Goal: Task Accomplishment & Management: Use online tool/utility

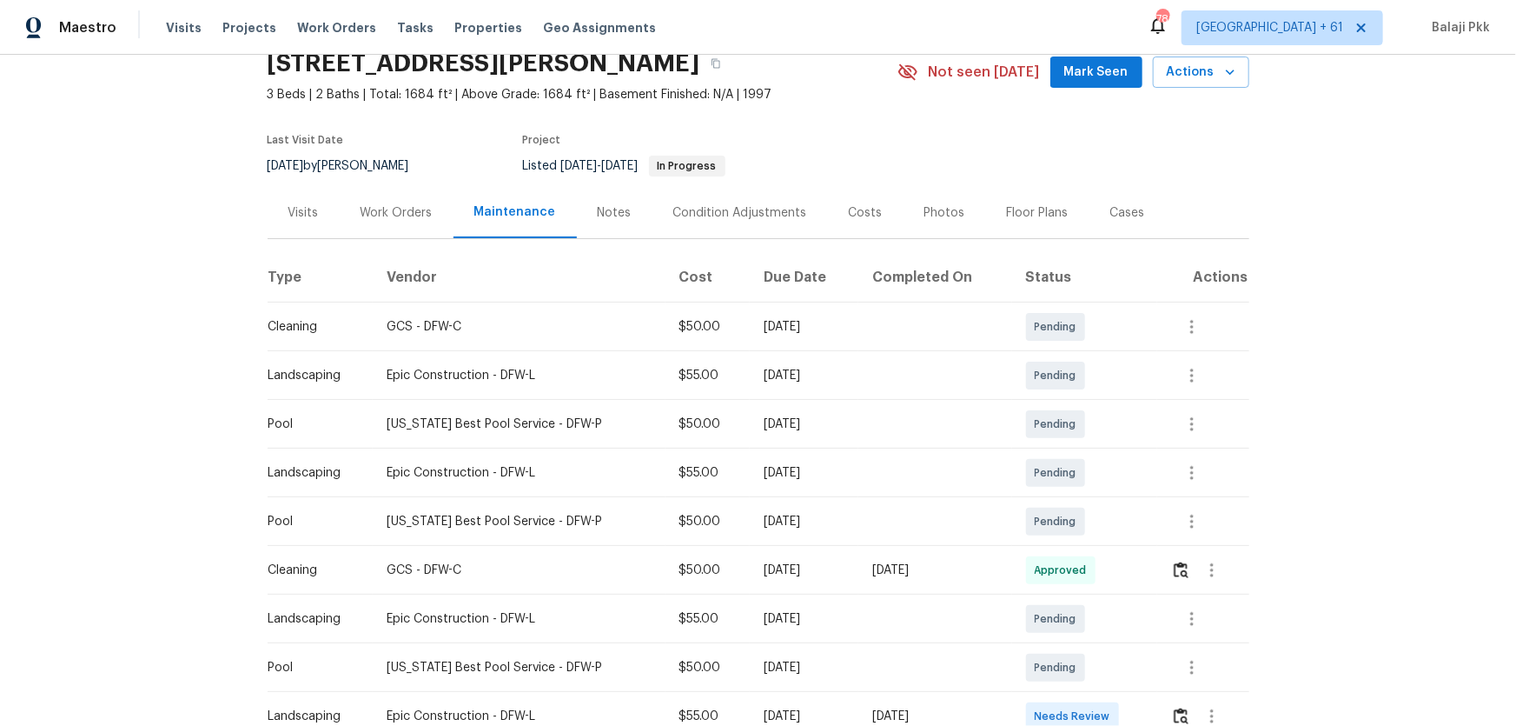
scroll to position [236, 0]
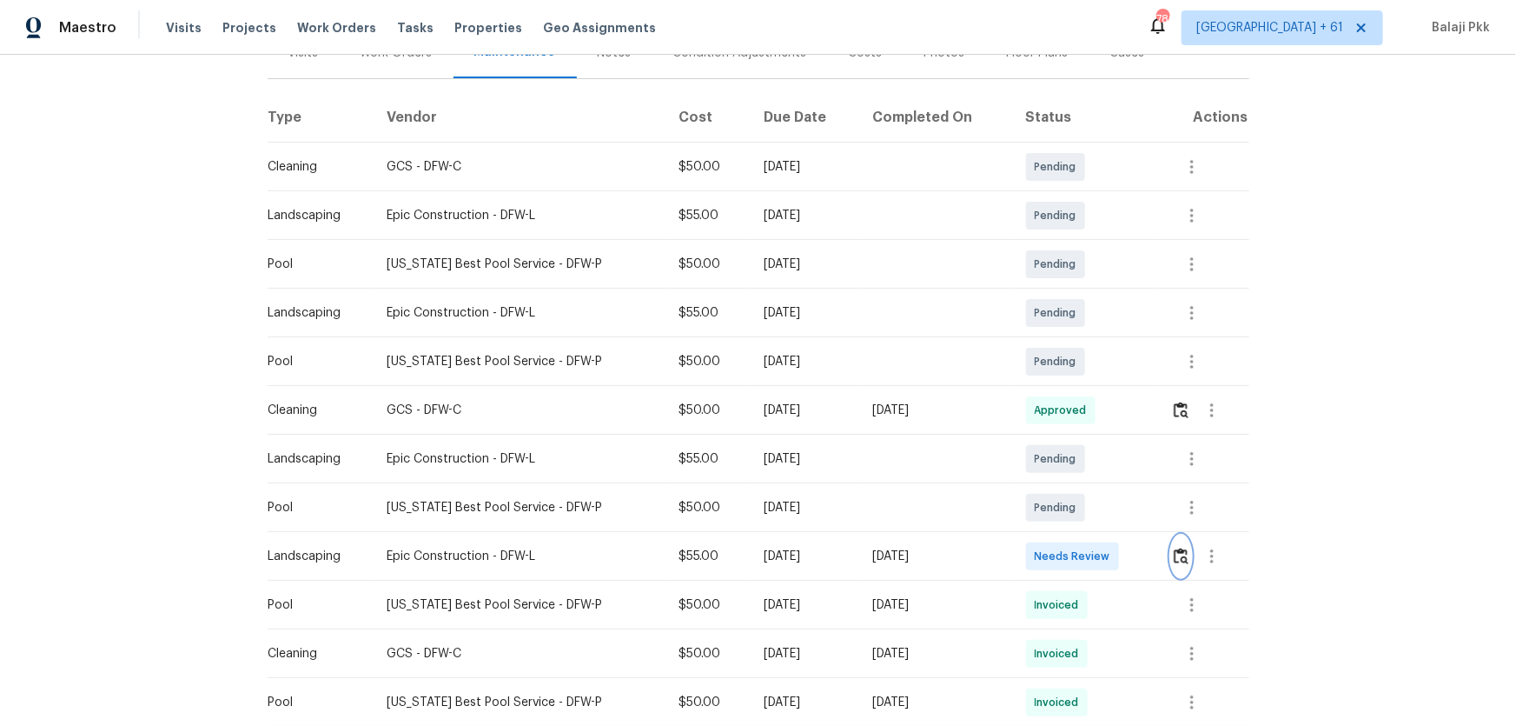
click at [1078, 479] on button "button" at bounding box center [1181, 556] width 20 height 42
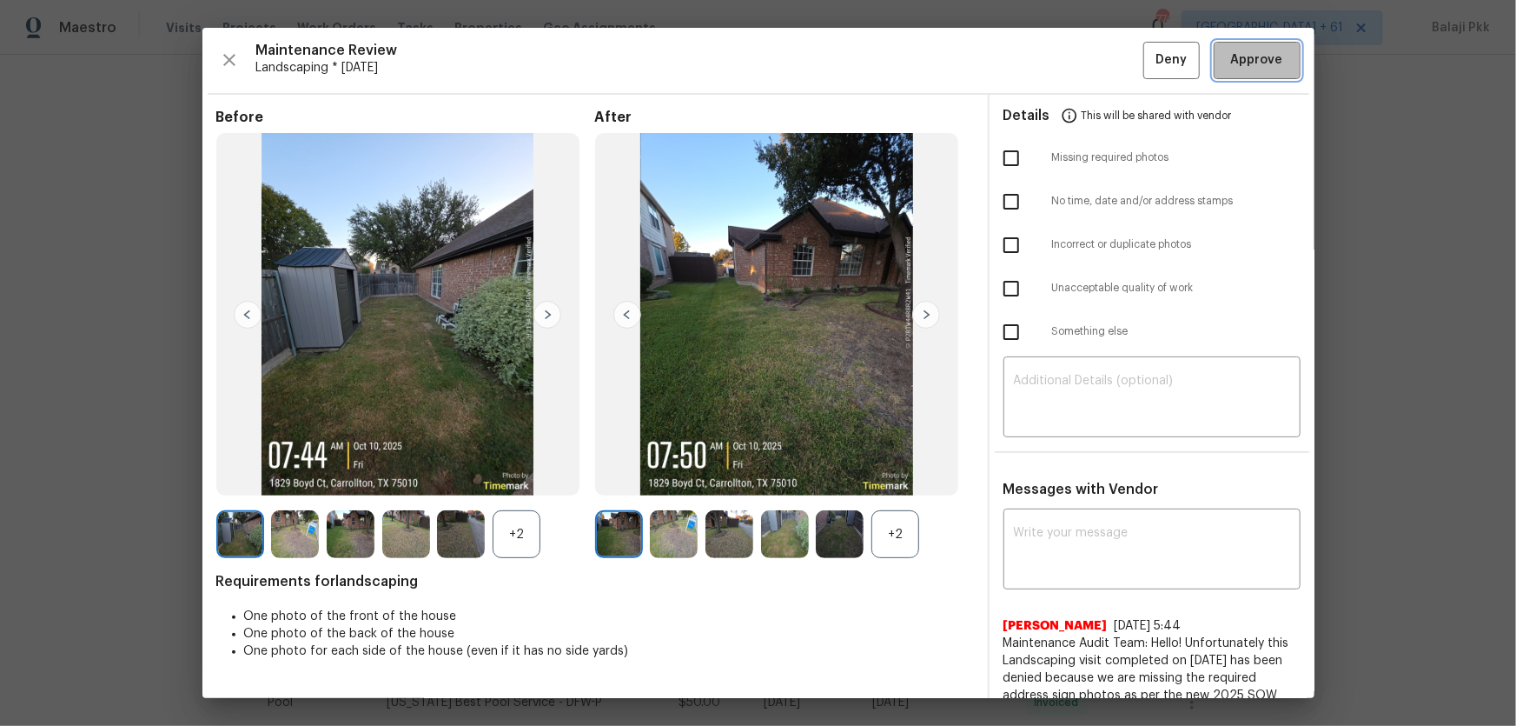
click at [1078, 62] on span "Approve" at bounding box center [1257, 61] width 59 height 22
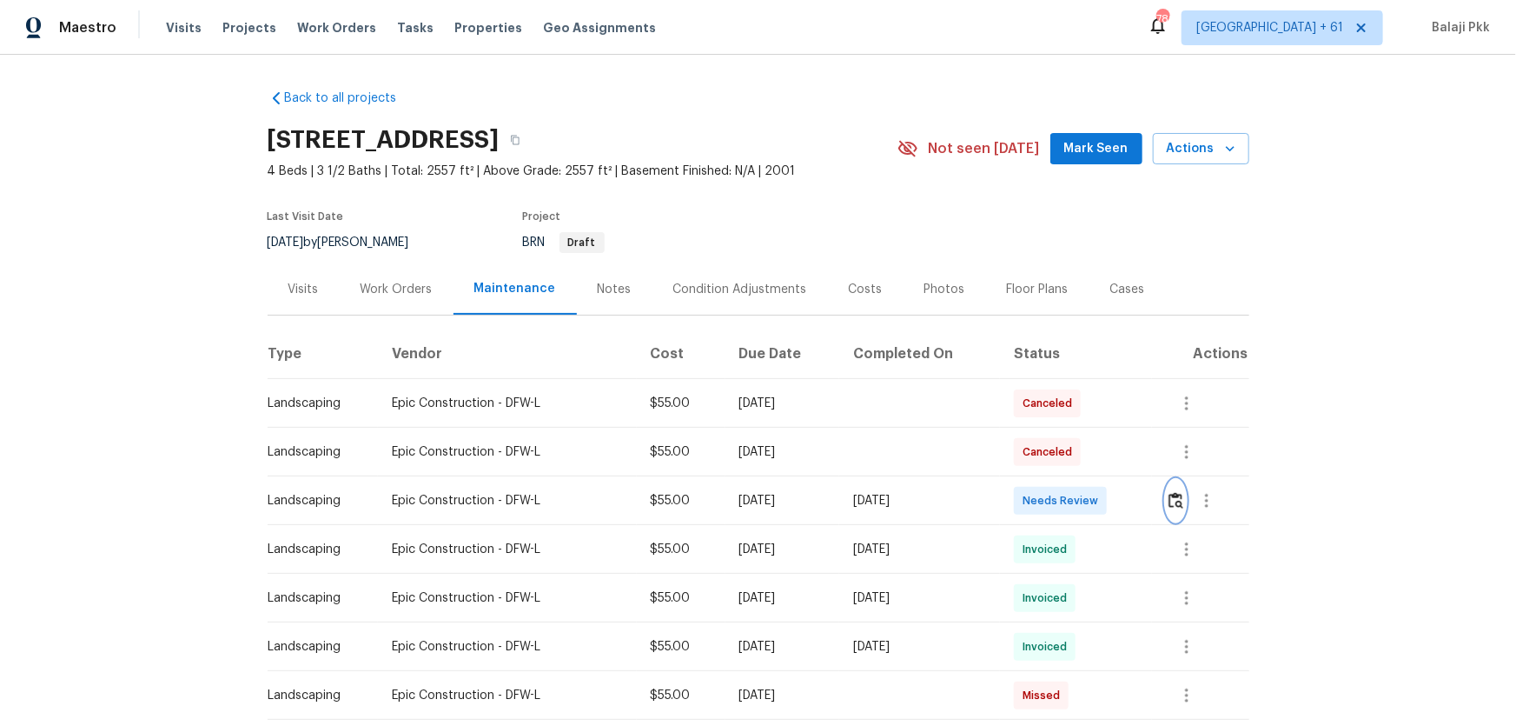
click at [1078, 479] on button "button" at bounding box center [1176, 501] width 20 height 42
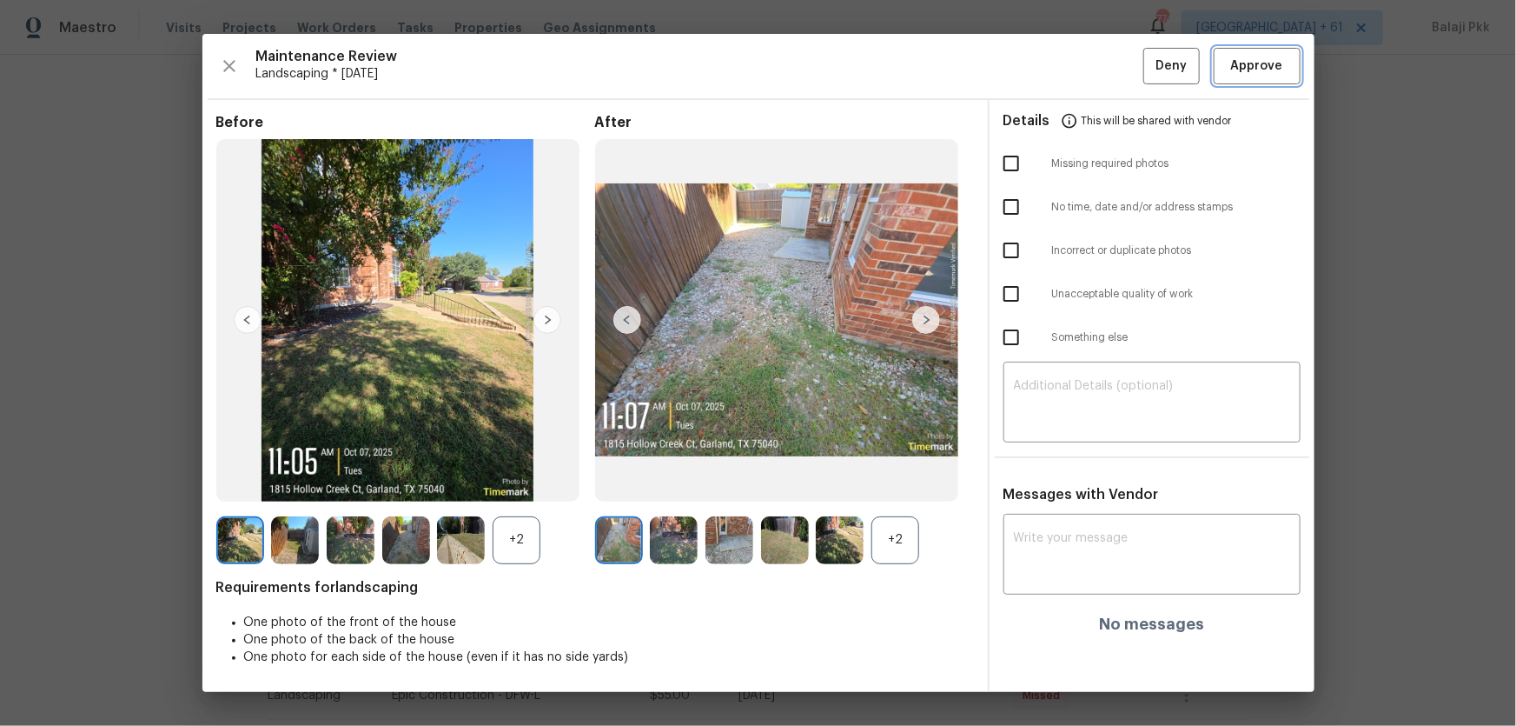
click at [1078, 80] on button "Approve" at bounding box center [1257, 66] width 87 height 37
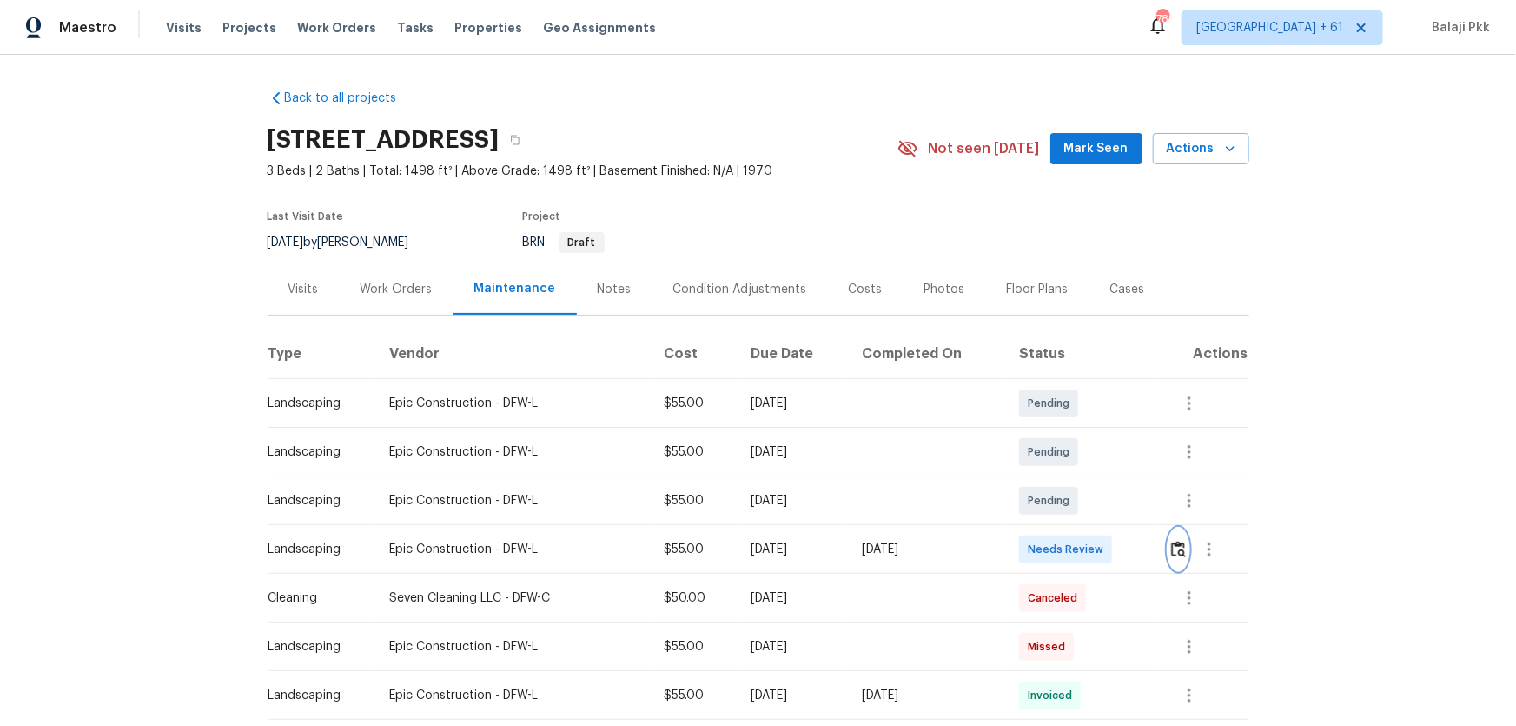
click at [1078, 479] on img "button" at bounding box center [1178, 548] width 15 height 17
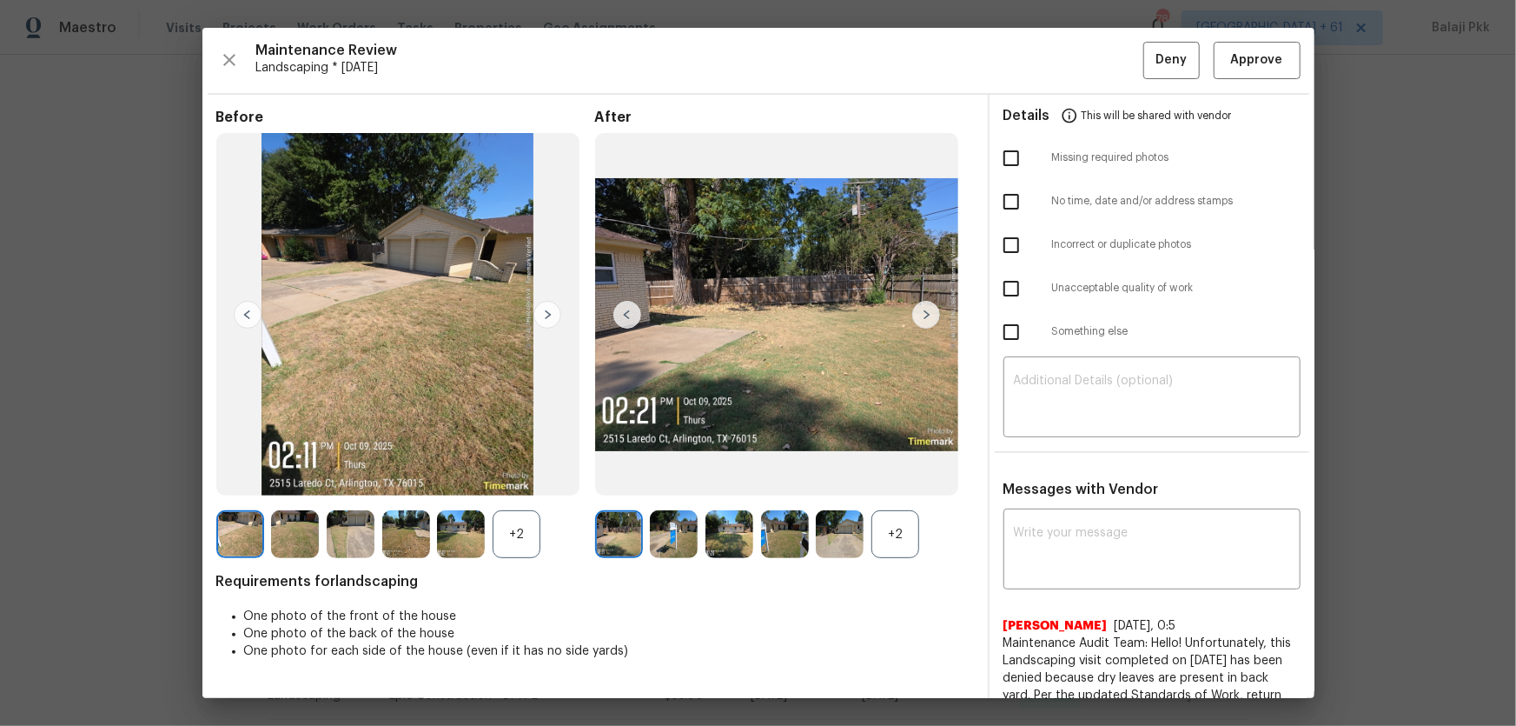
click at [907, 479] on div "+2" at bounding box center [895, 534] width 48 height 48
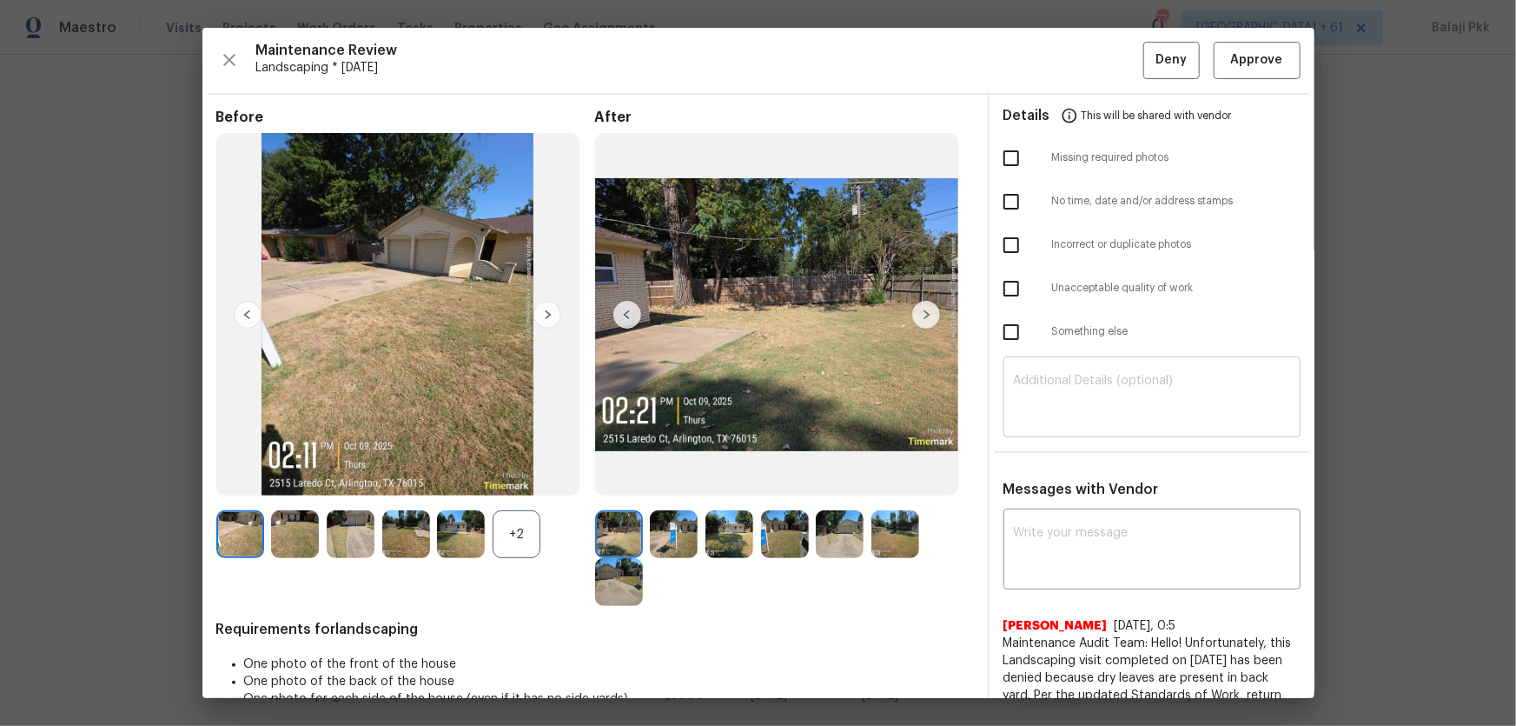
click at [1078, 374] on textarea at bounding box center [1152, 398] width 276 height 49
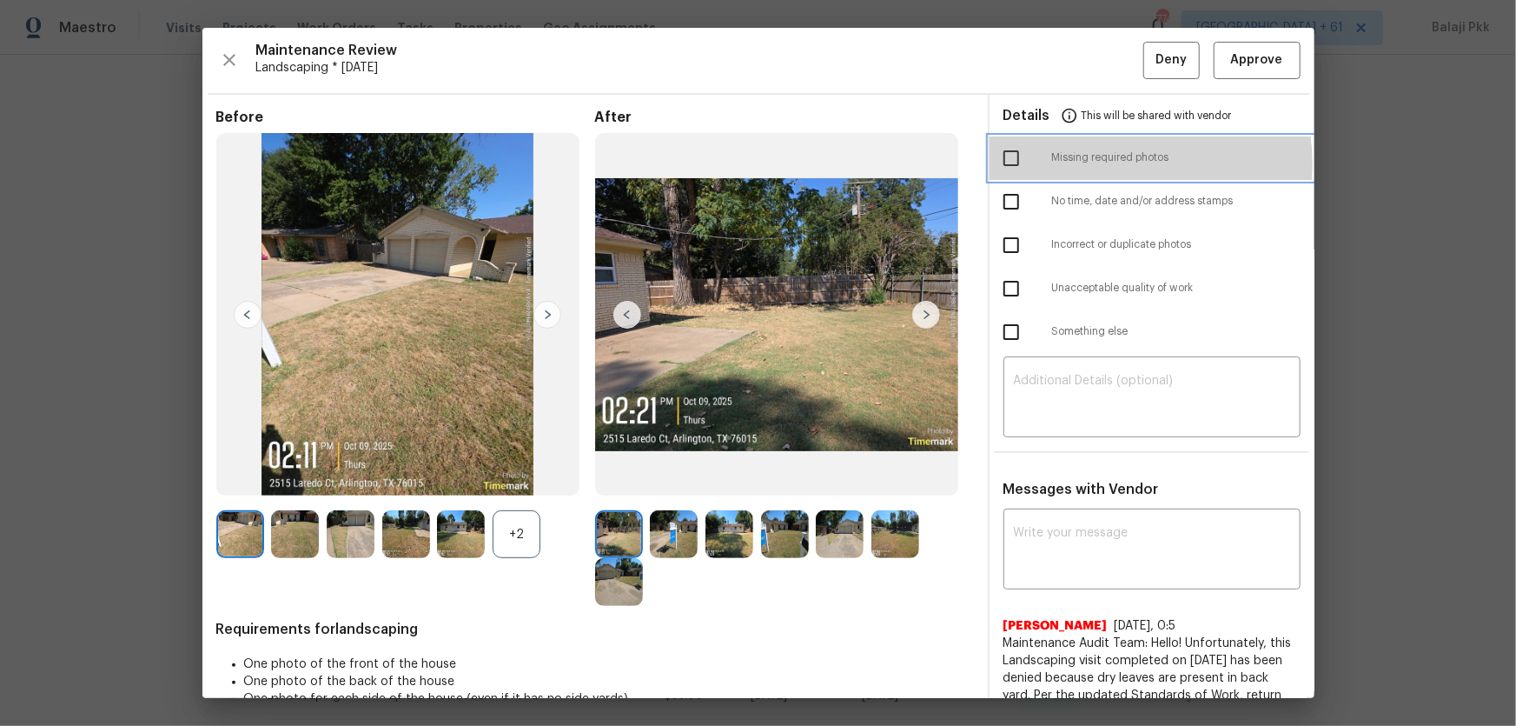
click at [1078, 162] on span "Missing required photos" at bounding box center [1176, 157] width 249 height 15
checkbox input "true"
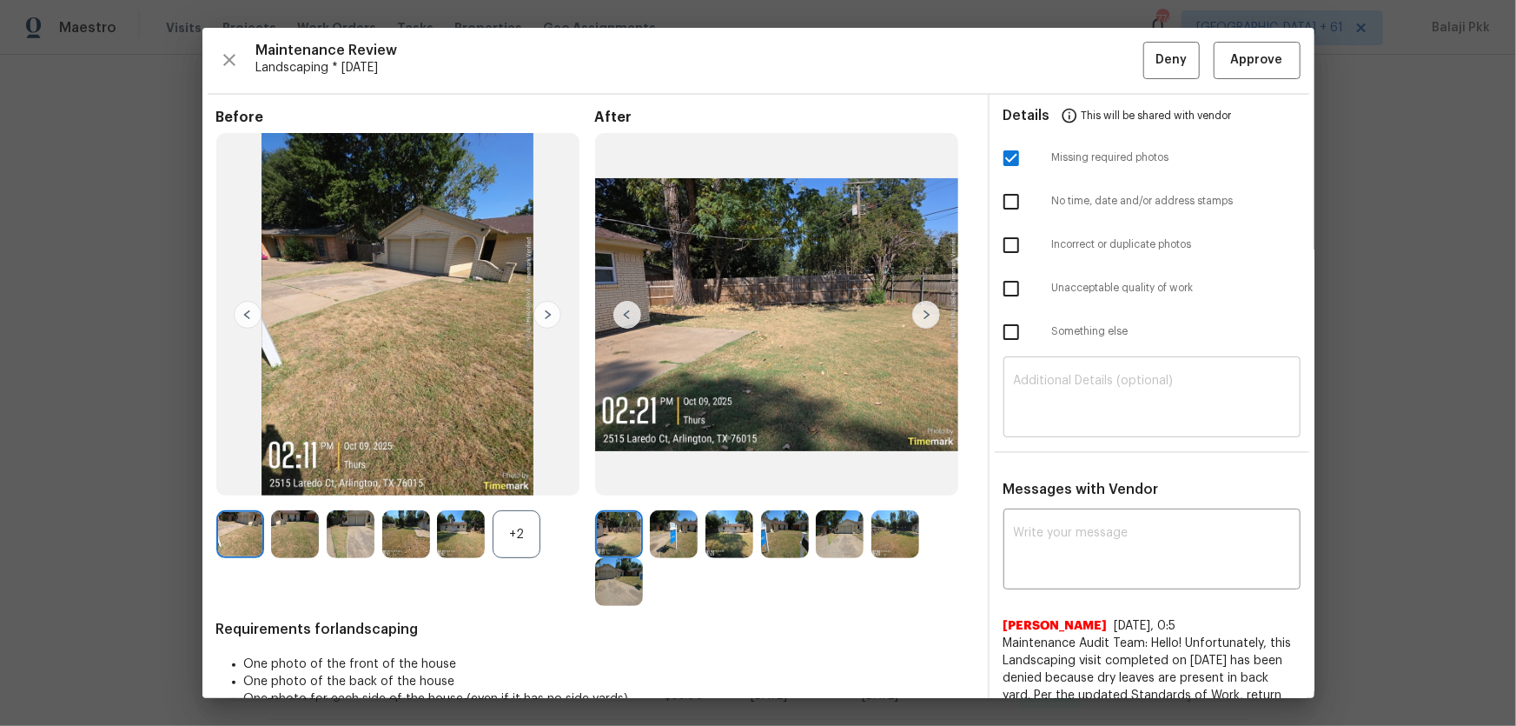
click at [1078, 409] on textarea at bounding box center [1152, 398] width 276 height 49
paste textarea "Maintenance Audit Team: Hello! Unfortunately, this Landscaping visit completed …"
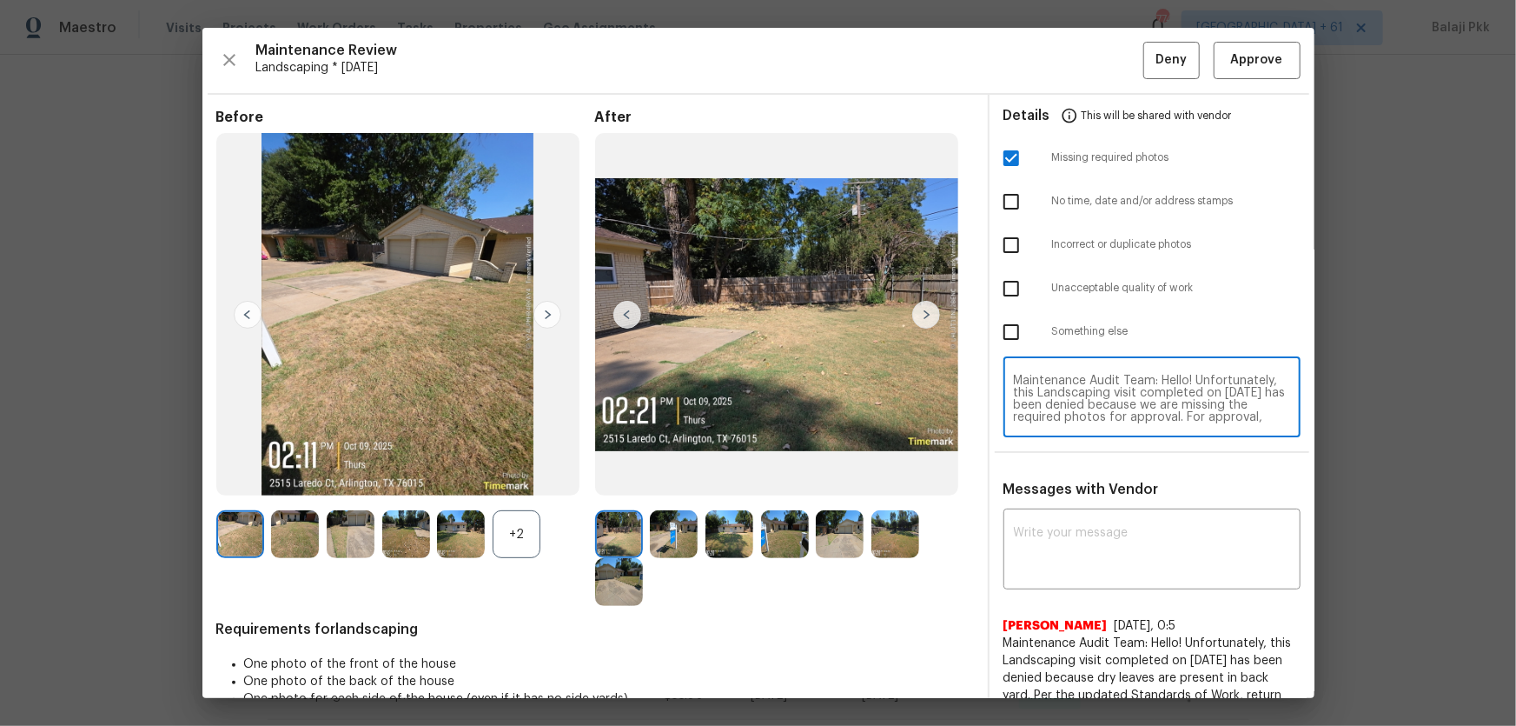
scroll to position [146, 0]
type textarea "Maintenance Audit Team: Hello! Unfortunately, this Landscaping visit completed …"
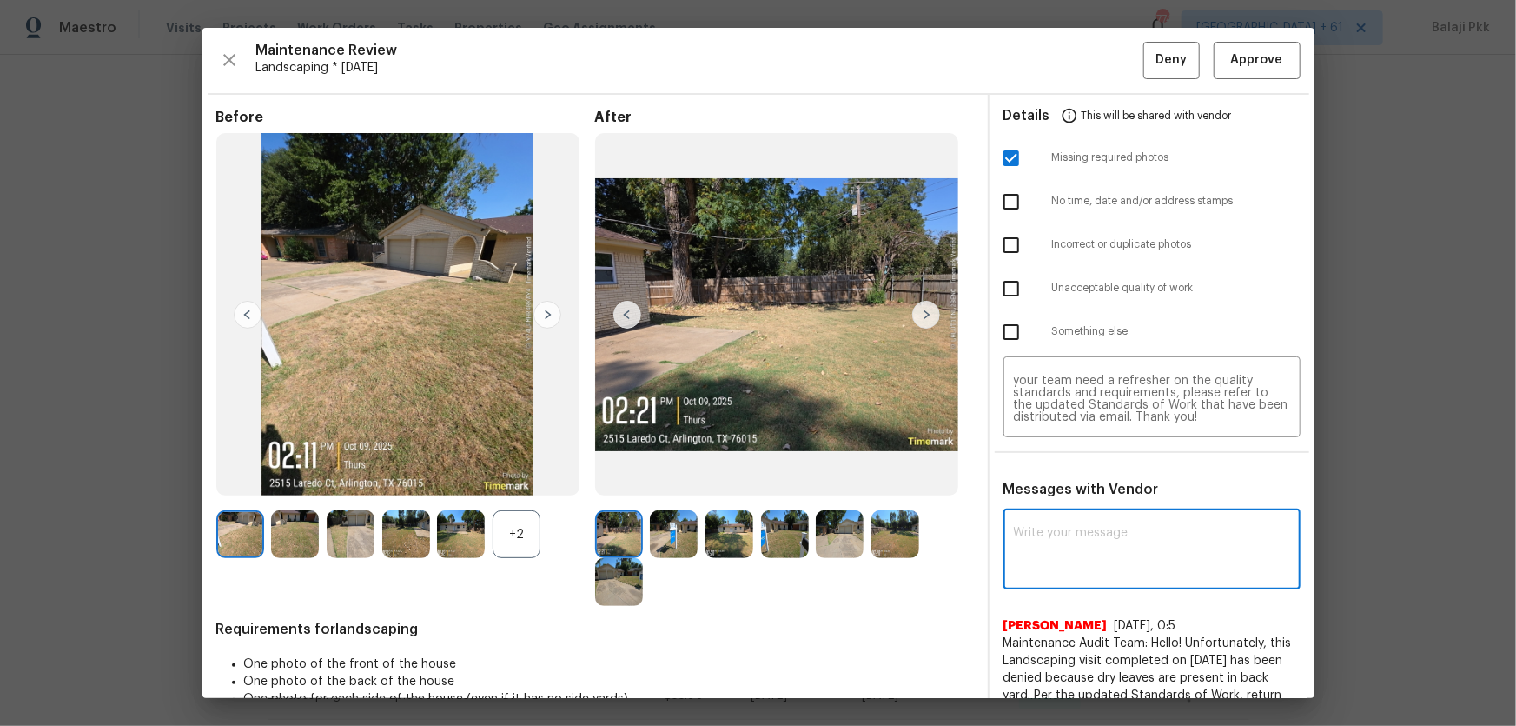
click at [1078, 479] on textarea at bounding box center [1152, 551] width 276 height 49
paste textarea "Maintenance Audit Team: Hello! Unfortunately, this Landscaping visit completed …"
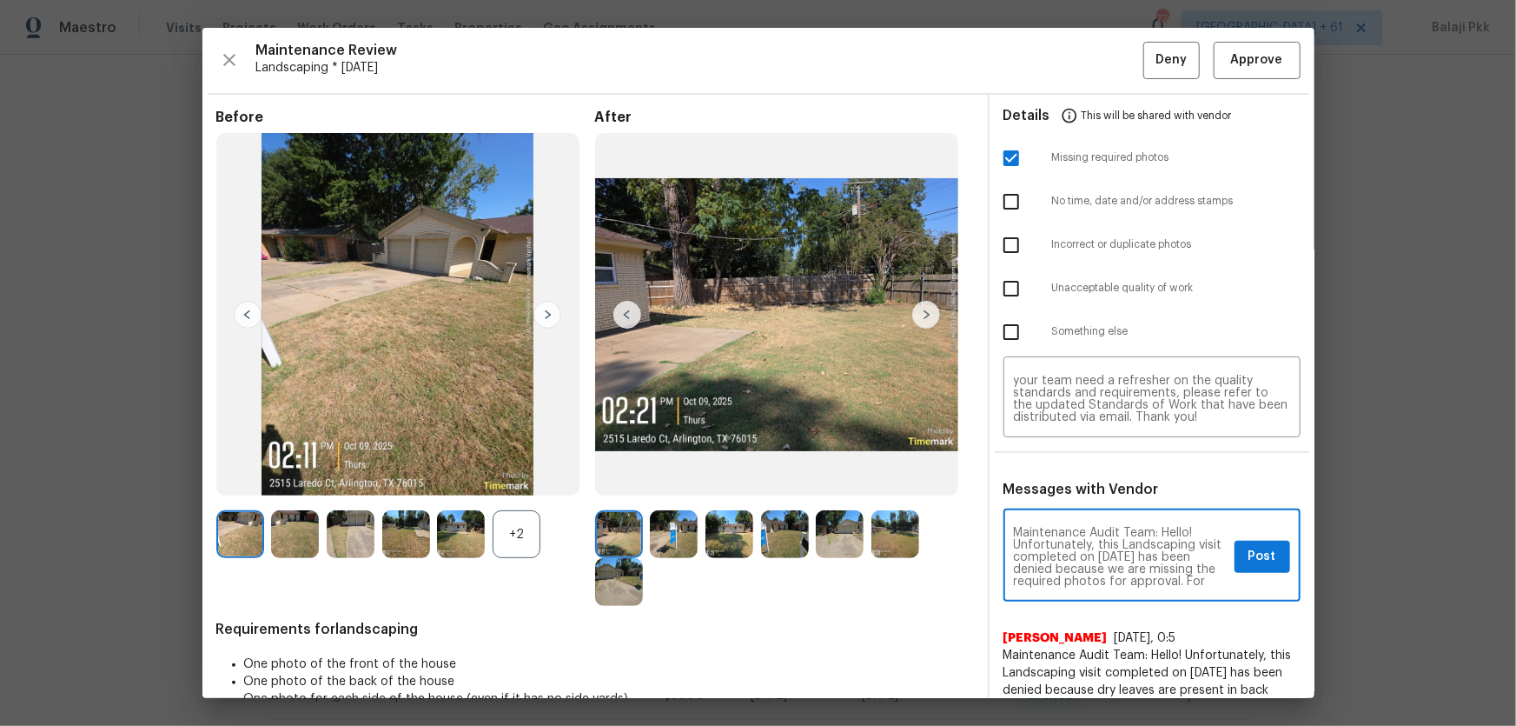
scroll to position [207, 0]
type textarea "Maintenance Audit Team: Hello! Unfortunately, this Landscaping visit completed …"
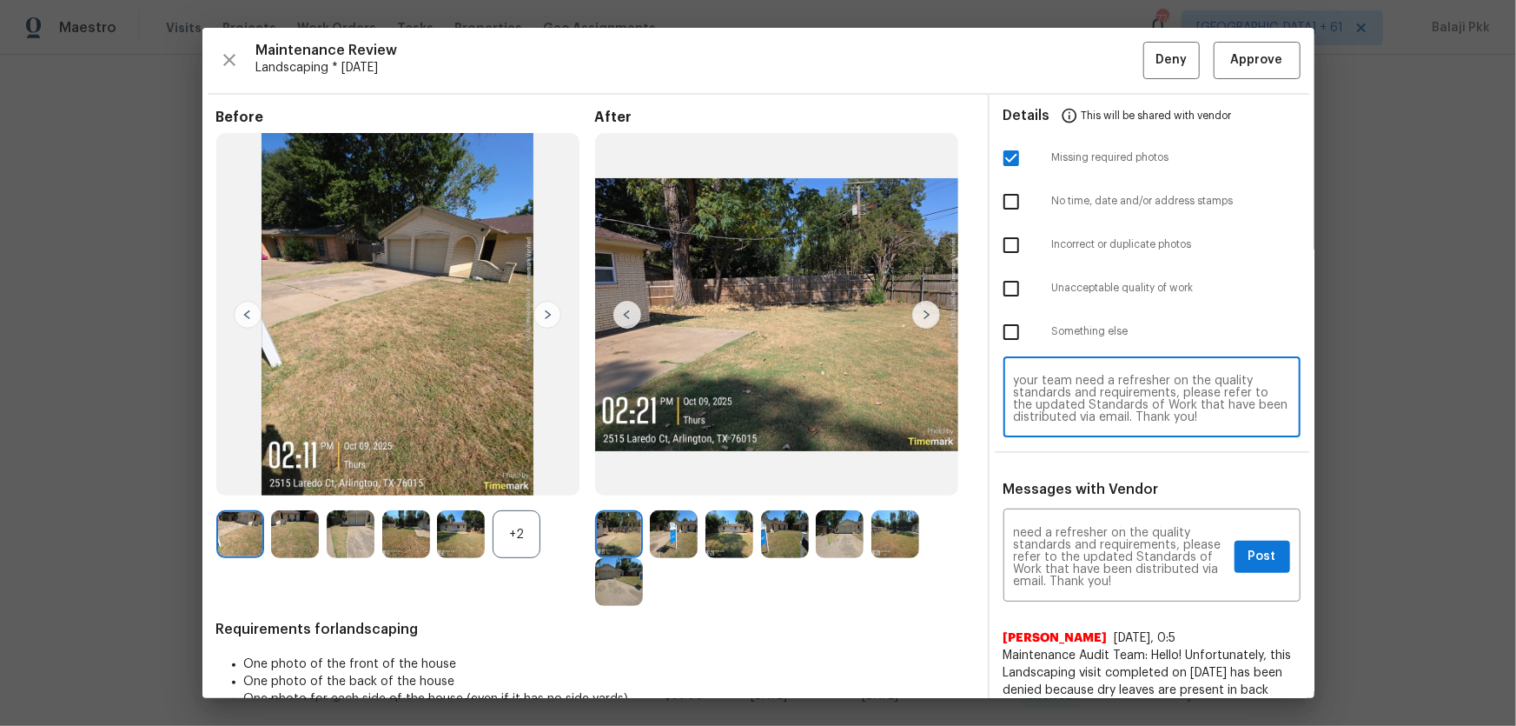
click at [977, 405] on div "Before +2 After Requirements for landscaping One photo of the front of the hous…" at bounding box center [758, 499] width 1112 height 809
click at [1078, 479] on span "Post" at bounding box center [1263, 557] width 28 height 22
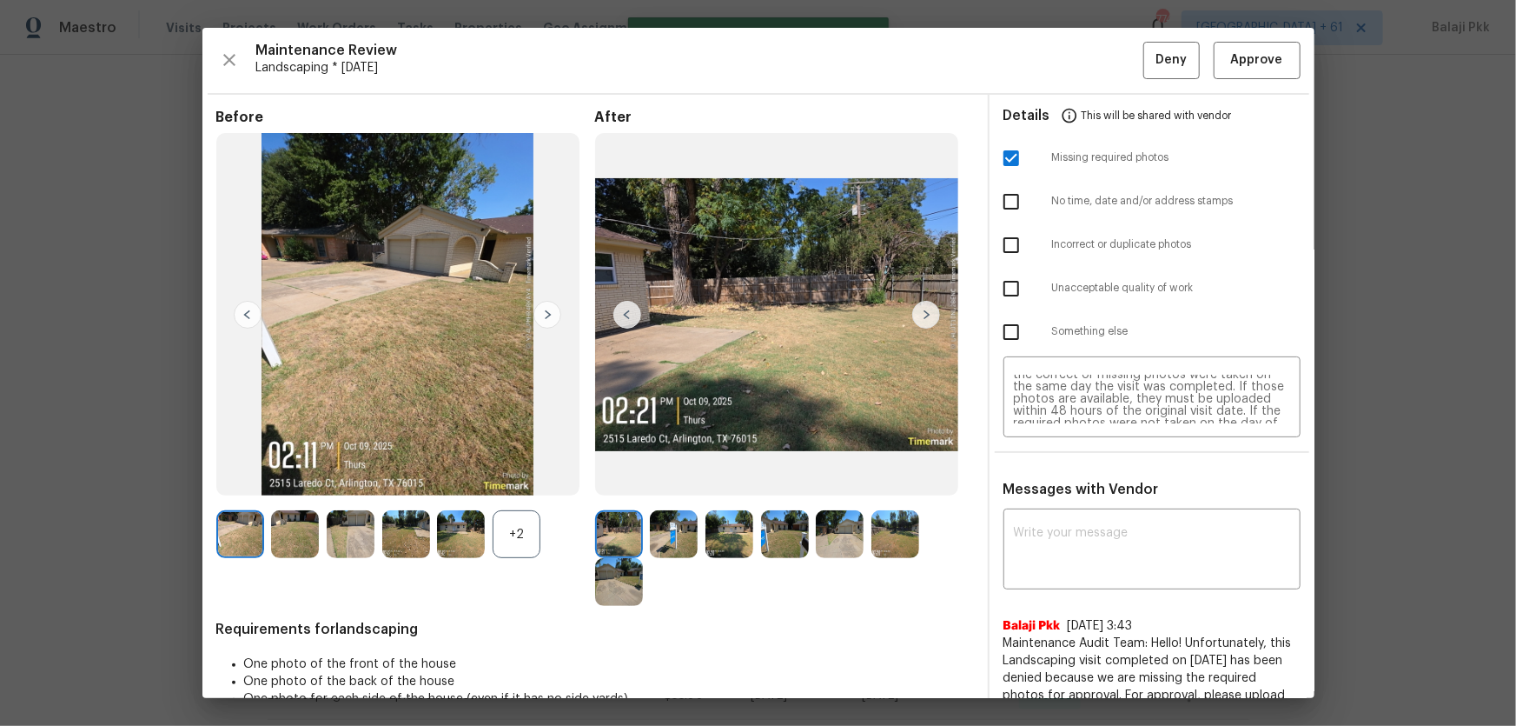
scroll to position [0, 0]
click at [1078, 57] on span "Deny" at bounding box center [1171, 61] width 31 height 22
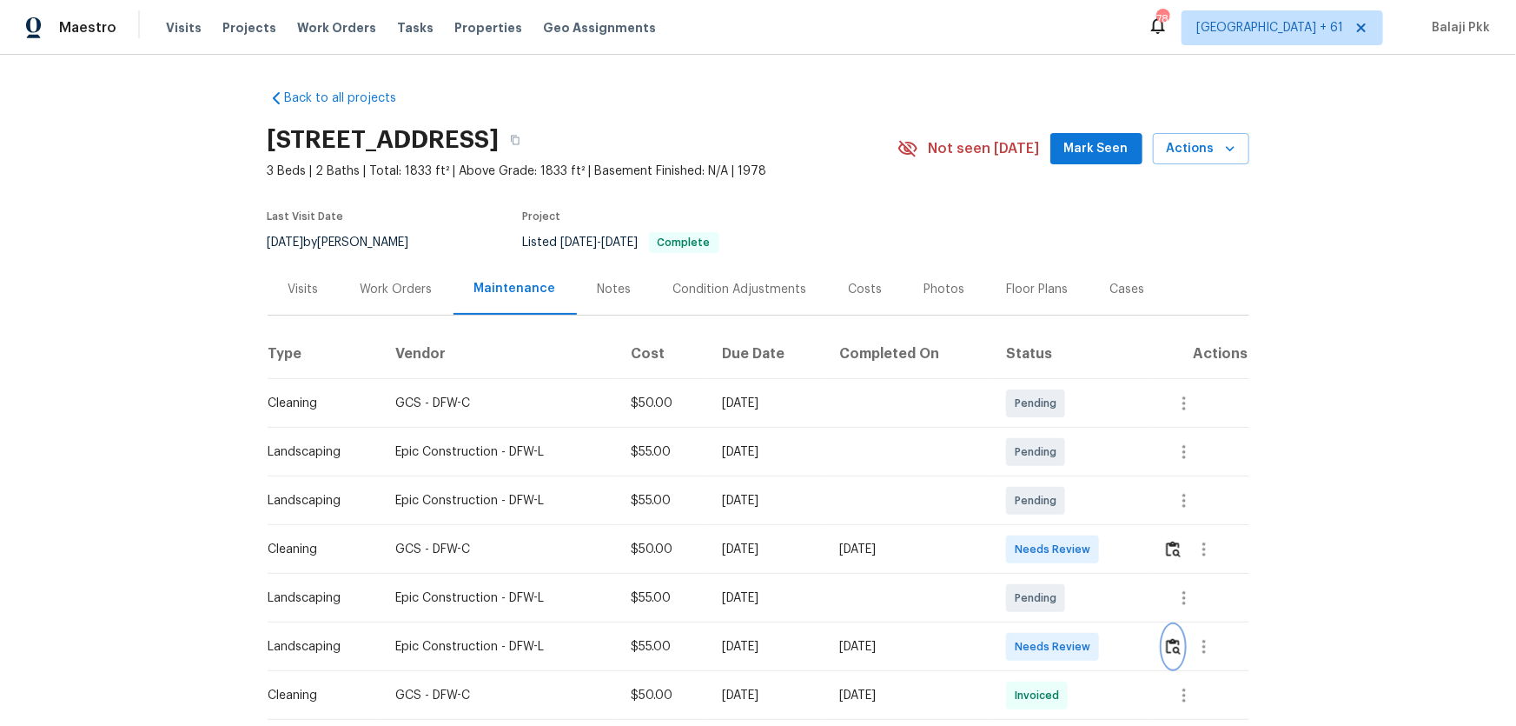
click at [1078, 479] on img "button" at bounding box center [1173, 646] width 15 height 17
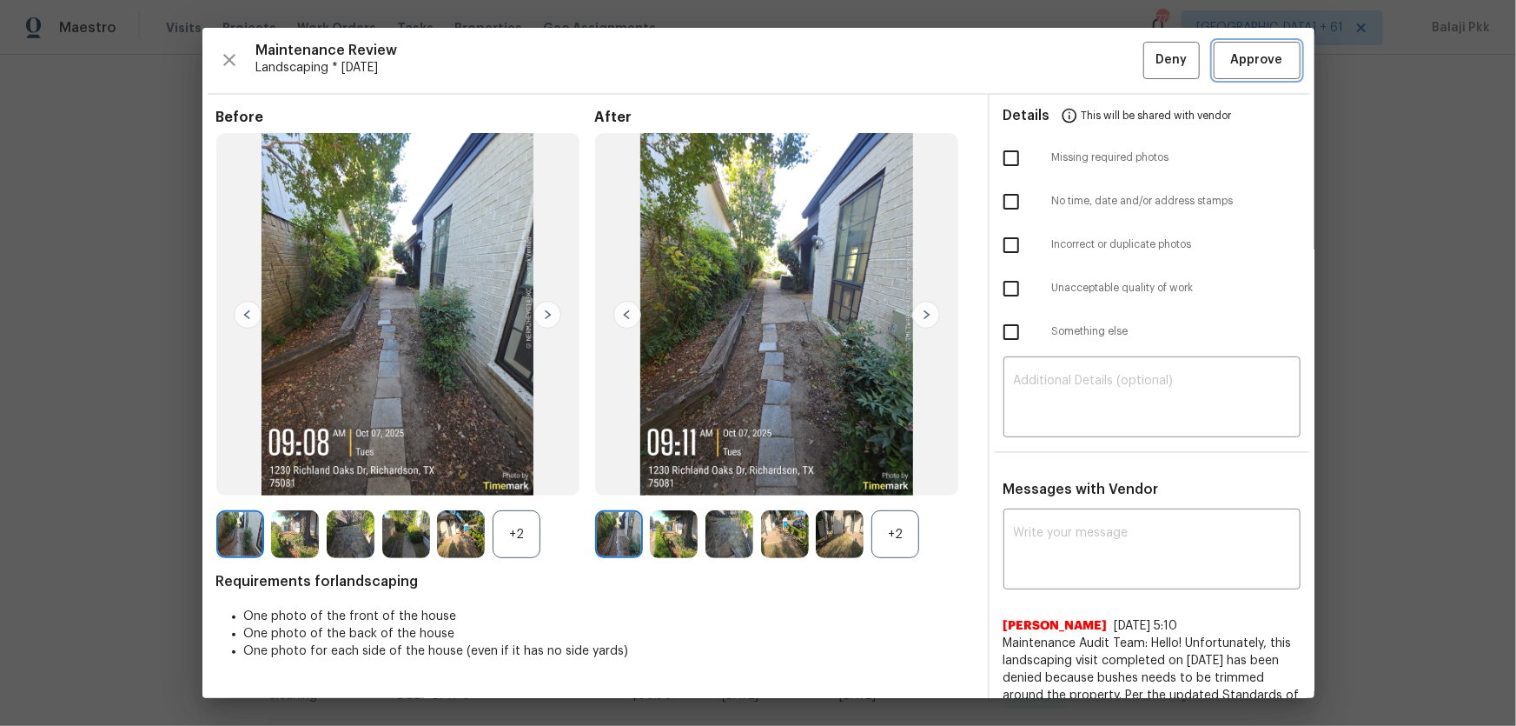
click at [1078, 57] on span "Approve" at bounding box center [1257, 61] width 52 height 22
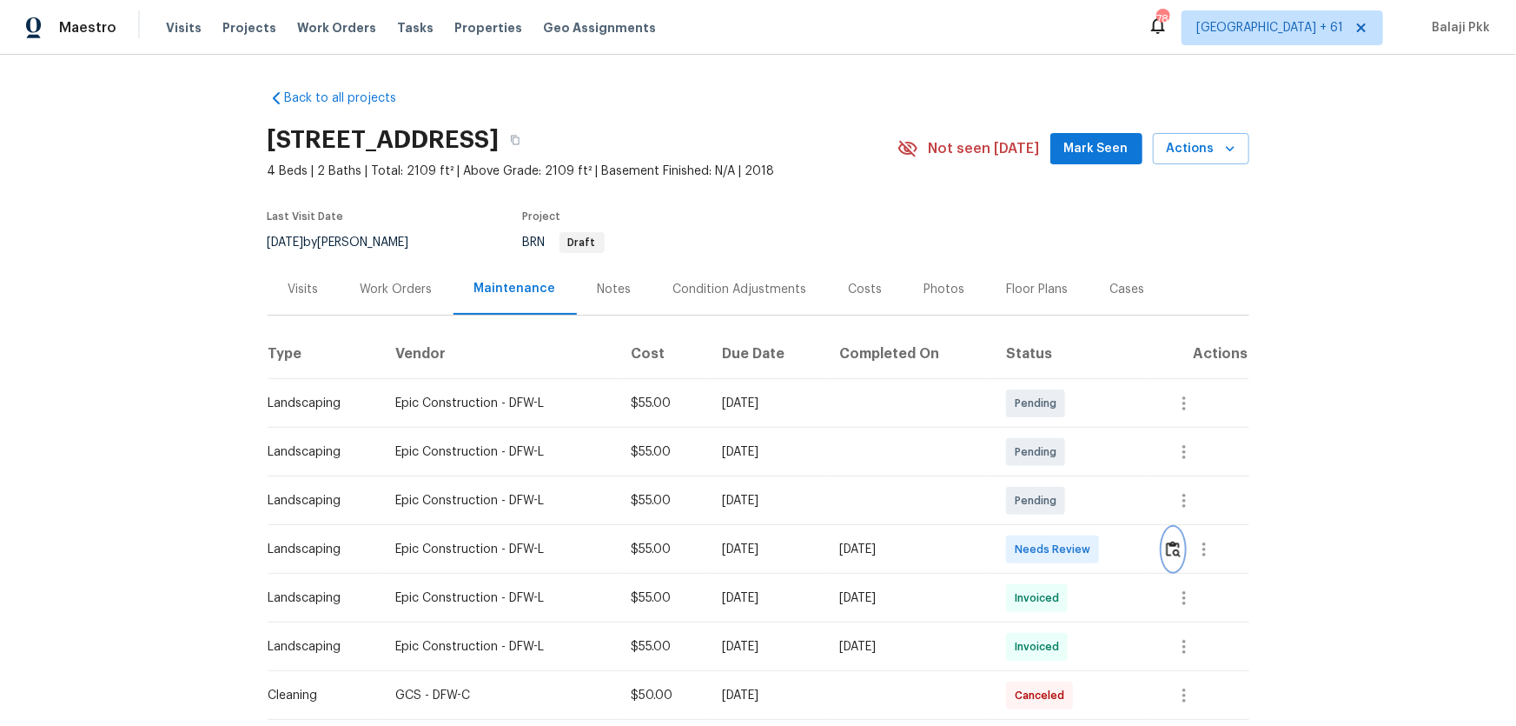
click at [1078, 479] on img "button" at bounding box center [1173, 548] width 15 height 17
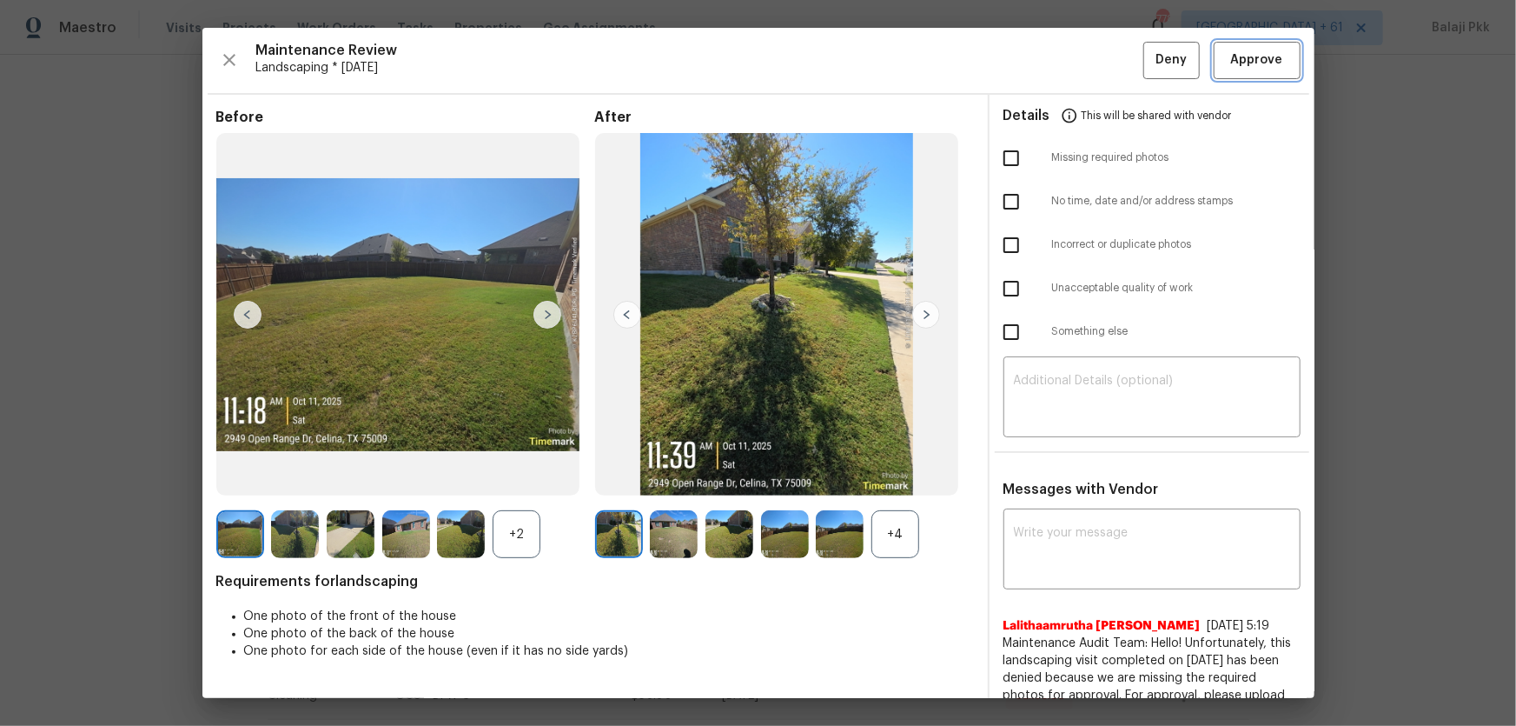
click at [1078, 64] on button "Approve" at bounding box center [1257, 60] width 87 height 37
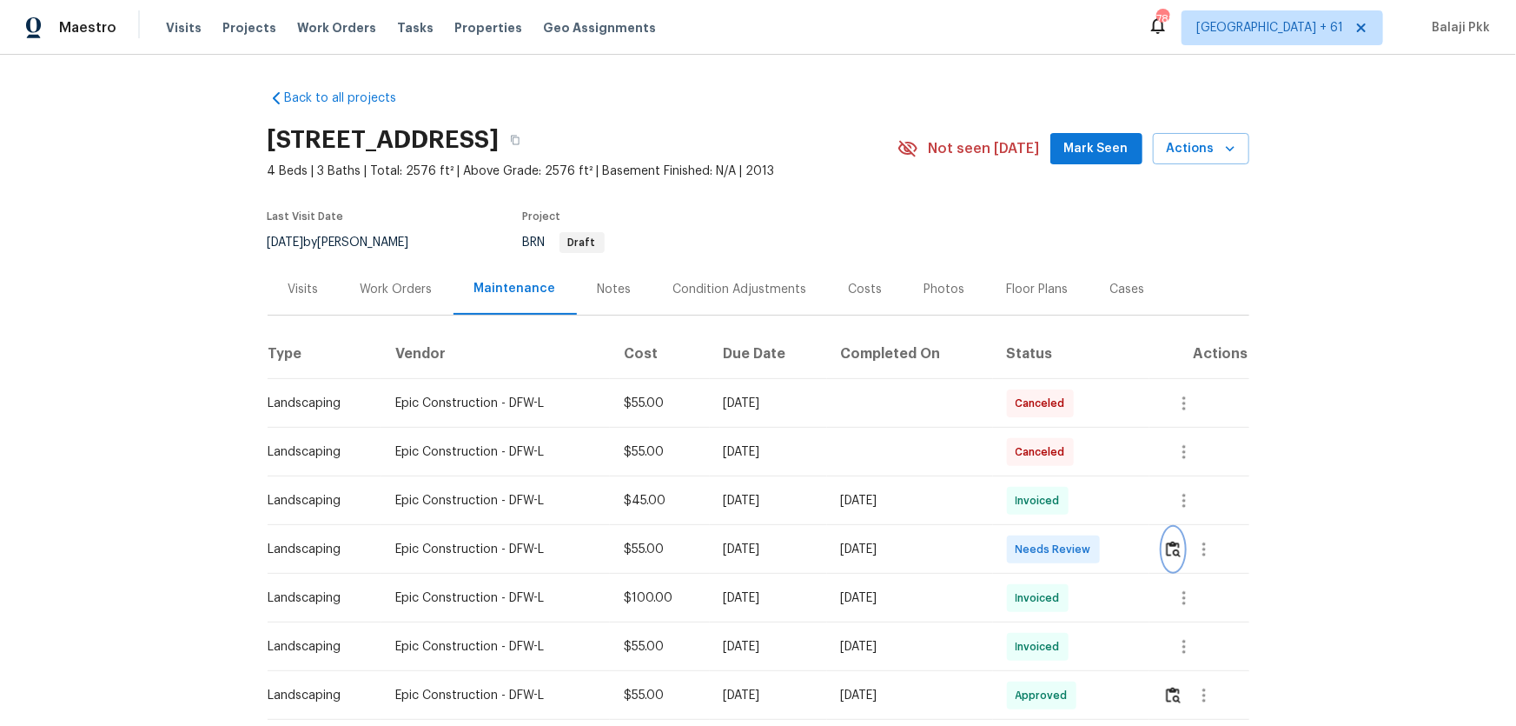
click at [1078, 479] on img "button" at bounding box center [1173, 548] width 15 height 17
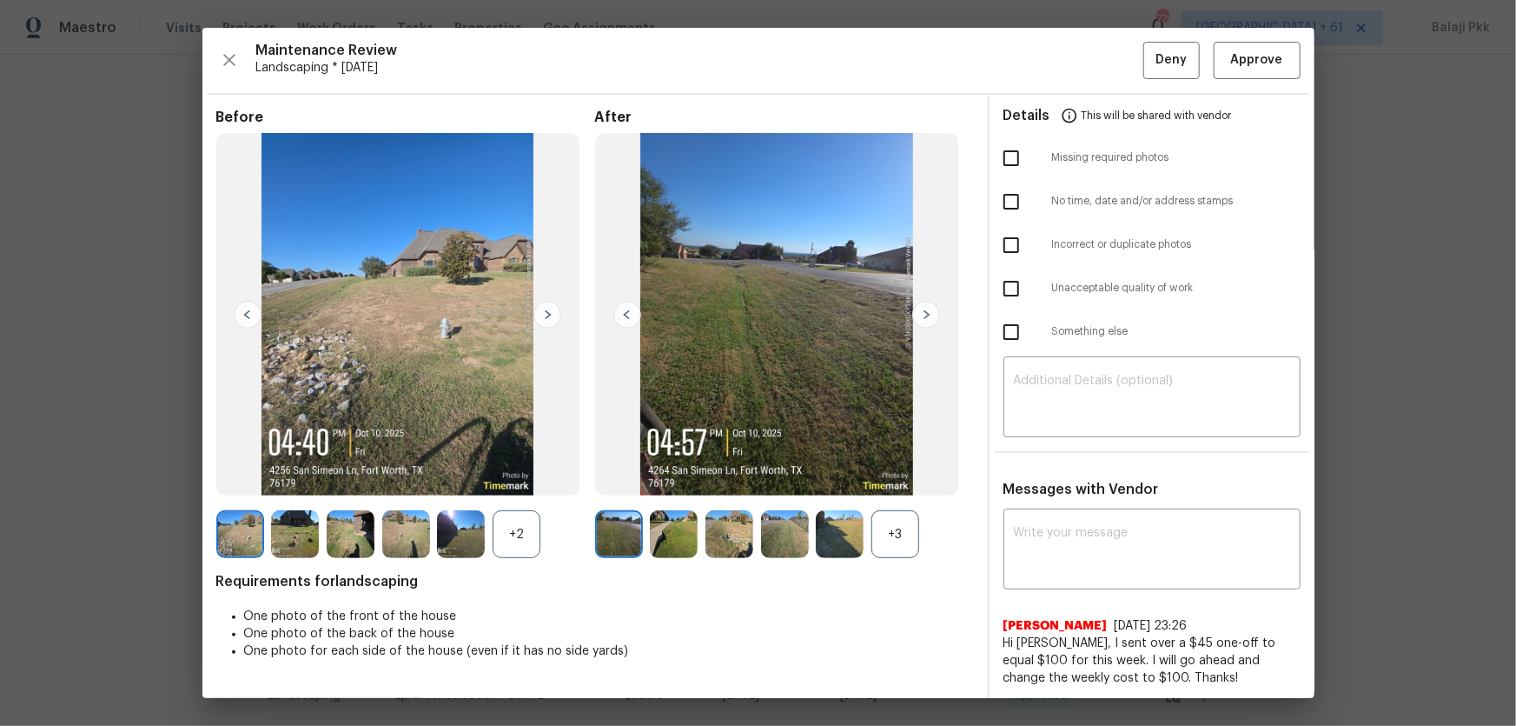
click at [890, 479] on div "+3" at bounding box center [895, 534] width 48 height 48
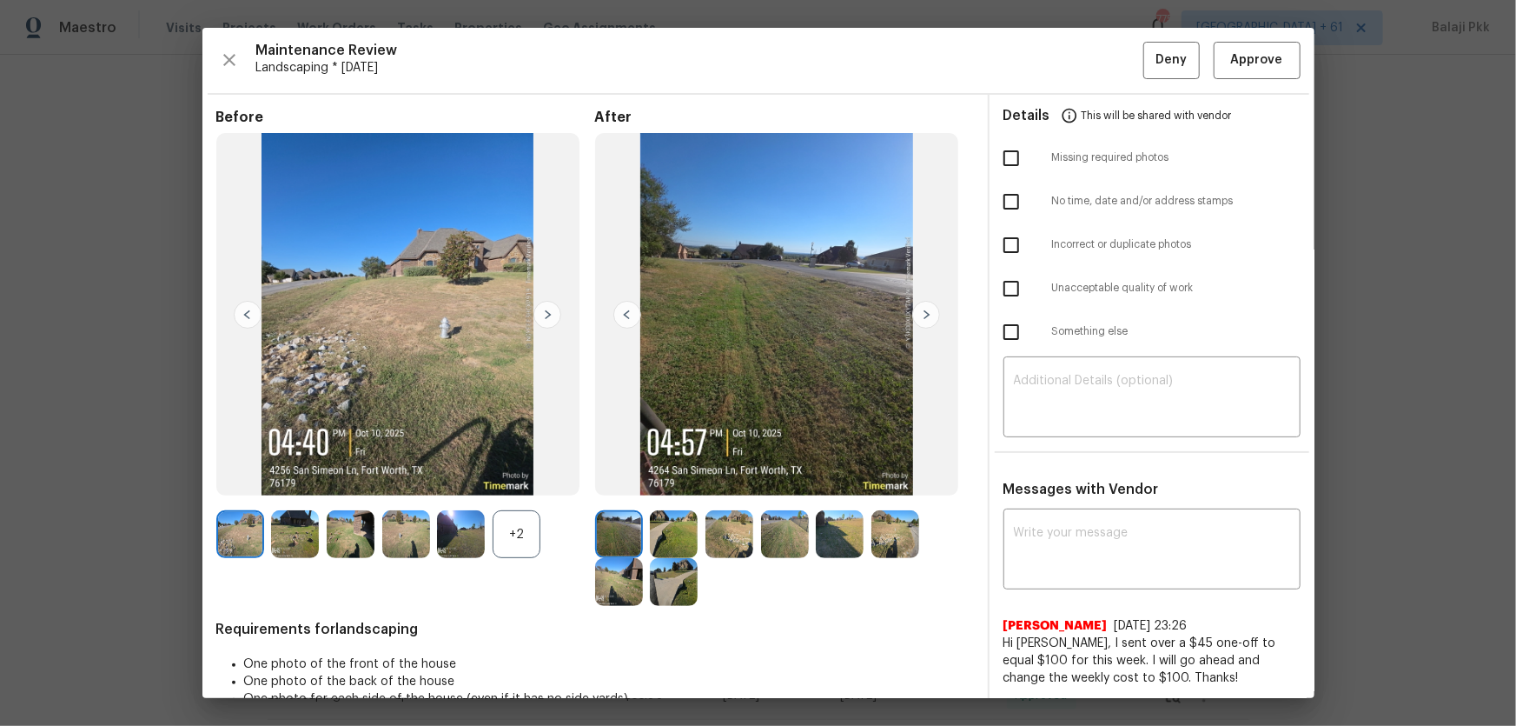
click at [514, 479] on div "+2" at bounding box center [517, 534] width 48 height 48
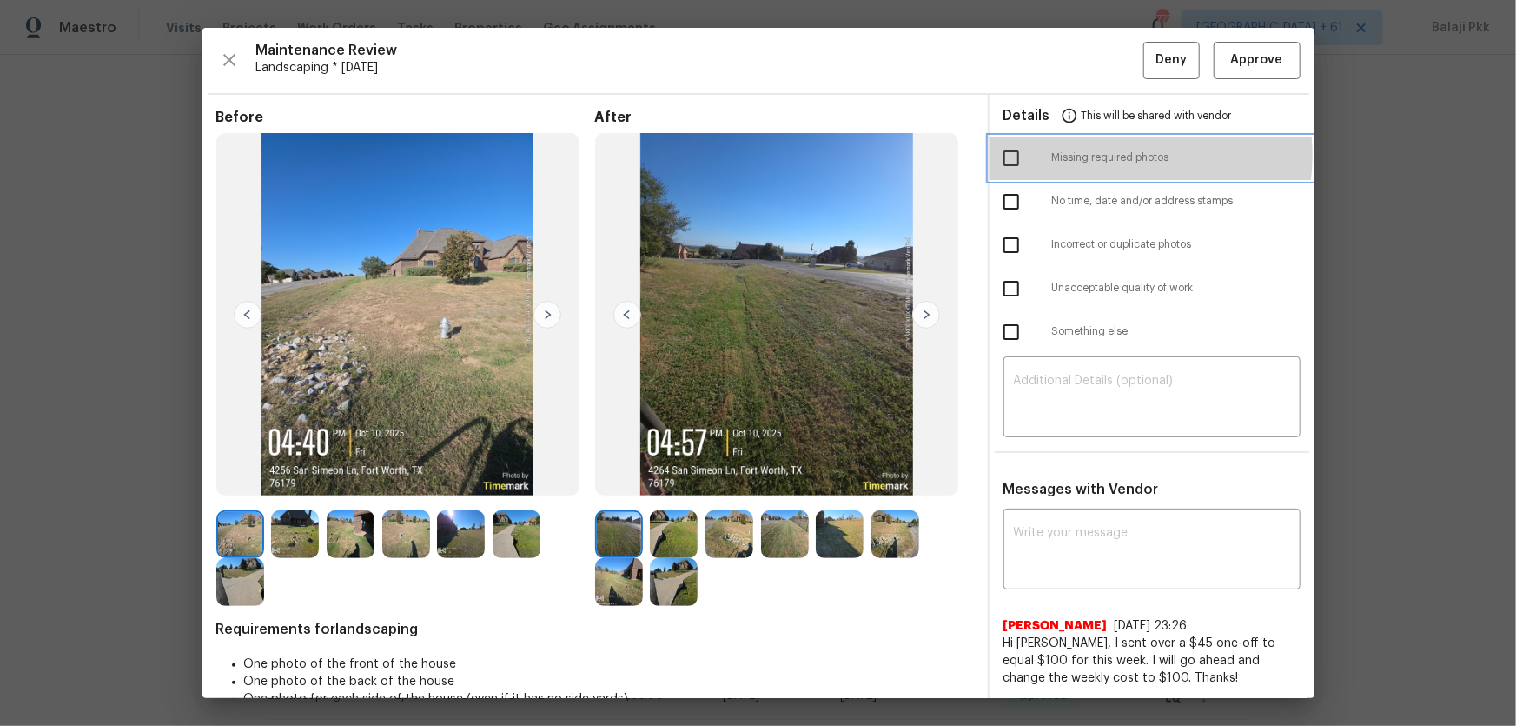
click at [1078, 155] on span "Missing required photos" at bounding box center [1176, 157] width 249 height 15
checkbox input "true"
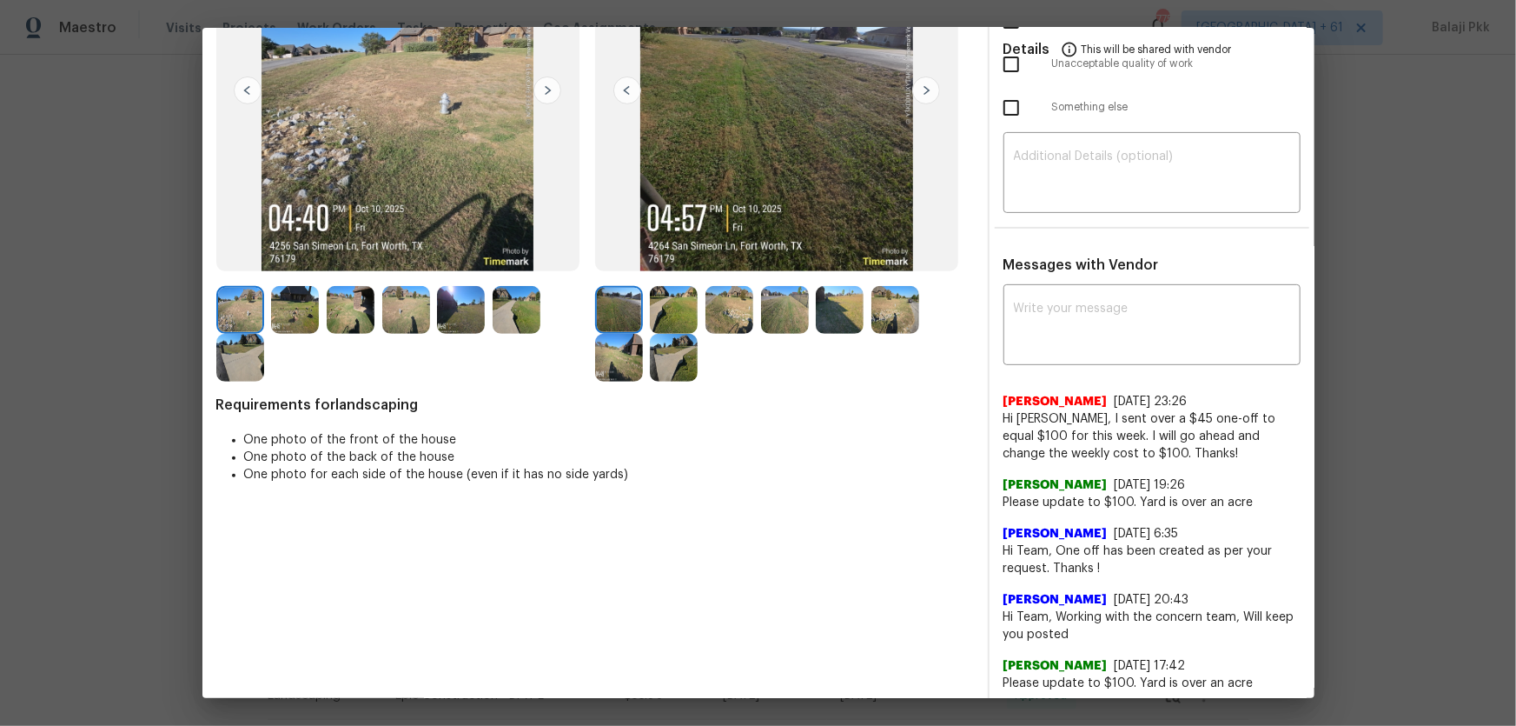
scroll to position [229, 0]
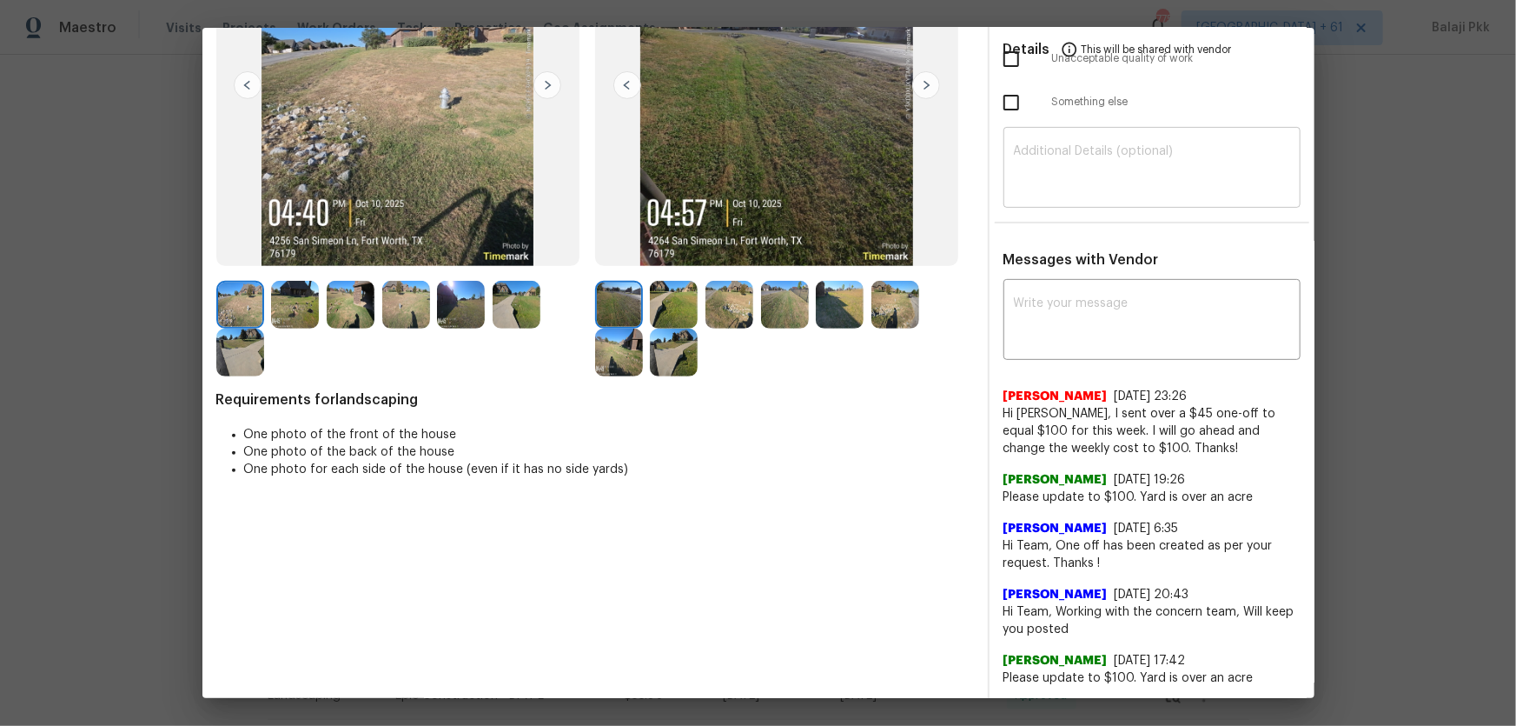
click at [1078, 191] on textarea at bounding box center [1152, 169] width 276 height 49
paste textarea "Maintenance Audit Team: Hello! Unfortunately, this Landscaping visit completed …"
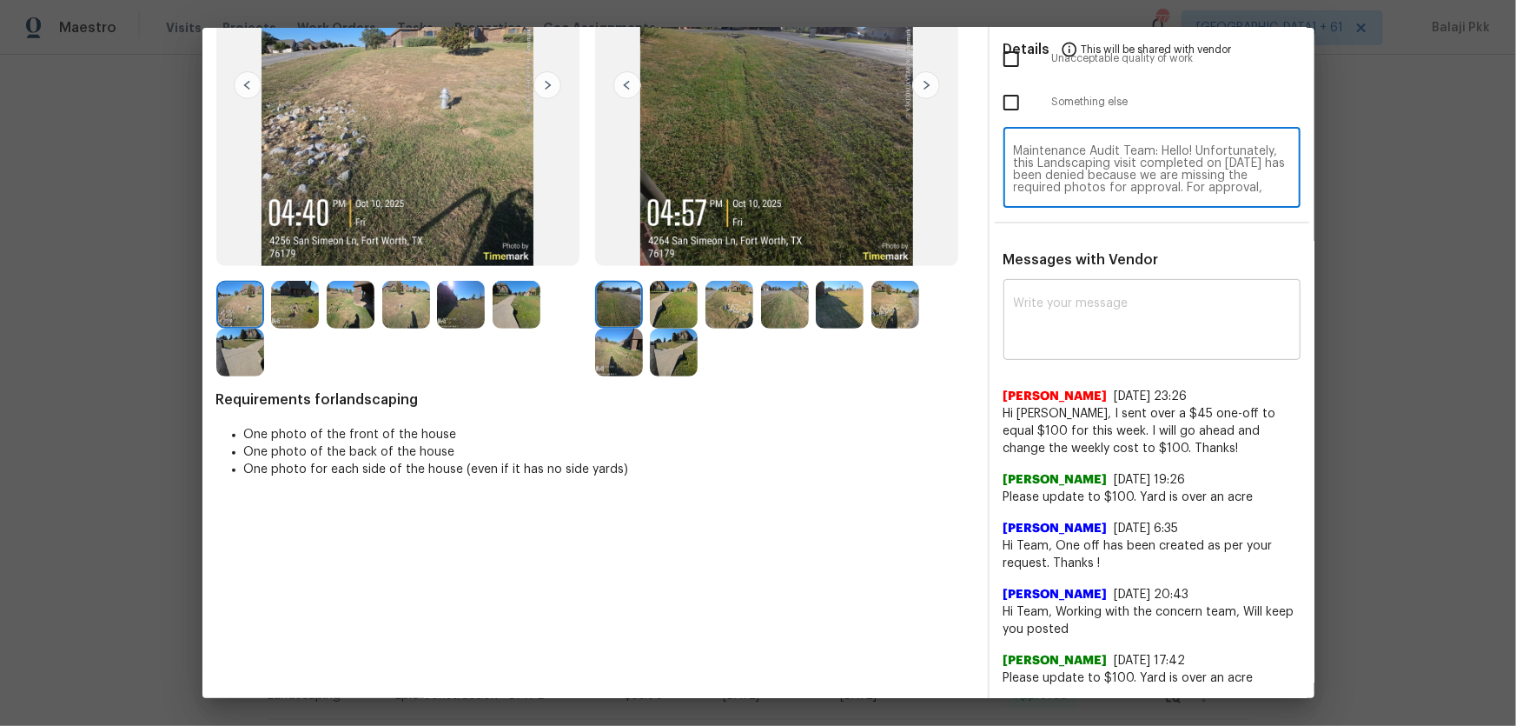
scroll to position [146, 0]
type textarea "Maintenance Audit Team: Hello! Unfortunately, this Landscaping visit completed …"
paste textarea "Maintenance Audit Team: Hello! Unfortunately, this Landscaping visit completed …"
click at [1078, 312] on textarea at bounding box center [1152, 321] width 276 height 49
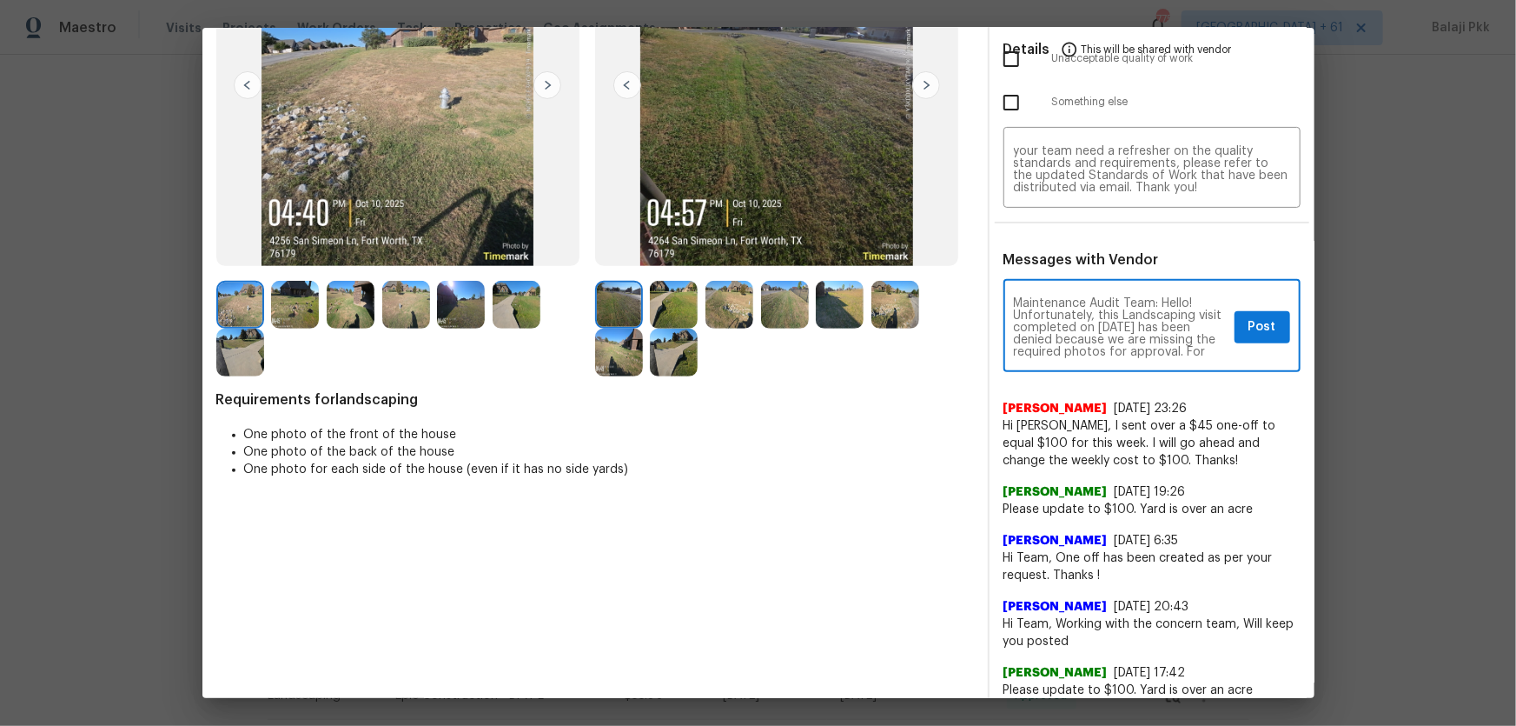
scroll to position [207, 0]
type textarea "Maintenance Audit Team: Hello! Unfortunately, this Landscaping visit completed …"
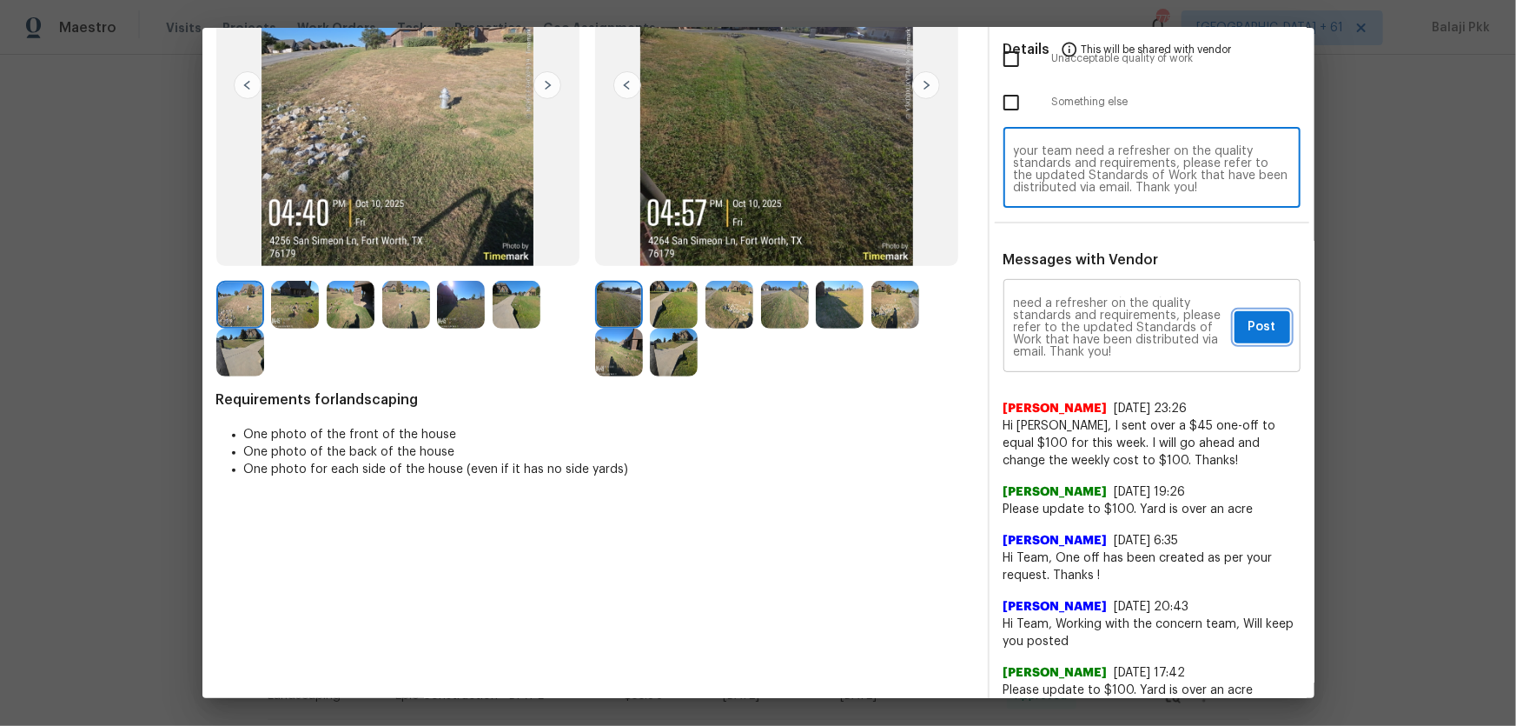
click at [1078, 319] on span "Post" at bounding box center [1263, 327] width 28 height 22
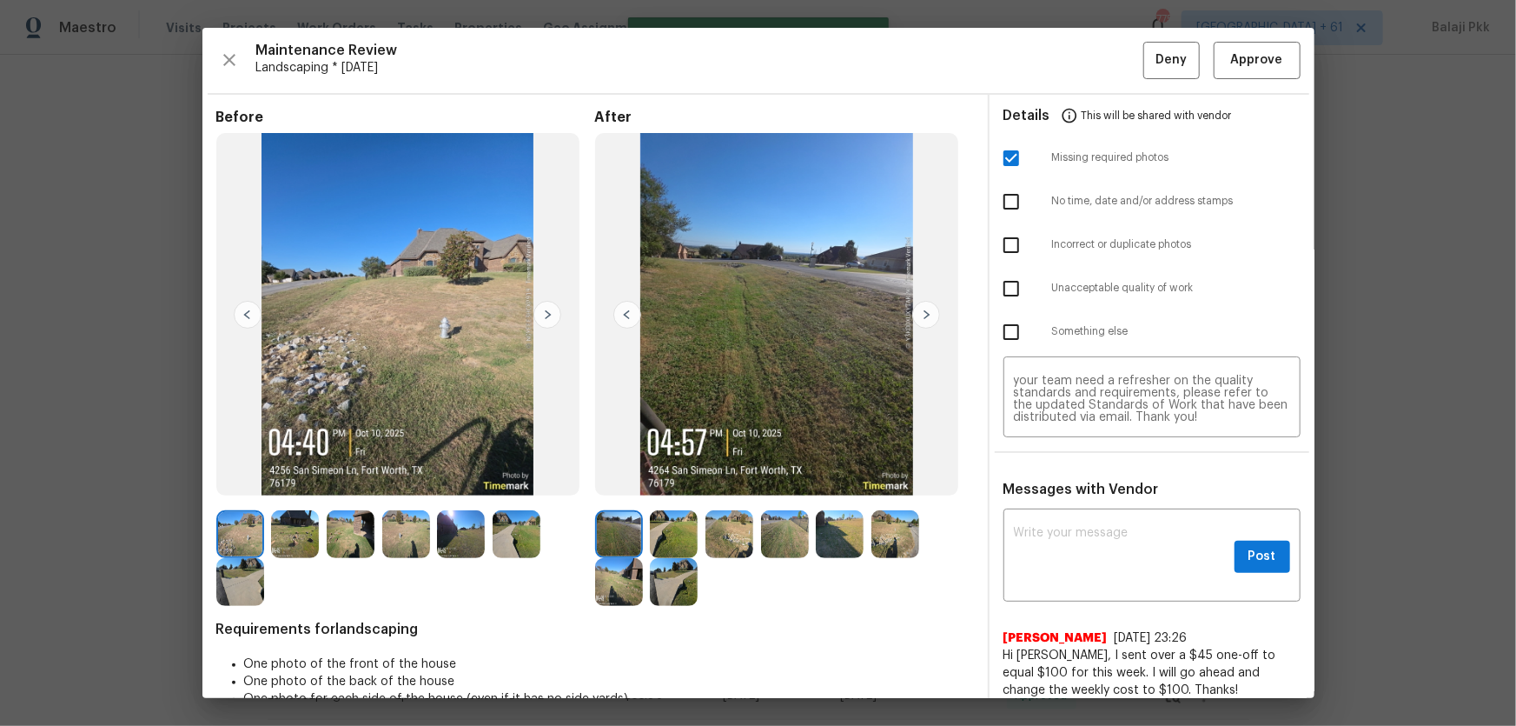
scroll to position [0, 0]
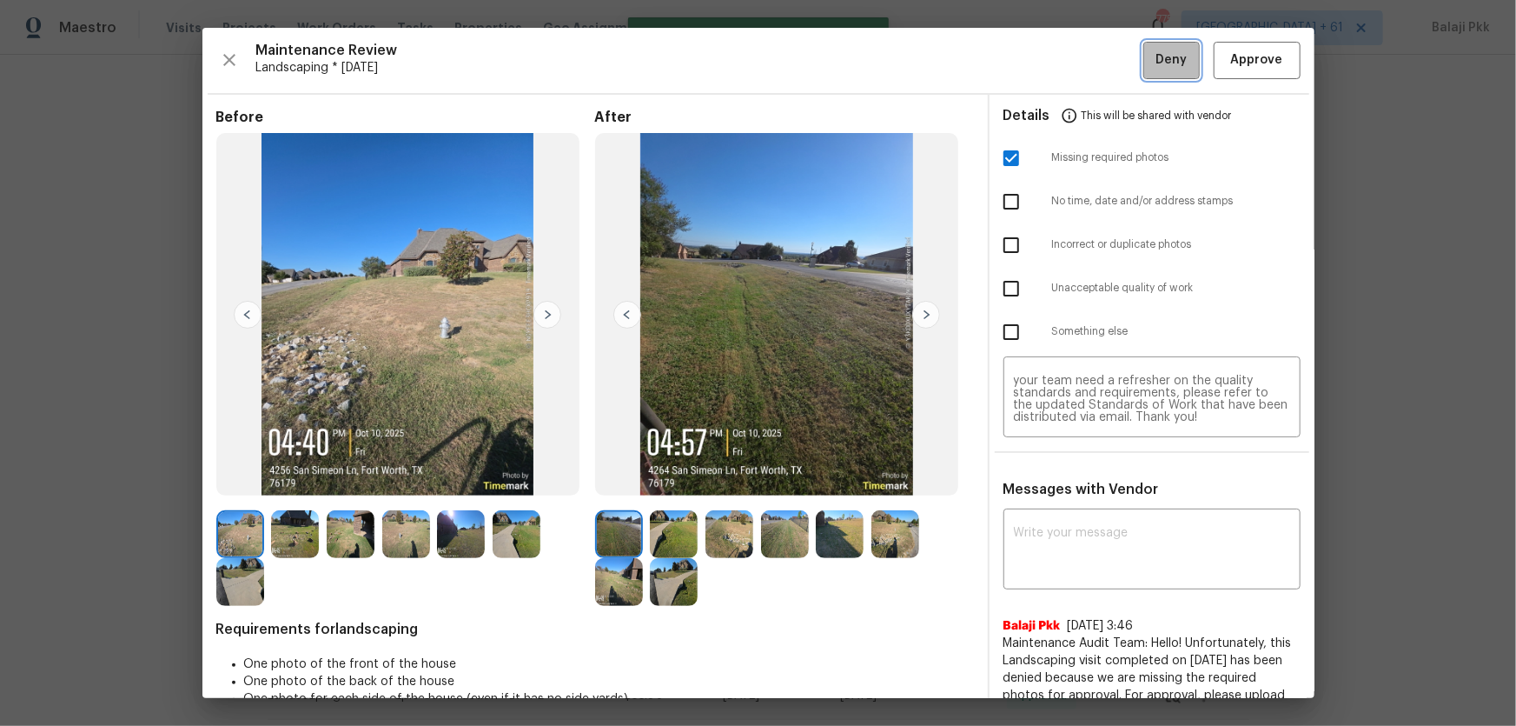
click at [1078, 72] on button "Deny" at bounding box center [1171, 60] width 56 height 37
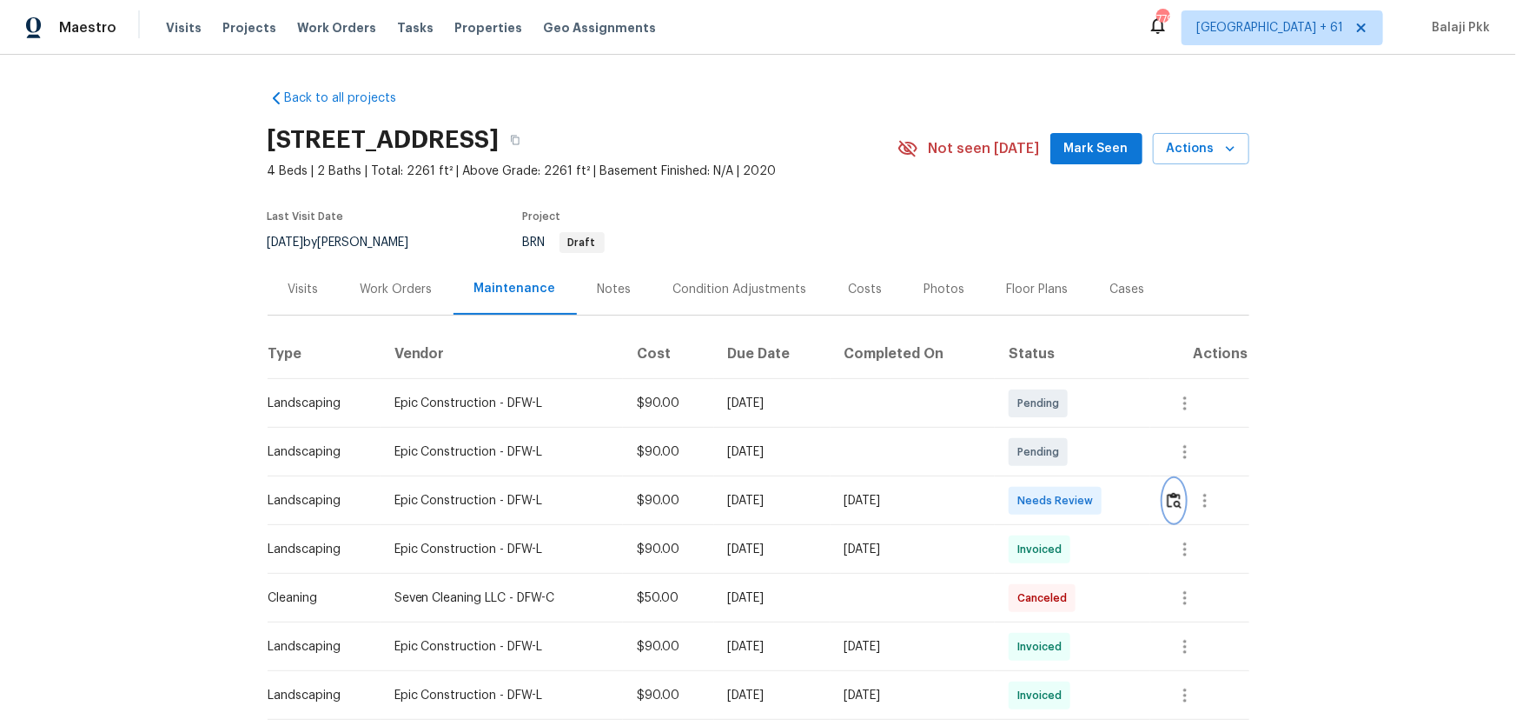
click at [1078, 479] on img "button" at bounding box center [1174, 500] width 15 height 17
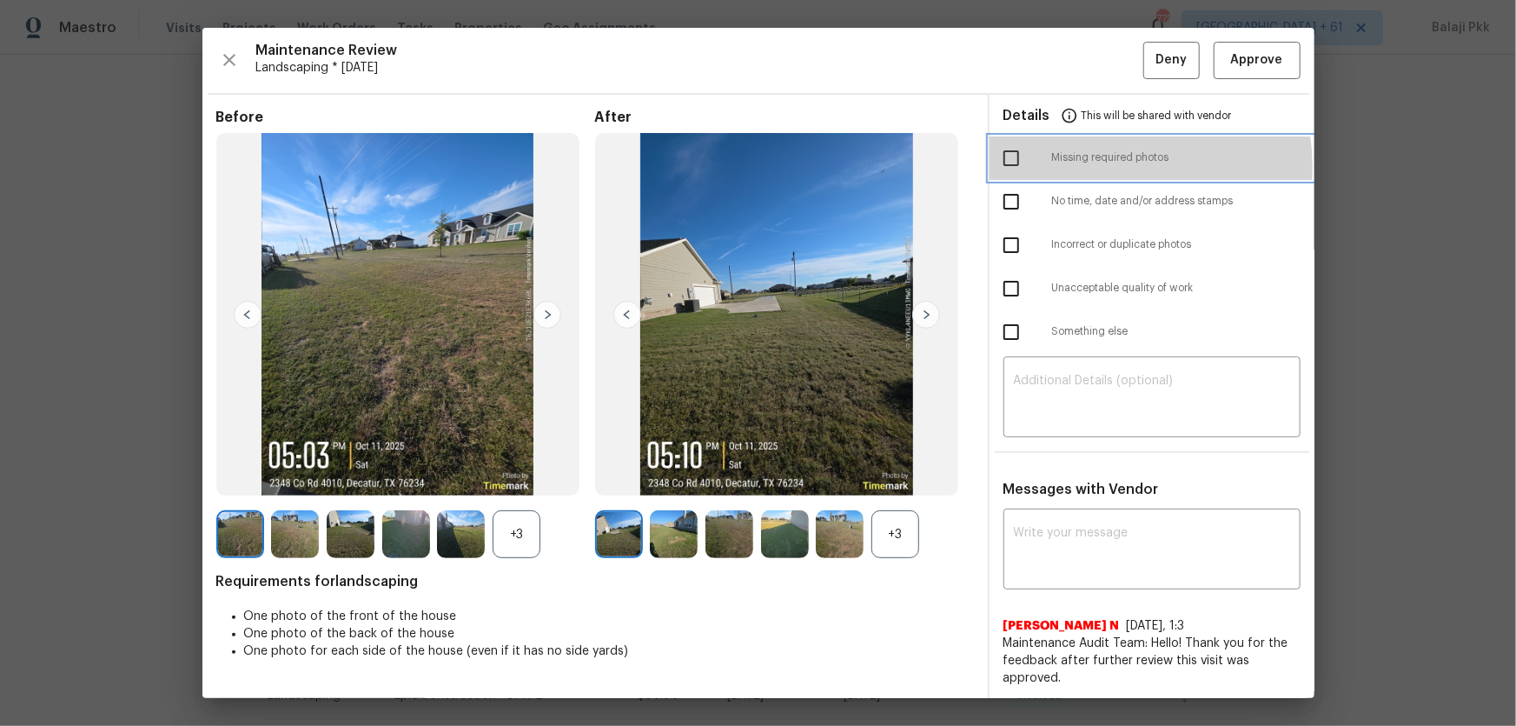
click at [1078, 166] on div "Missing required photos" at bounding box center [1152, 157] width 325 height 43
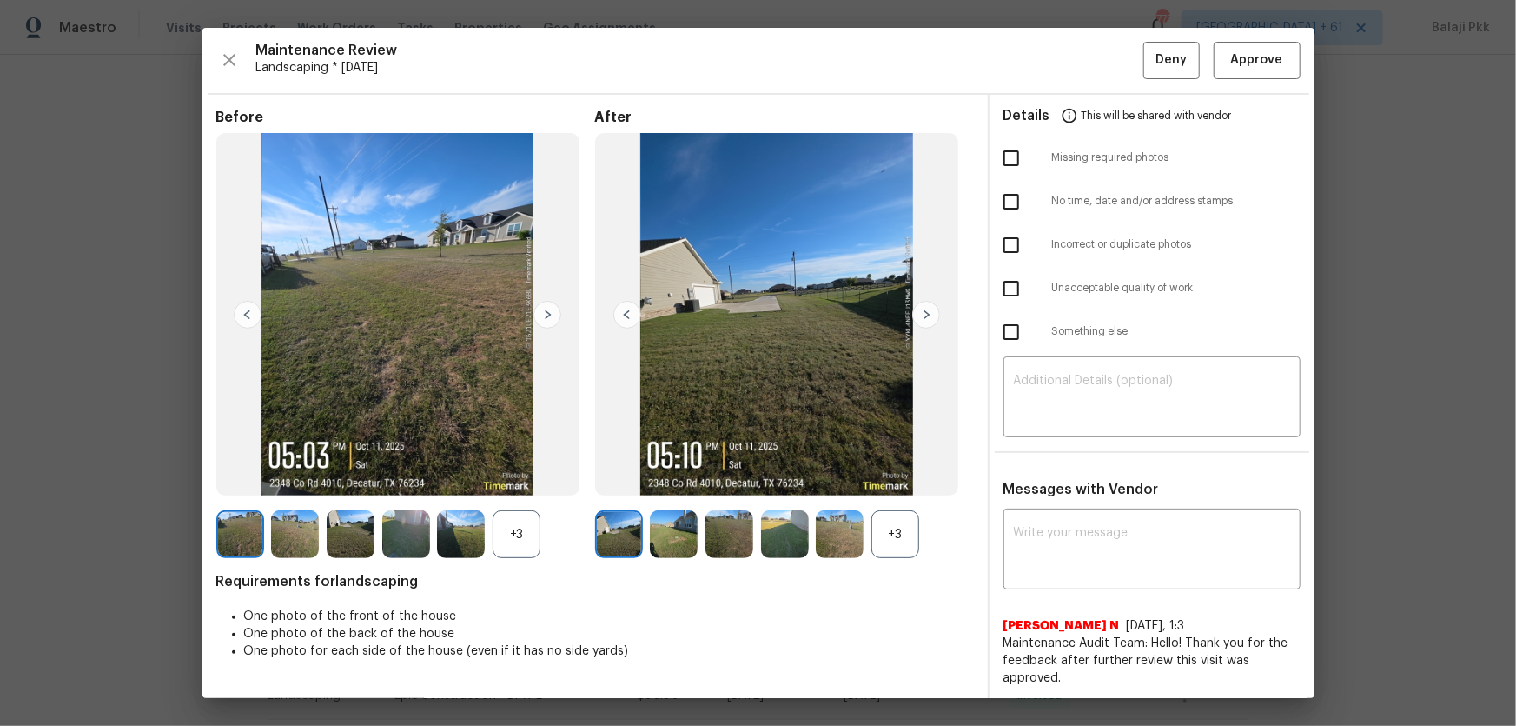
click at [1006, 166] on input "checkbox" at bounding box center [1011, 158] width 36 height 36
checkbox input "true"
click at [1027, 83] on div "Maintenance Review Landscaping * Wed, Oct 08 Deny Approve Before +3 After +3 Re…" at bounding box center [758, 363] width 1112 height 670
click at [1050, 381] on textarea at bounding box center [1152, 398] width 276 height 49
paste textarea "Maintenance Audit Team: Hello! Unfortunately, this Landscaping visit completed …"
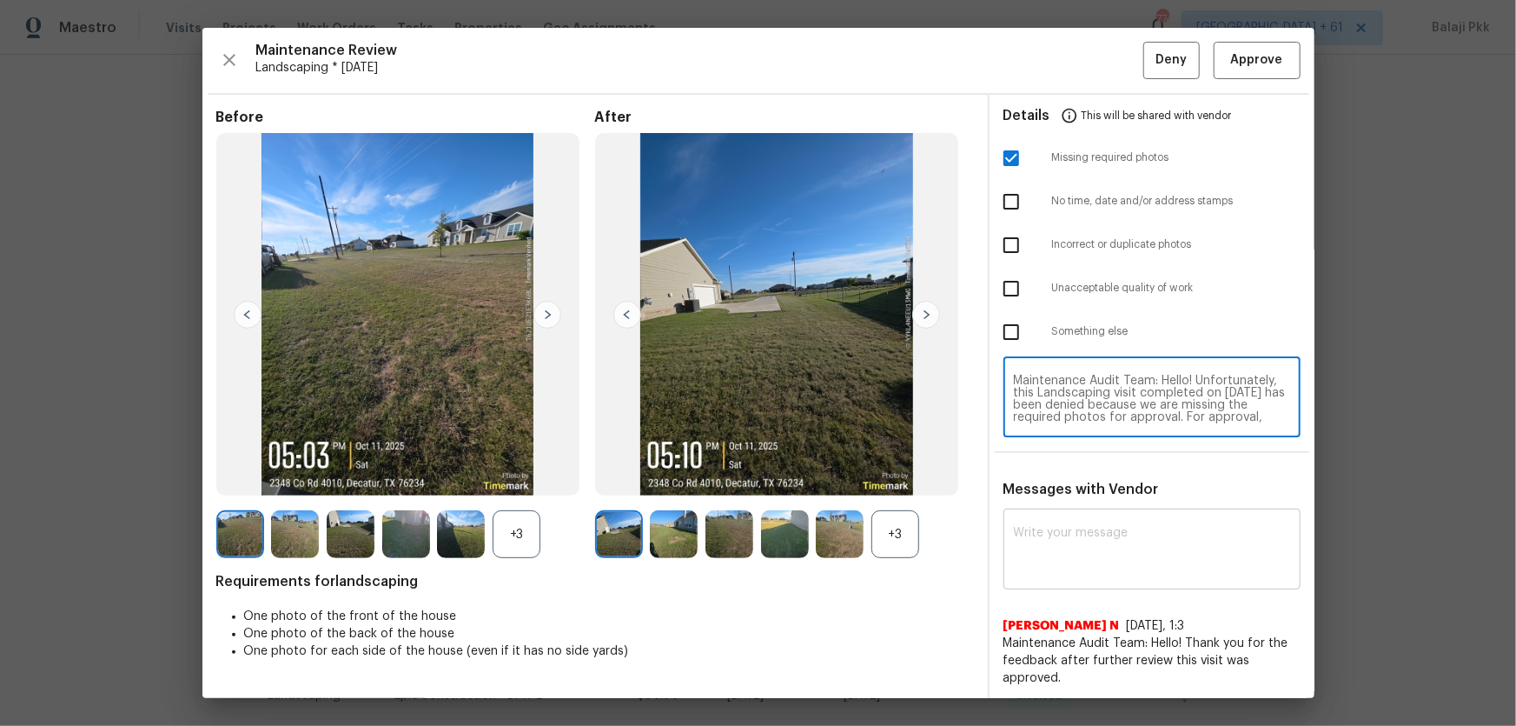
scroll to position [146, 0]
type textarea "Maintenance Audit Team: Hello! Unfortunately, this Landscaping visit completed …"
click at [1074, 479] on textarea at bounding box center [1152, 551] width 276 height 49
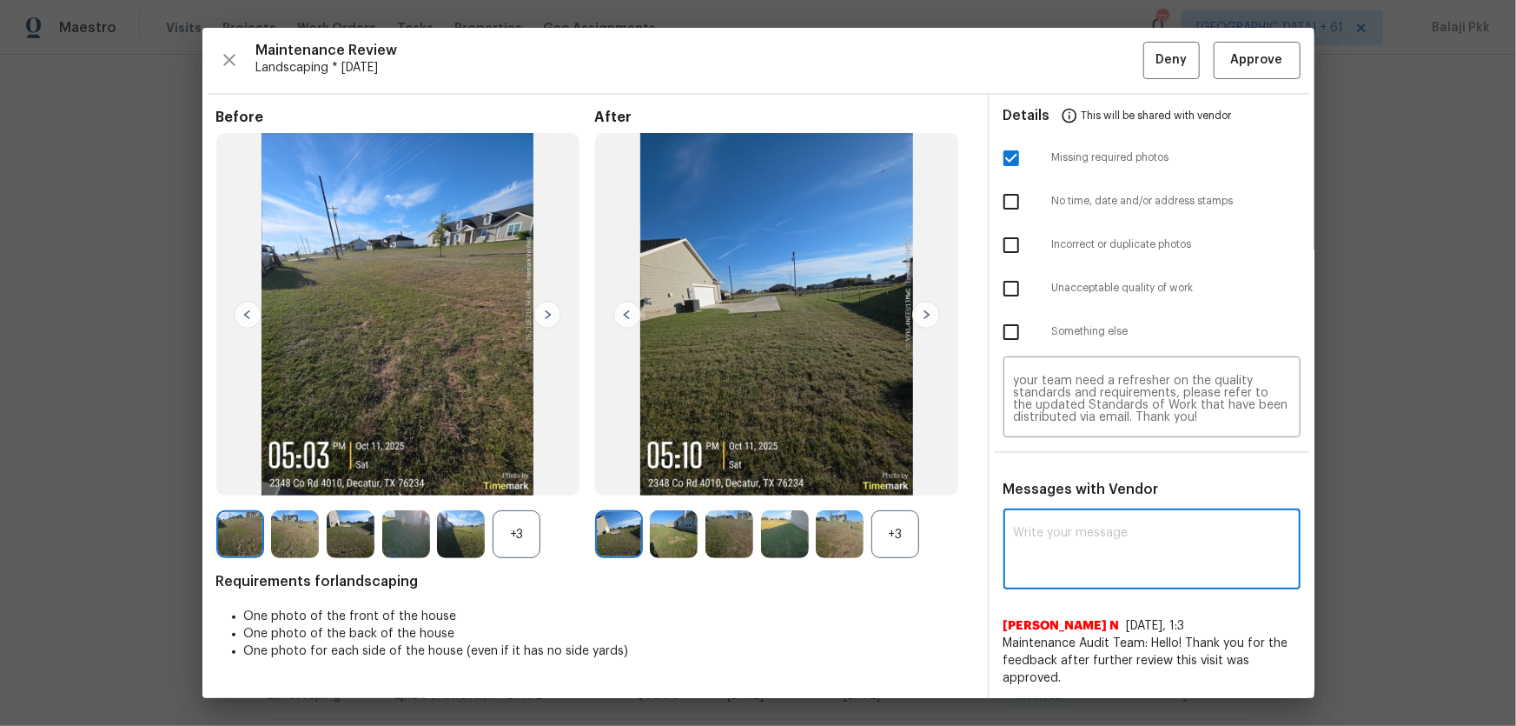
paste textarea "Maintenance Audit Team: Hello! Unfortunately, this Landscaping visit completed …"
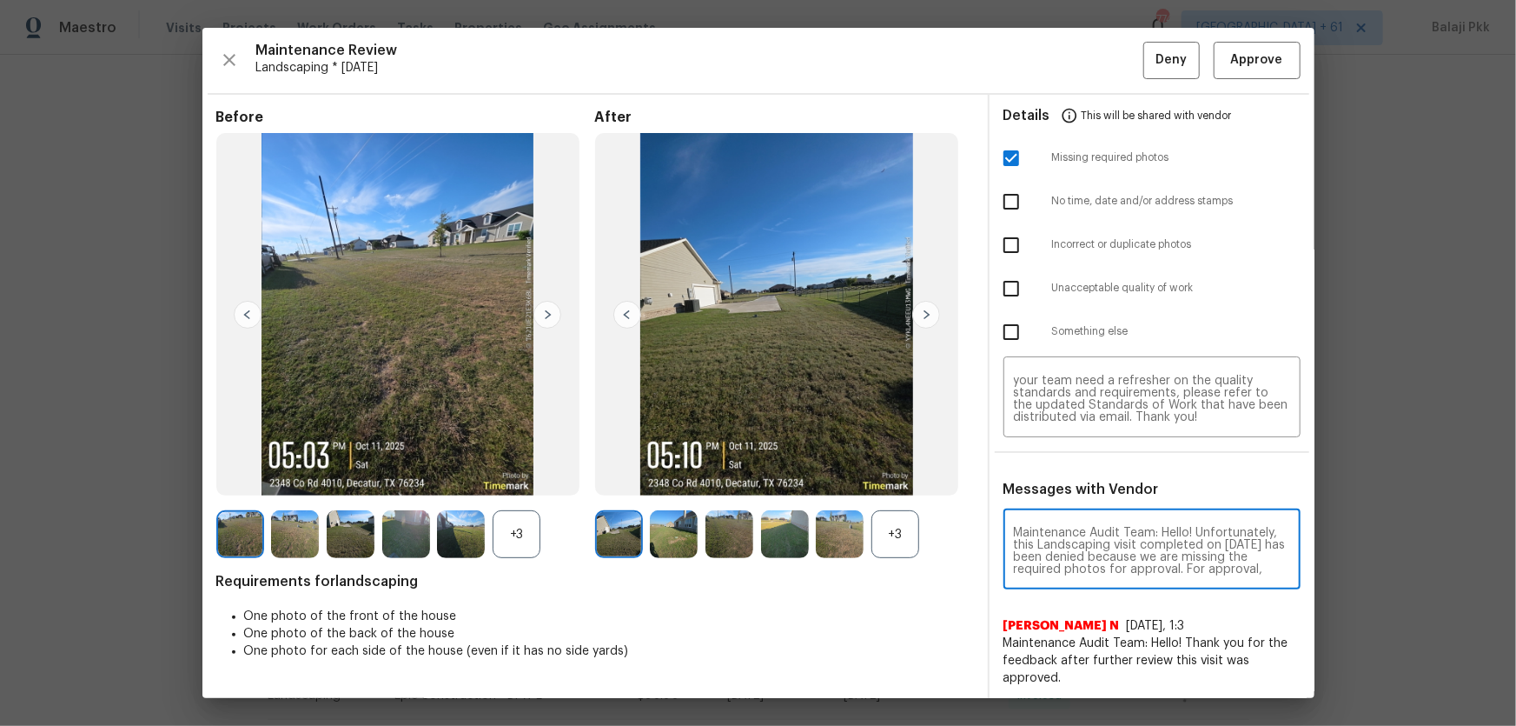
scroll to position [207, 0]
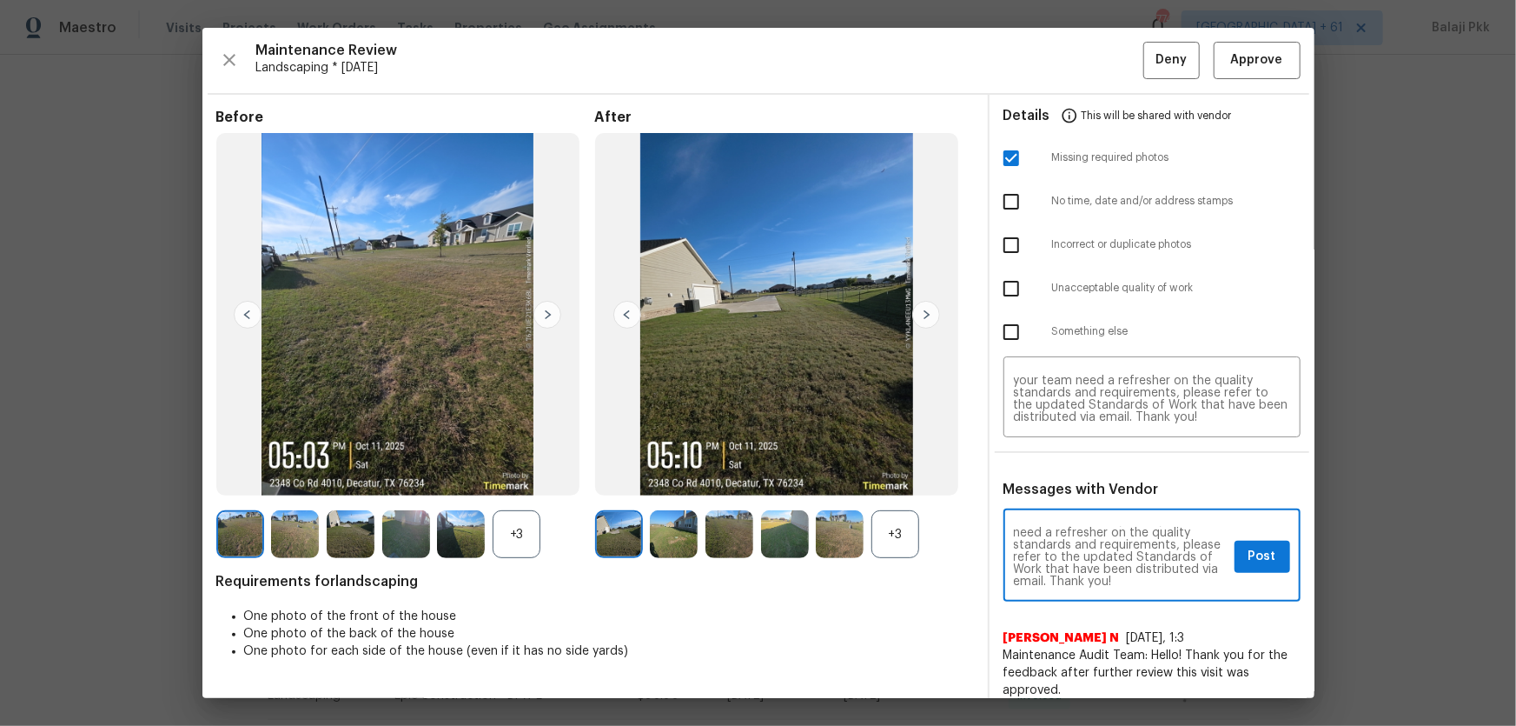
type textarea "Maintenance Audit Team: Hello! Unfortunately, this Landscaping visit completed …"
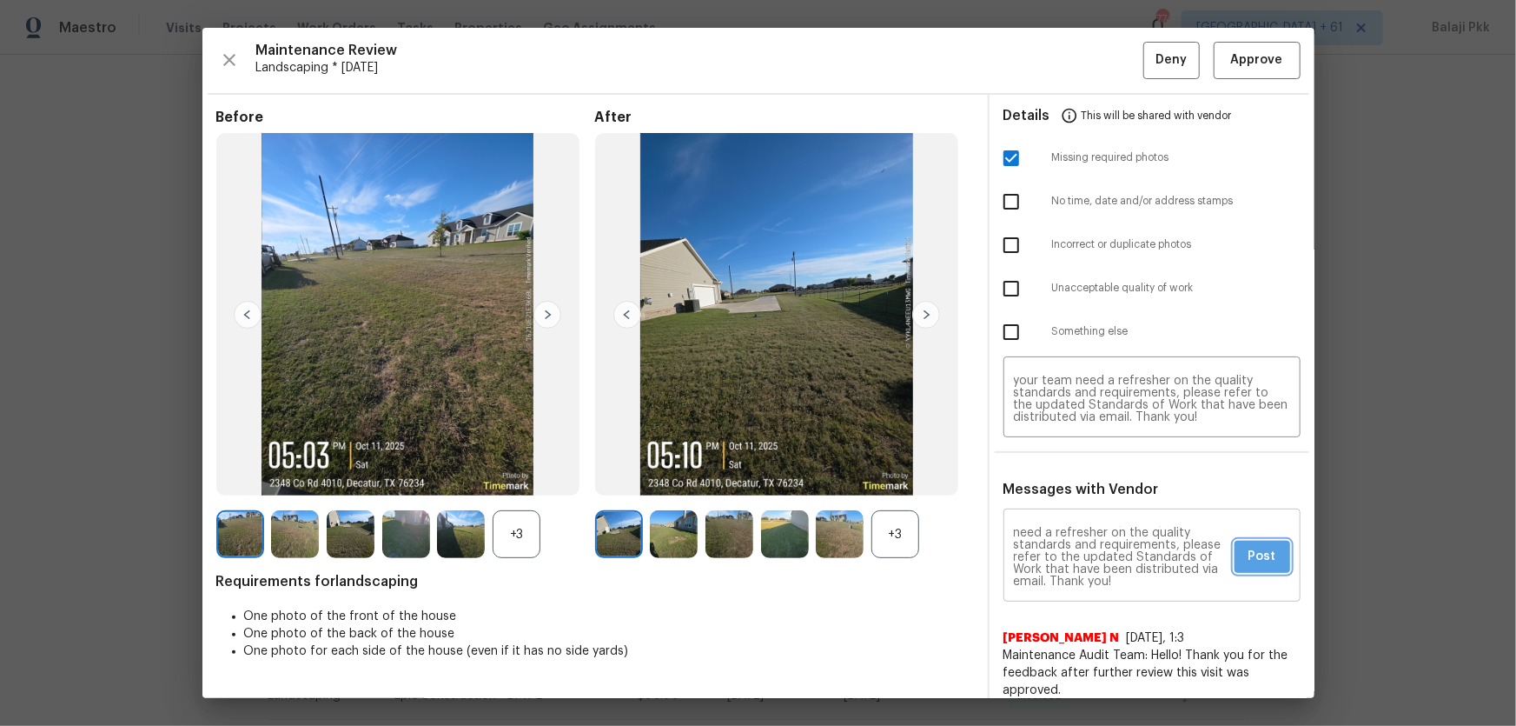
click at [1078, 479] on span "Post" at bounding box center [1263, 557] width 28 height 22
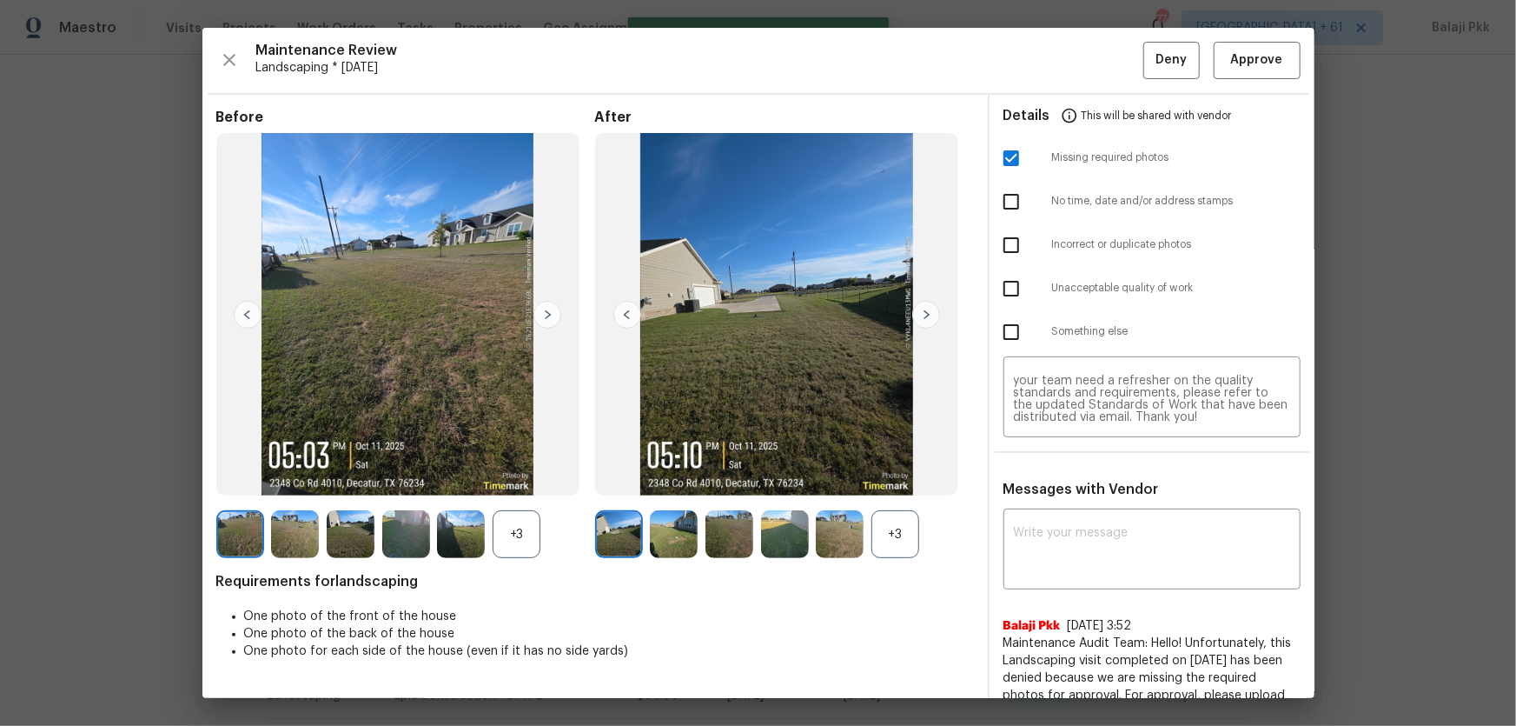
scroll to position [0, 0]
click at [920, 315] on img at bounding box center [926, 315] width 28 height 28
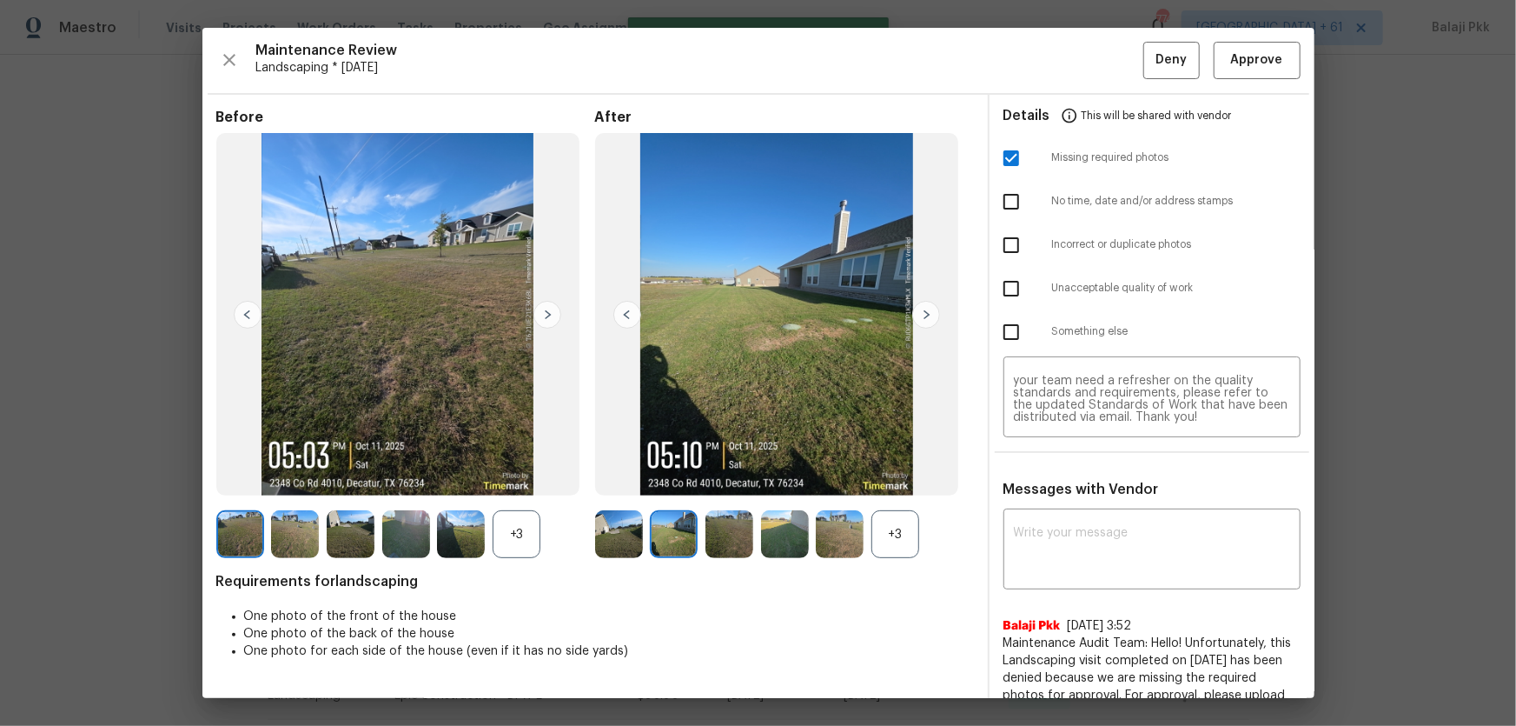
click at [920, 315] on img at bounding box center [926, 315] width 28 height 28
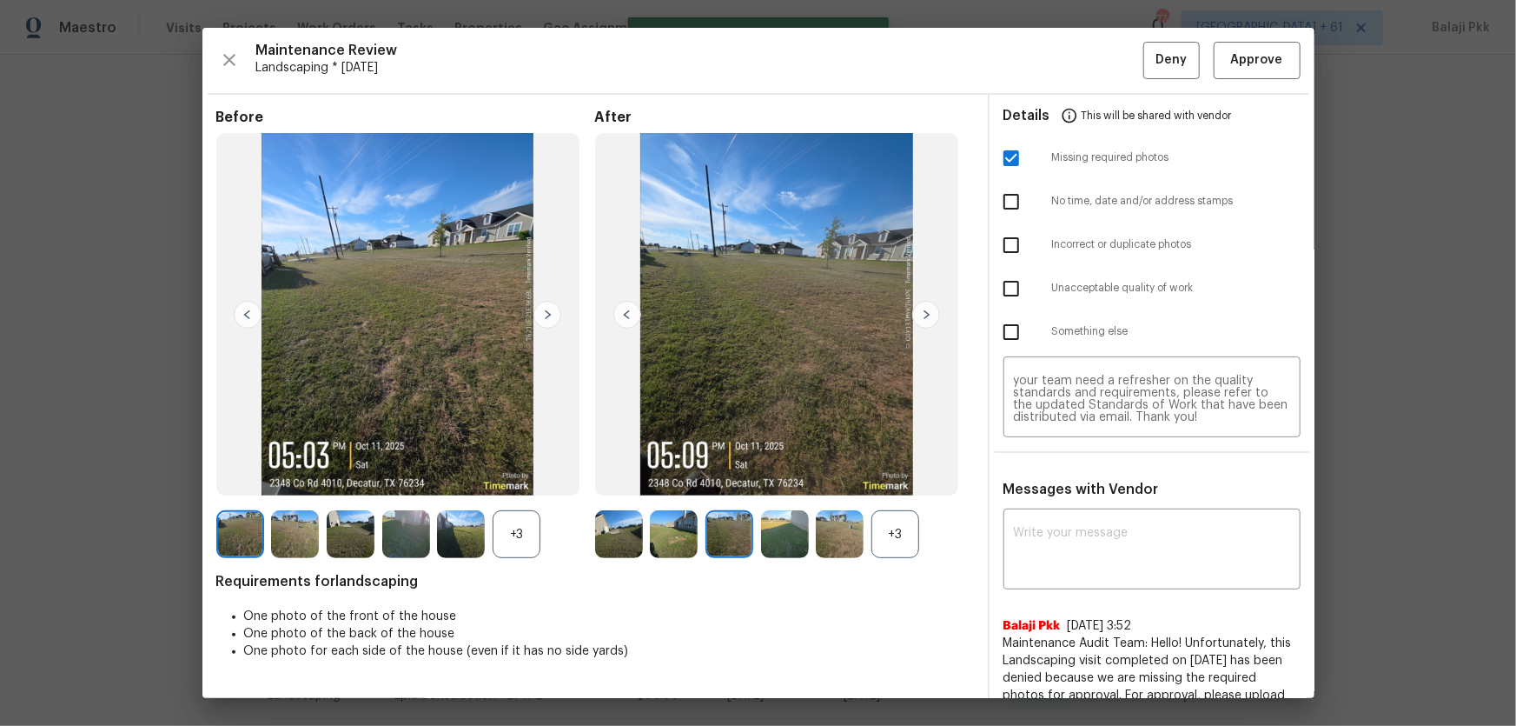
click at [920, 315] on img at bounding box center [926, 315] width 28 height 28
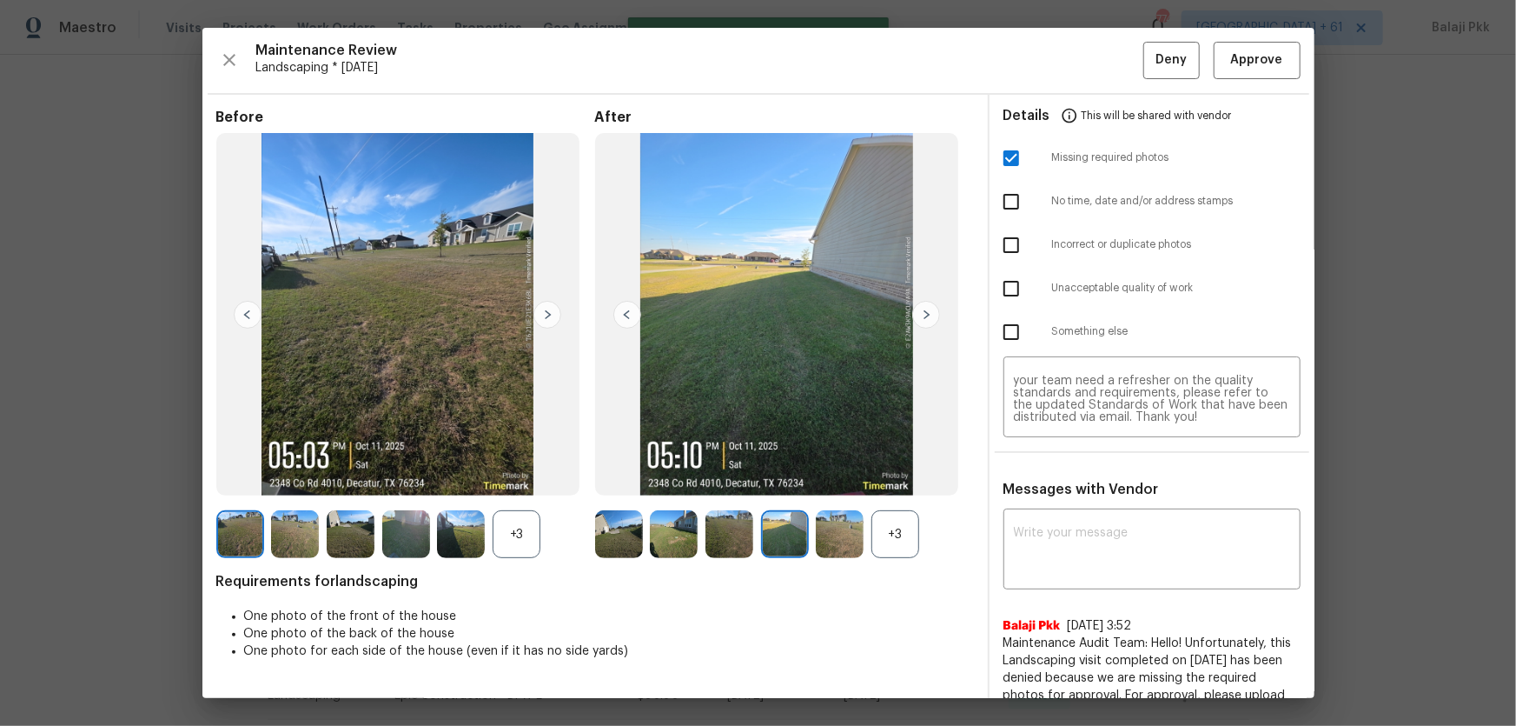
click at [920, 315] on img at bounding box center [926, 315] width 28 height 28
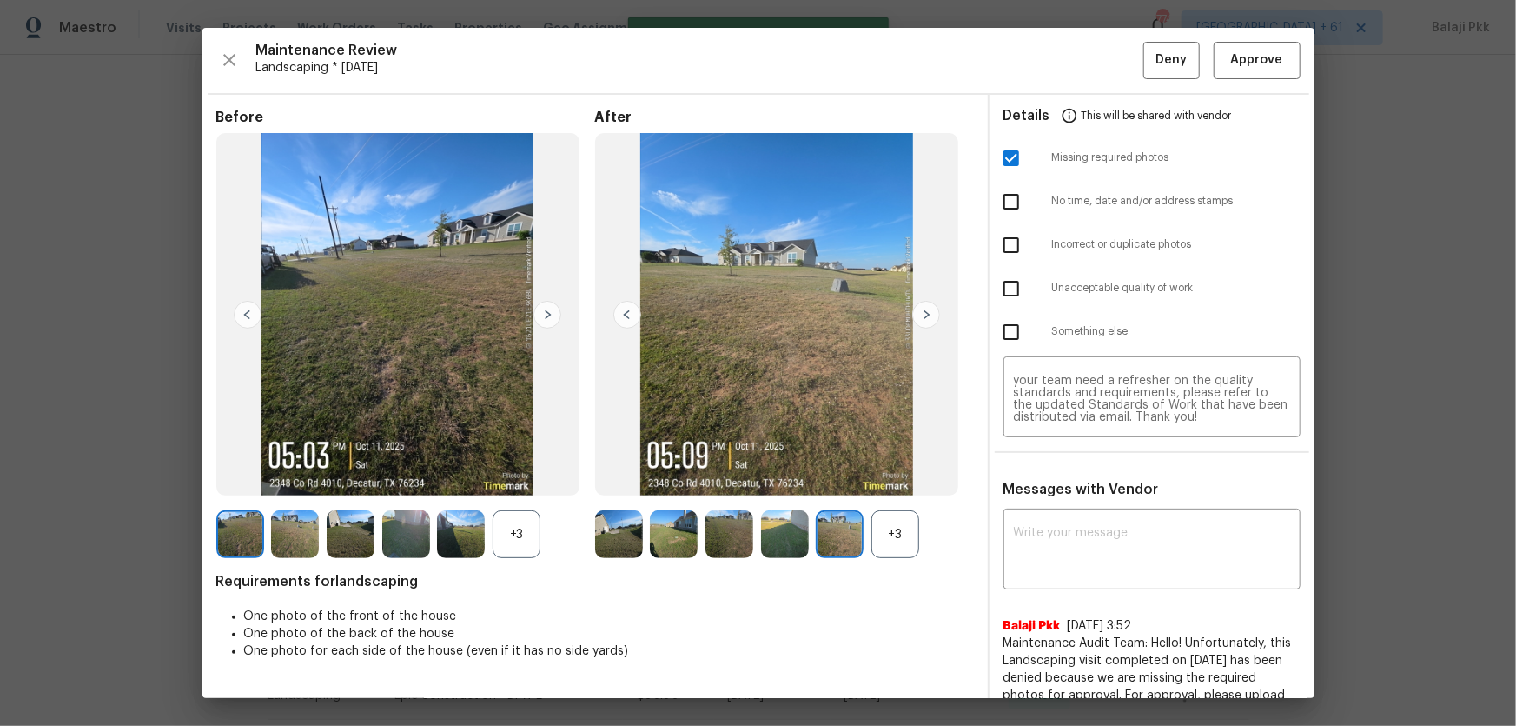
click at [920, 315] on img at bounding box center [926, 315] width 28 height 28
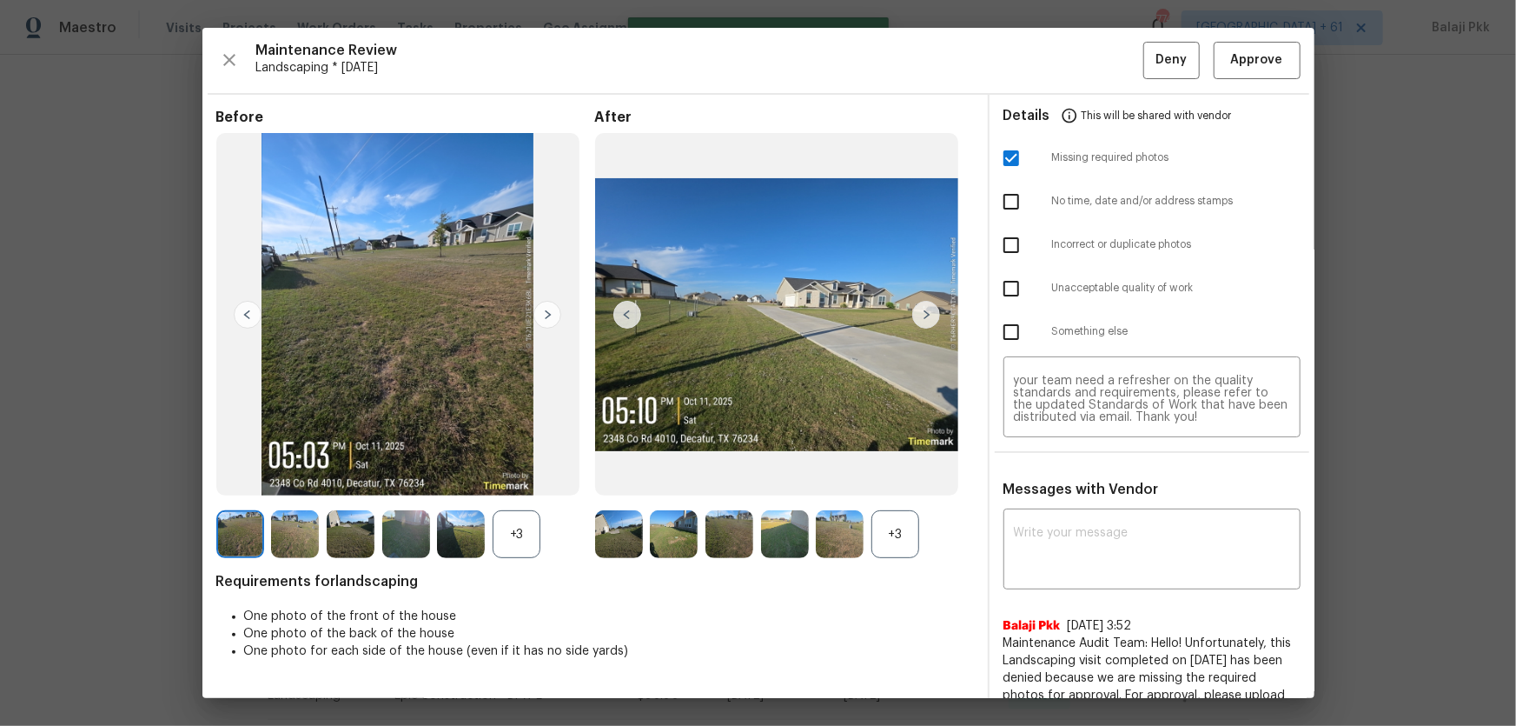
click at [919, 315] on img at bounding box center [926, 315] width 28 height 28
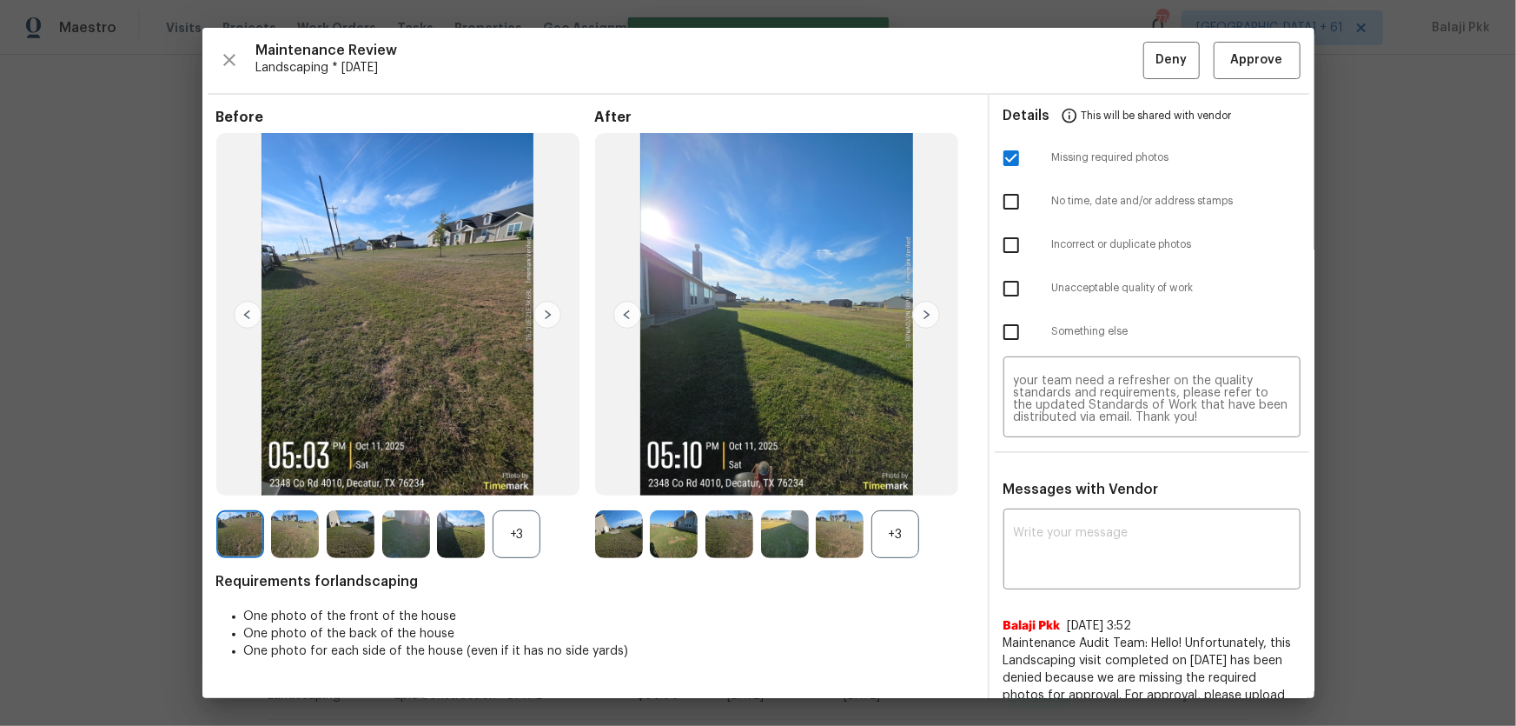
click at [919, 315] on img at bounding box center [926, 315] width 28 height 28
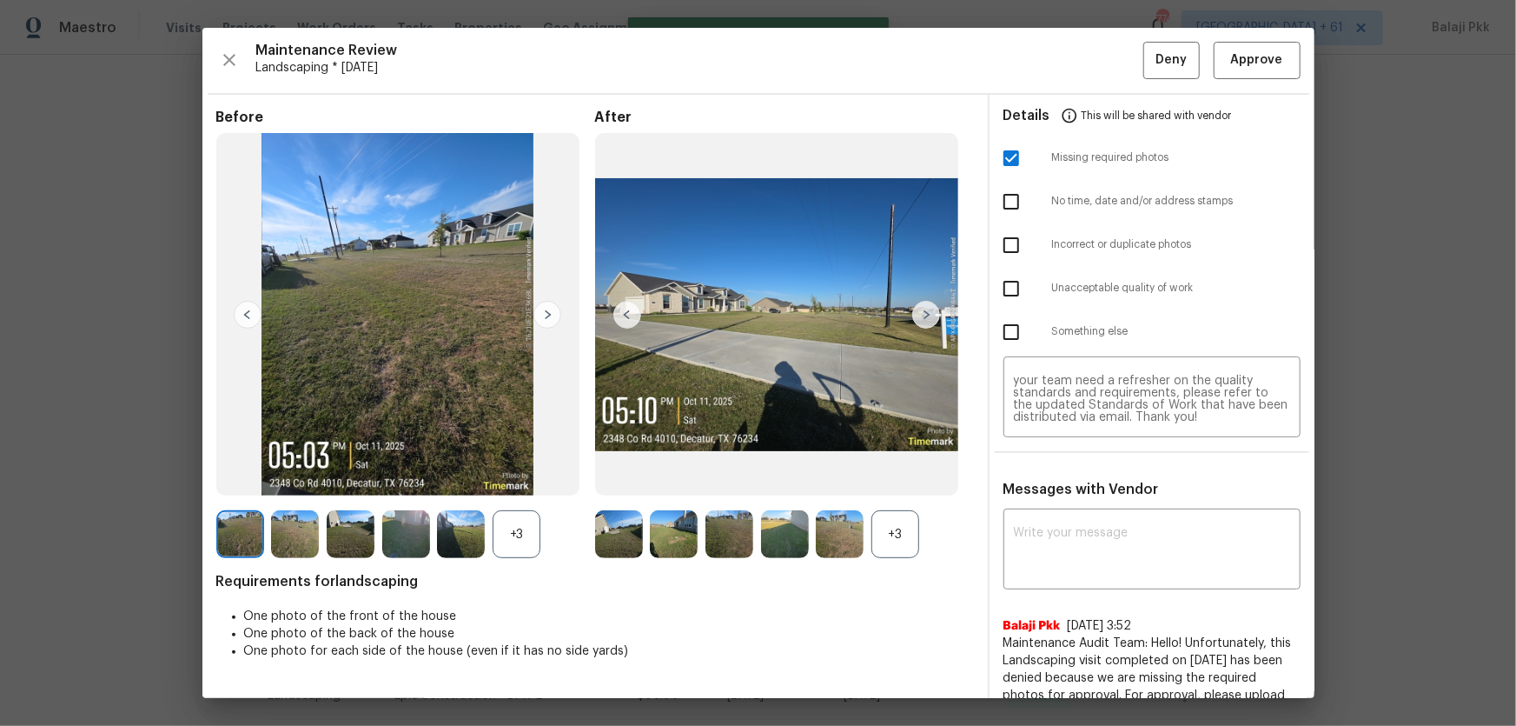
click at [918, 315] on img at bounding box center [926, 315] width 28 height 28
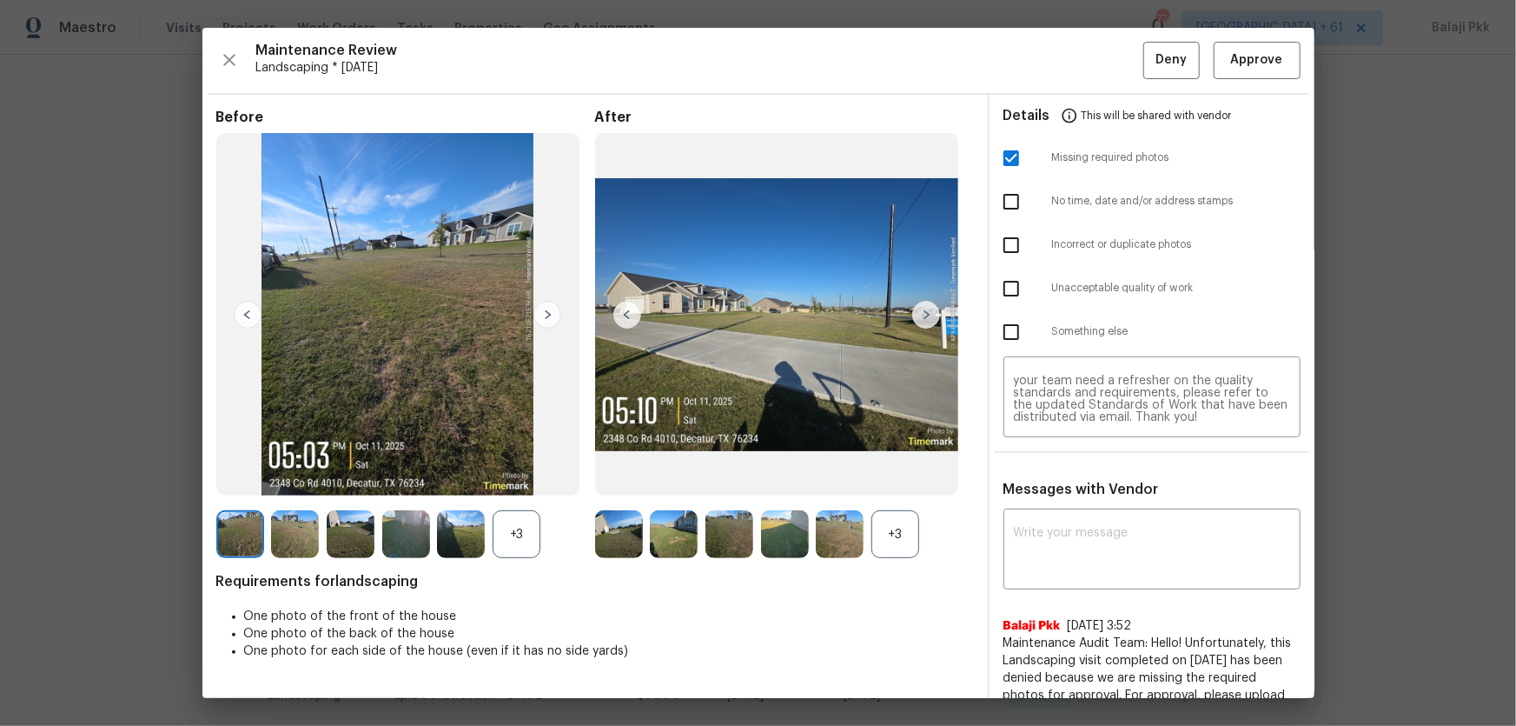
click at [918, 316] on img at bounding box center [926, 315] width 28 height 28
click at [1078, 56] on button "Deny" at bounding box center [1171, 60] width 56 height 37
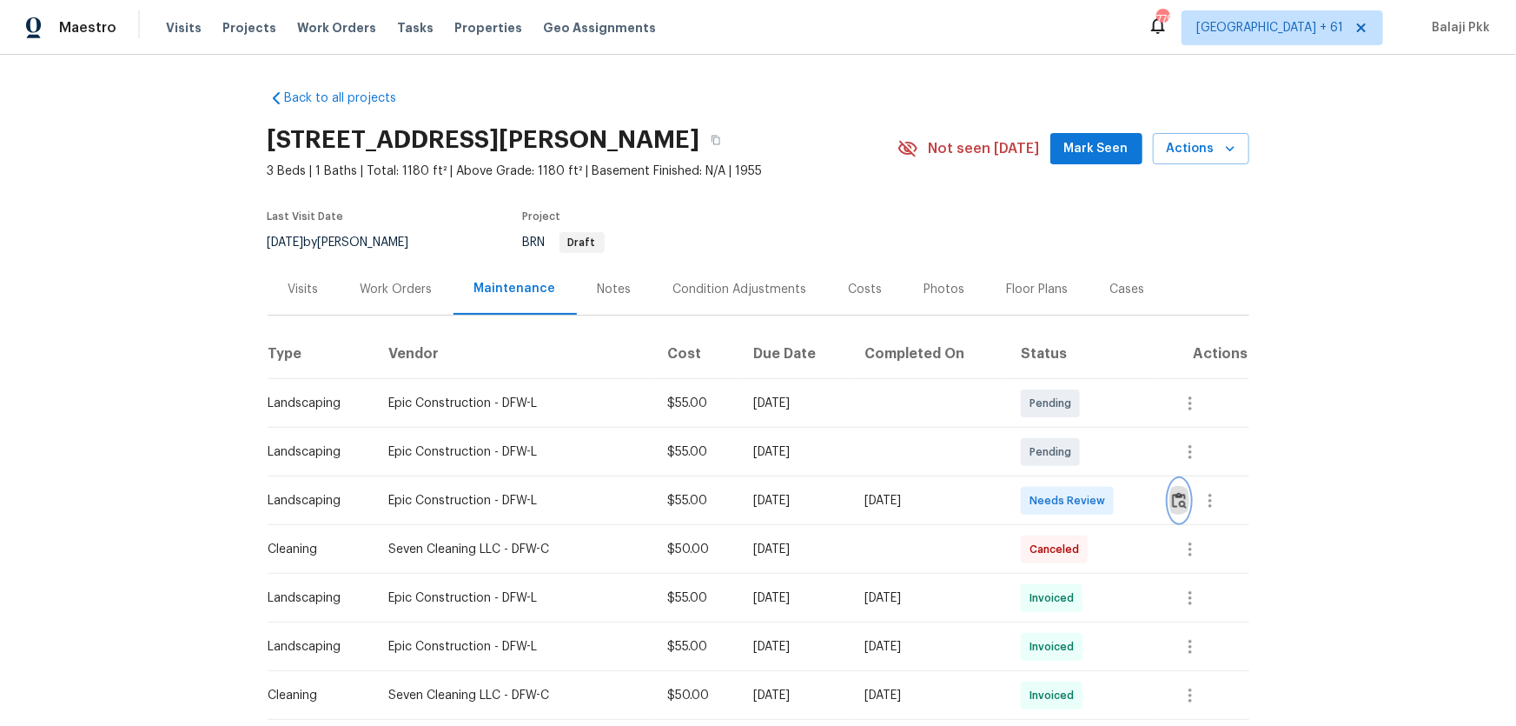
click at [1078, 479] on img "button" at bounding box center [1179, 500] width 15 height 17
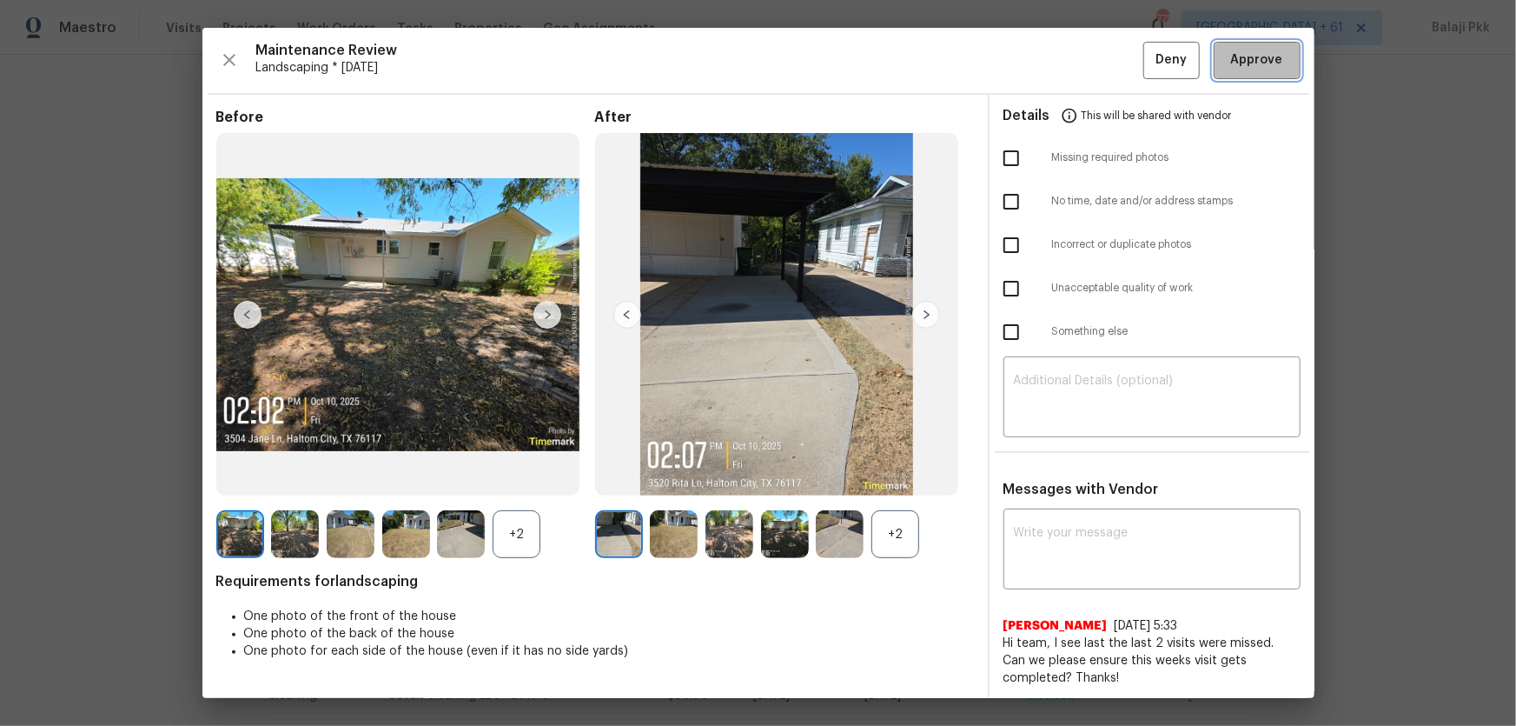
click at [1078, 44] on button "Approve" at bounding box center [1257, 60] width 87 height 37
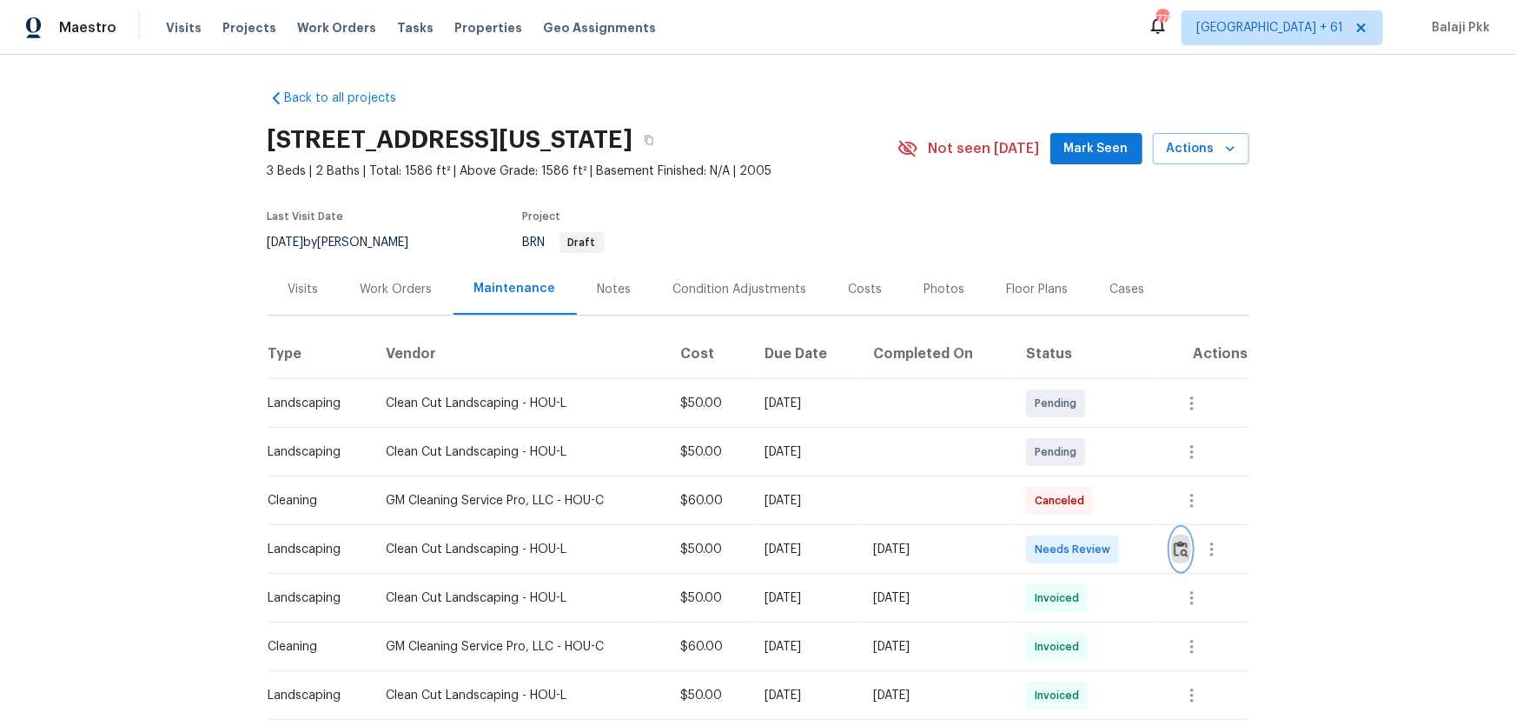
click at [1078, 479] on button "button" at bounding box center [1181, 549] width 20 height 42
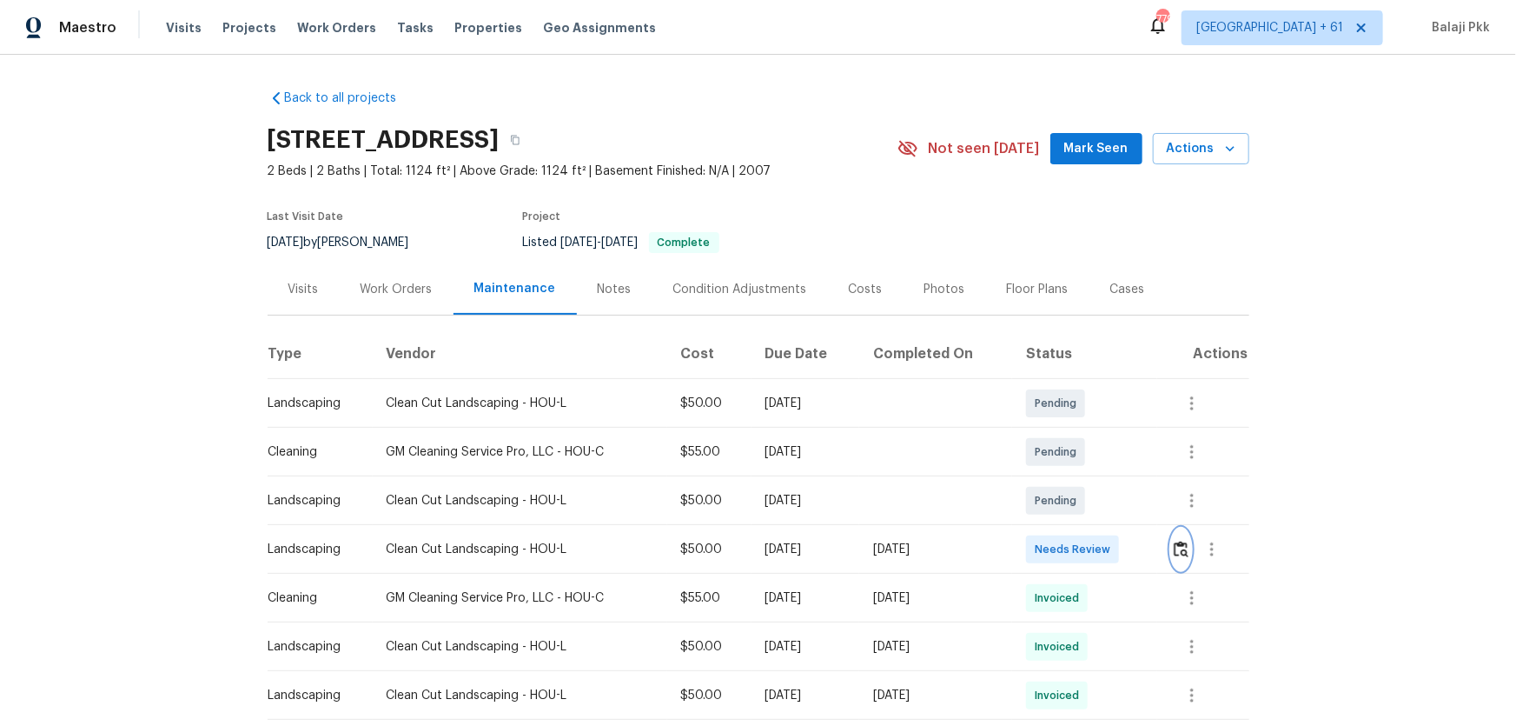
click at [1078, 479] on img "button" at bounding box center [1181, 548] width 15 height 17
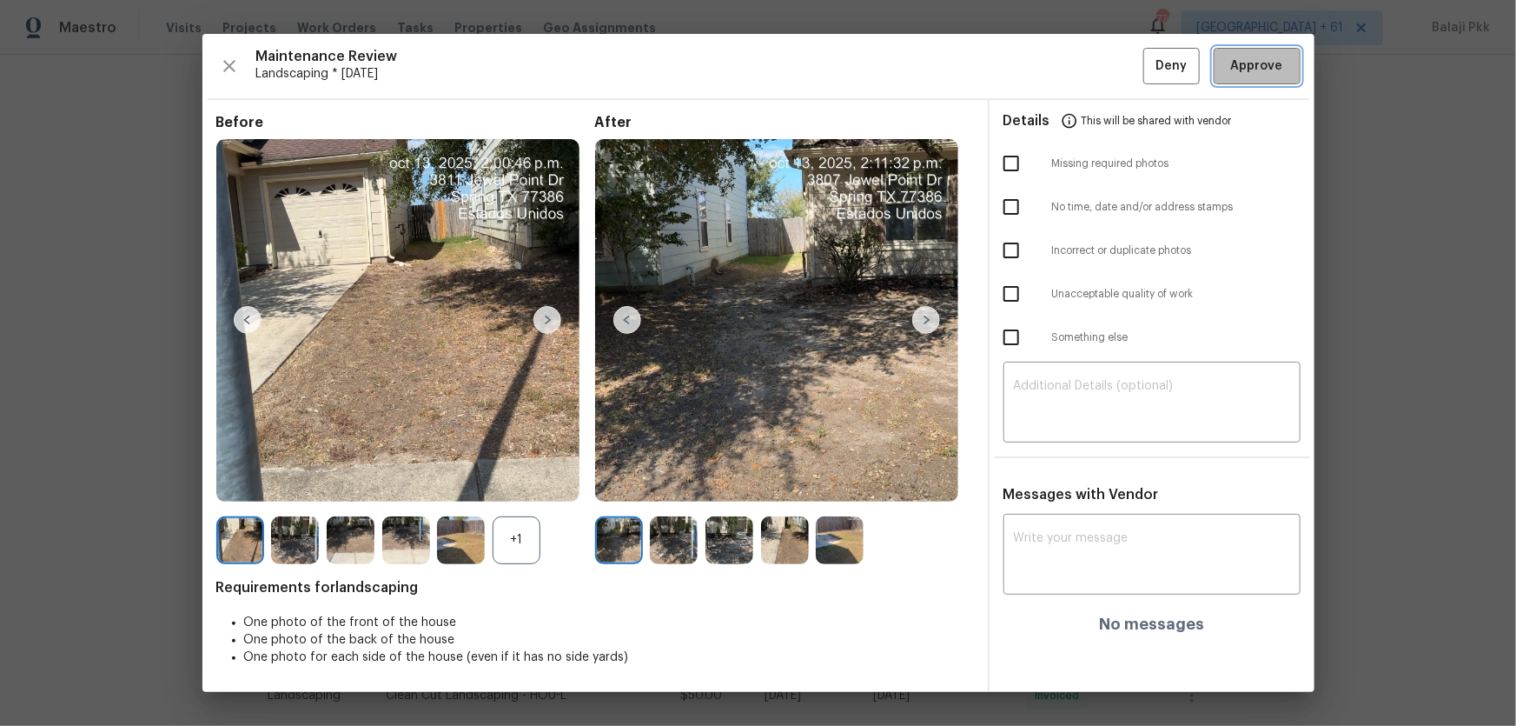
click at [1078, 71] on span "Approve" at bounding box center [1257, 67] width 59 height 22
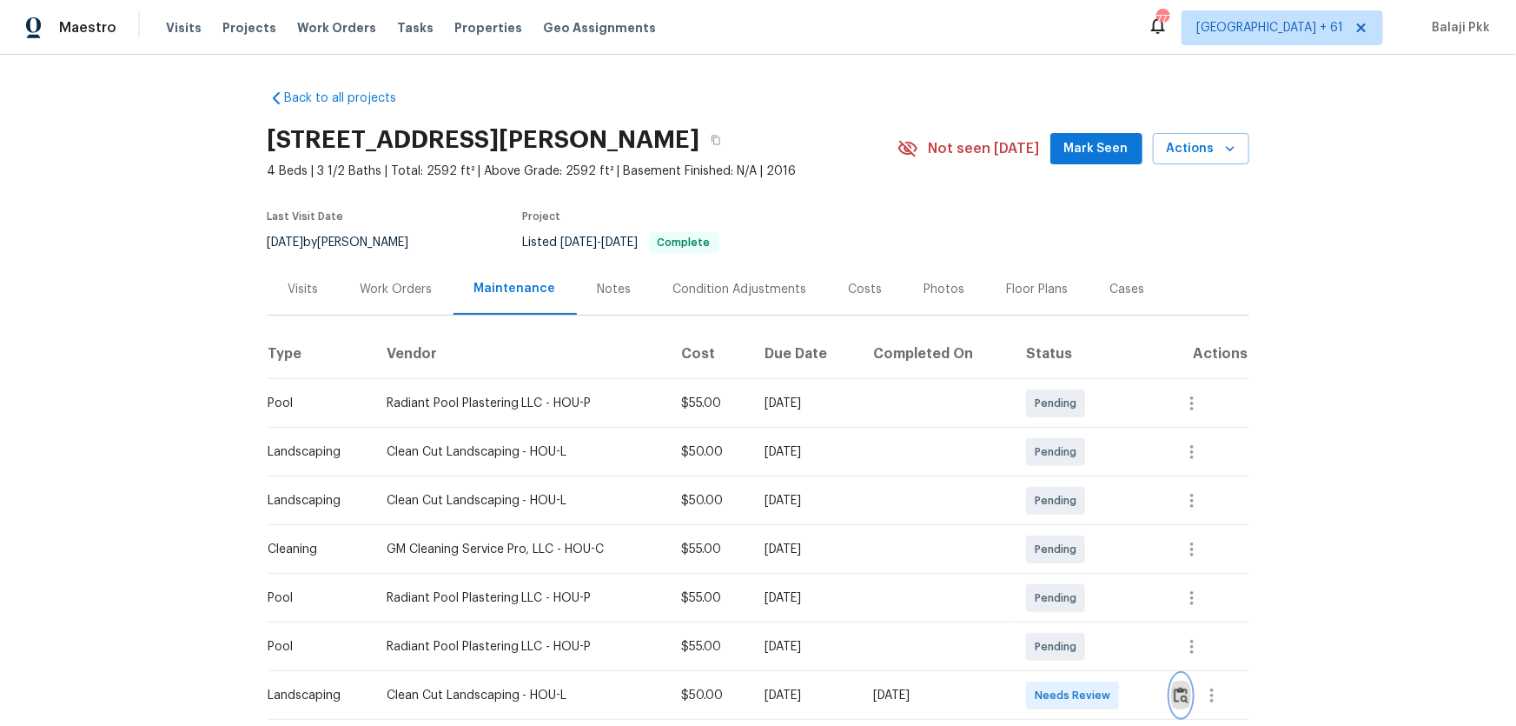
click at [1078, 479] on img "button" at bounding box center [1181, 694] width 15 height 17
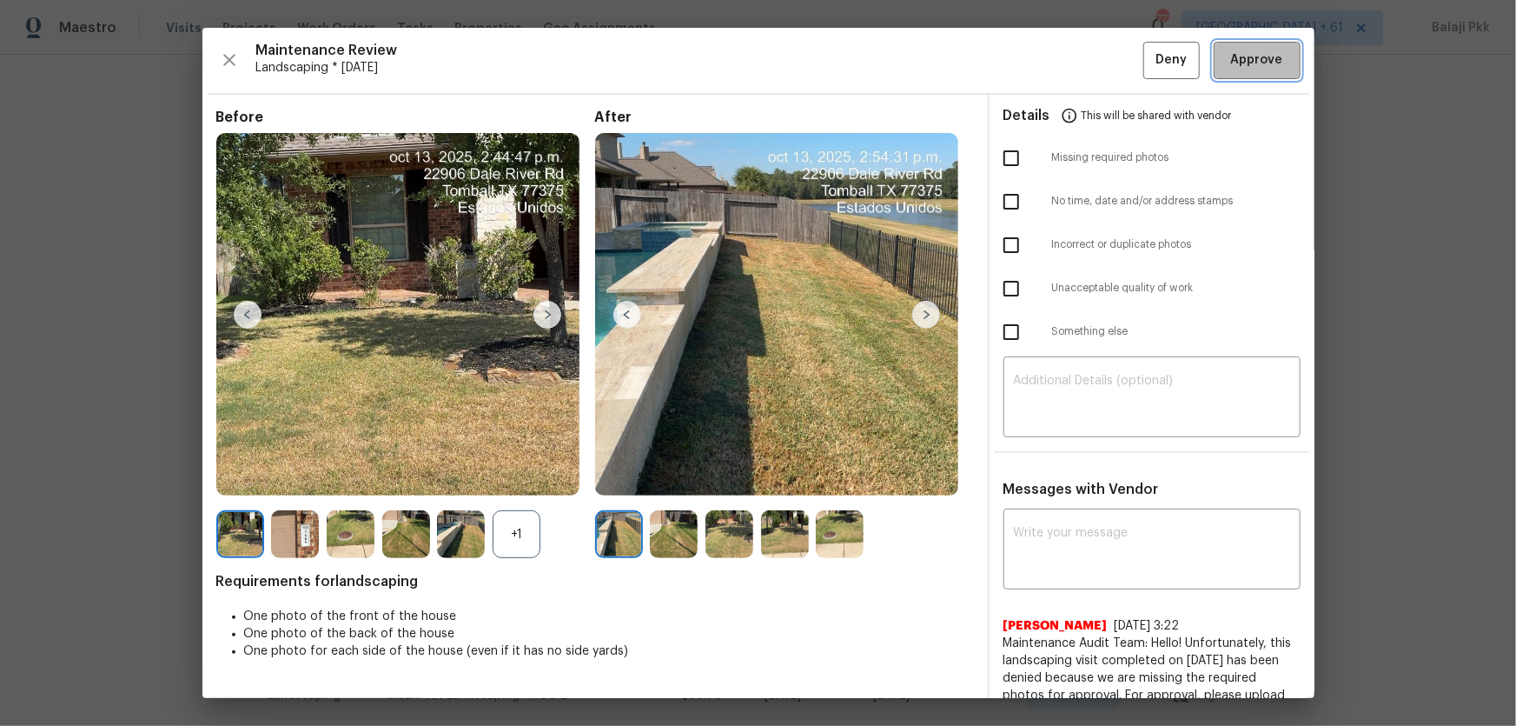
click at [1078, 51] on span "Approve" at bounding box center [1257, 61] width 52 height 22
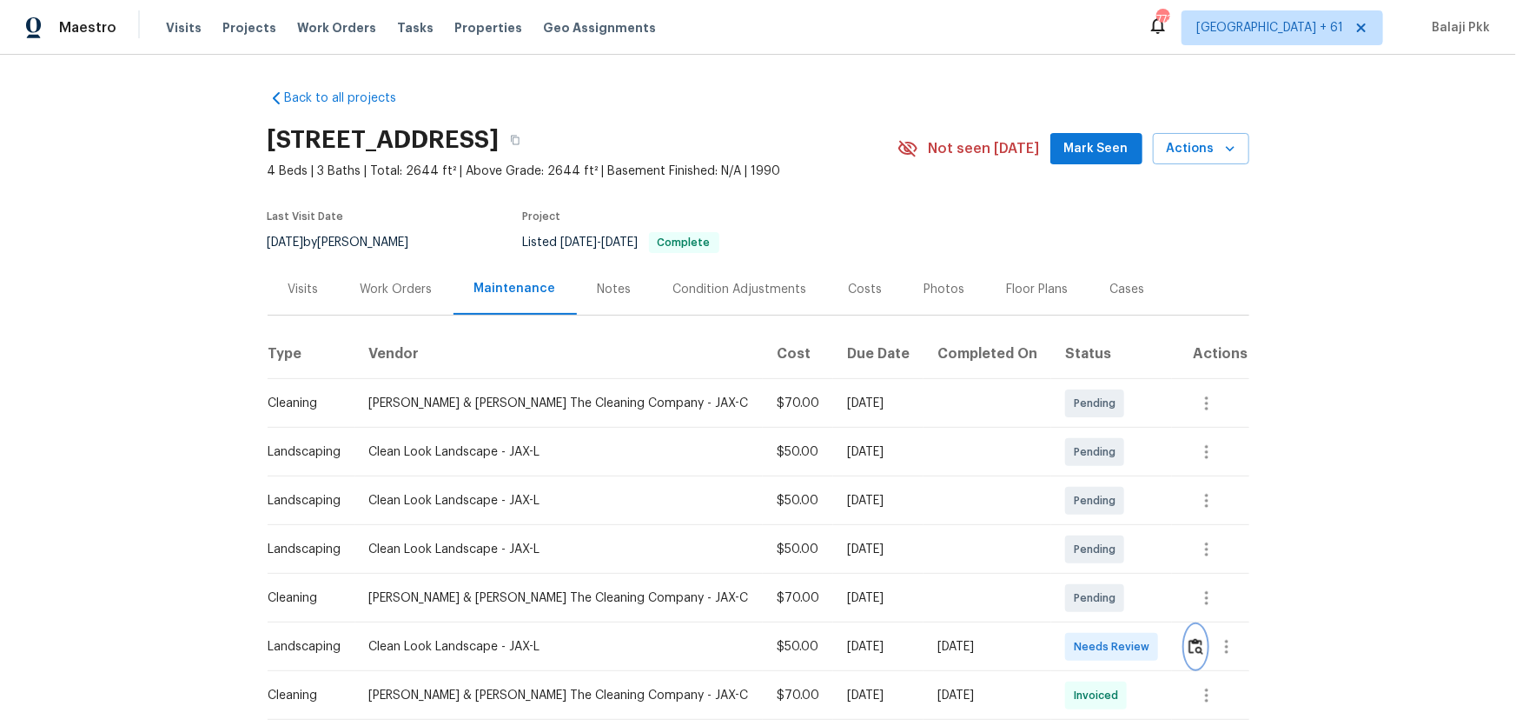
click at [1078, 479] on img "button" at bounding box center [1196, 646] width 15 height 17
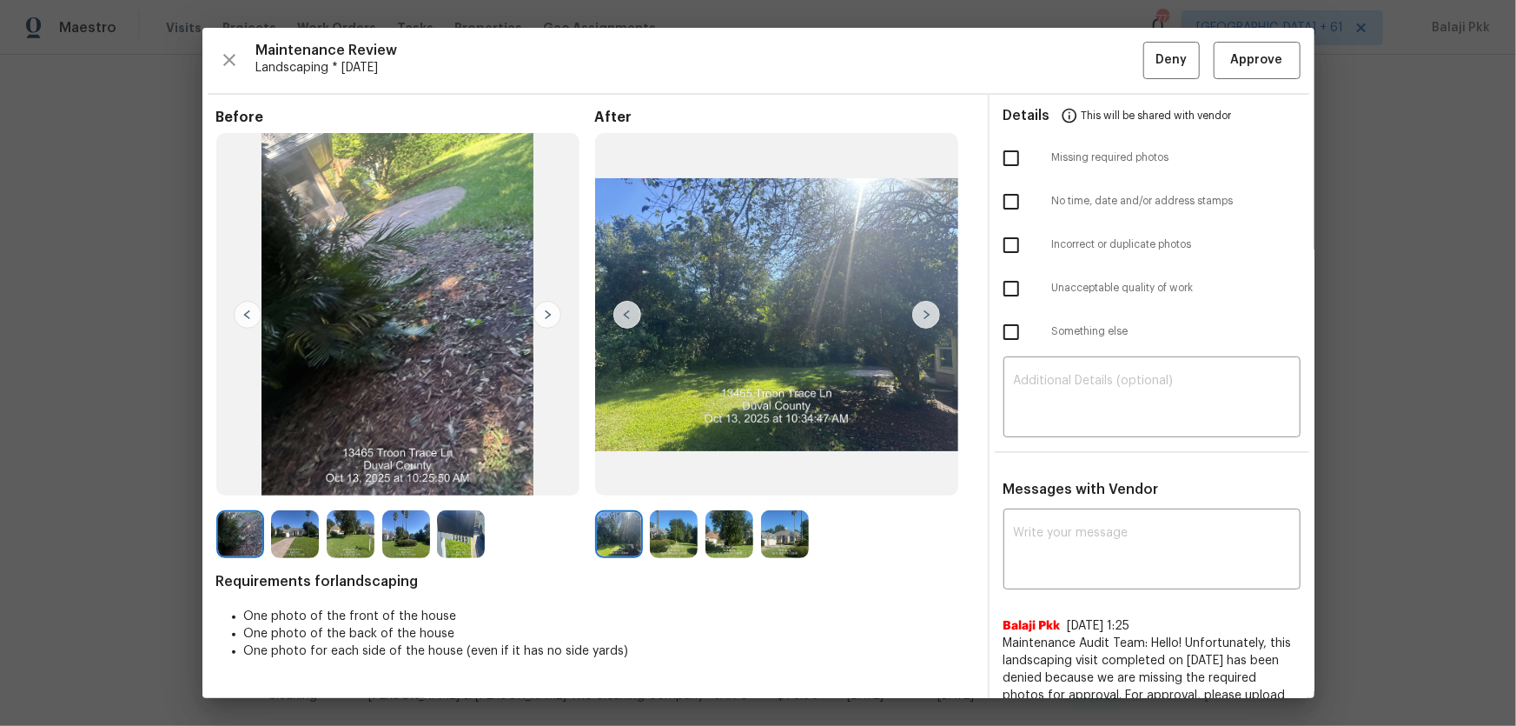
click at [1078, 84] on div "Maintenance Review Landscaping * [DATE] Deny Approve Before After Requirements …" at bounding box center [758, 363] width 1112 height 670
click at [1078, 34] on div "Maintenance Review Landscaping * Mon, Oct 06 Deny Approve Before After Requirem…" at bounding box center [758, 363] width 1112 height 670
click at [1078, 43] on button "Approve" at bounding box center [1257, 60] width 87 height 37
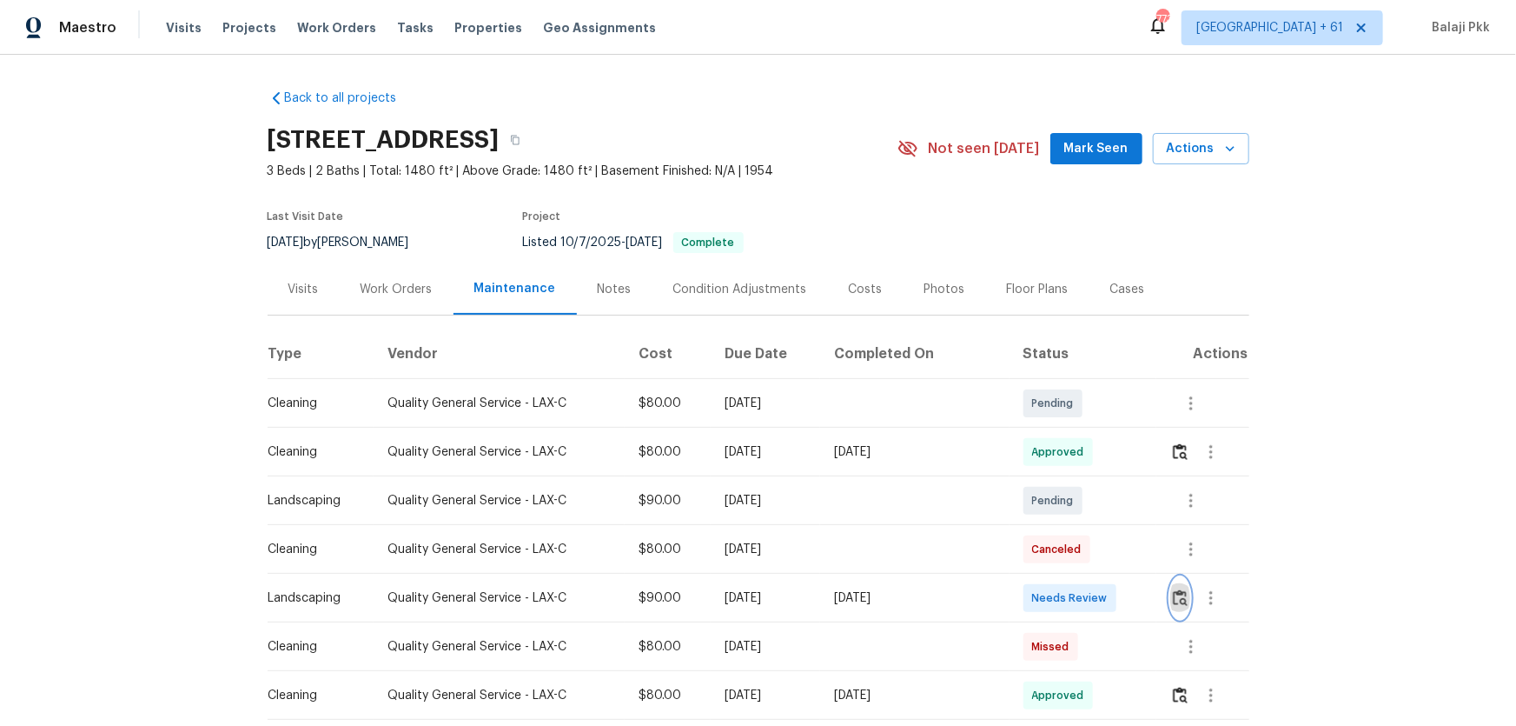
click at [1078, 479] on img "button" at bounding box center [1180, 597] width 15 height 17
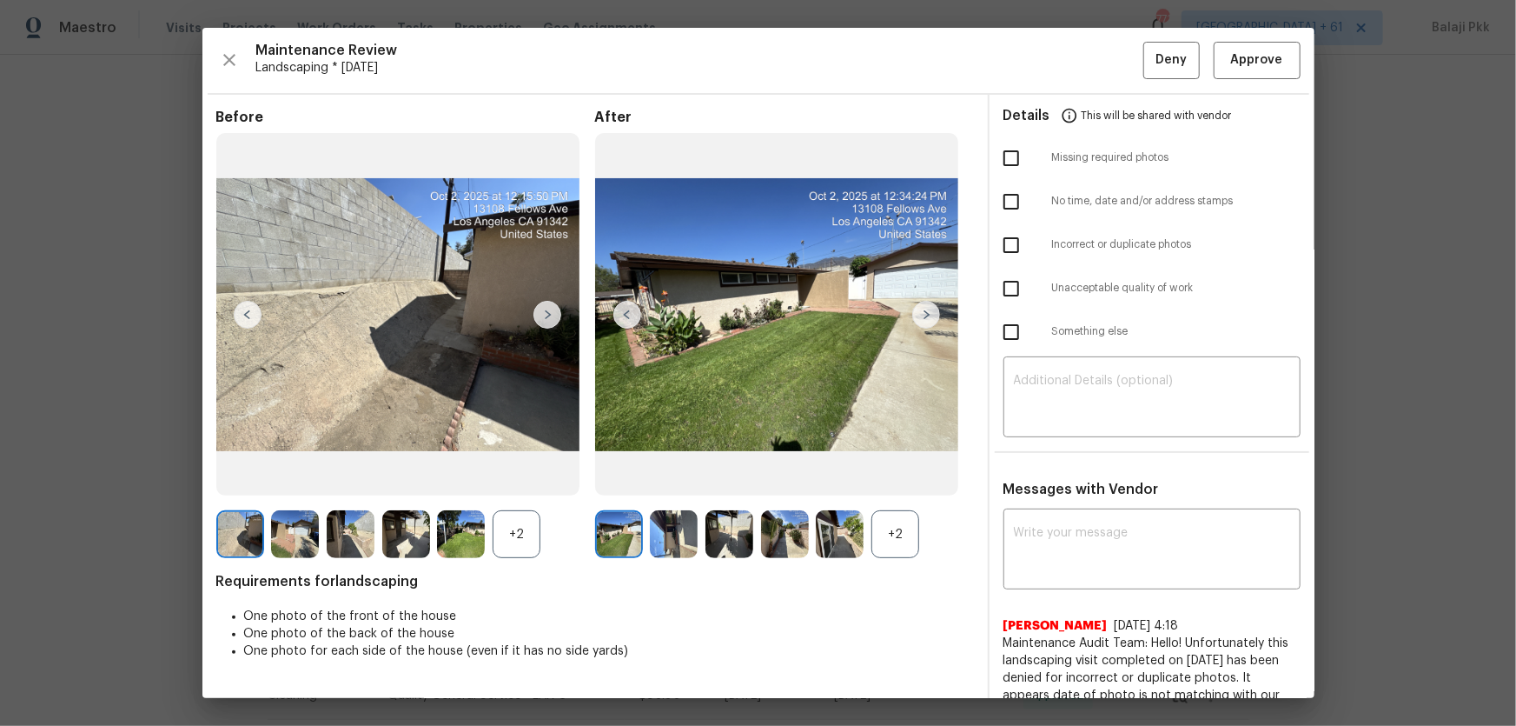
click at [1078, 62] on div "Maintenance Review Landscaping * Mon, Oct 06 Deny Approve Before +2 After +2 Re…" at bounding box center [758, 363] width 1112 height 670
click at [1078, 61] on div "Maintenance Review Landscaping * Mon, Oct 06 Deny Approve Before +2 After +2 Re…" at bounding box center [758, 363] width 1112 height 670
click at [1078, 61] on button "Approve" at bounding box center [1257, 60] width 87 height 37
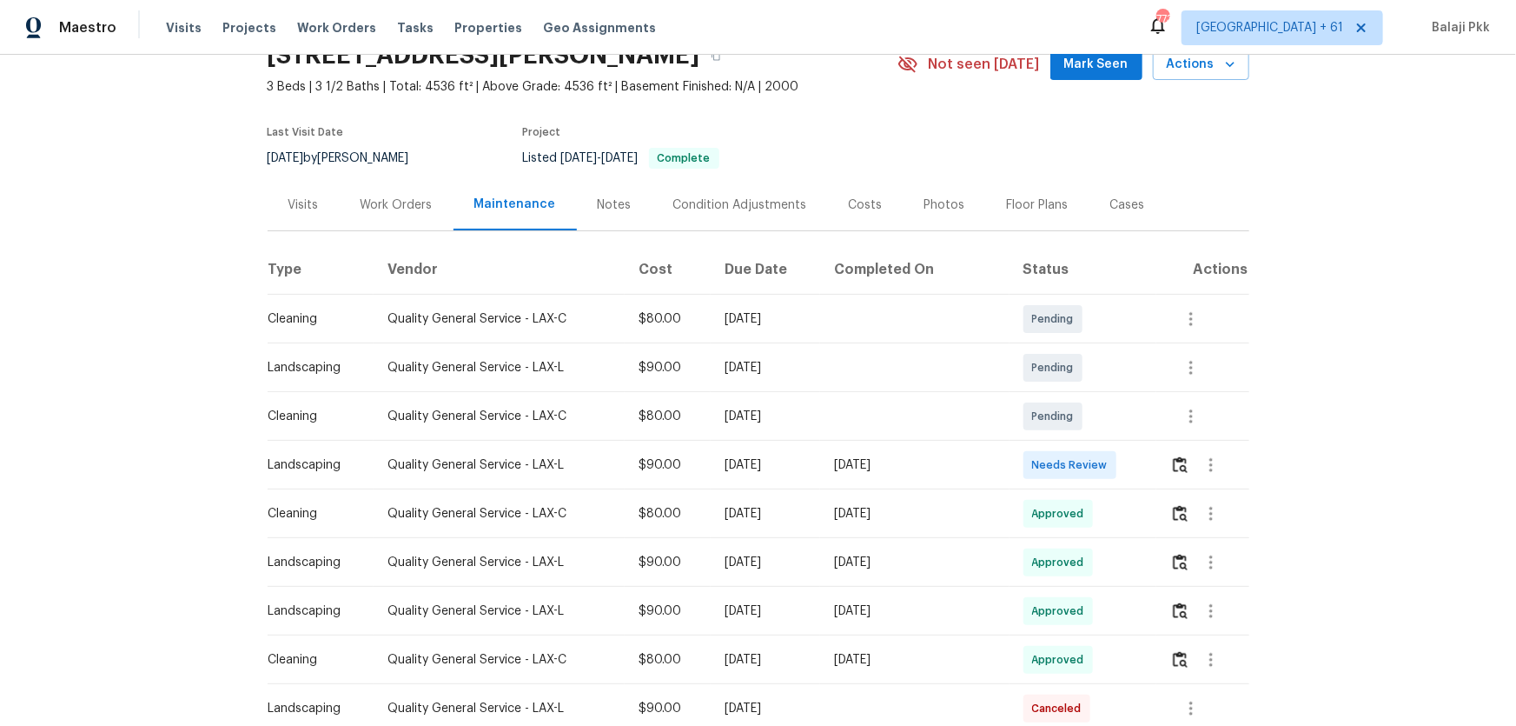
scroll to position [78, 0]
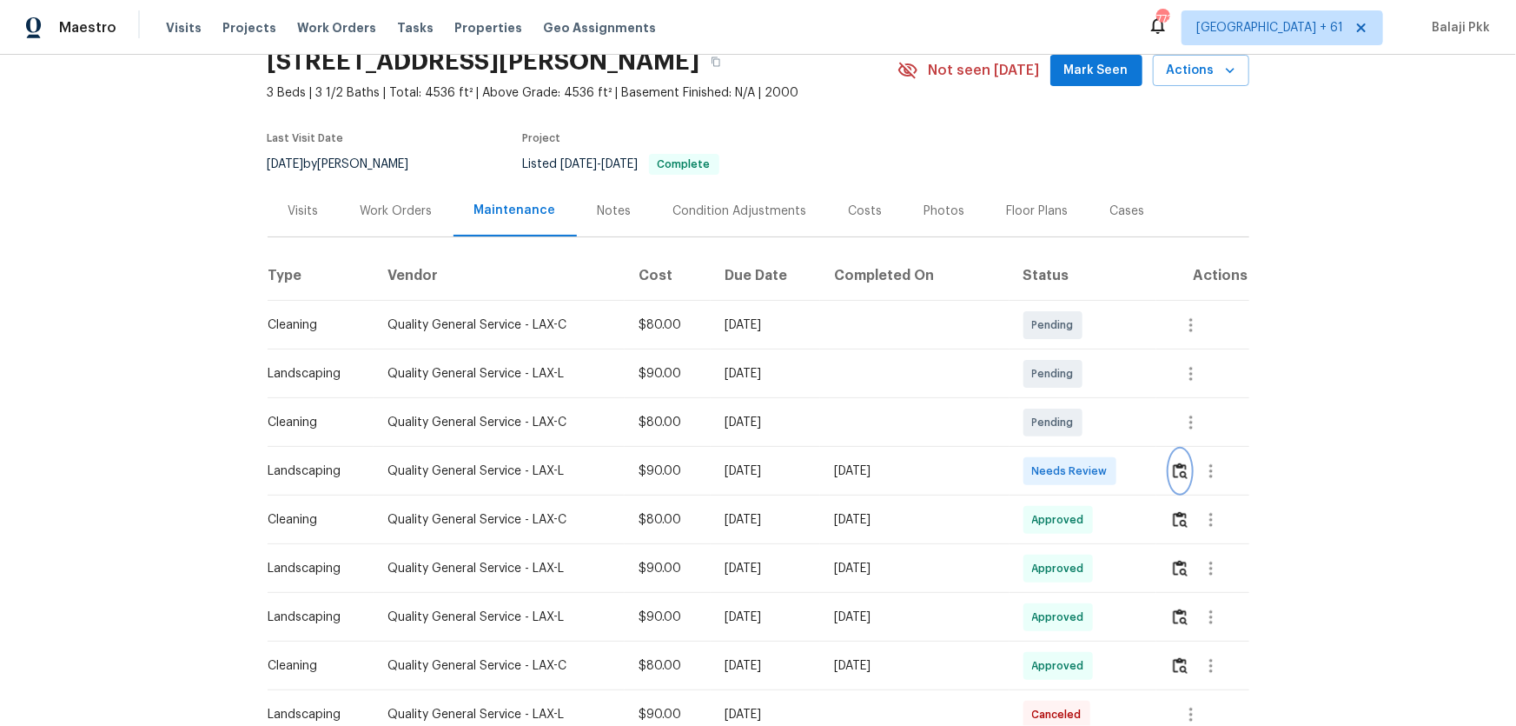
click at [1078, 467] on img "button" at bounding box center [1180, 470] width 15 height 17
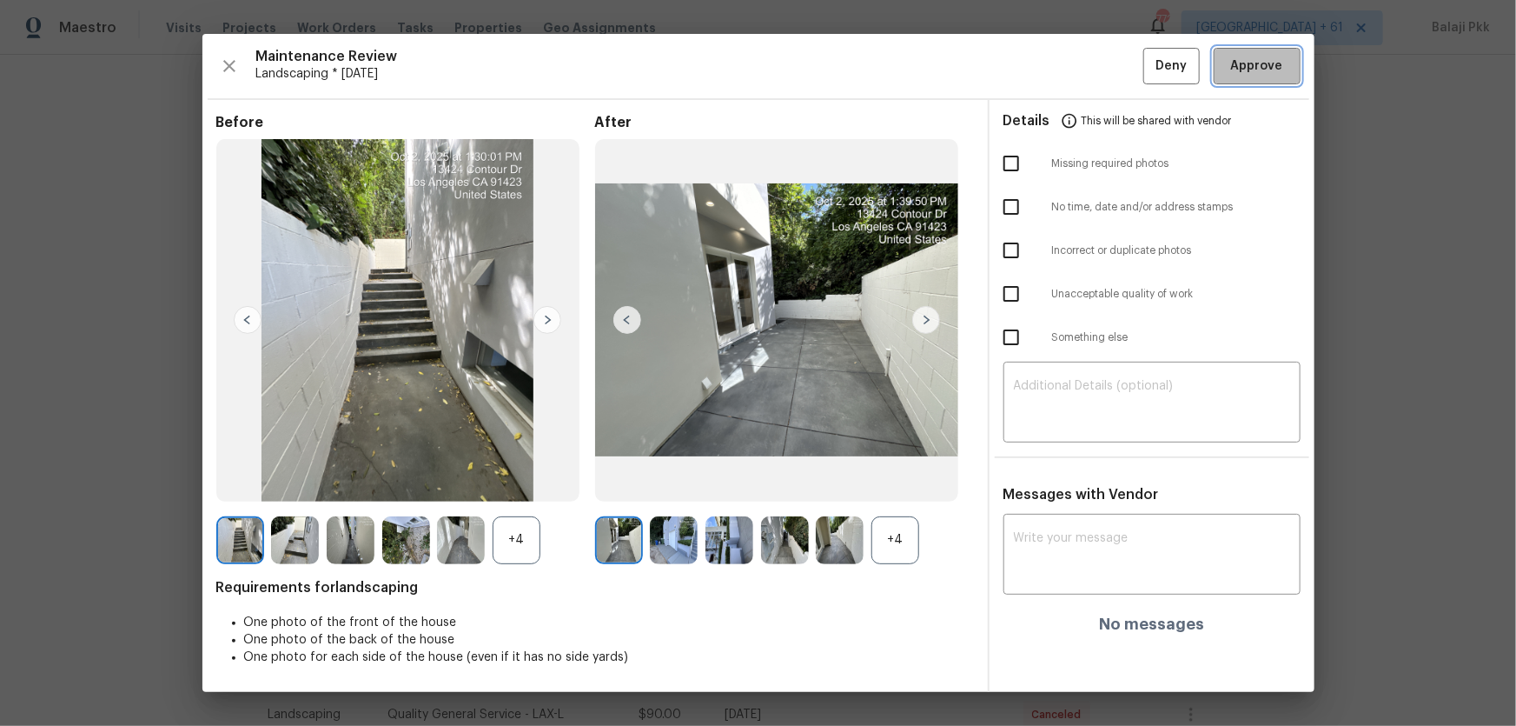
click at [1078, 72] on span "Approve" at bounding box center [1257, 67] width 52 height 22
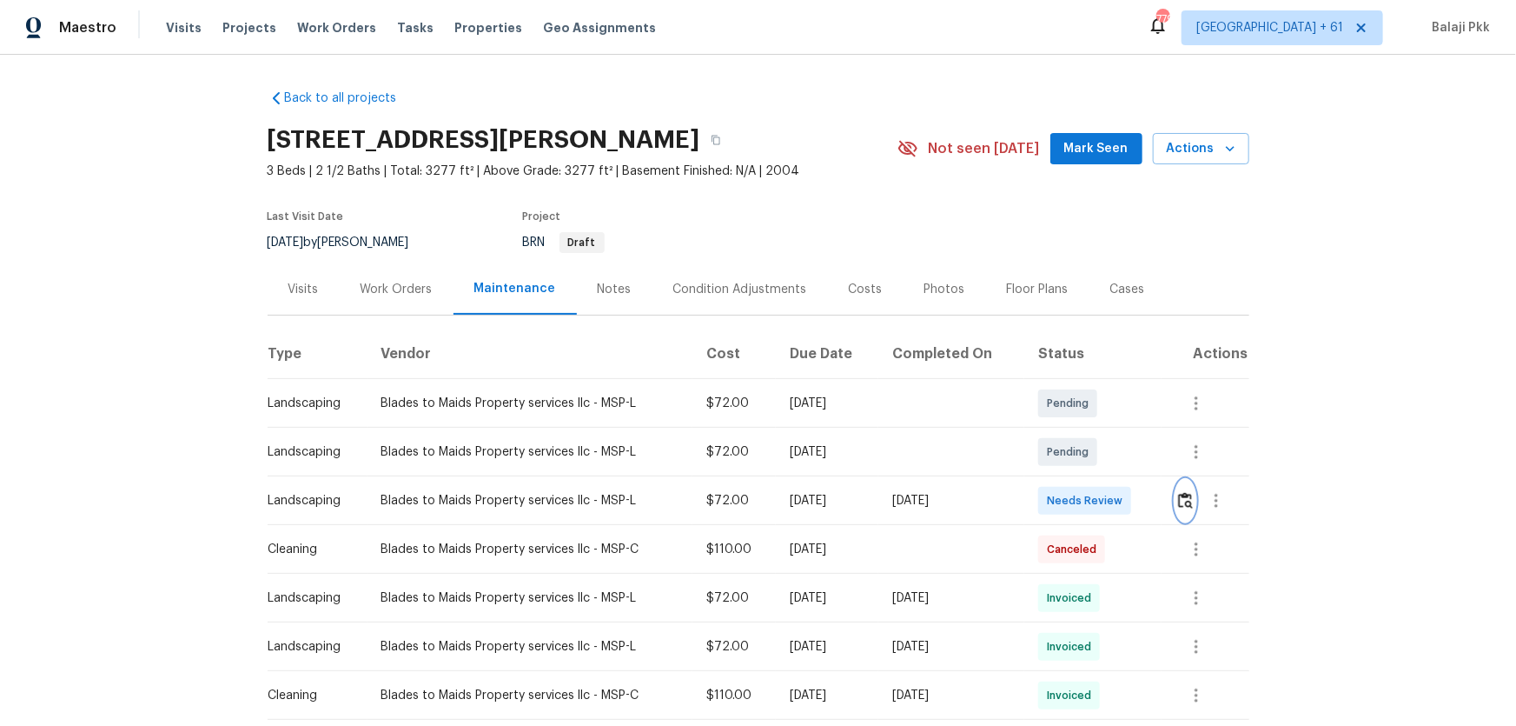
click at [1078, 479] on img "button" at bounding box center [1185, 500] width 15 height 17
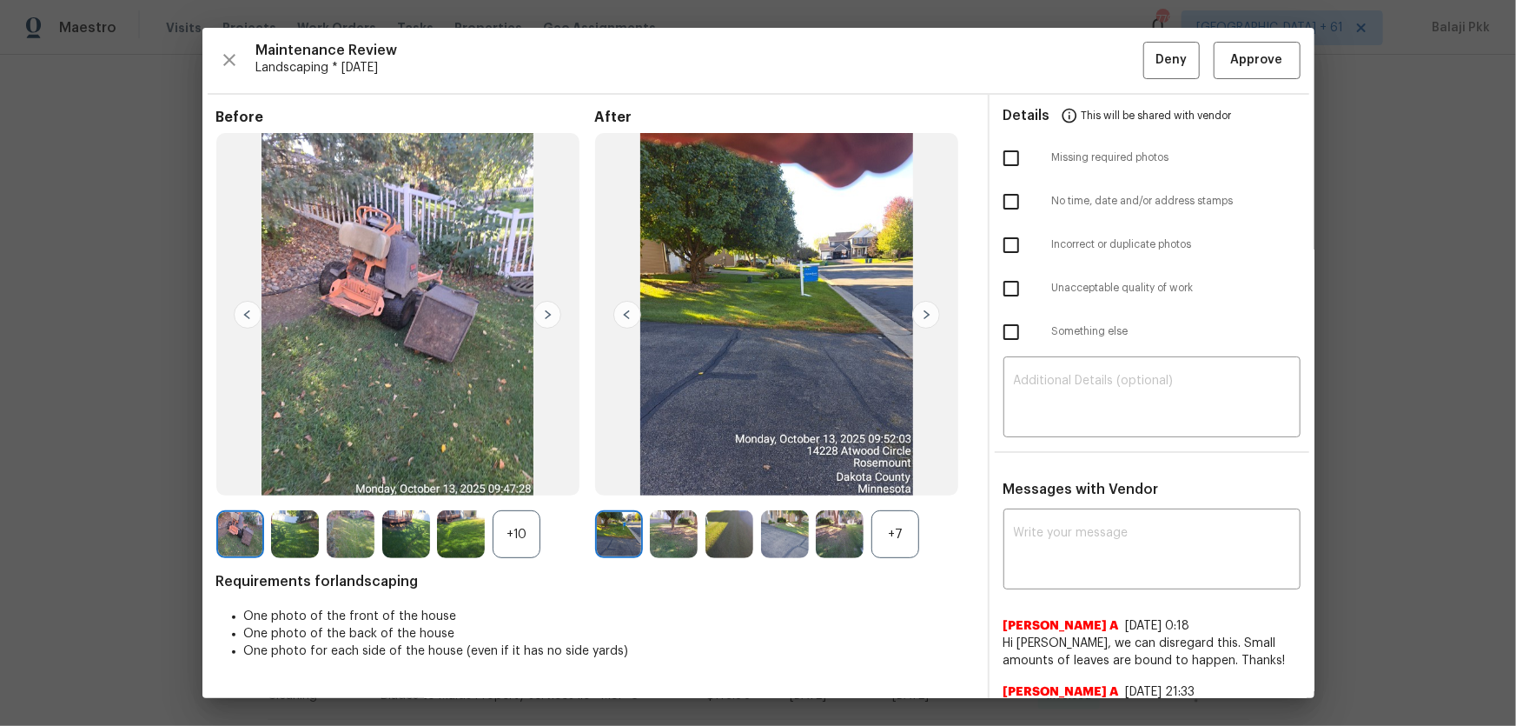
click at [871, 479] on div "+7" at bounding box center [895, 534] width 48 height 48
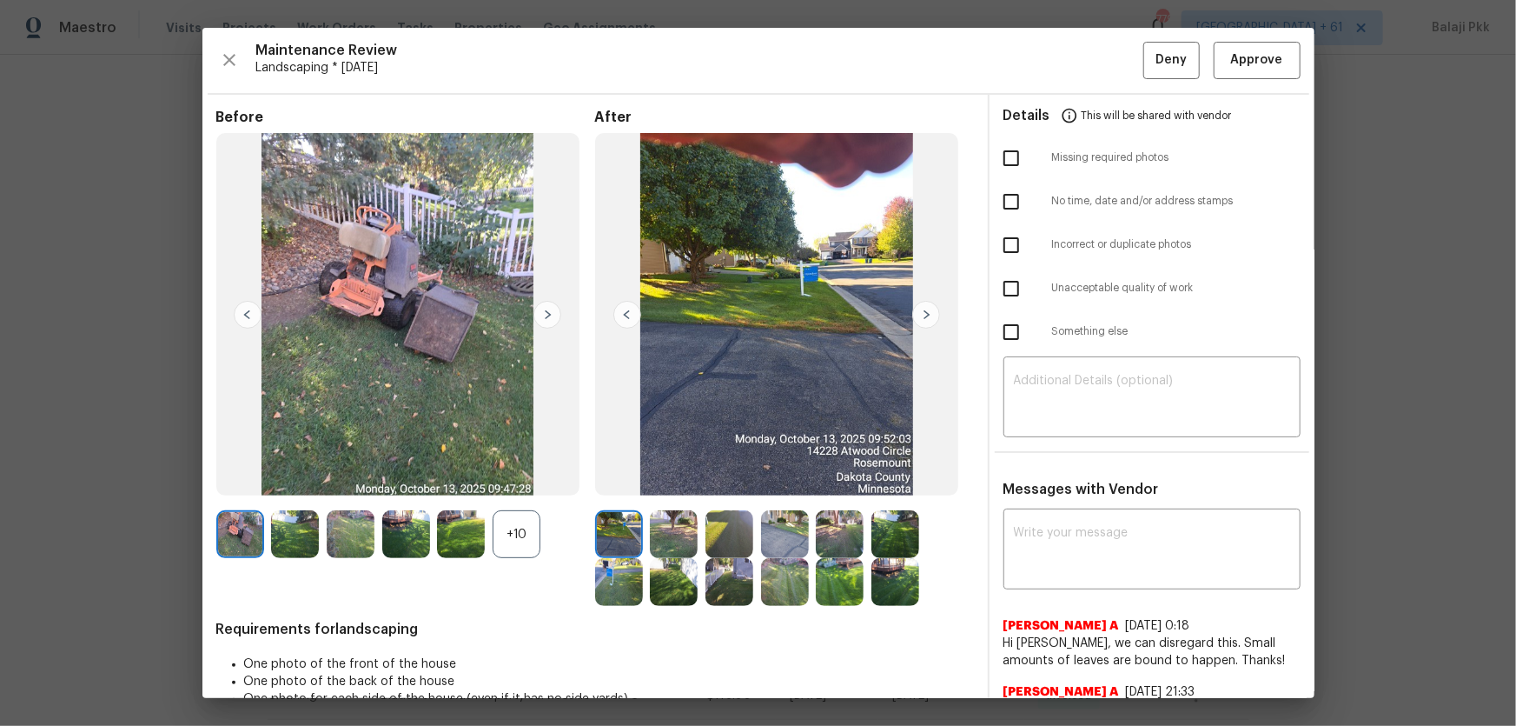
click at [538, 479] on div "+10" at bounding box center [517, 534] width 48 height 48
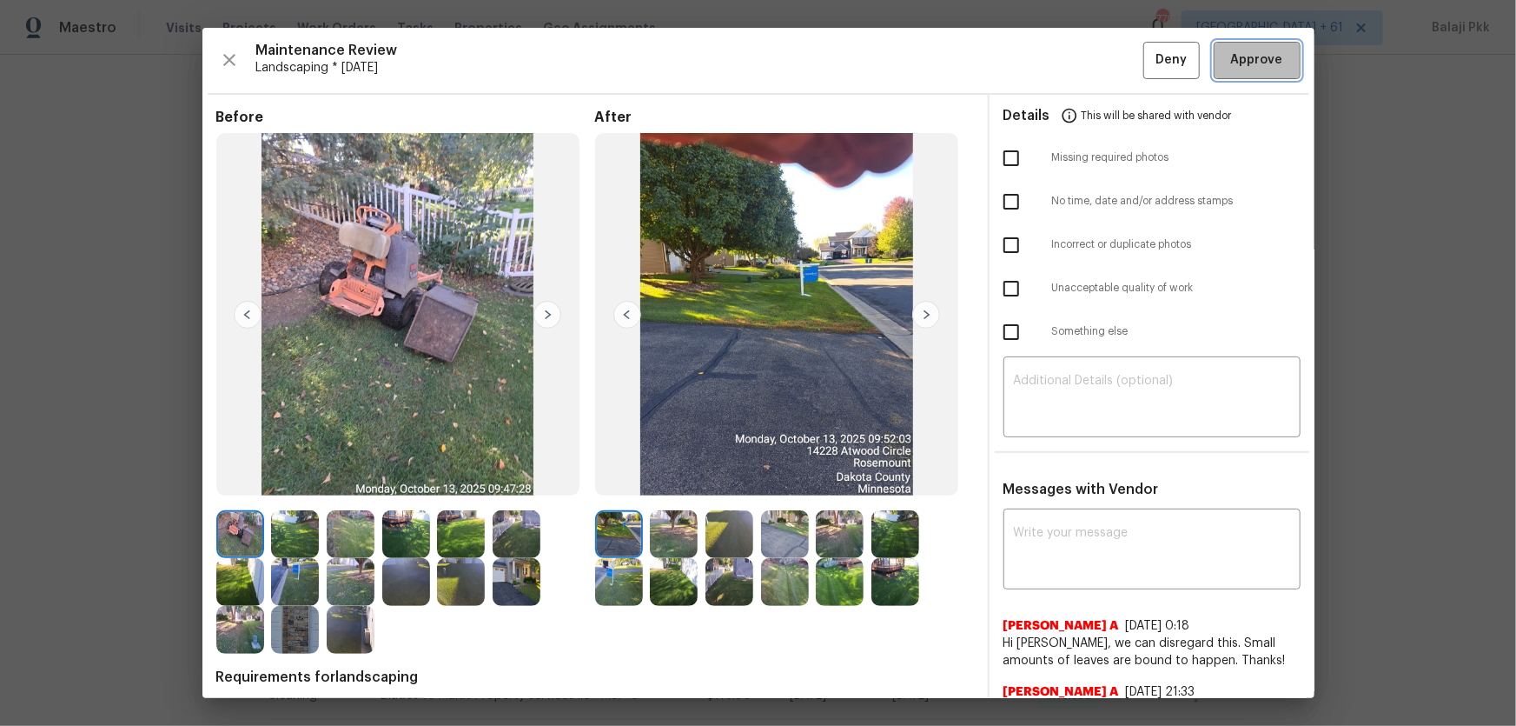
click at [1078, 52] on span "Approve" at bounding box center [1257, 61] width 52 height 22
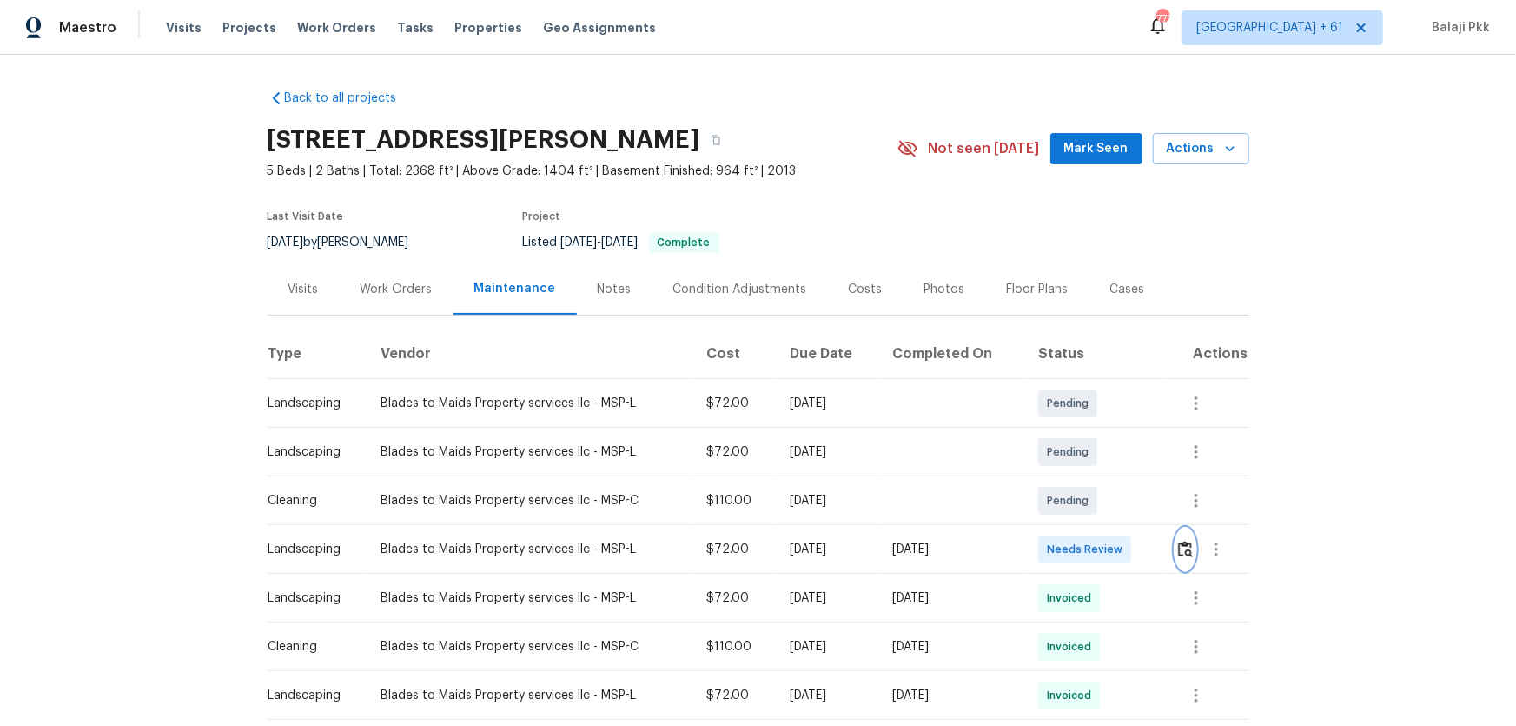
click at [1078, 479] on img "button" at bounding box center [1185, 548] width 15 height 17
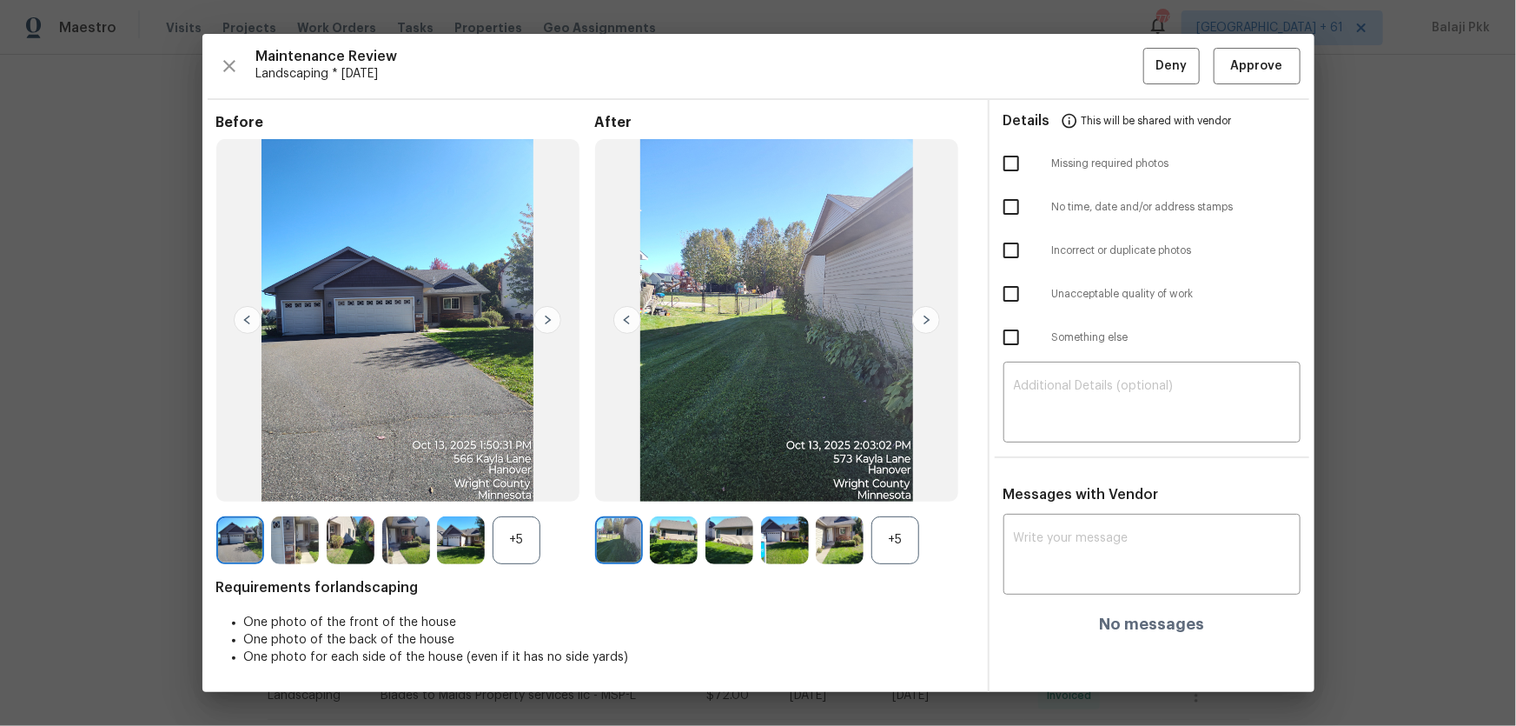
click at [1078, 62] on div "Maintenance Review Landscaping * [DATE] Deny Approve Before +5 After +5 Require…" at bounding box center [758, 363] width 1112 height 658
click at [1078, 64] on button "Approve" at bounding box center [1257, 66] width 87 height 37
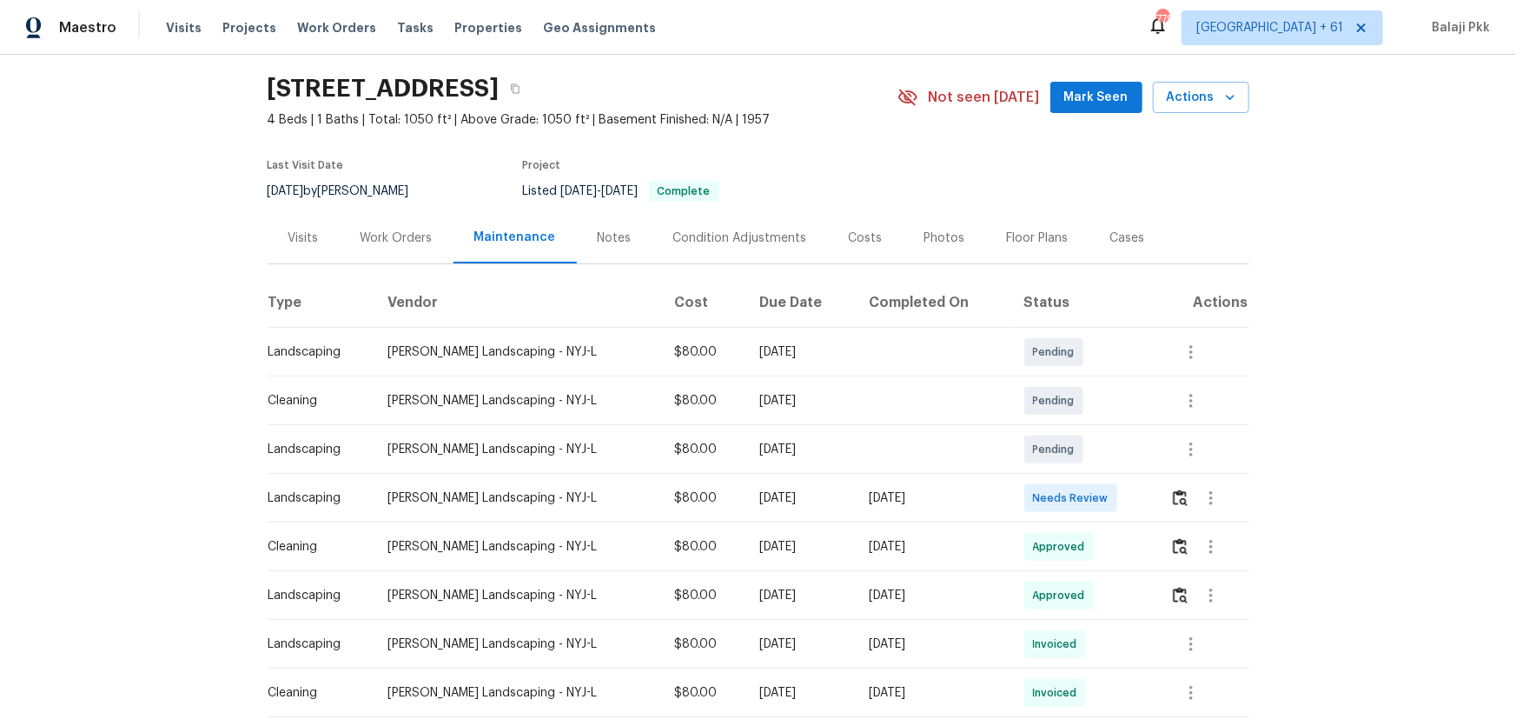
scroll to position [78, 0]
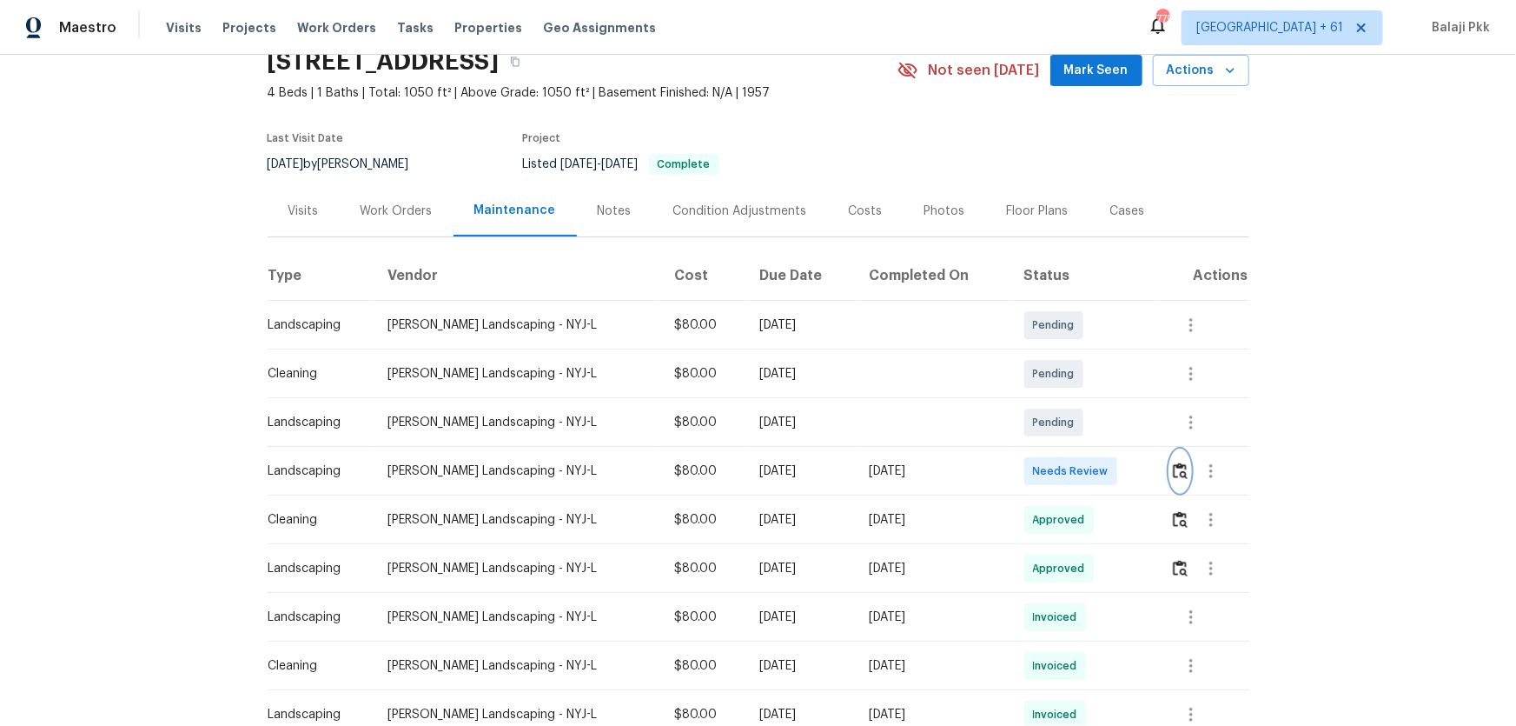
click at [1078, 471] on img "button" at bounding box center [1180, 470] width 15 height 17
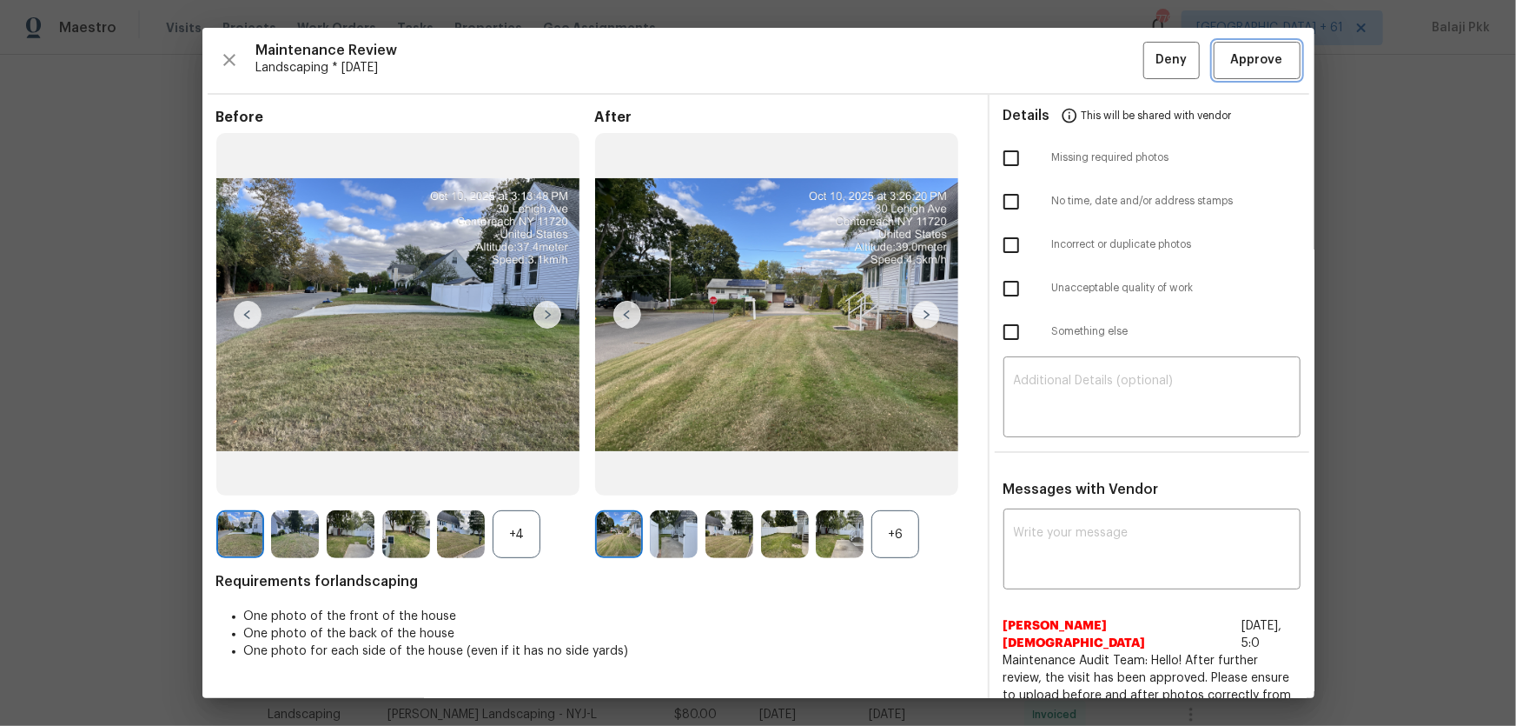
click at [1078, 58] on span "Approve" at bounding box center [1257, 61] width 52 height 22
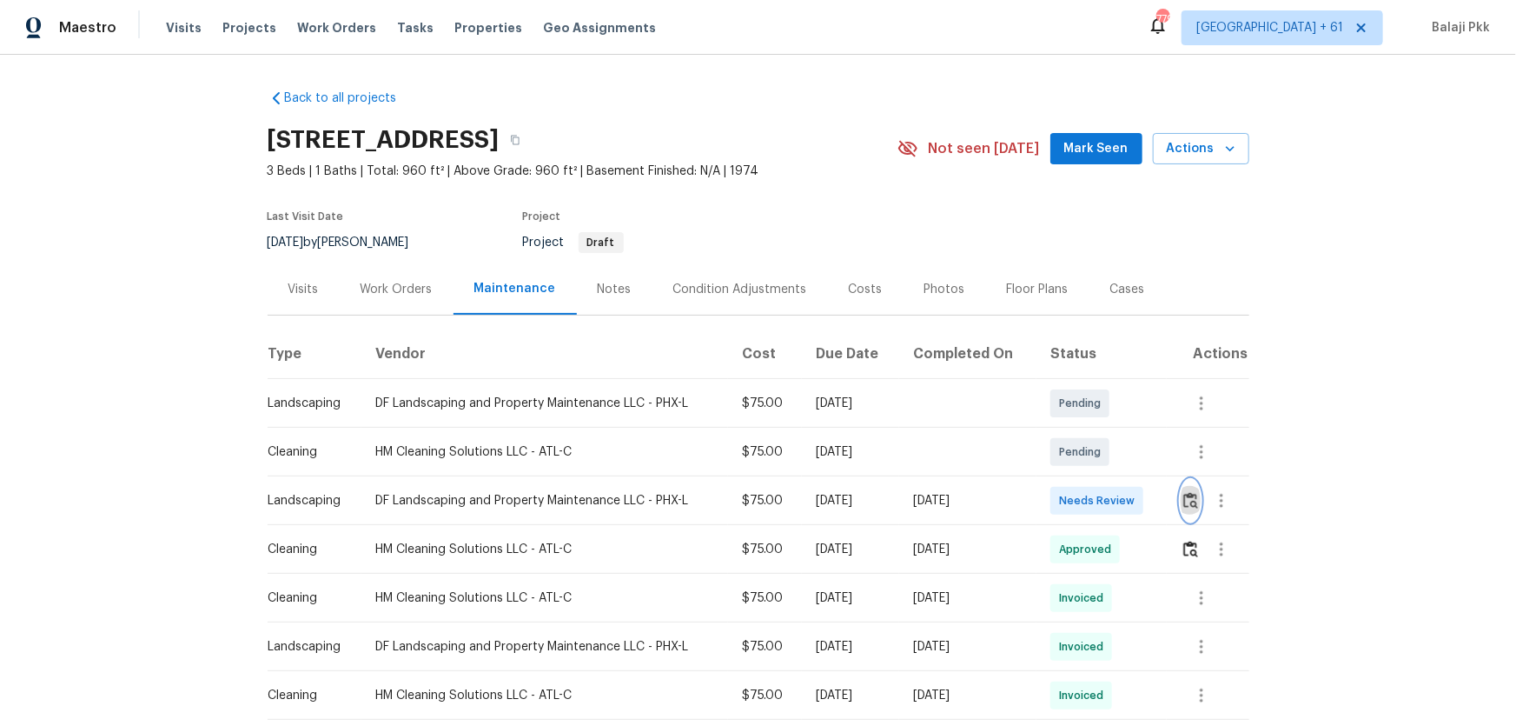
click at [1078, 479] on img "button" at bounding box center [1190, 500] width 15 height 17
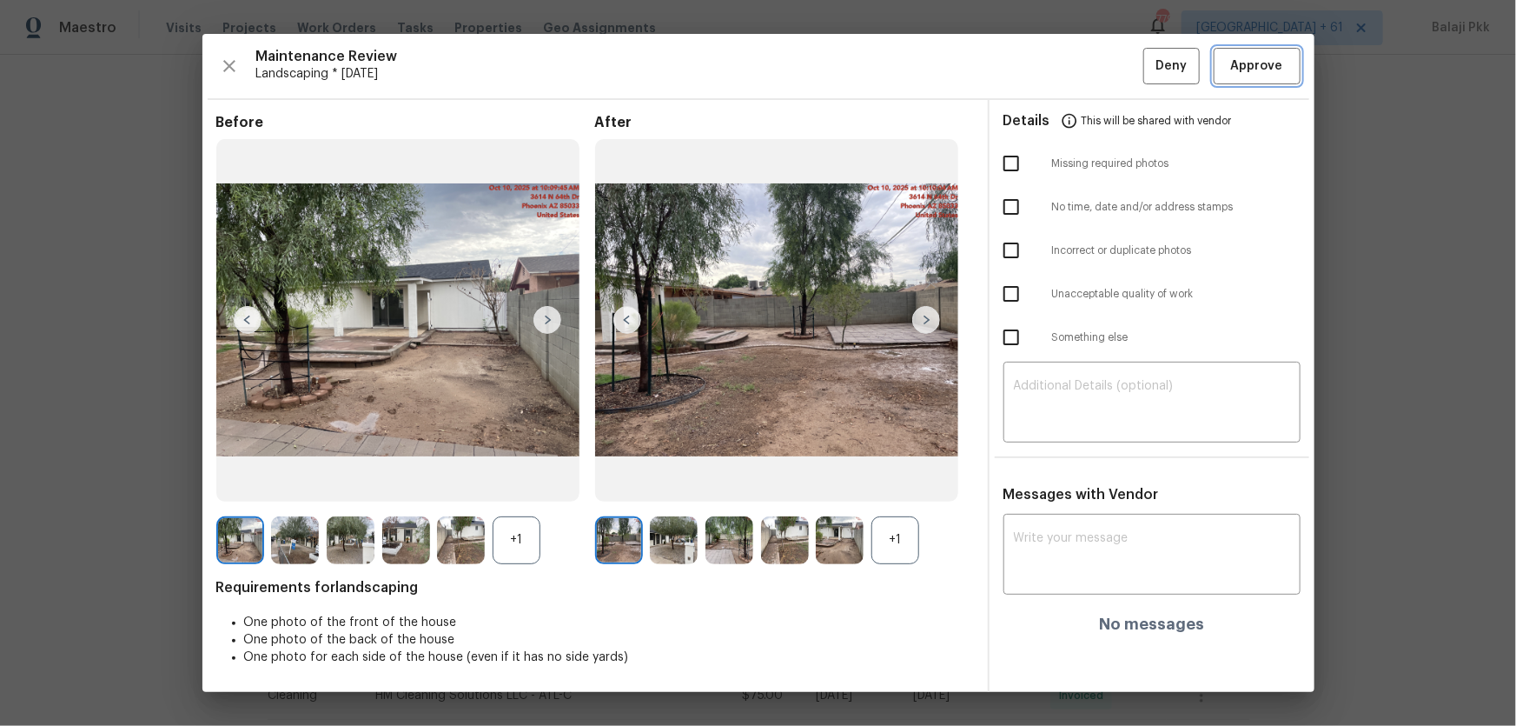
click at [1078, 78] on button "Approve" at bounding box center [1257, 66] width 87 height 37
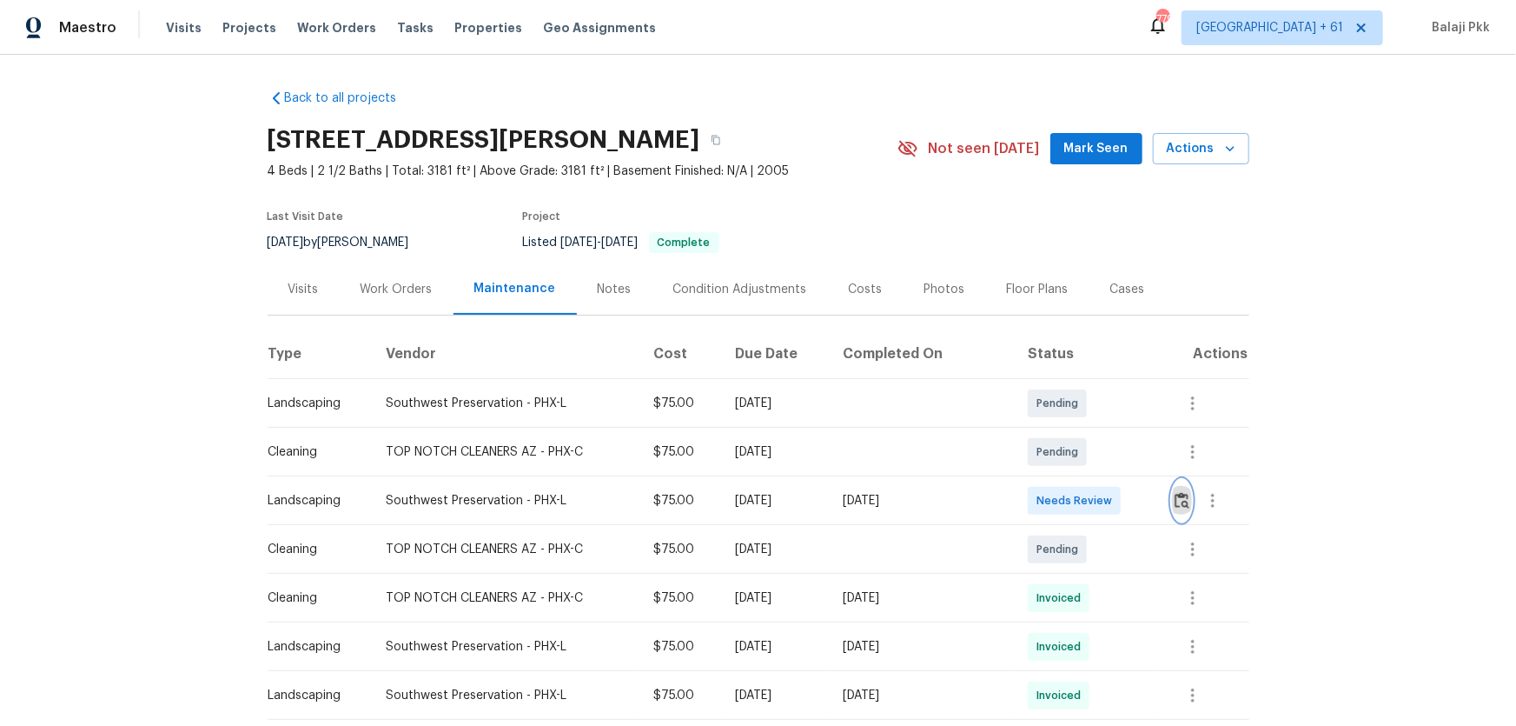
click at [1078, 479] on img "button" at bounding box center [1182, 500] width 15 height 17
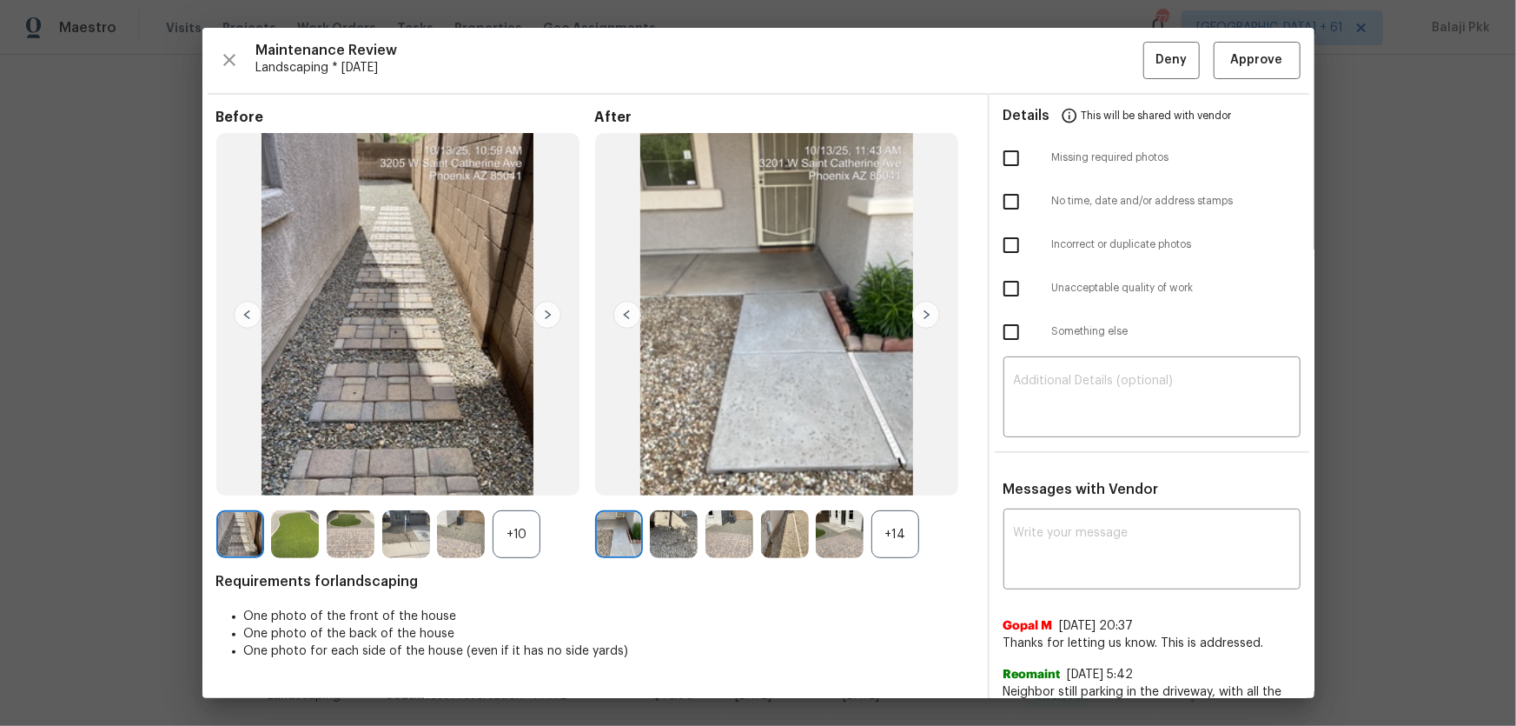
click at [910, 479] on div "+14" at bounding box center [895, 534] width 48 height 48
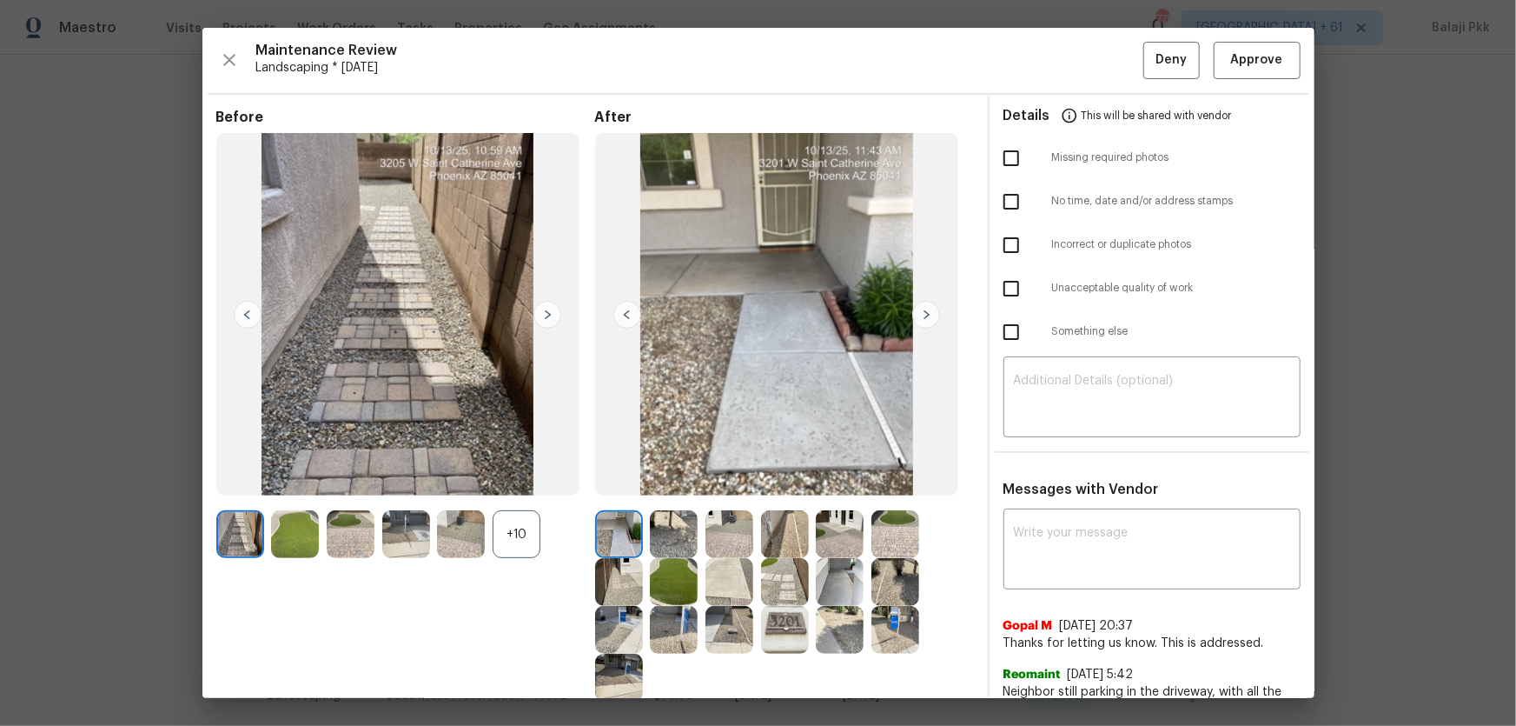
click at [529, 479] on div "+10" at bounding box center [517, 534] width 48 height 48
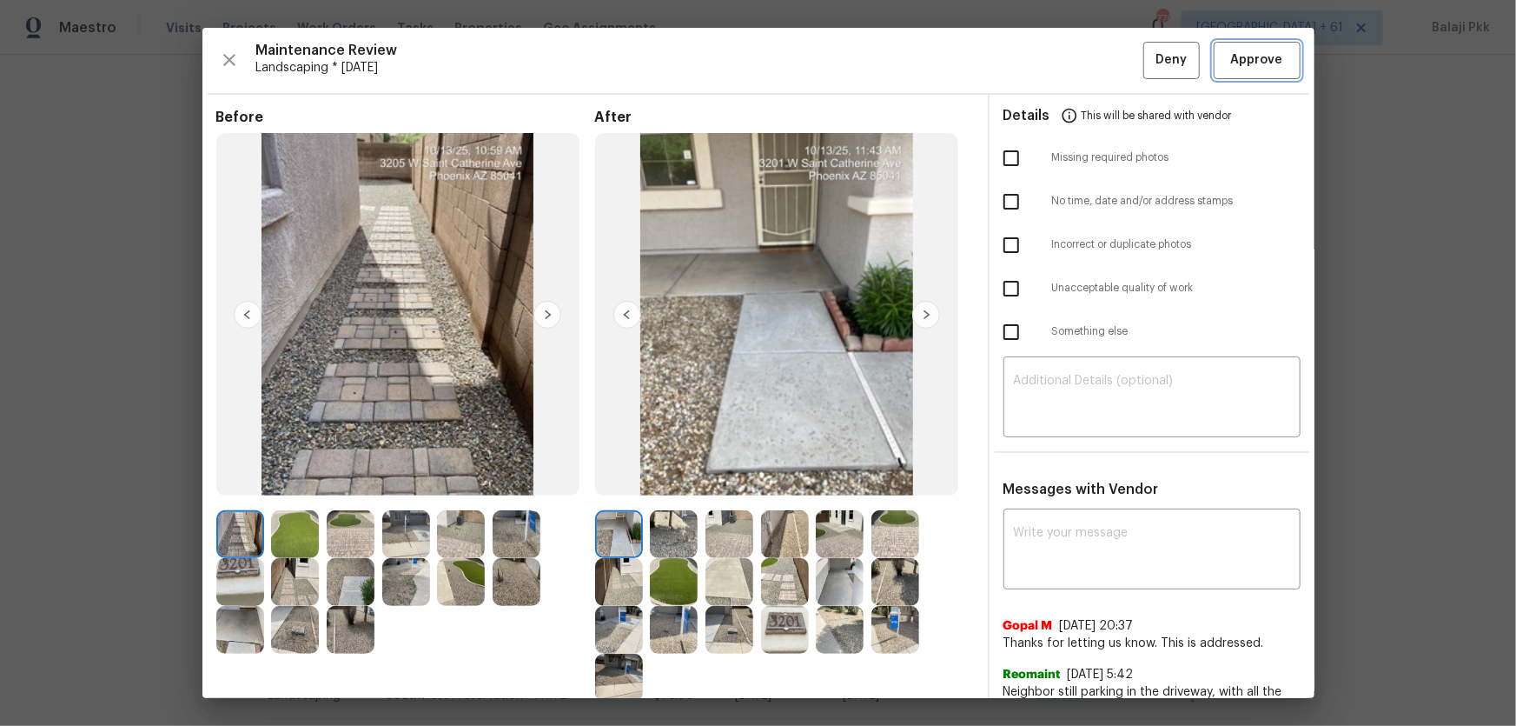
click at [1078, 70] on button "Approve" at bounding box center [1257, 60] width 87 height 37
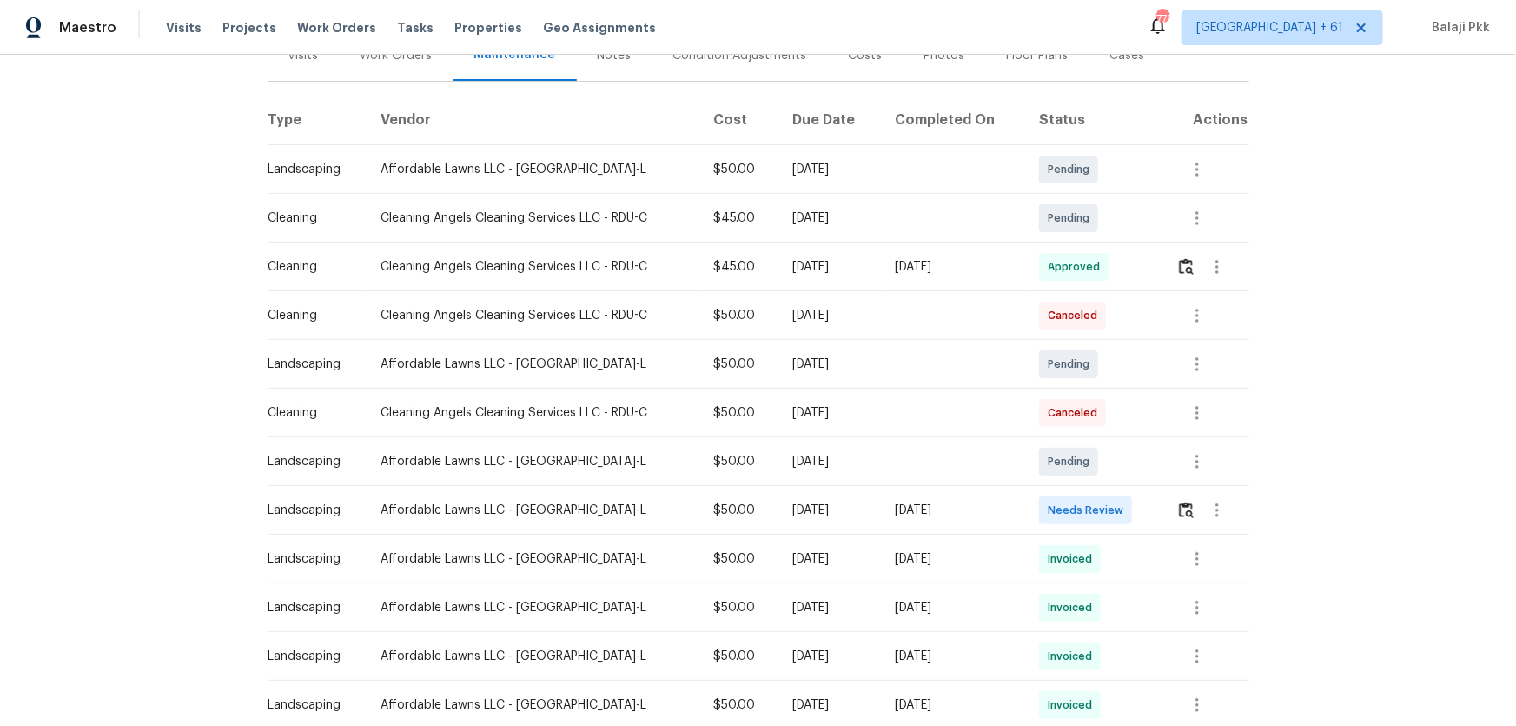
scroll to position [236, 0]
click at [1078, 479] on img "button" at bounding box center [1186, 507] width 15 height 17
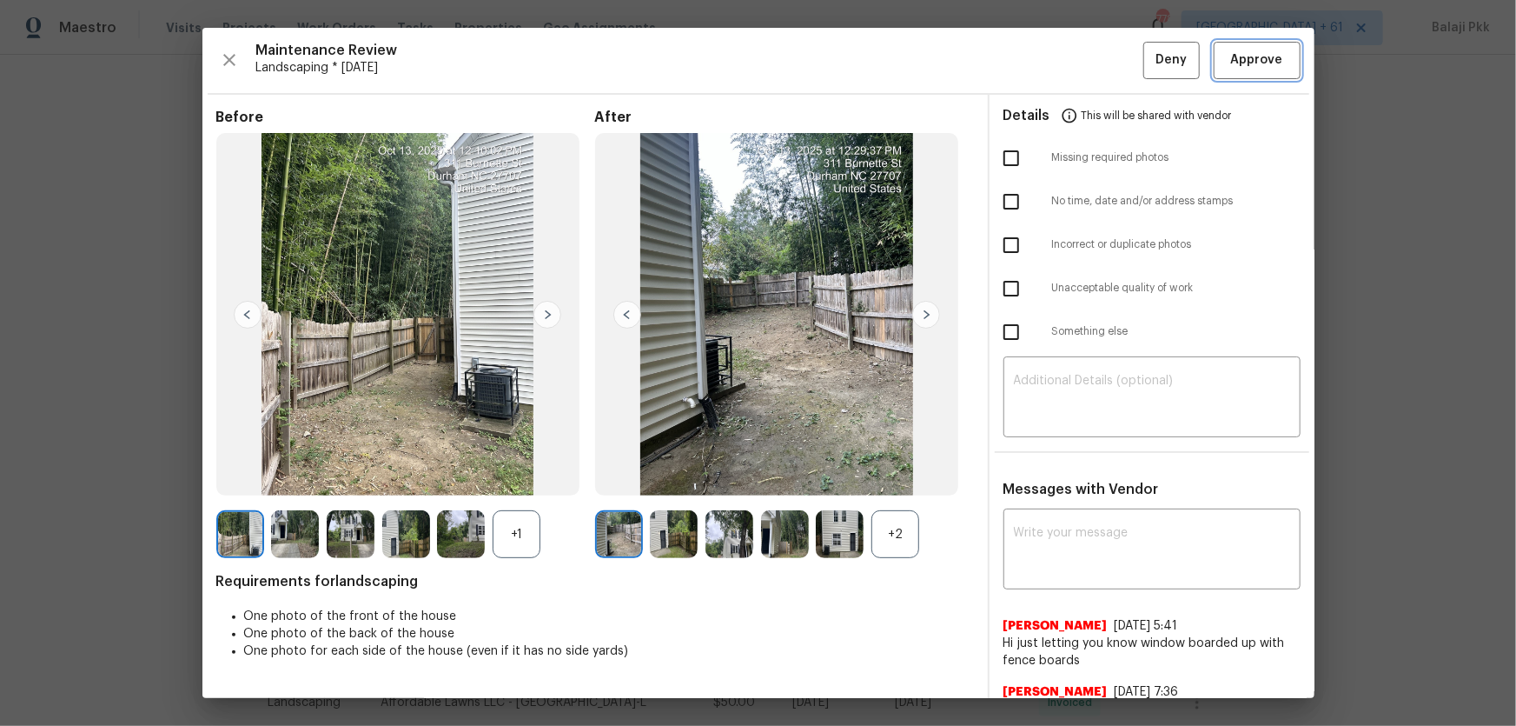
click at [1078, 62] on span "Approve" at bounding box center [1257, 61] width 59 height 22
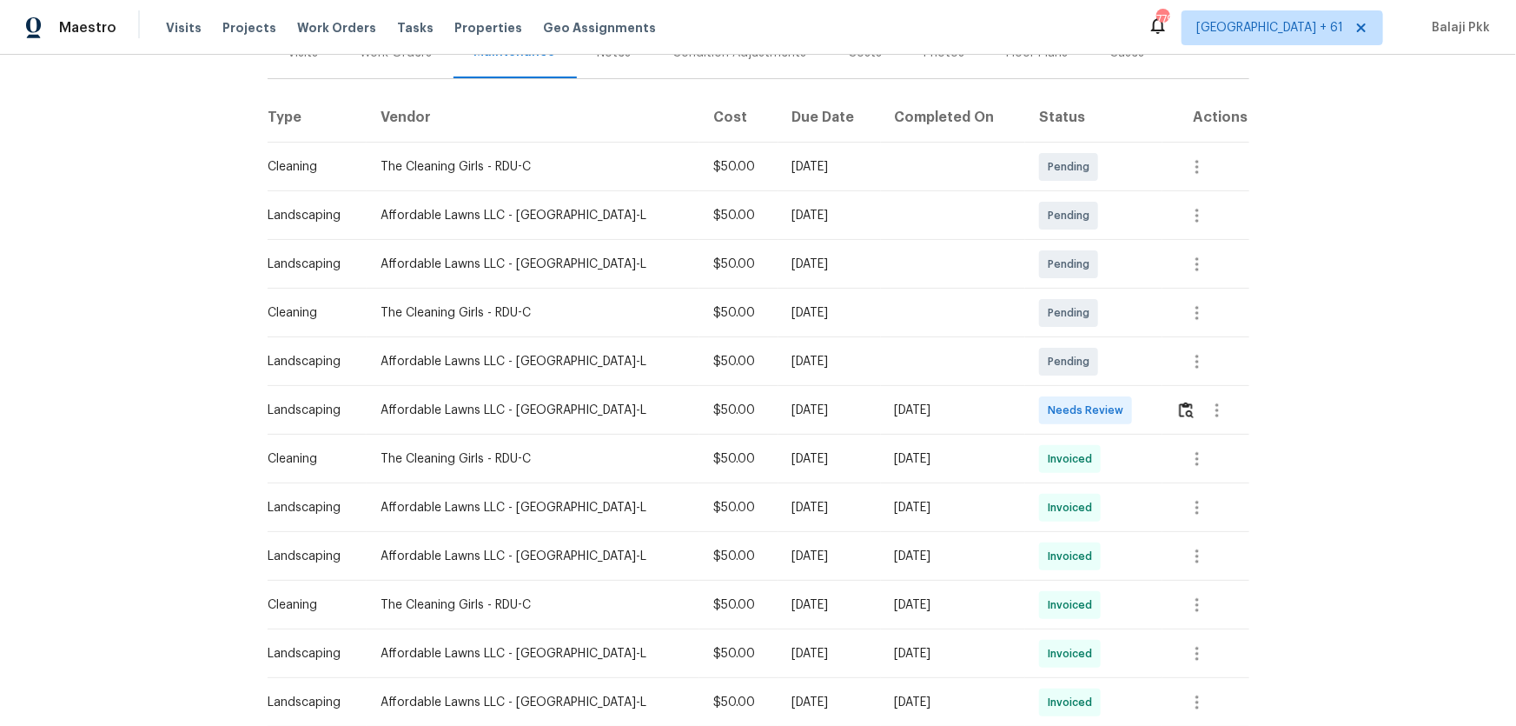
scroll to position [157, 0]
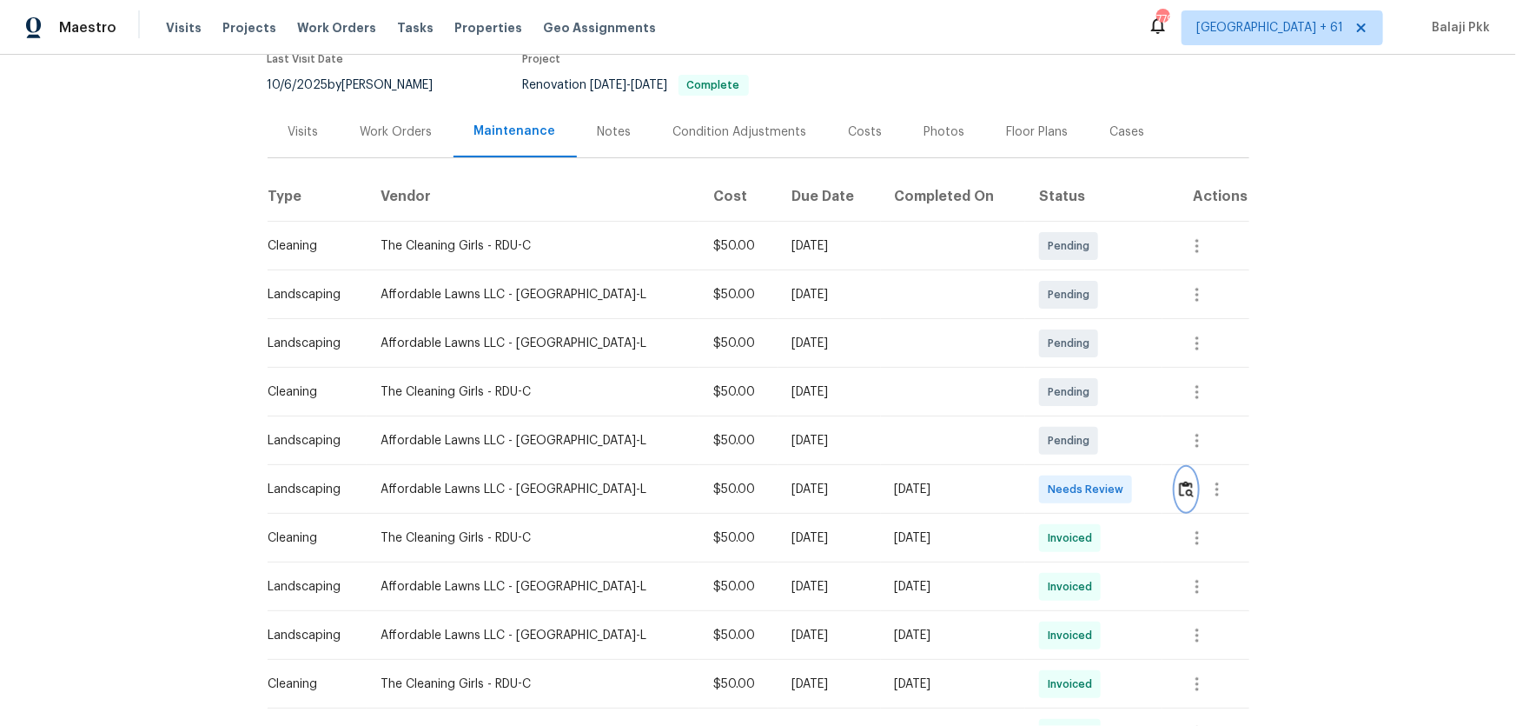
click at [1078, 479] on button "button" at bounding box center [1186, 489] width 20 height 42
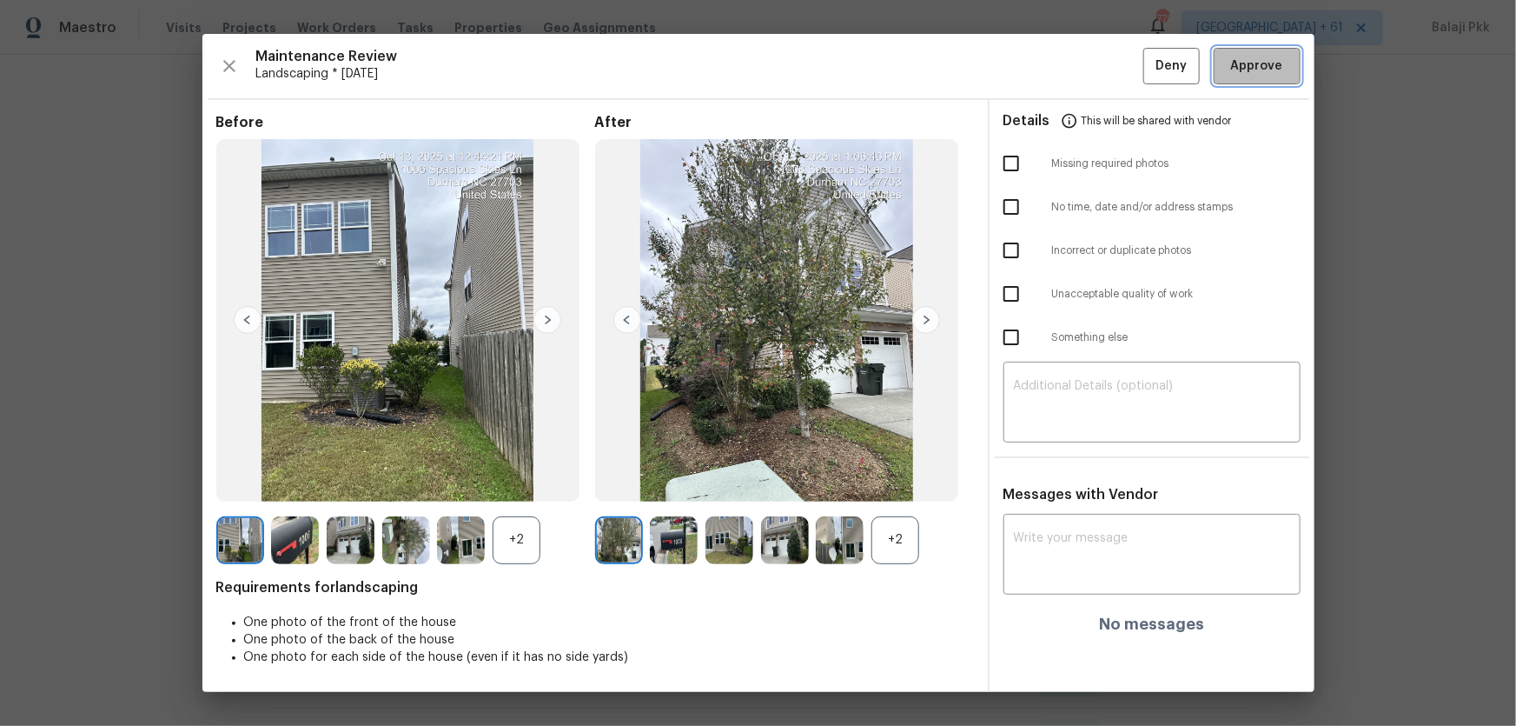
click at [1078, 51] on button "Approve" at bounding box center [1257, 66] width 87 height 37
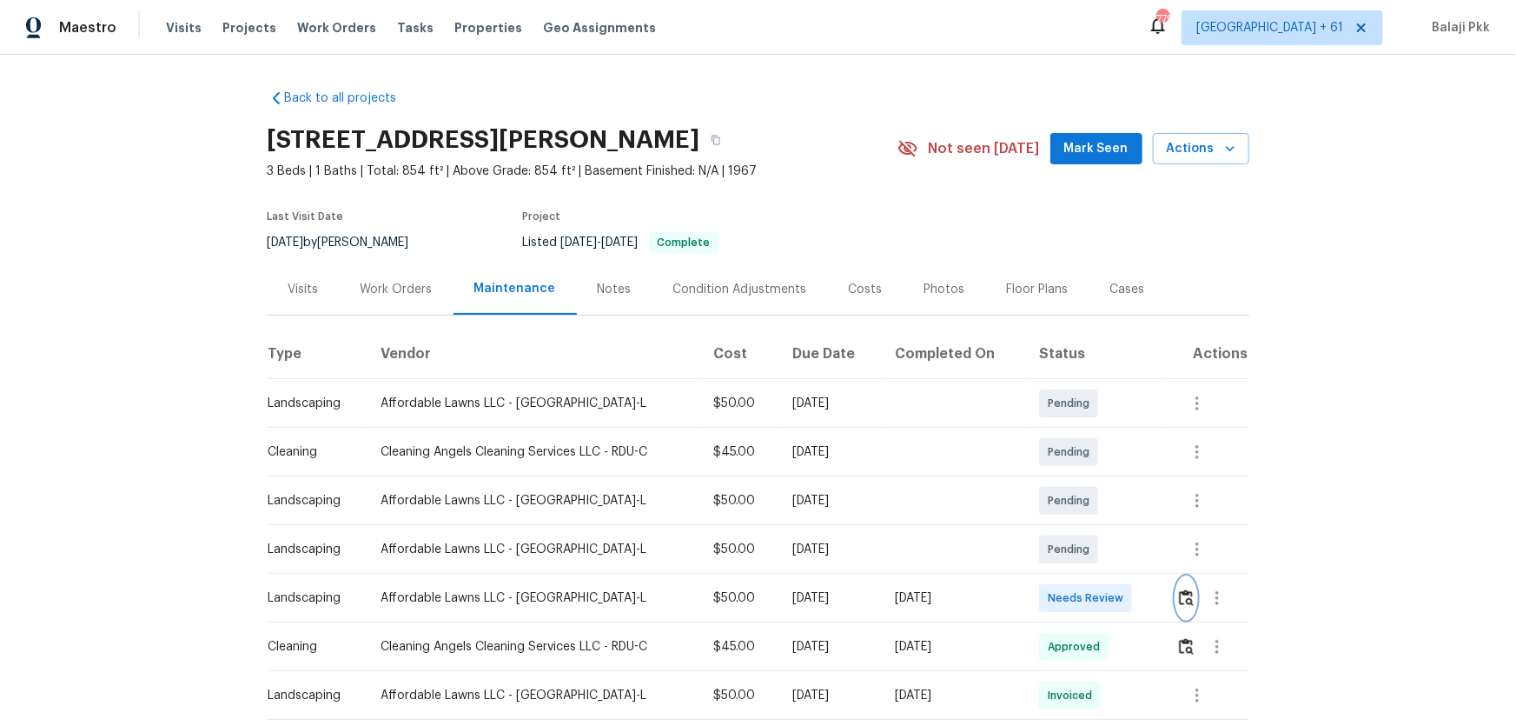
click at [1078, 479] on img "button" at bounding box center [1186, 597] width 15 height 17
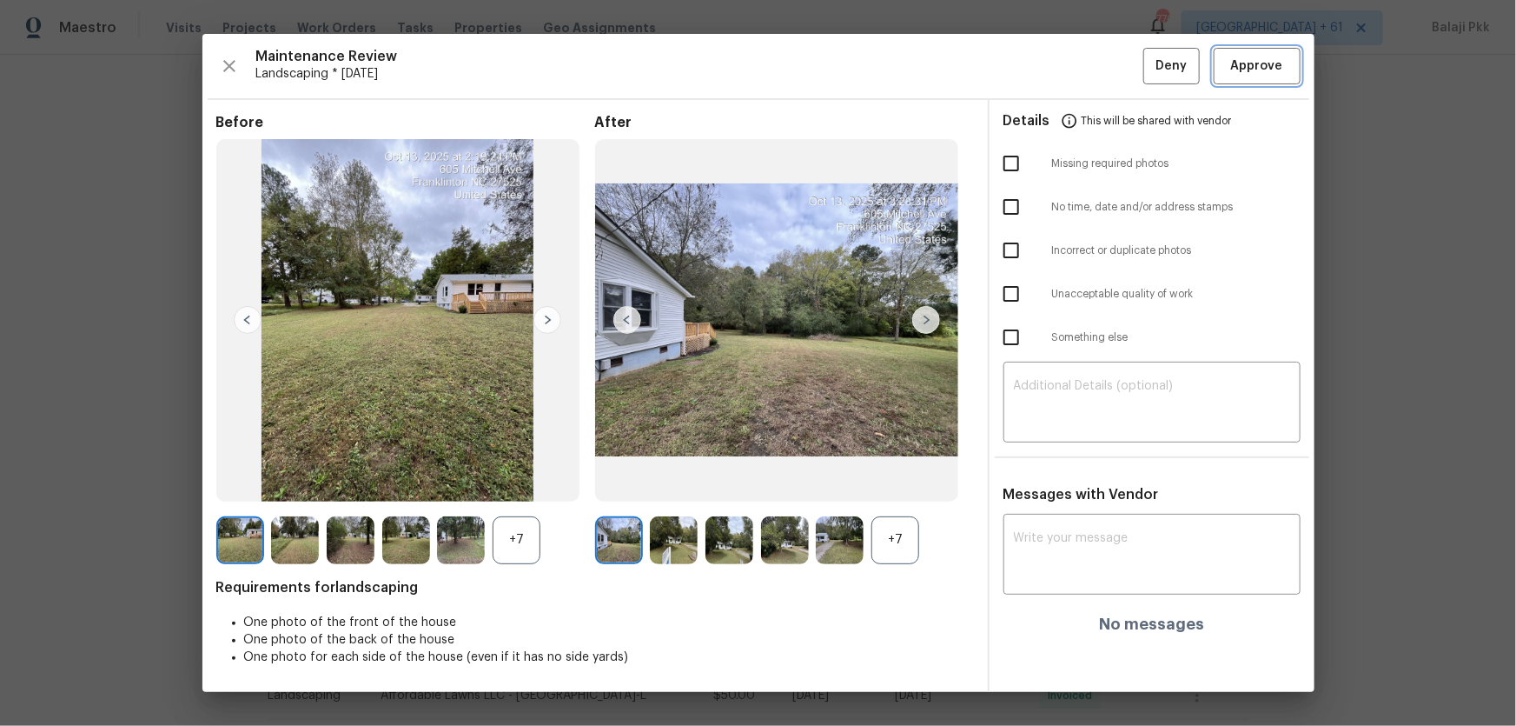
click at [1078, 76] on span "Approve" at bounding box center [1257, 67] width 52 height 22
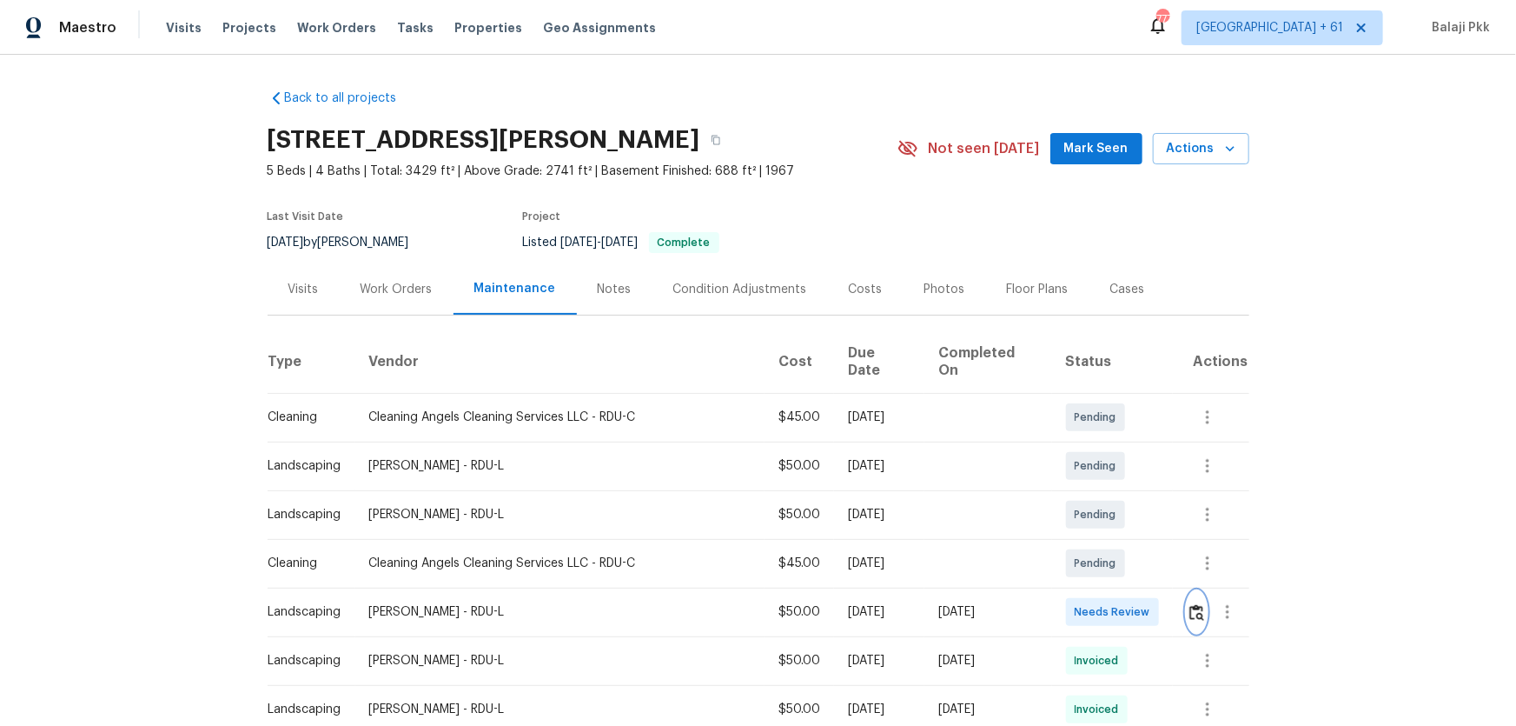
click at [1078, 479] on img "button" at bounding box center [1197, 612] width 15 height 17
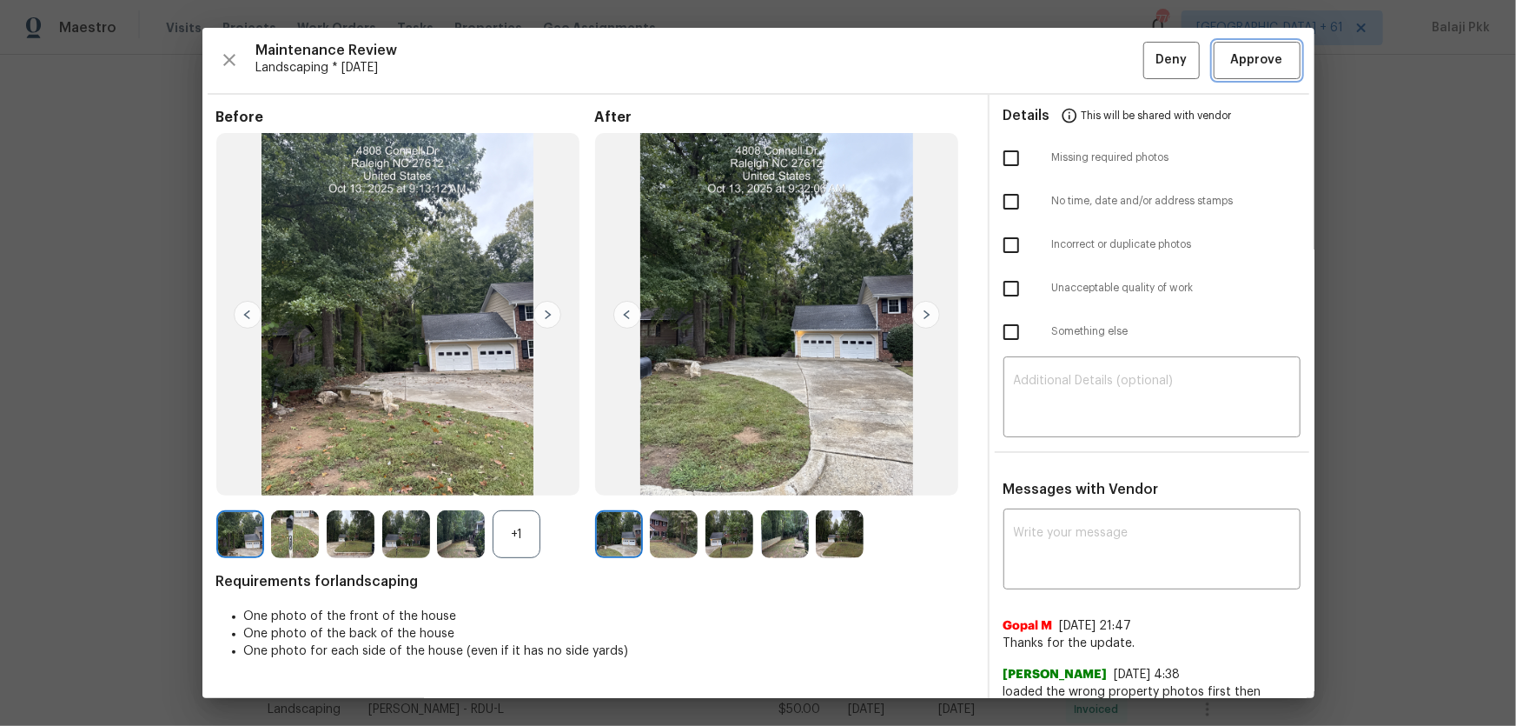
click at [1078, 51] on span "Approve" at bounding box center [1257, 61] width 52 height 22
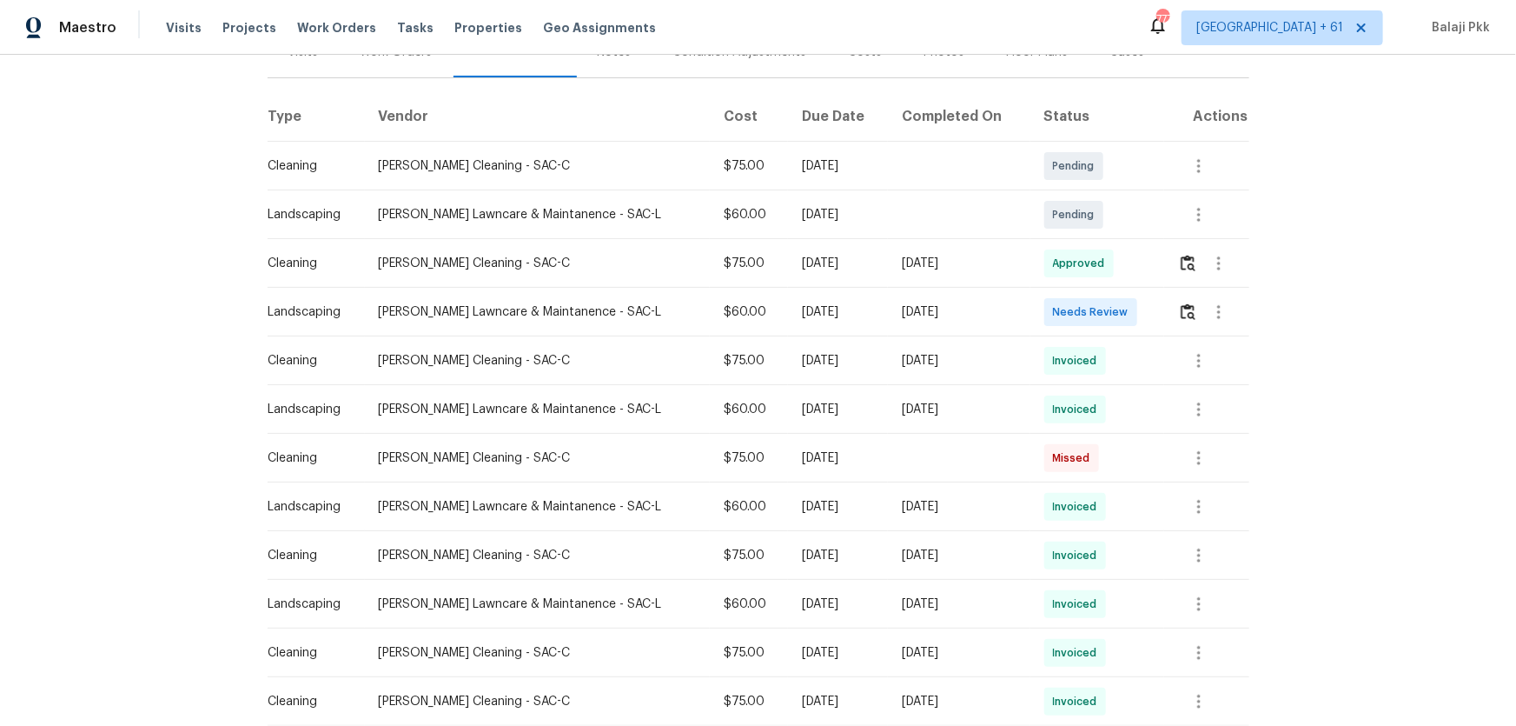
scroll to position [236, 0]
click at [1078, 304] on button "button" at bounding box center [1188, 313] width 20 height 42
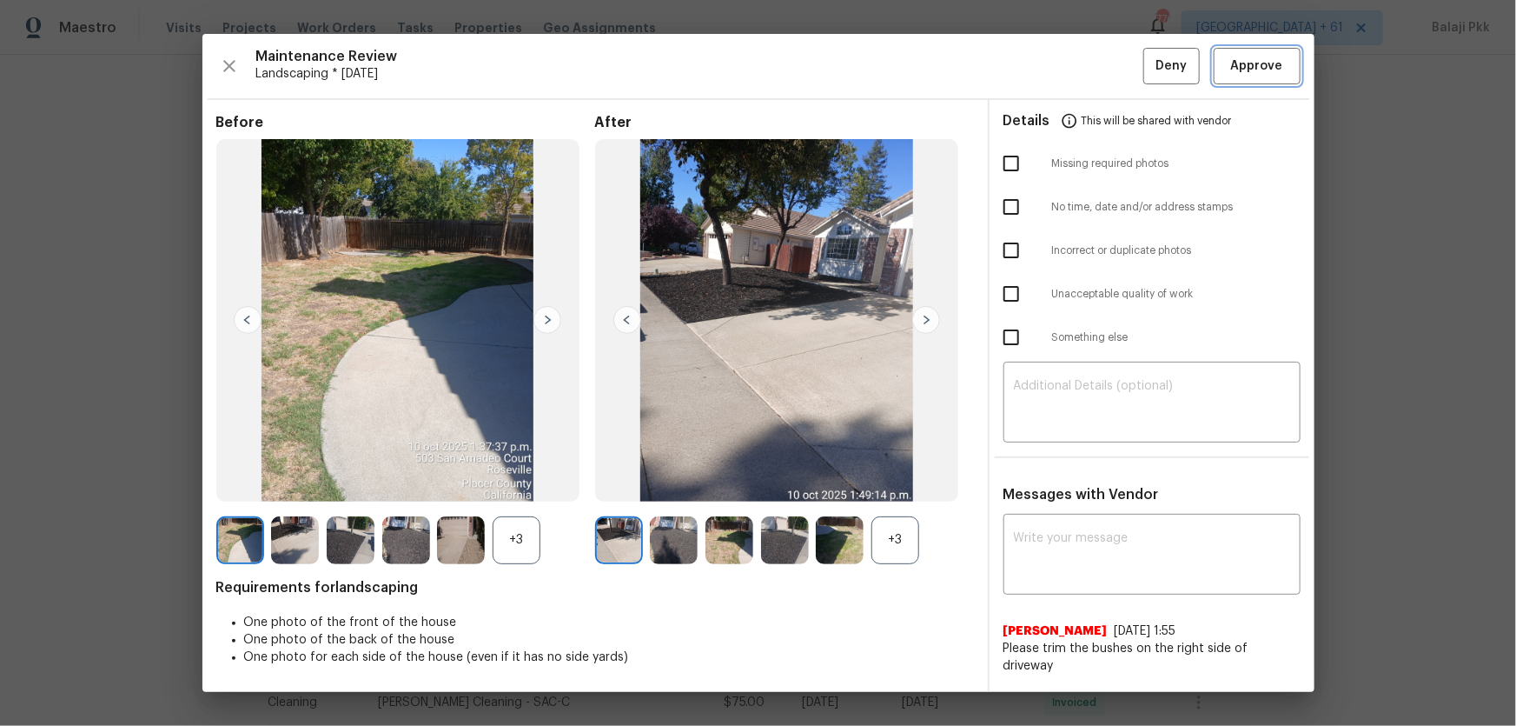
click at [1078, 59] on button "Approve" at bounding box center [1257, 66] width 87 height 37
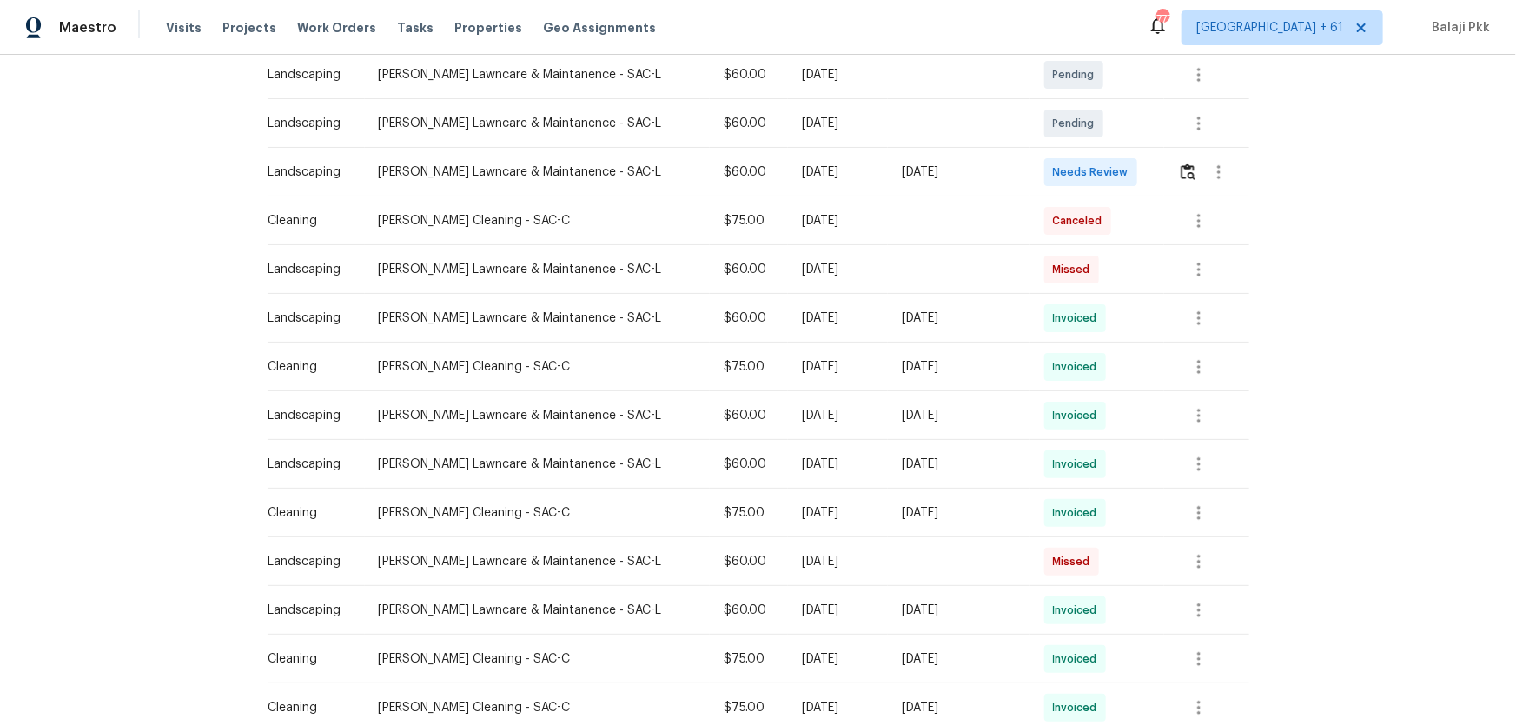
scroll to position [394, 0]
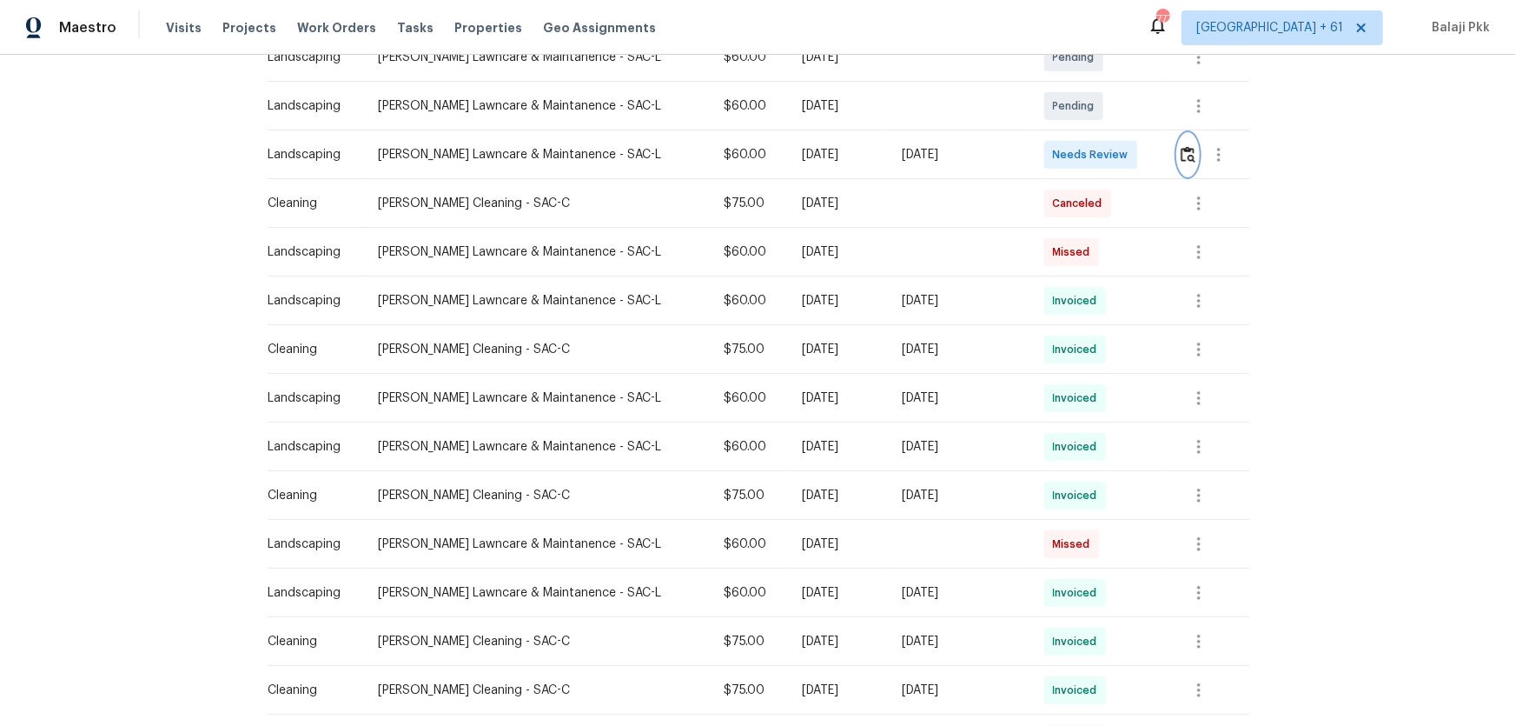
click at [1078, 156] on img "button" at bounding box center [1188, 154] width 15 height 17
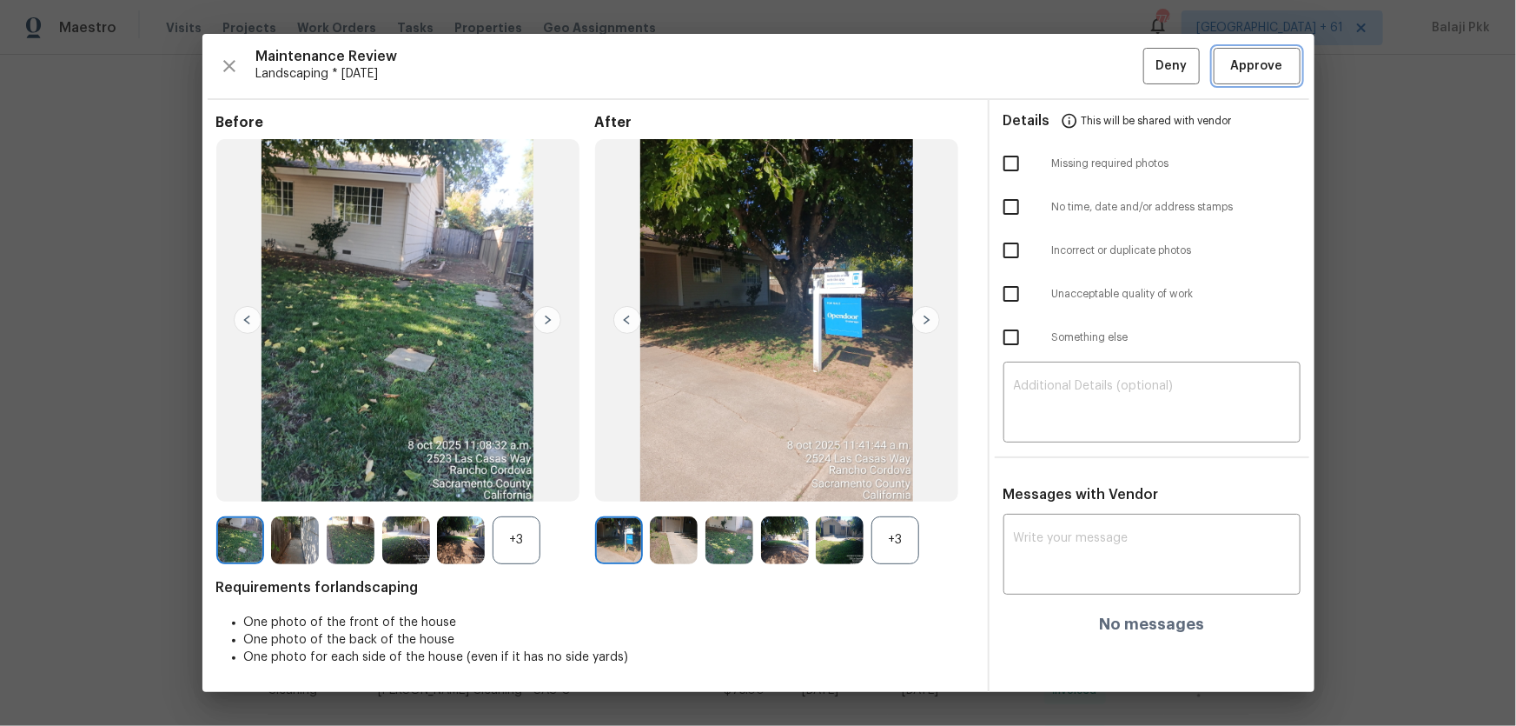
click at [1078, 69] on span "Approve" at bounding box center [1257, 67] width 52 height 22
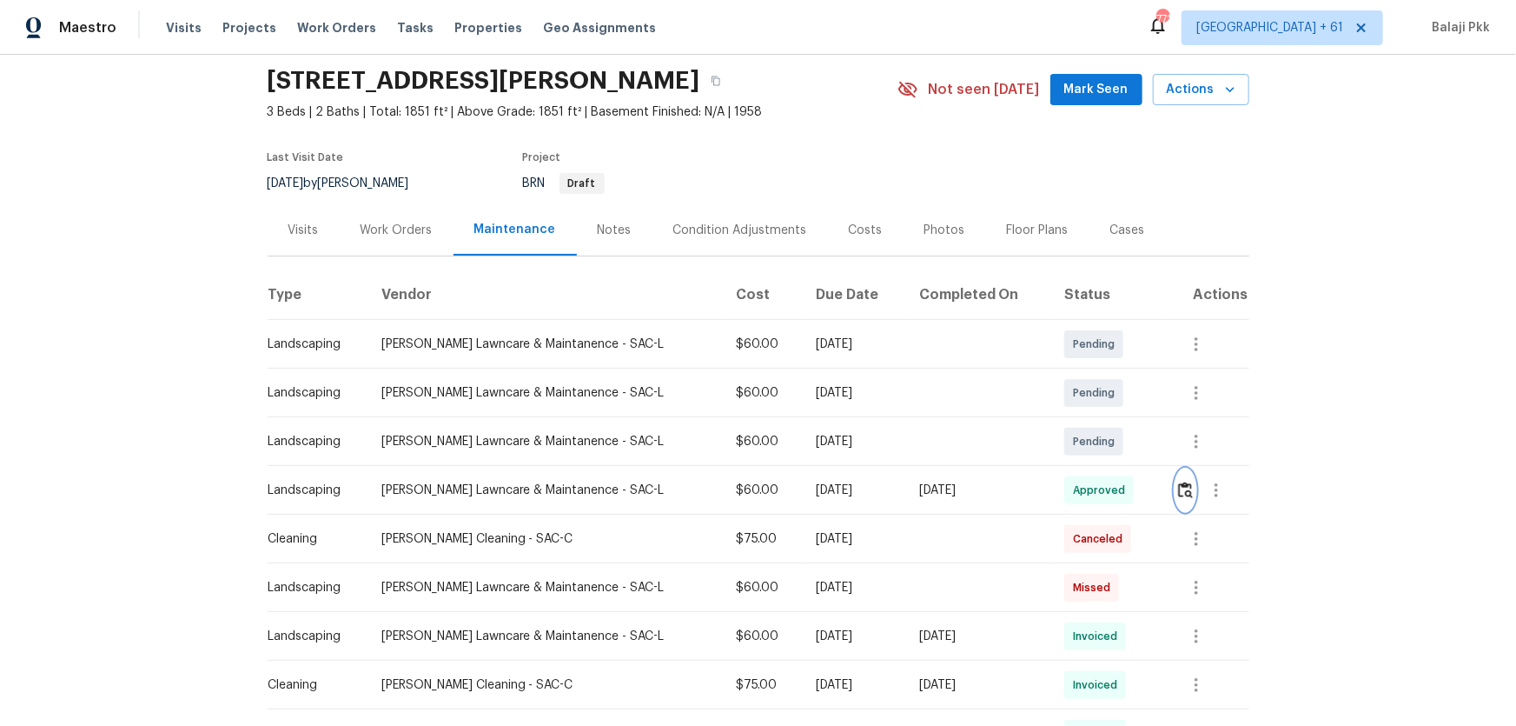
scroll to position [0, 0]
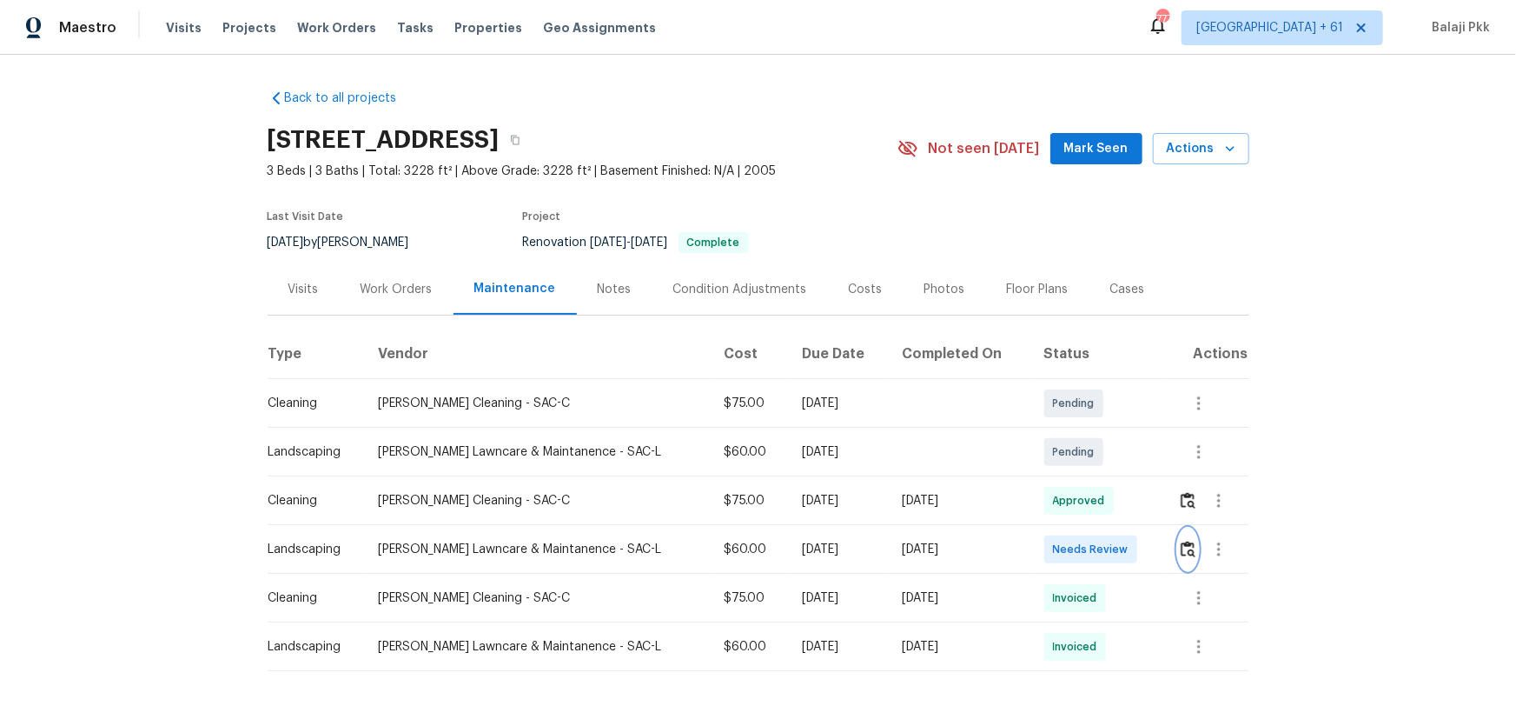
click at [1078, 479] on img "button" at bounding box center [1188, 548] width 15 height 17
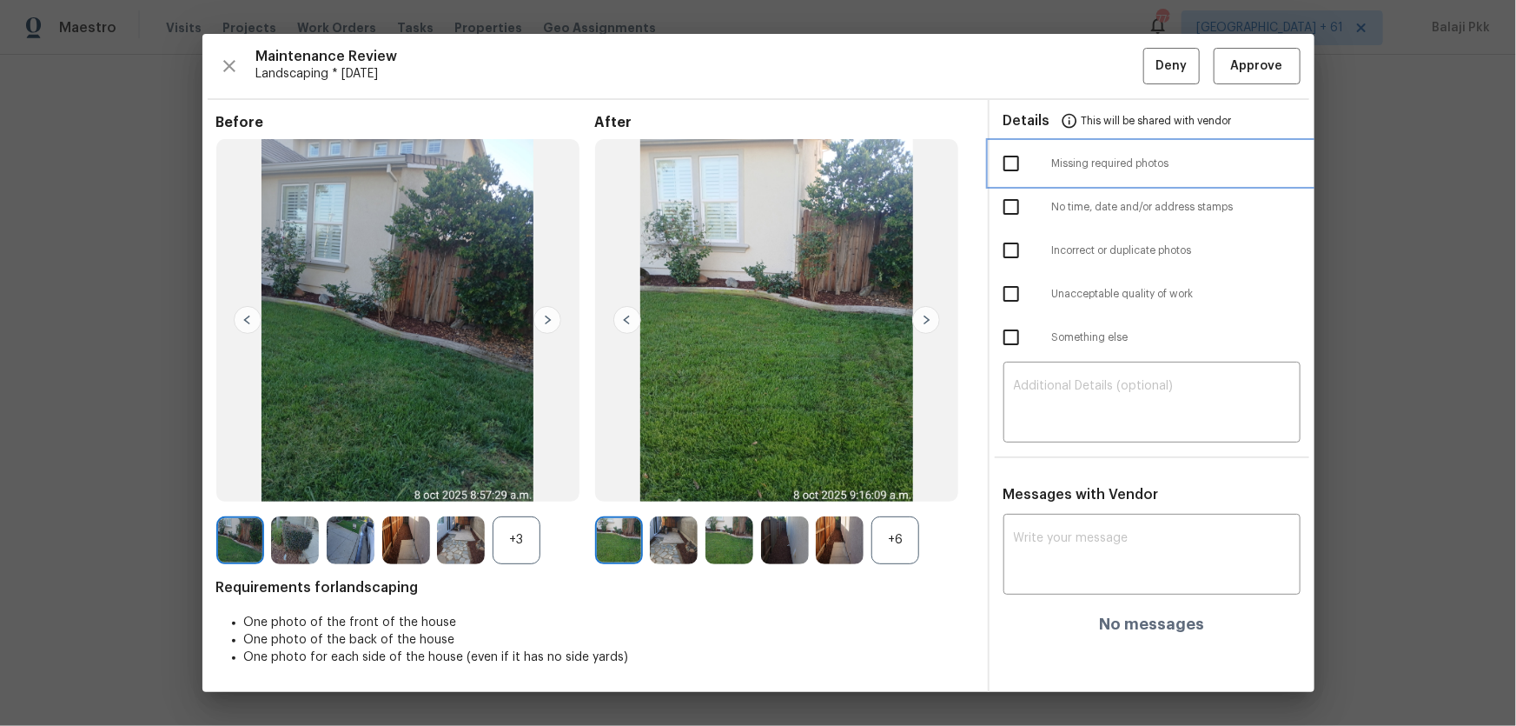
drag, startPoint x: 1107, startPoint y: 162, endPoint x: 1110, endPoint y: 173, distance: 11.6
click at [1078, 162] on span "Missing required photos" at bounding box center [1176, 163] width 249 height 15
checkbox input "true"
click at [1078, 393] on textarea at bounding box center [1152, 404] width 276 height 49
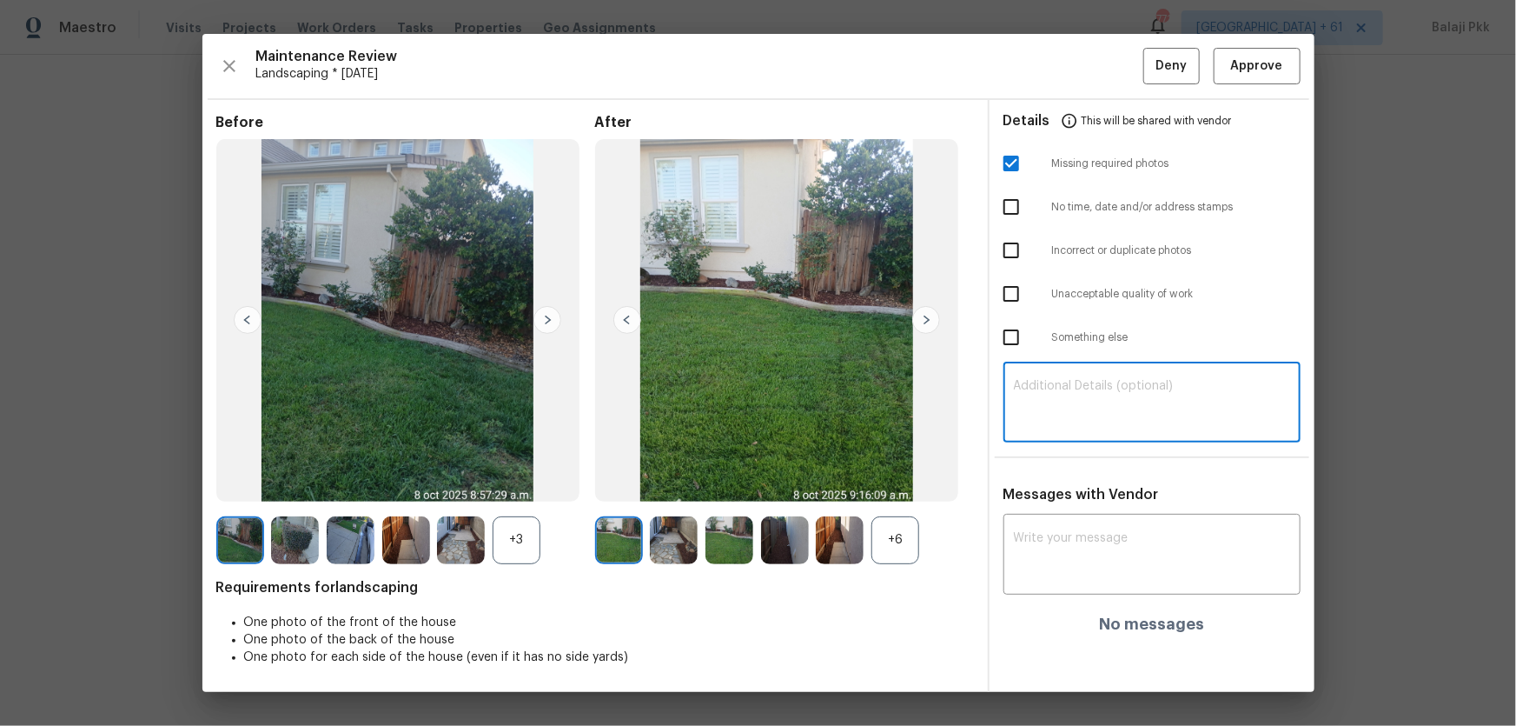
paste textarea "Maintenance Audit Team: Hello! Unfortunately, this Landscaping visit completed …"
type textarea "Maintenance Audit Team: Hello! Unfortunately, this Landscaping visit completed …"
click at [1078, 479] on div "x ​" at bounding box center [1152, 556] width 297 height 76
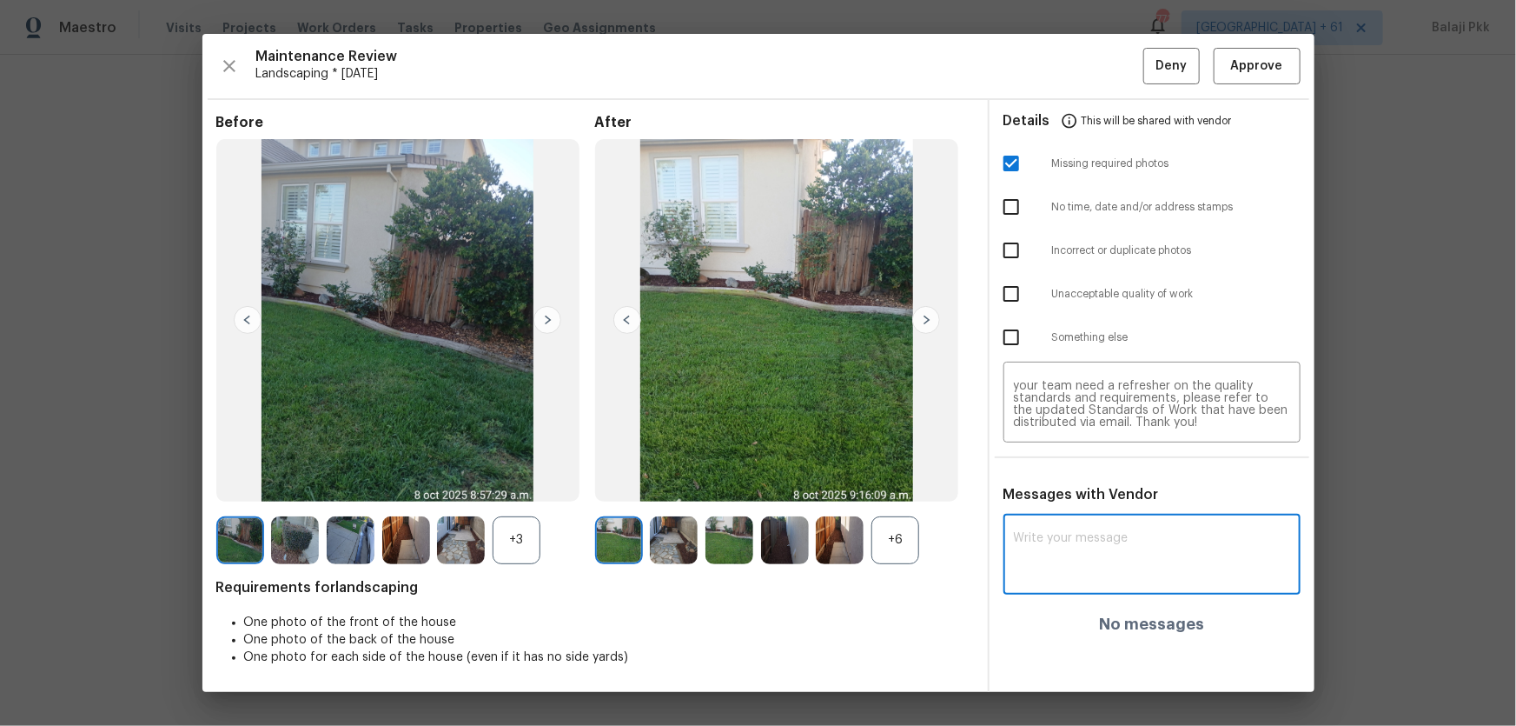
paste textarea "Maintenance Audit Team: Hello! Unfortunately, this Landscaping visit completed …"
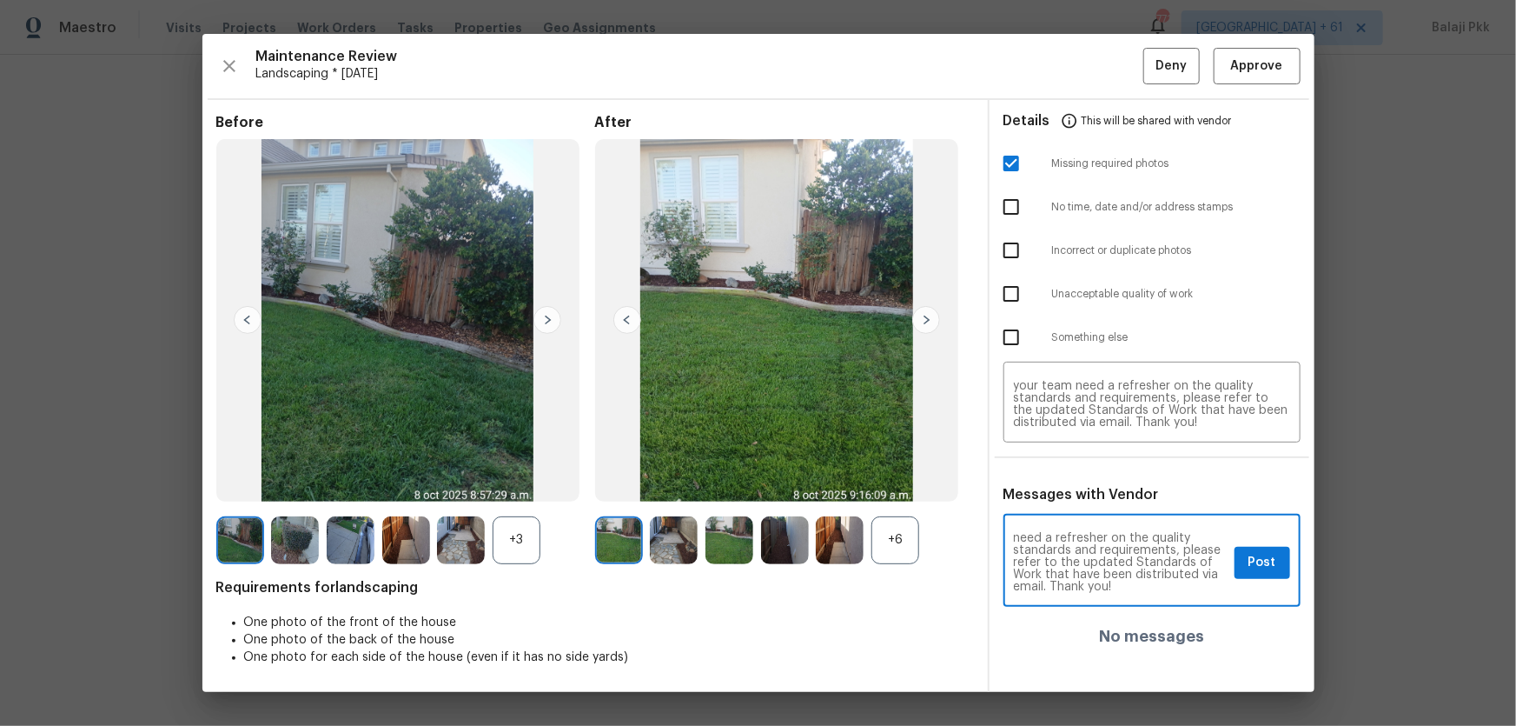
type textarea "Maintenance Audit Team: Hello! Unfortunately, this Landscaping visit completed …"
click at [903, 479] on div "+6" at bounding box center [895, 540] width 48 height 48
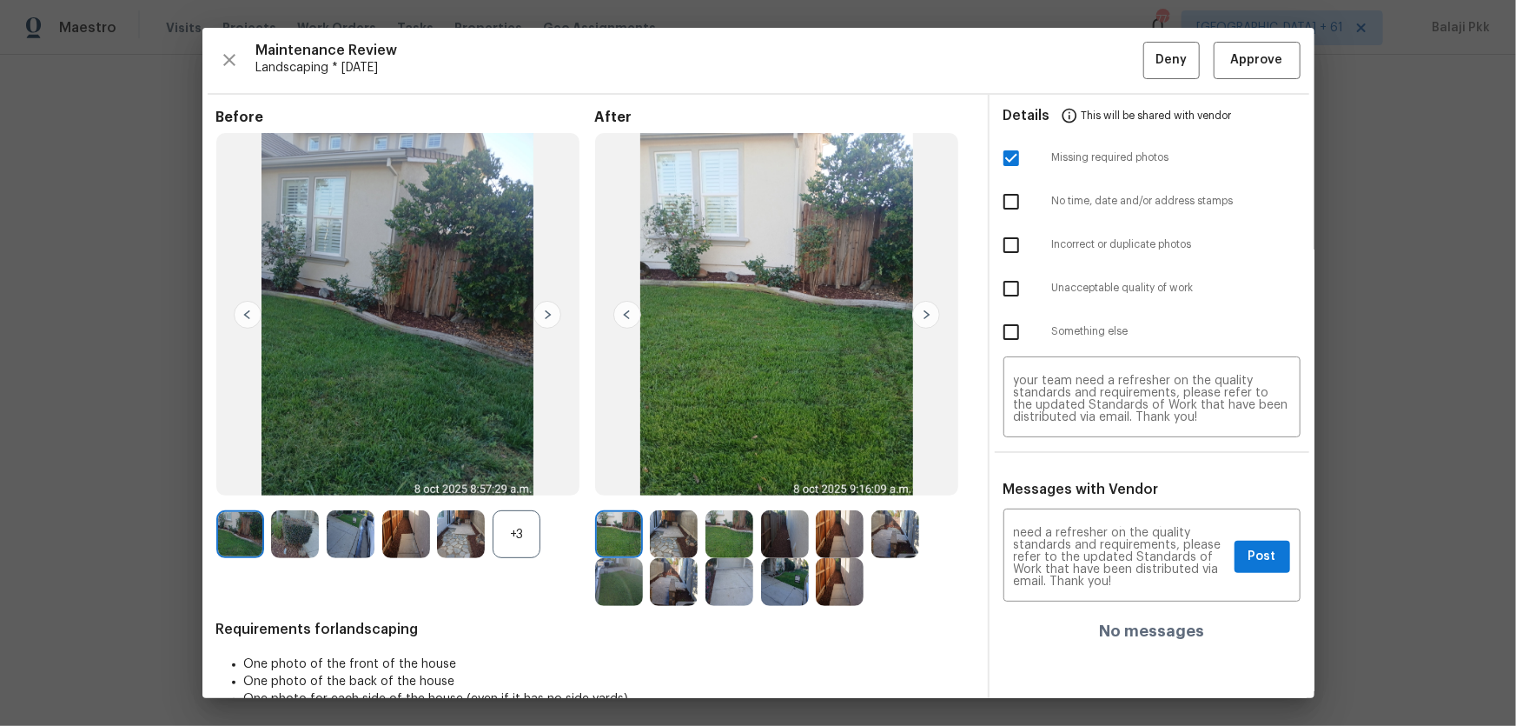
click at [546, 308] on img at bounding box center [547, 315] width 28 height 28
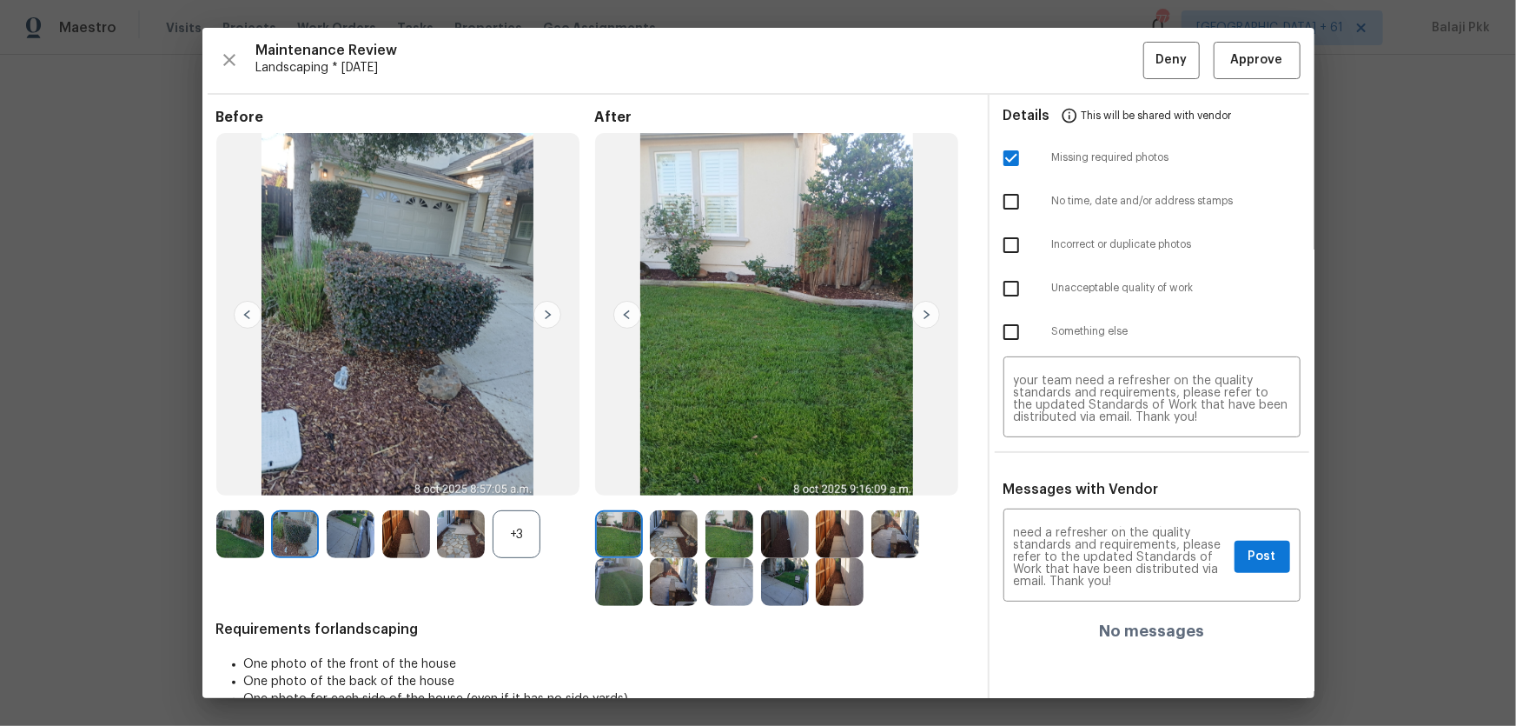
click at [546, 308] on img at bounding box center [547, 315] width 28 height 28
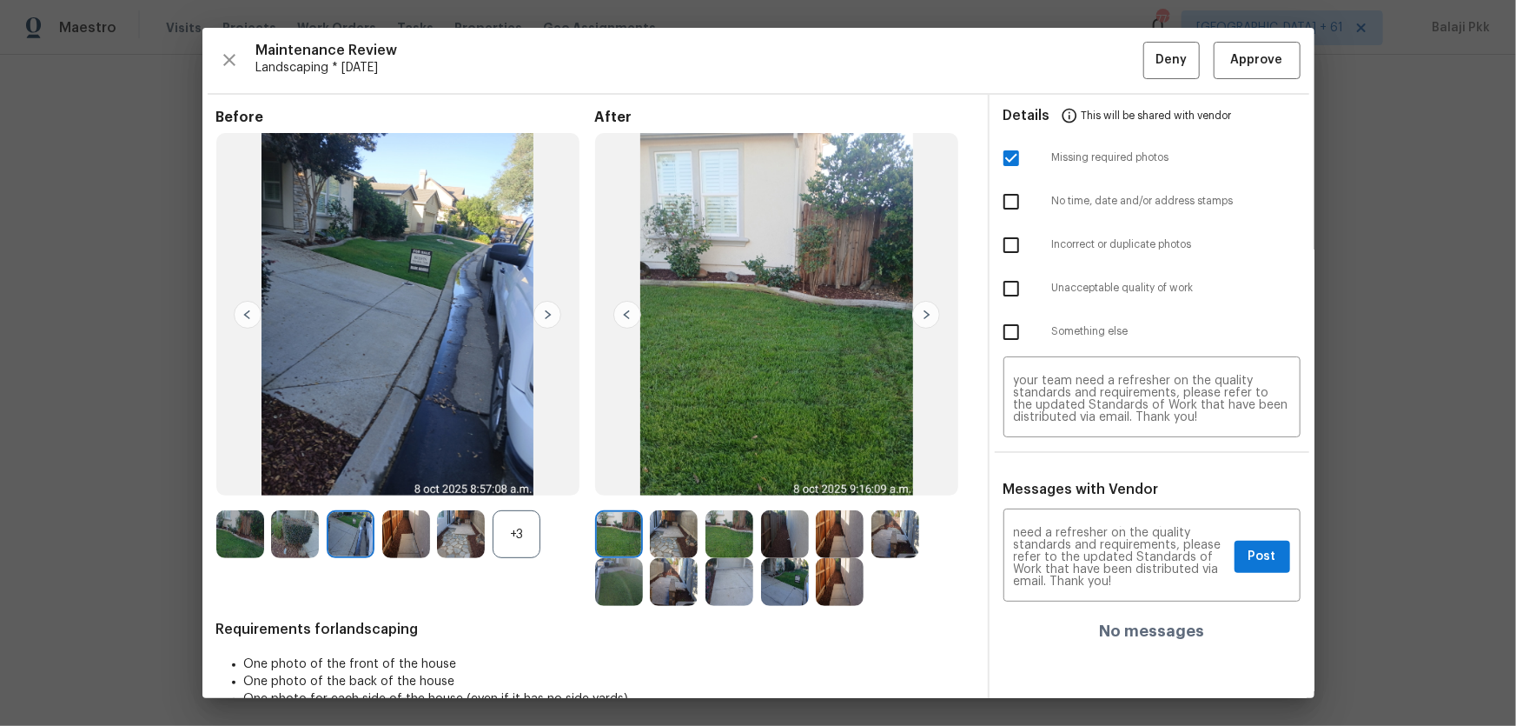
click at [546, 308] on img at bounding box center [547, 315] width 28 height 28
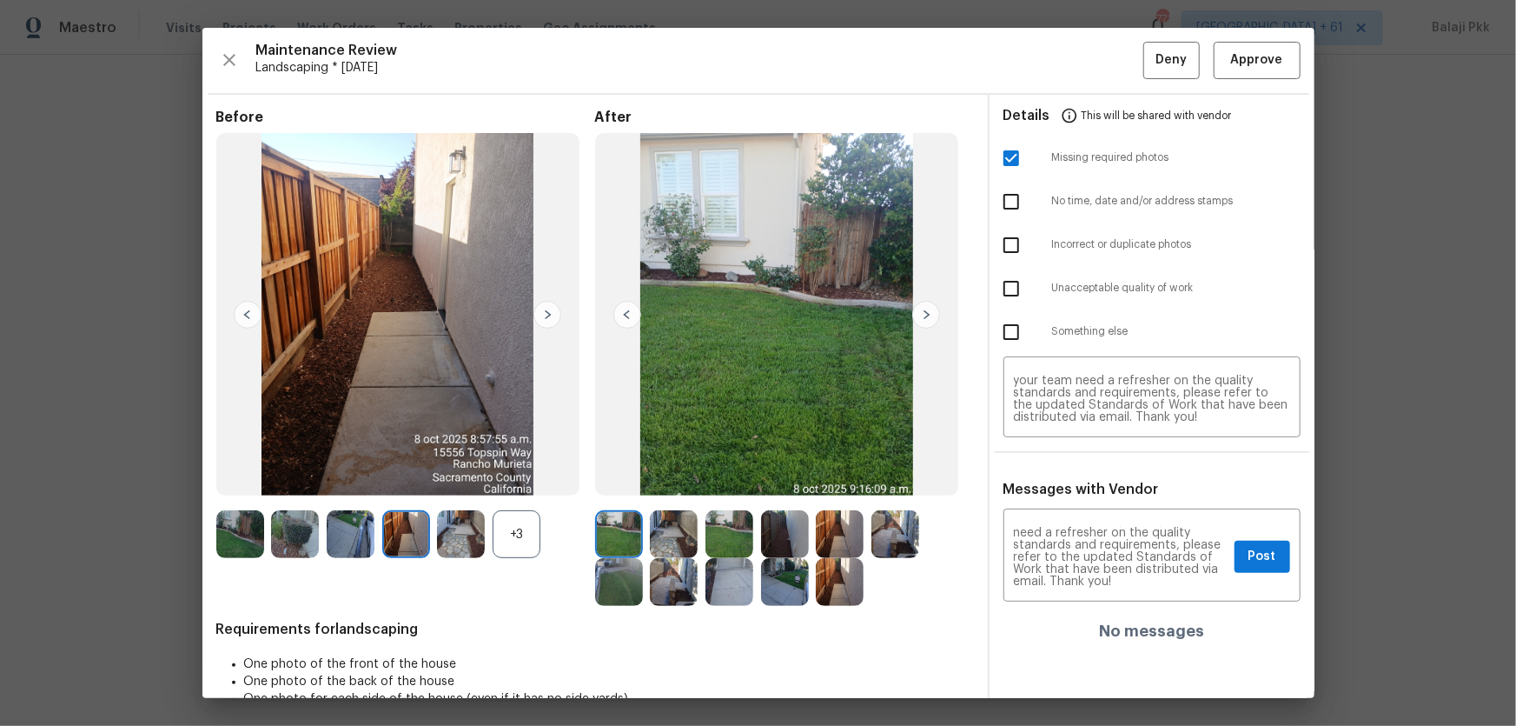
click at [546, 308] on img at bounding box center [547, 315] width 28 height 28
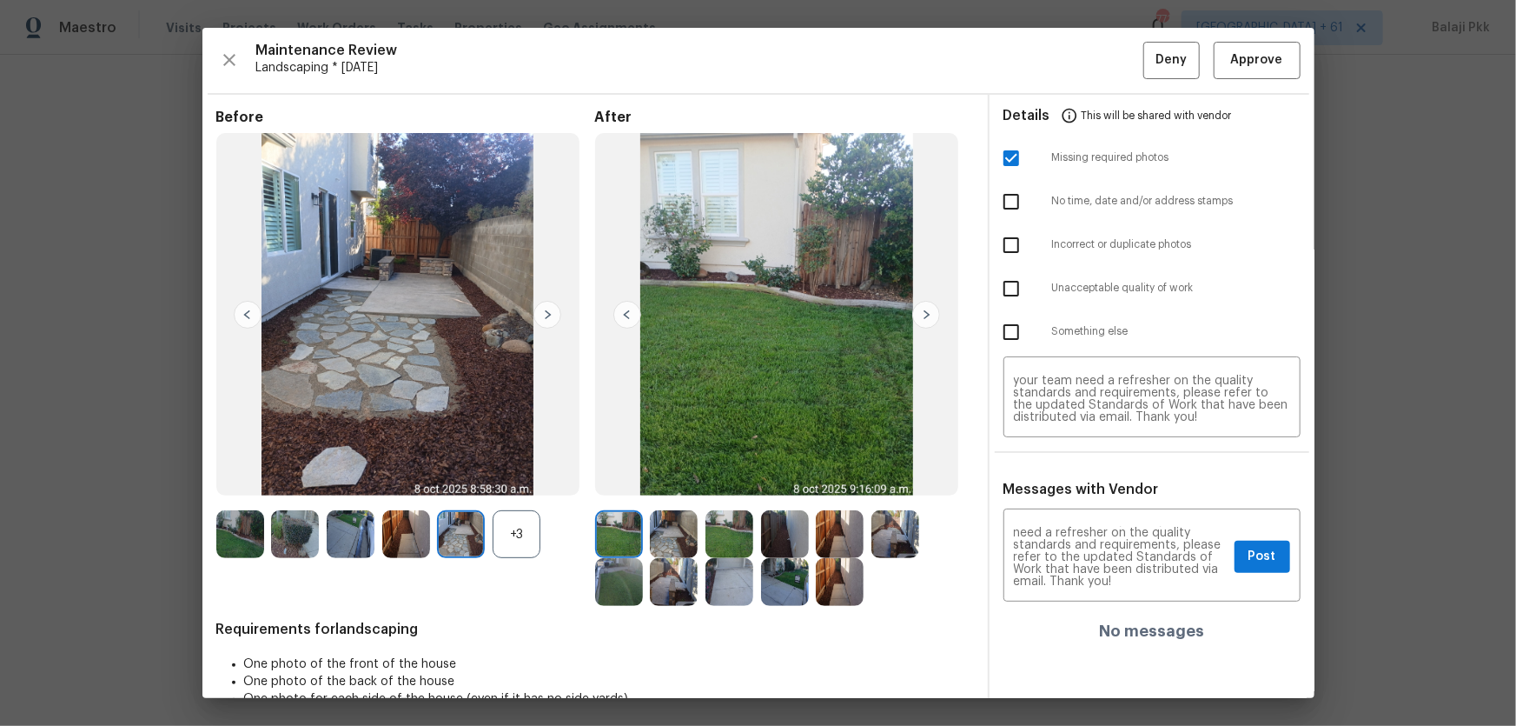
click at [546, 308] on img at bounding box center [547, 315] width 28 height 28
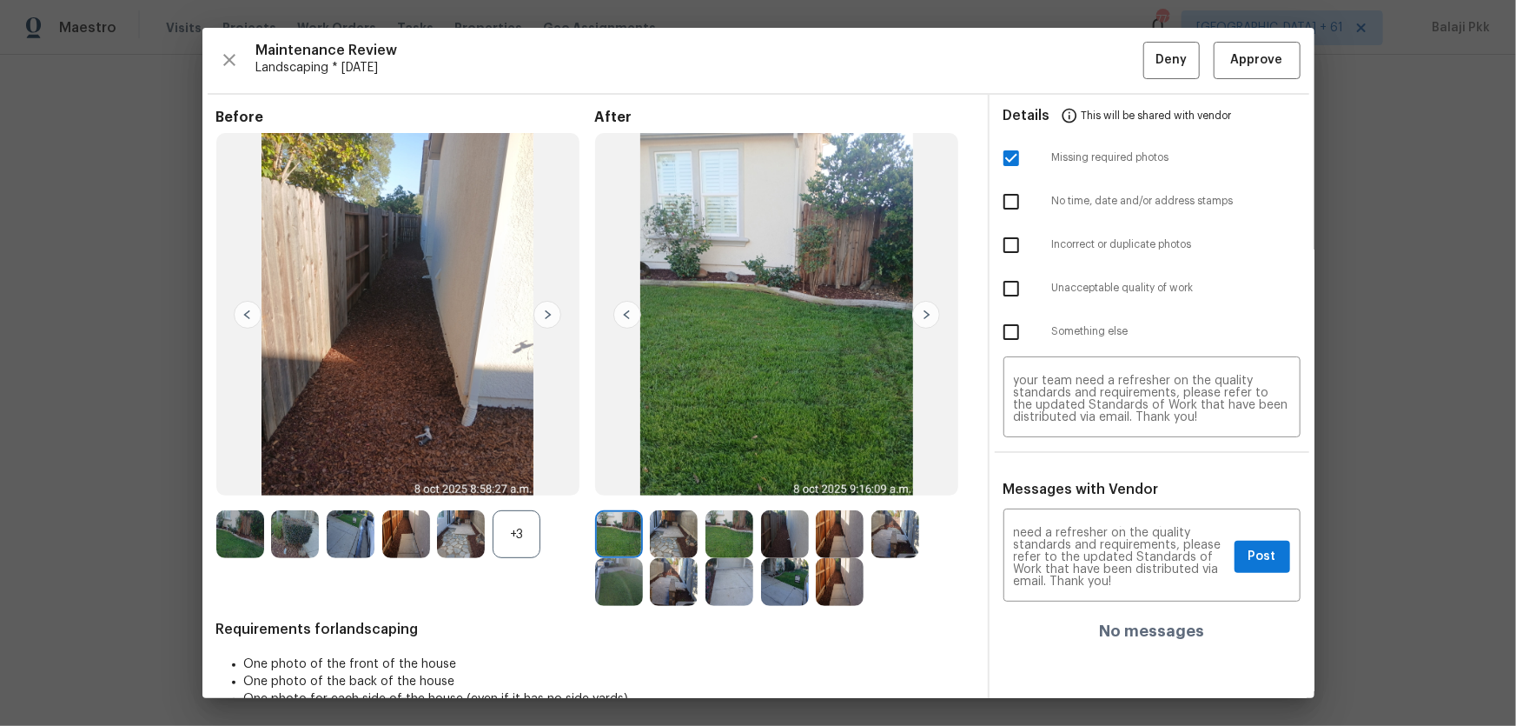
click at [546, 308] on img at bounding box center [547, 315] width 28 height 28
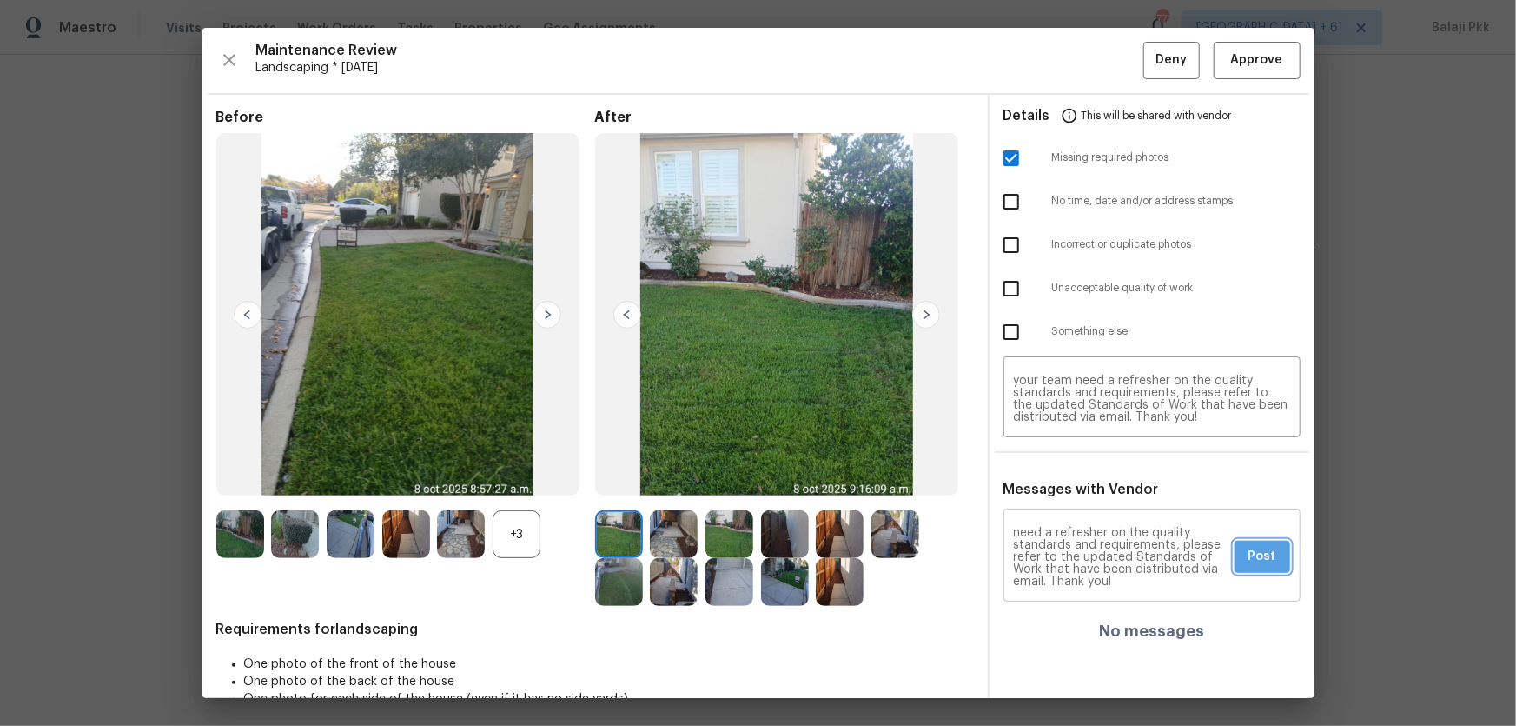
click at [1078, 479] on button "Post" at bounding box center [1263, 556] width 56 height 32
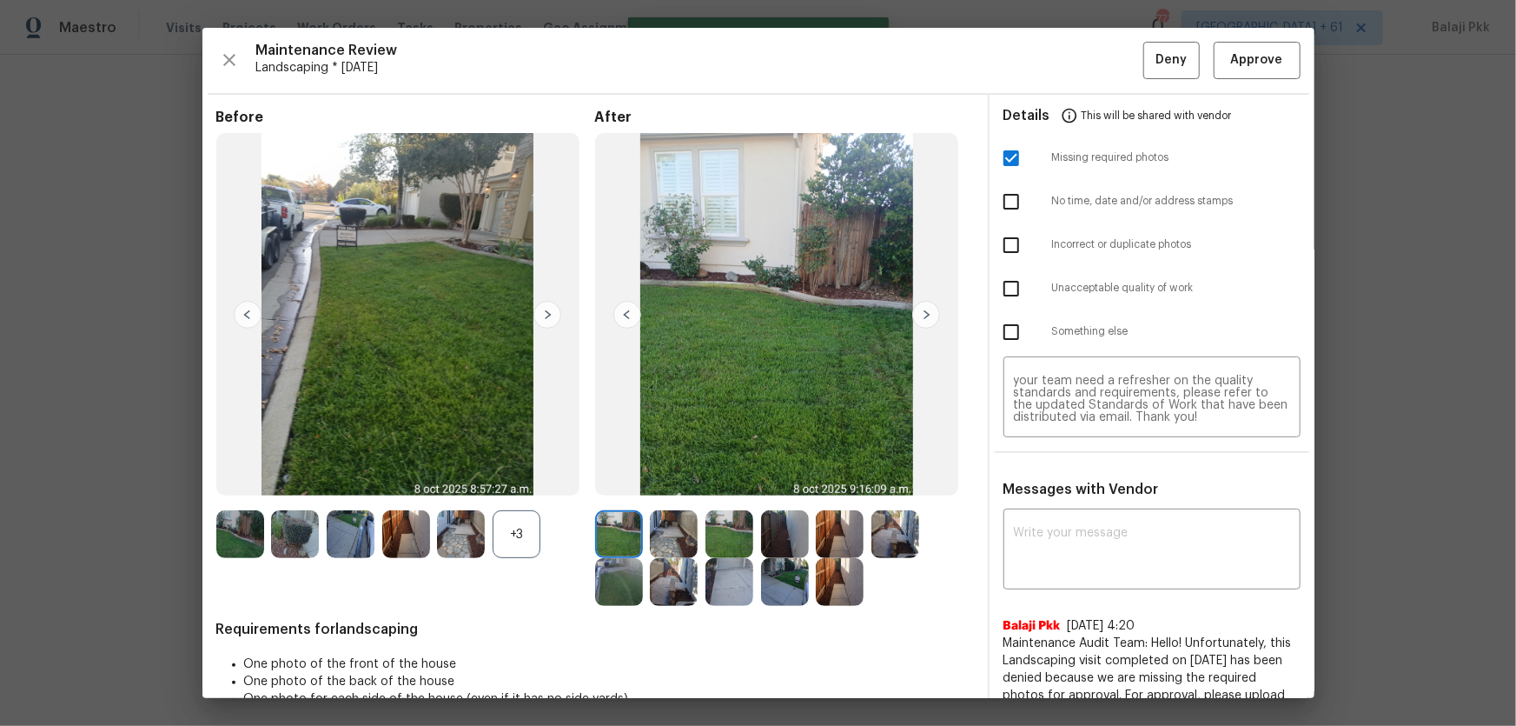
scroll to position [0, 0]
click at [1078, 62] on span "Deny" at bounding box center [1171, 61] width 31 height 22
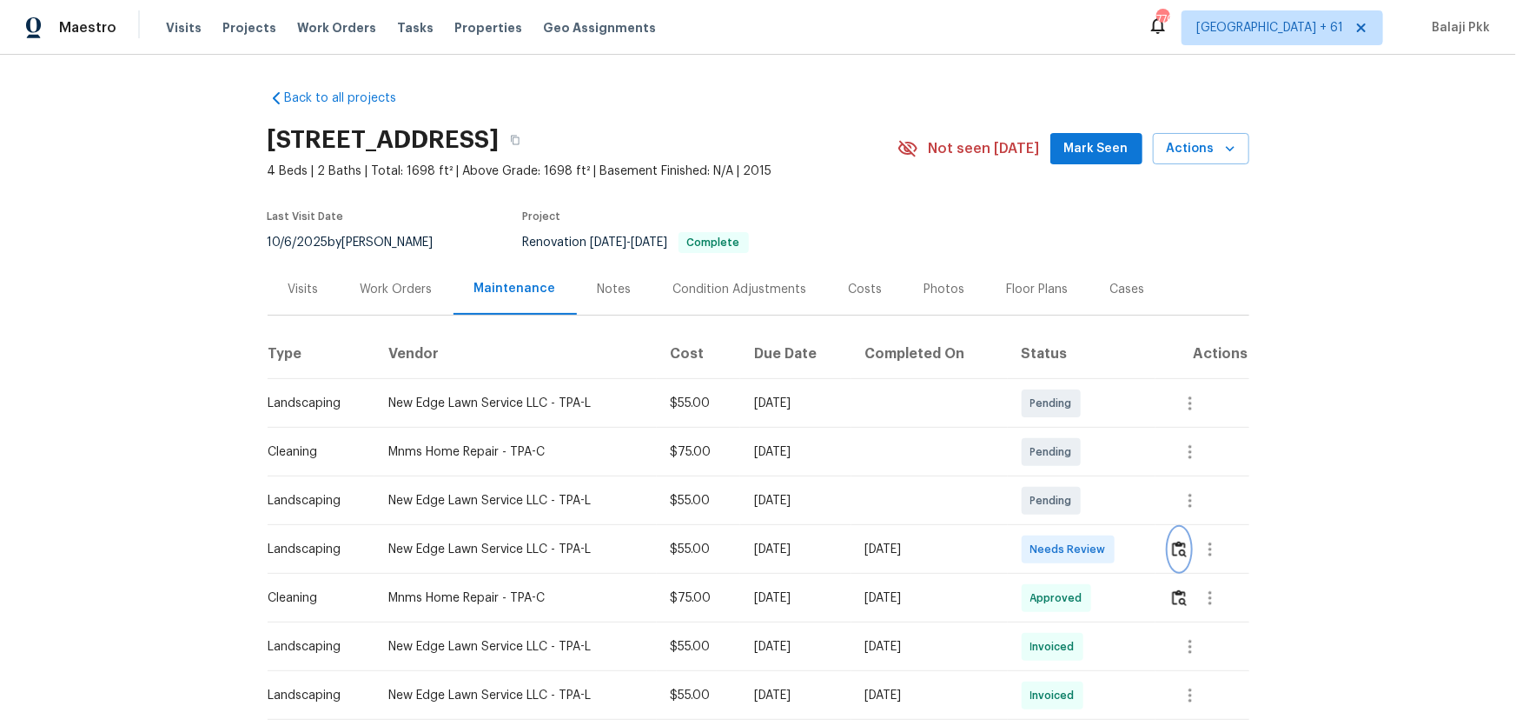
click at [1078, 479] on button "button" at bounding box center [1180, 549] width 20 height 42
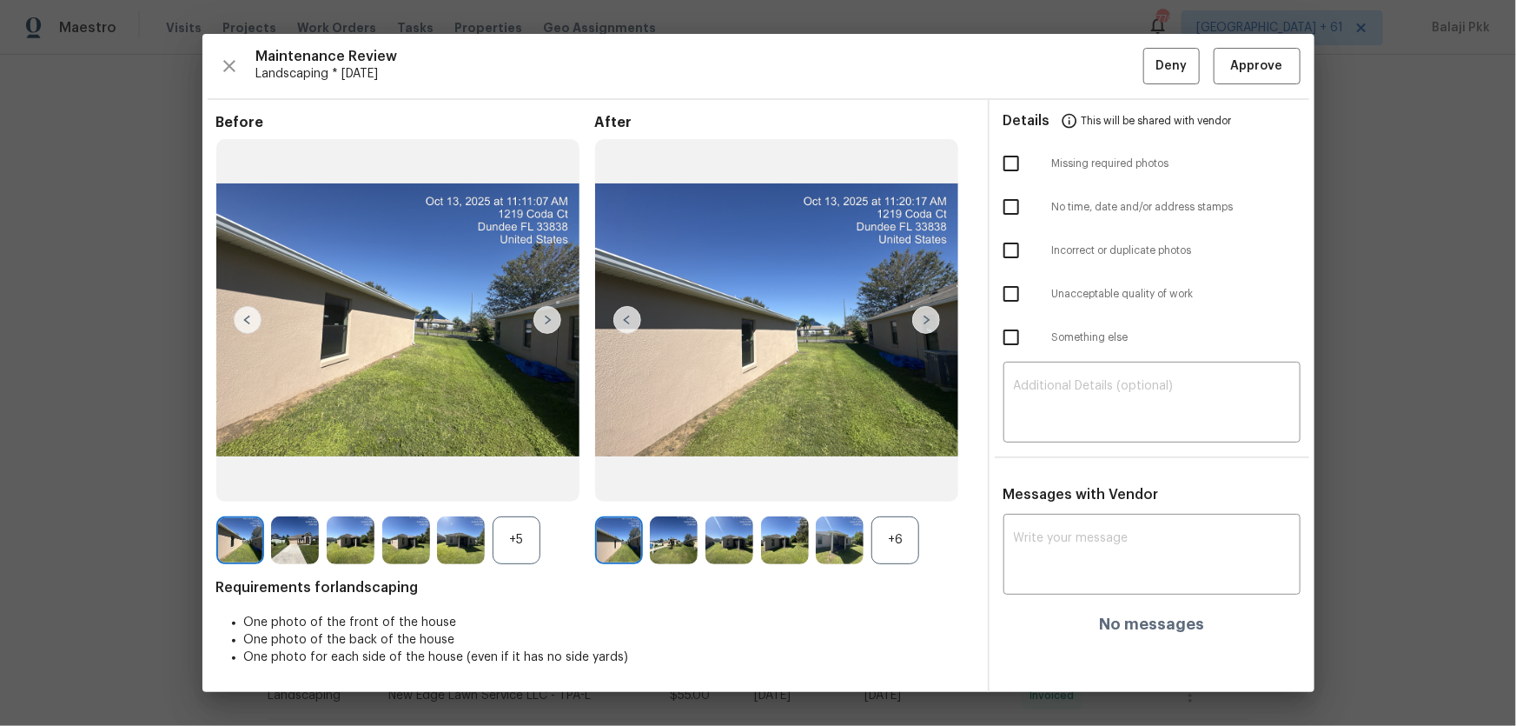
click at [893, 479] on div "+6" at bounding box center [895, 540] width 48 height 48
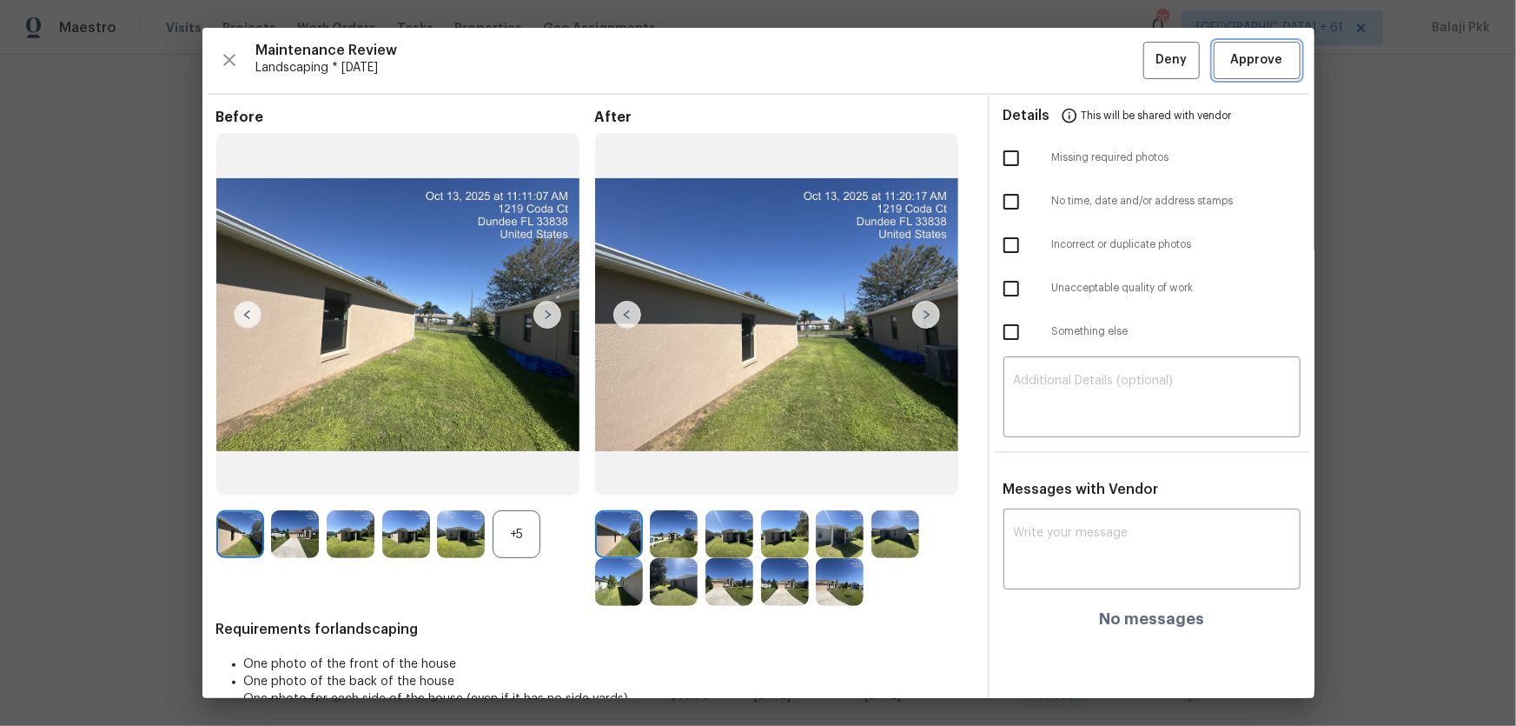
click at [1078, 50] on span "Approve" at bounding box center [1257, 61] width 59 height 22
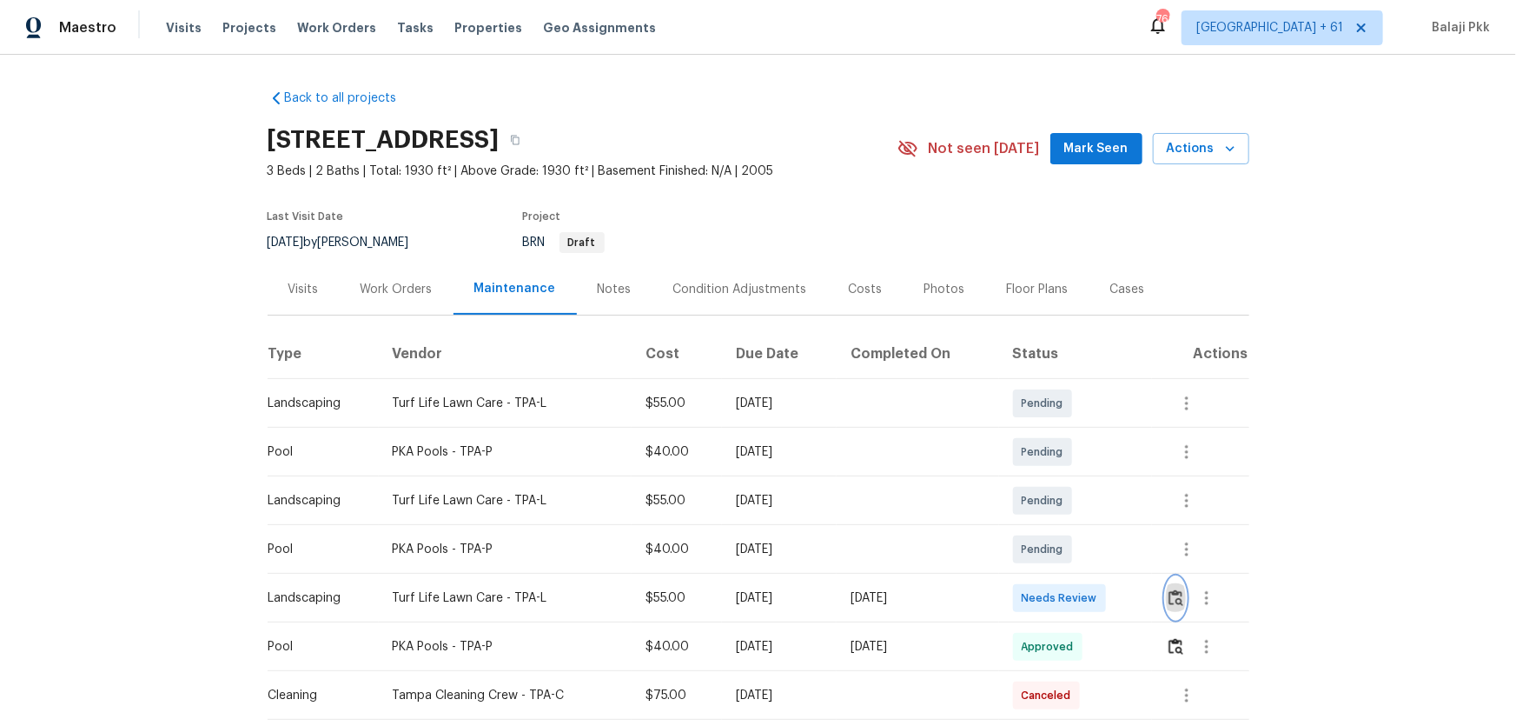
click at [1078, 479] on button "button" at bounding box center [1176, 598] width 20 height 42
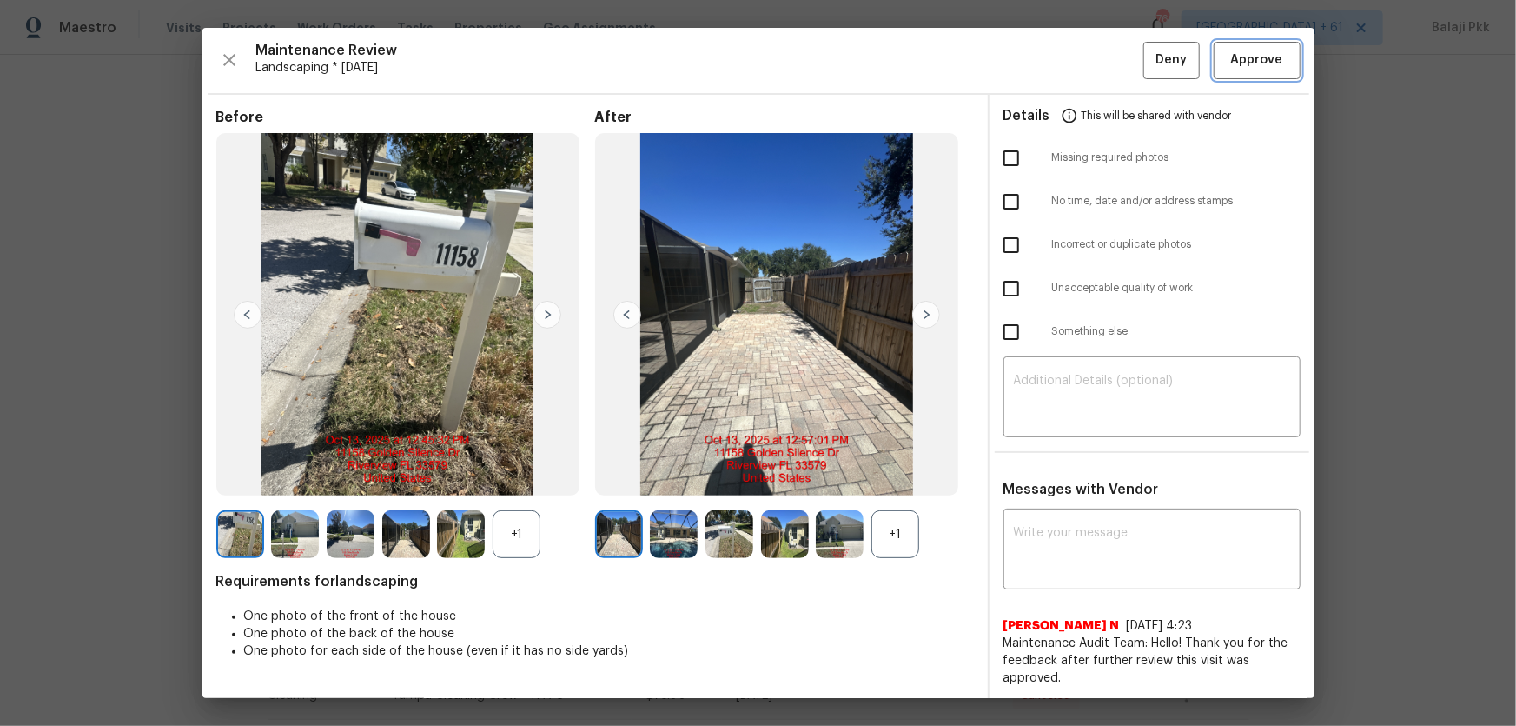
click at [1078, 61] on button "Approve" at bounding box center [1257, 60] width 87 height 37
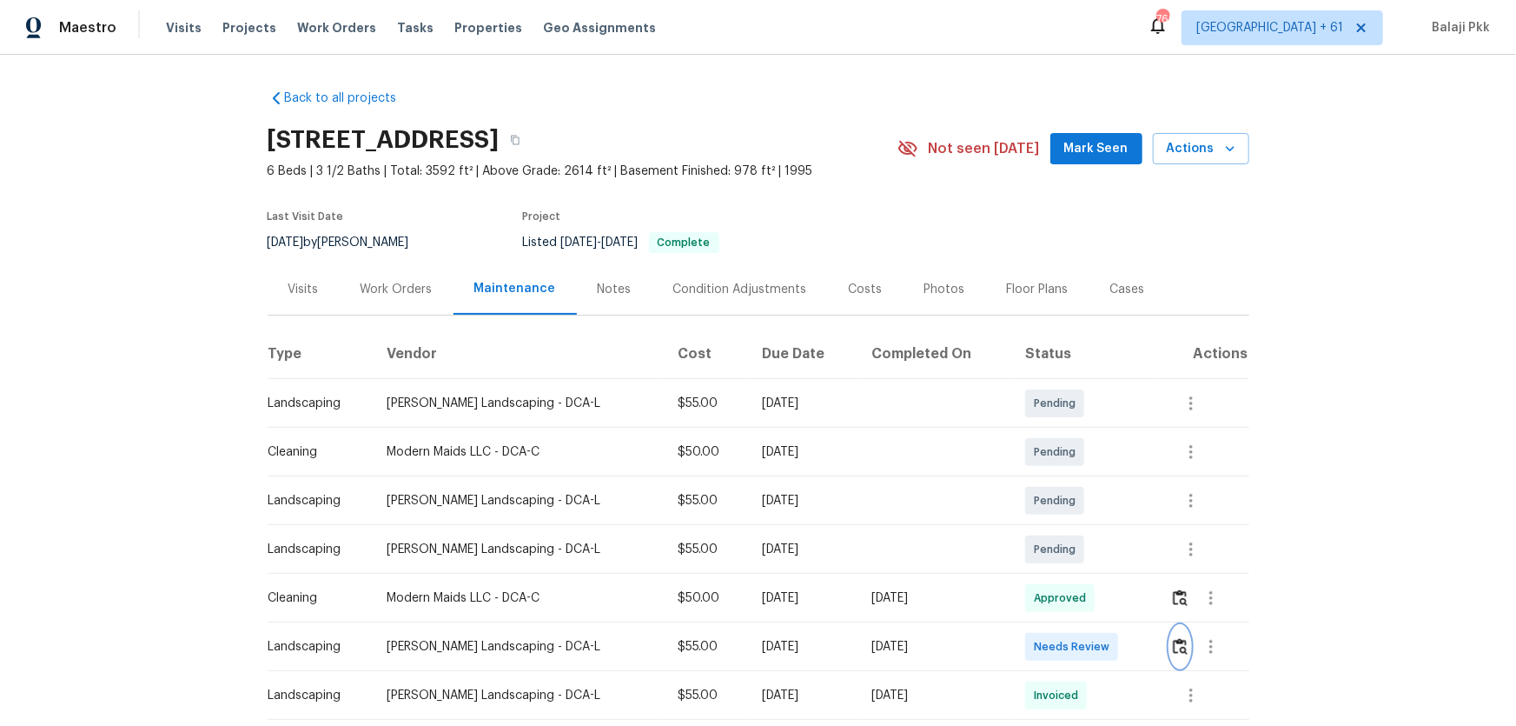
click at [1078, 479] on button "button" at bounding box center [1180, 647] width 20 height 42
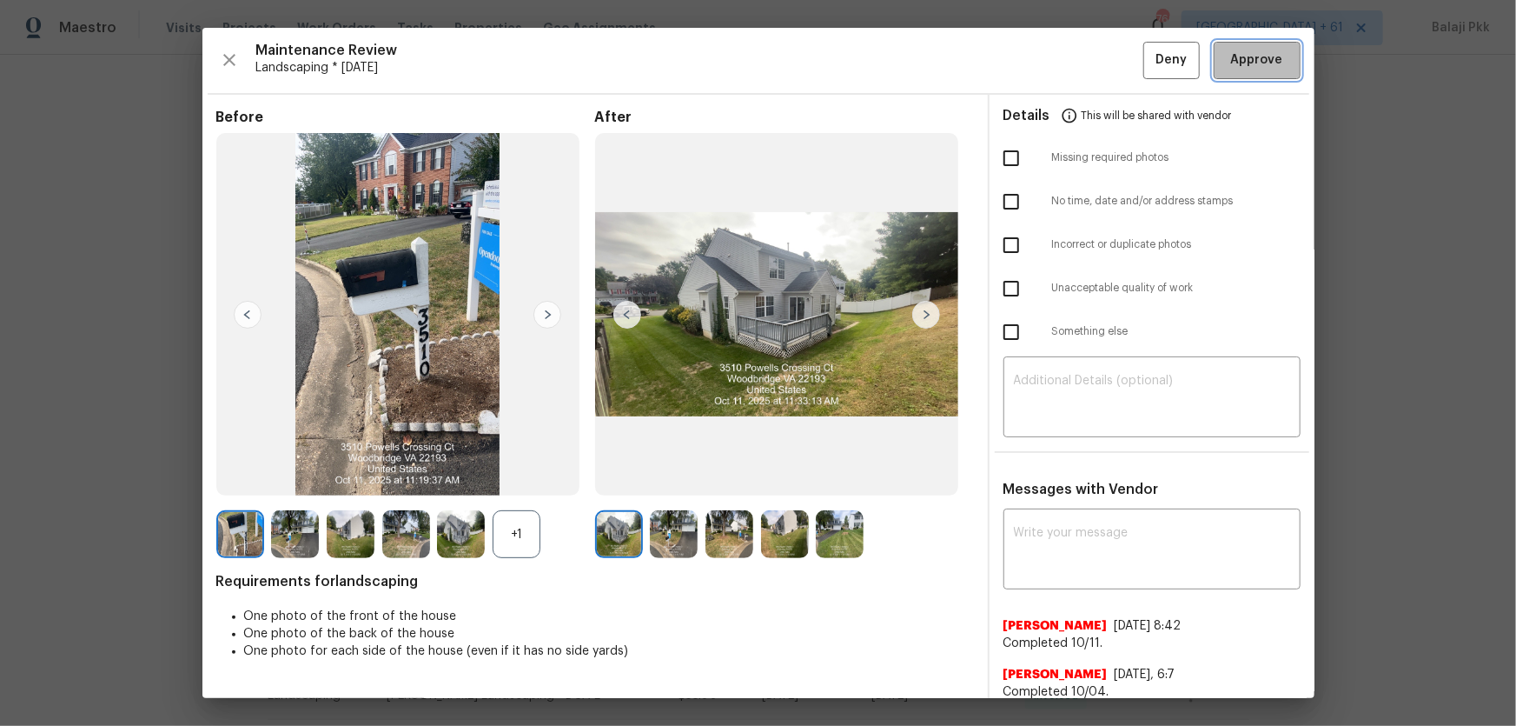
click at [1078, 56] on span "Approve" at bounding box center [1257, 61] width 52 height 22
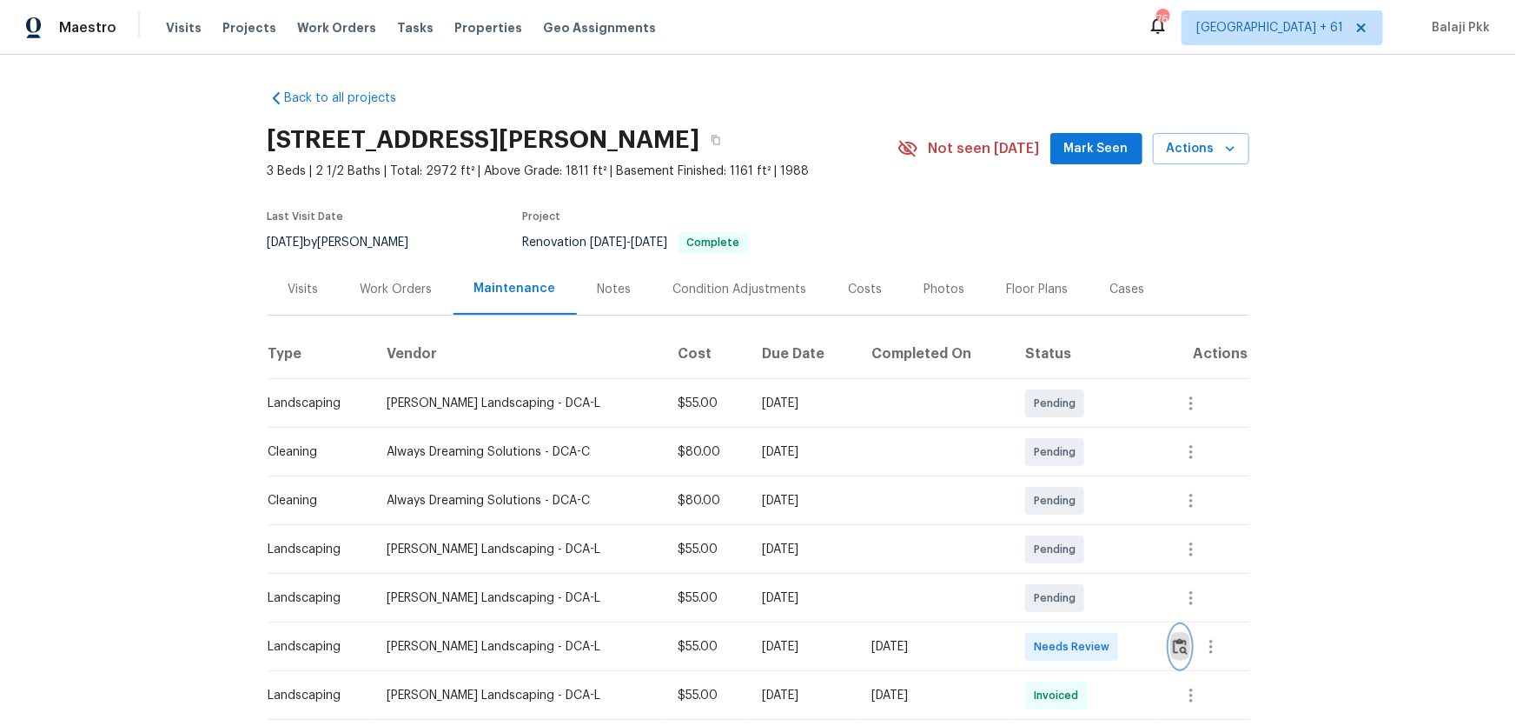
click at [1078, 479] on img "button" at bounding box center [1180, 646] width 15 height 17
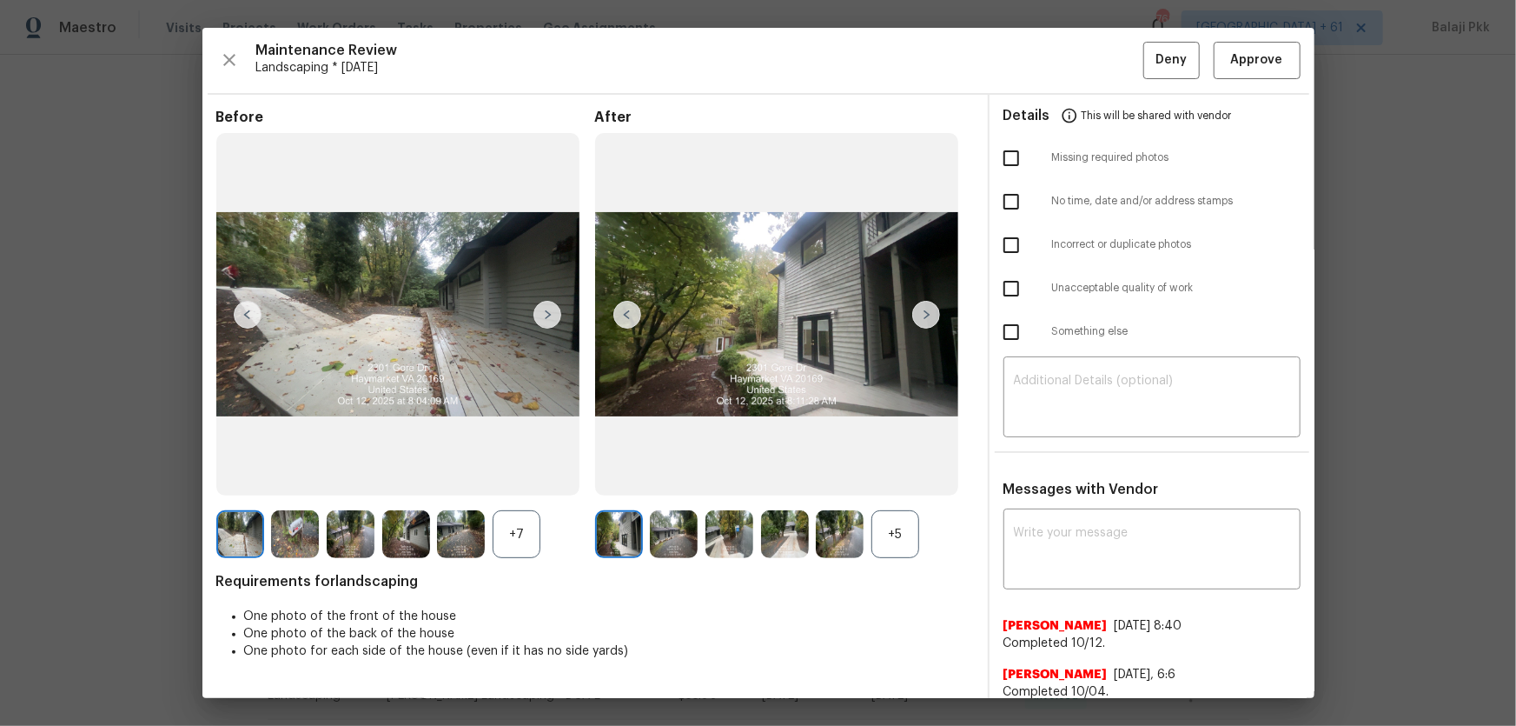
click at [1078, 69] on div "Maintenance Review Landscaping * [DATE] Deny Approve" at bounding box center [758, 60] width 1084 height 37
click at [1078, 63] on button "Approve" at bounding box center [1257, 60] width 87 height 37
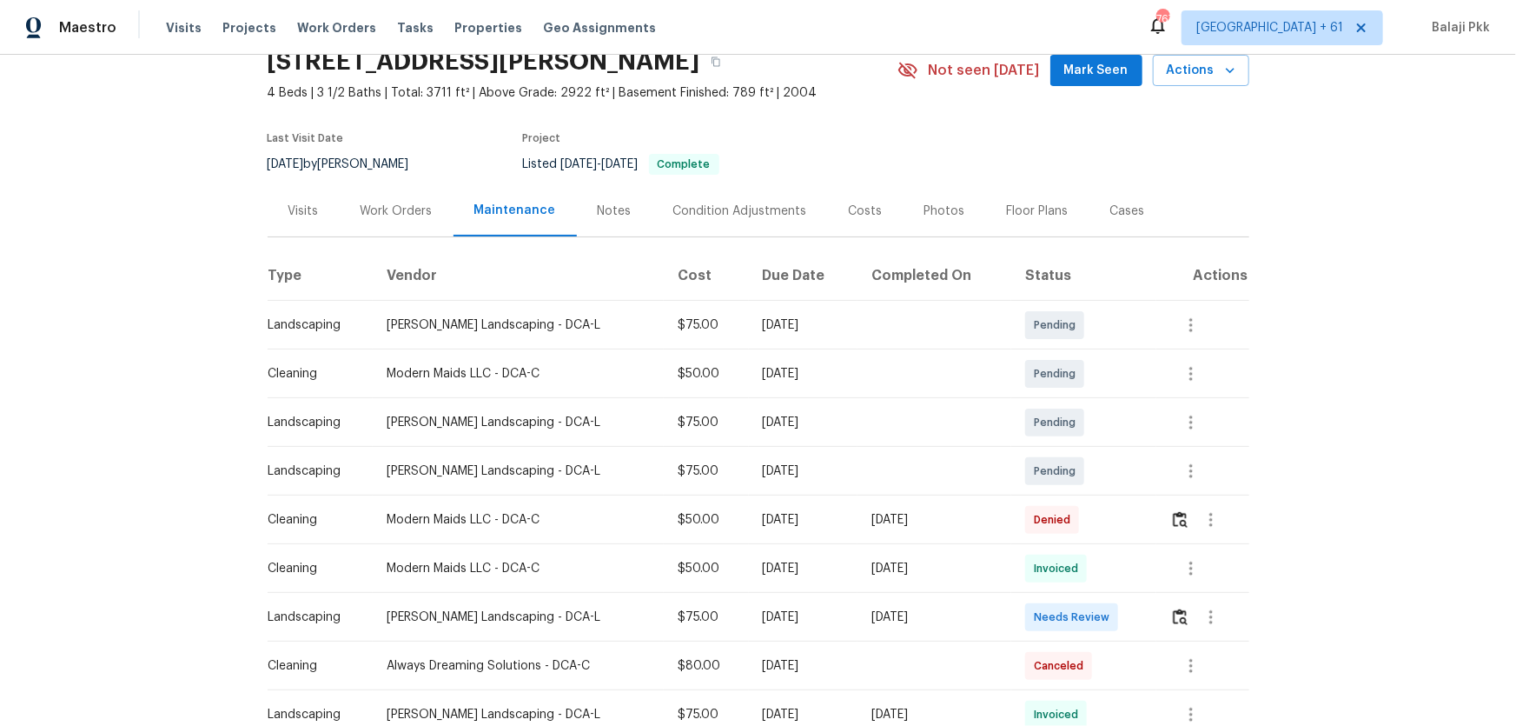
scroll to position [157, 0]
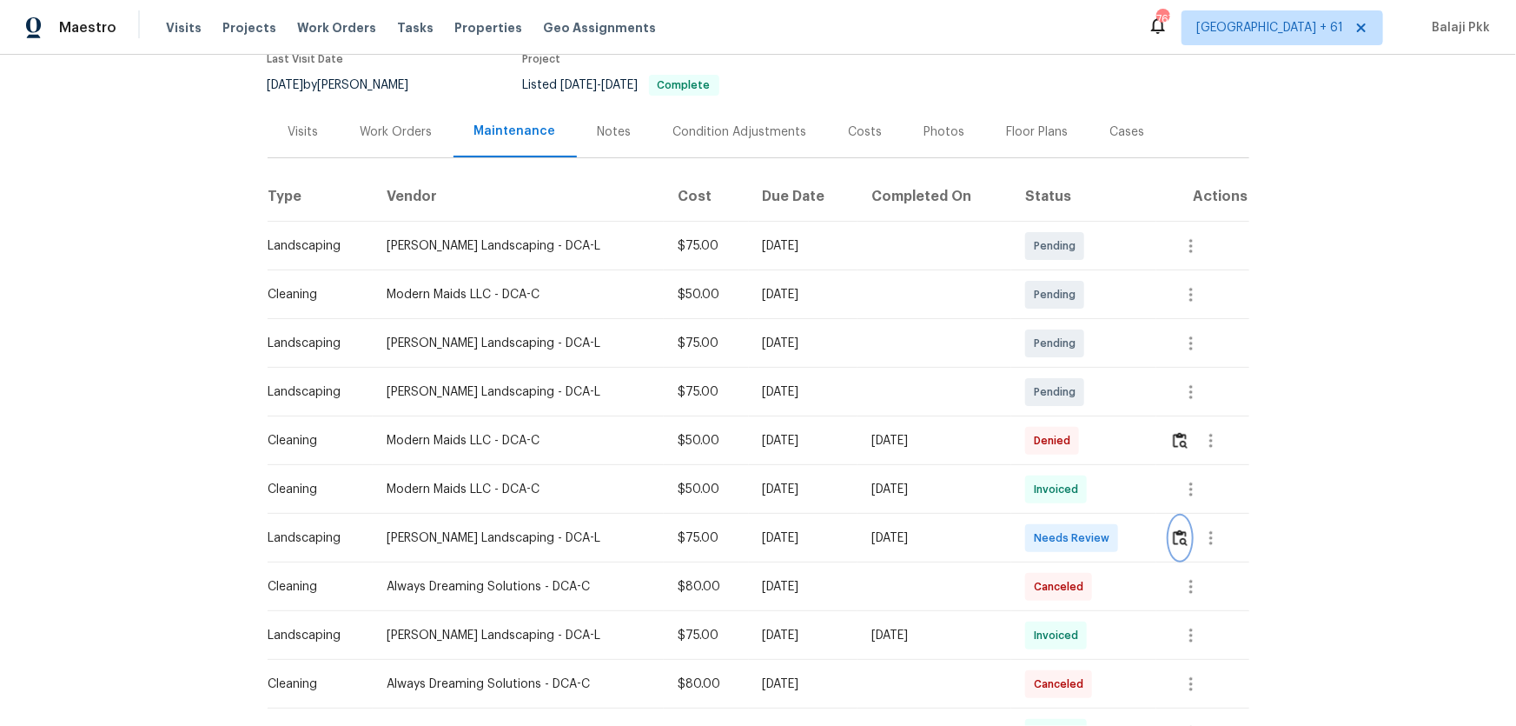
click at [1078, 479] on img "button" at bounding box center [1180, 537] width 15 height 17
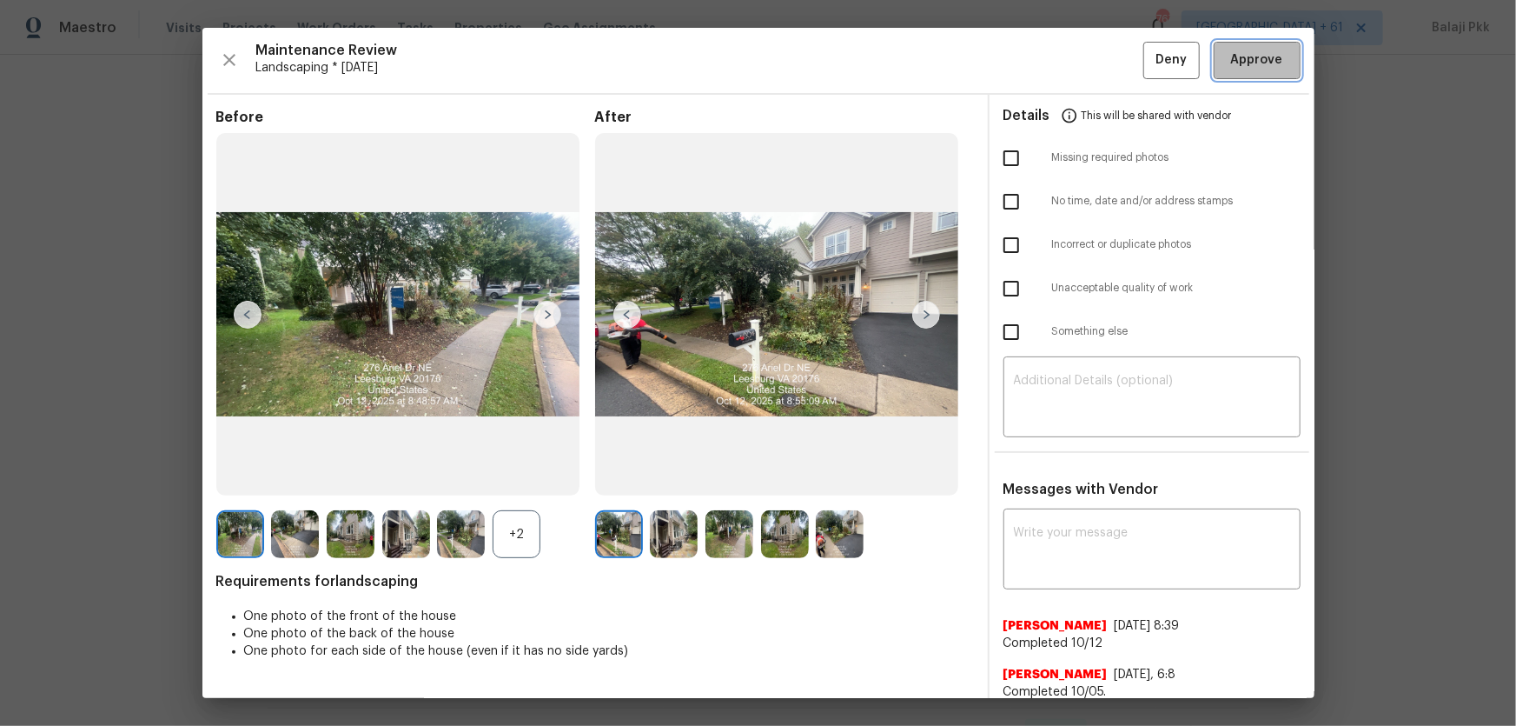
click at [1078, 50] on span "Approve" at bounding box center [1257, 61] width 52 height 22
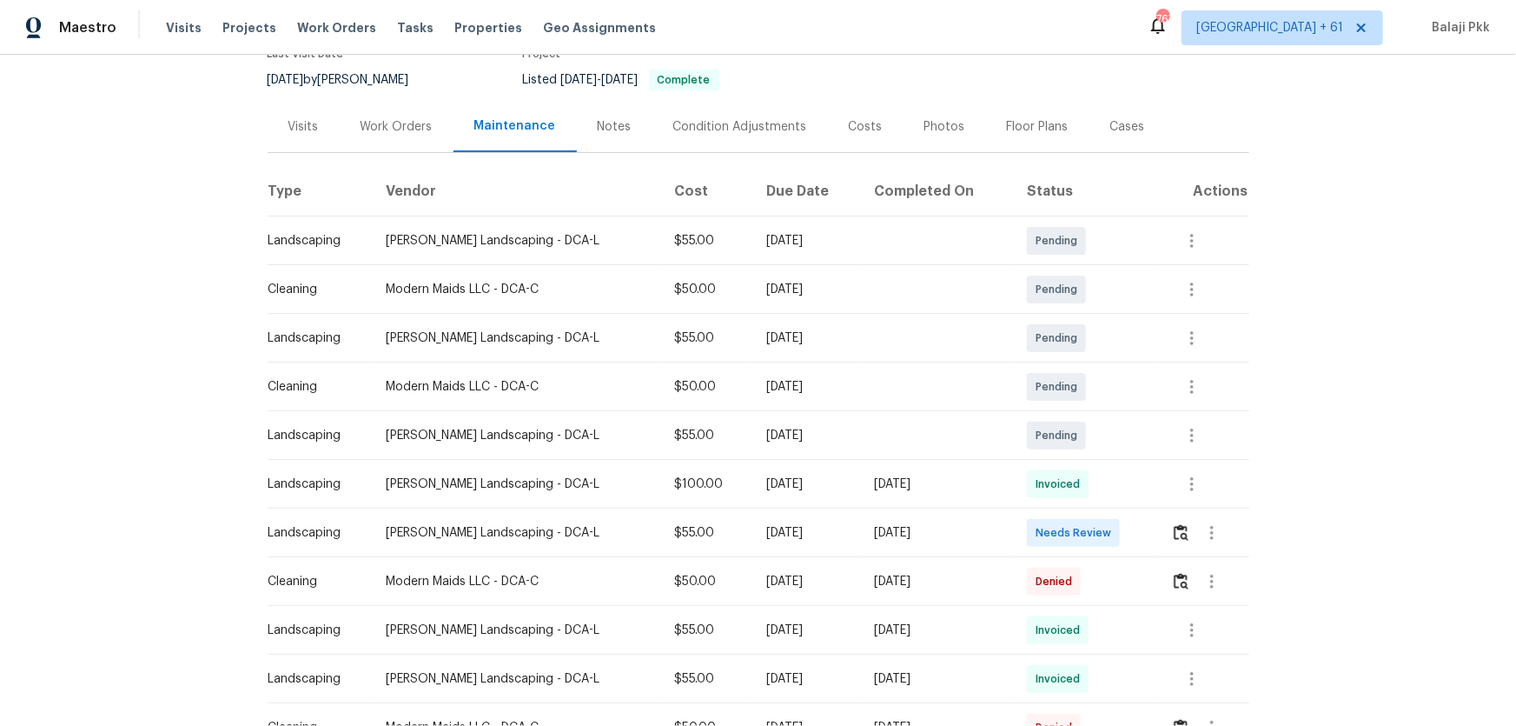
scroll to position [315, 0]
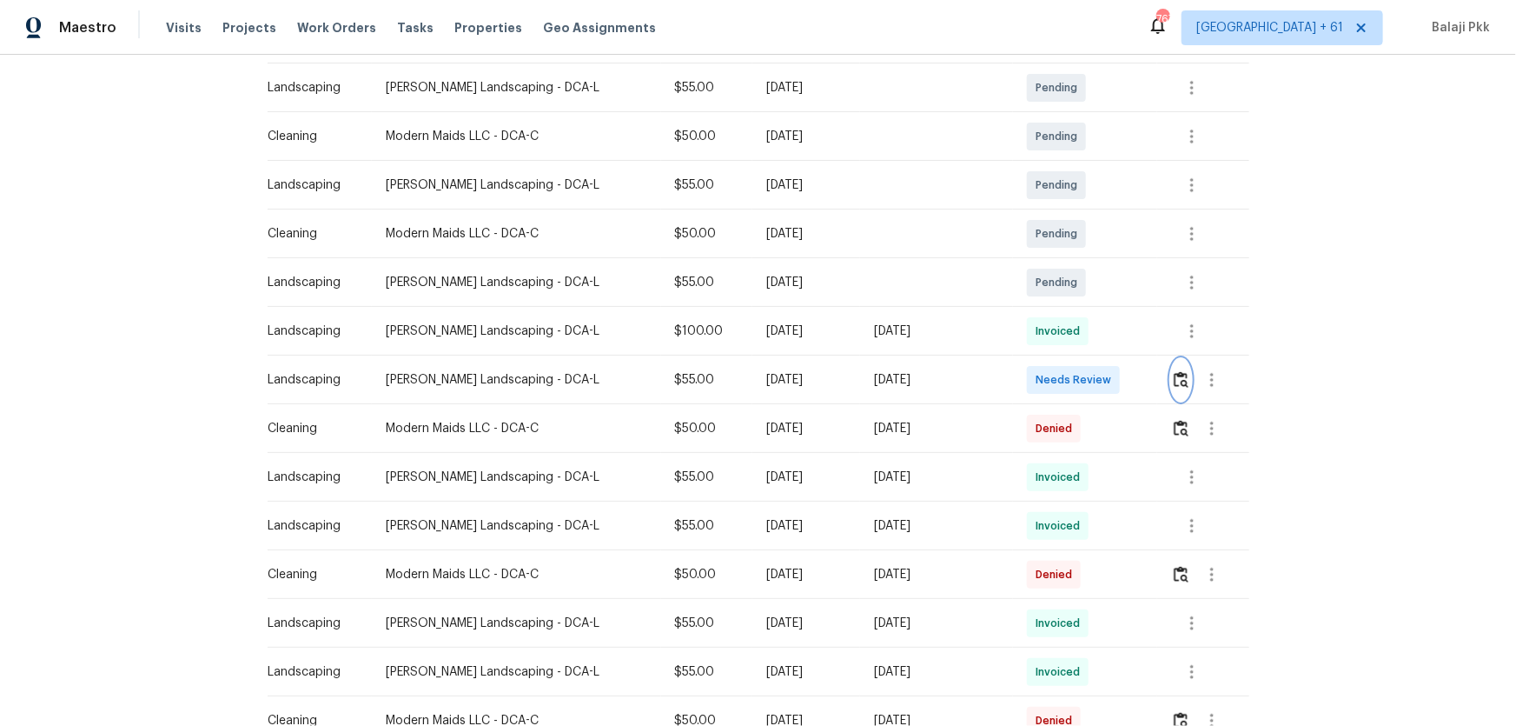
click at [1078, 381] on img "button" at bounding box center [1181, 379] width 15 height 17
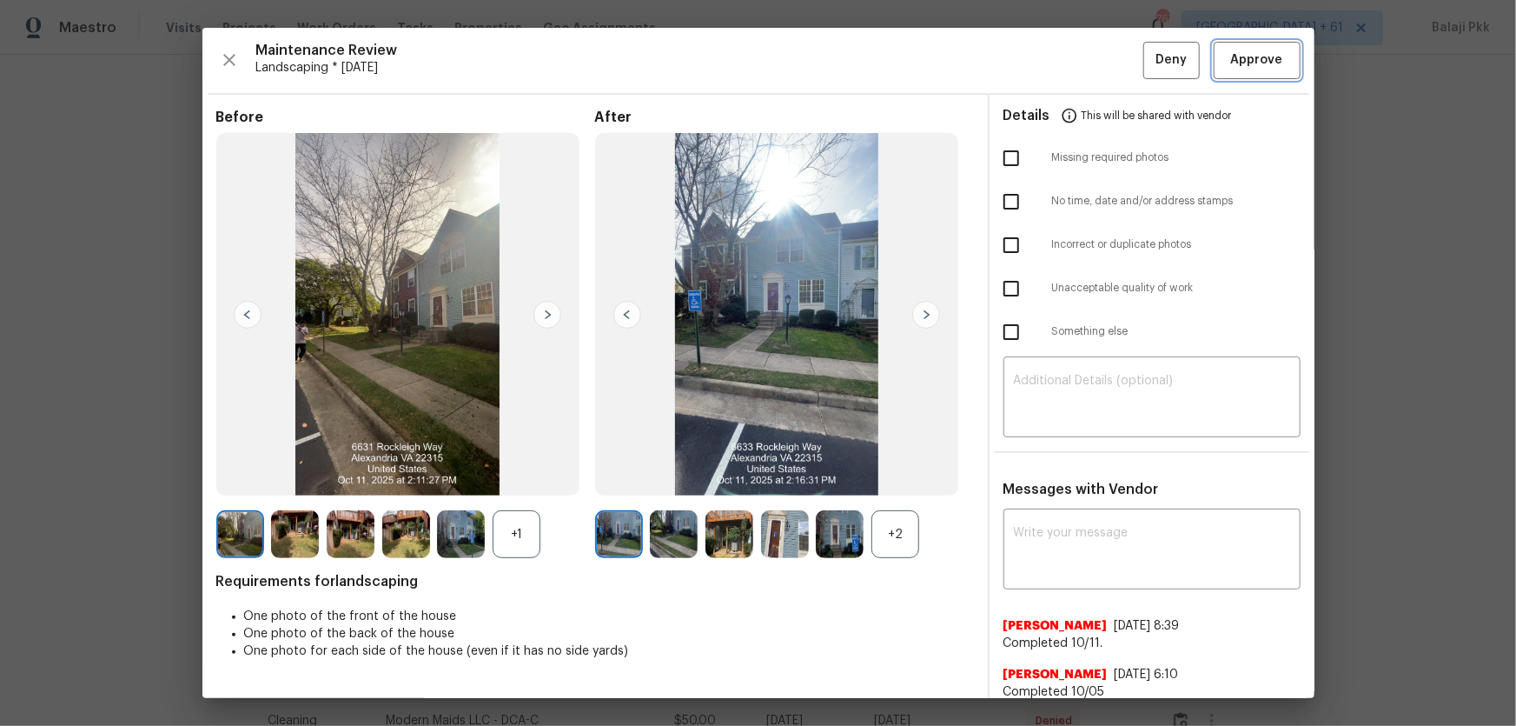
click at [1078, 71] on button "Approve" at bounding box center [1257, 60] width 87 height 37
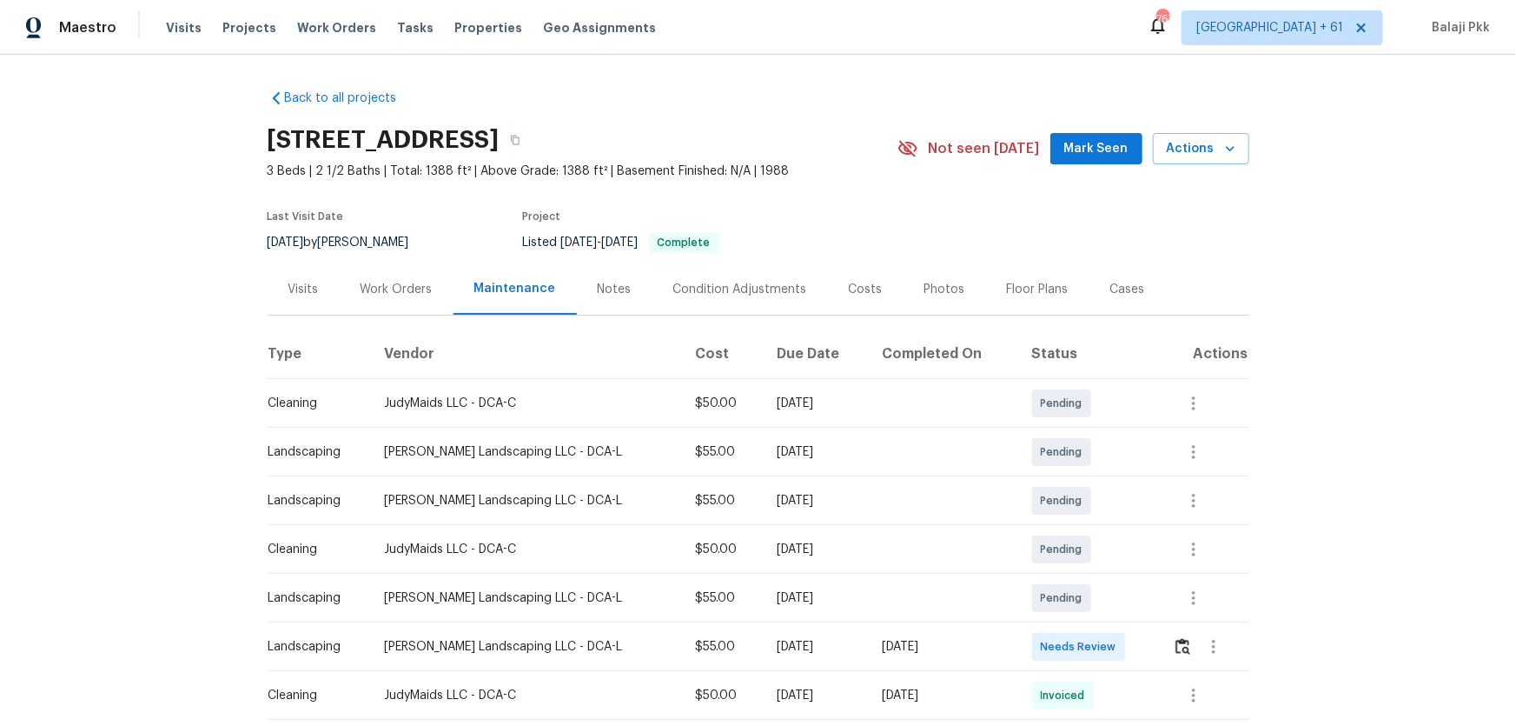
scroll to position [394, 0]
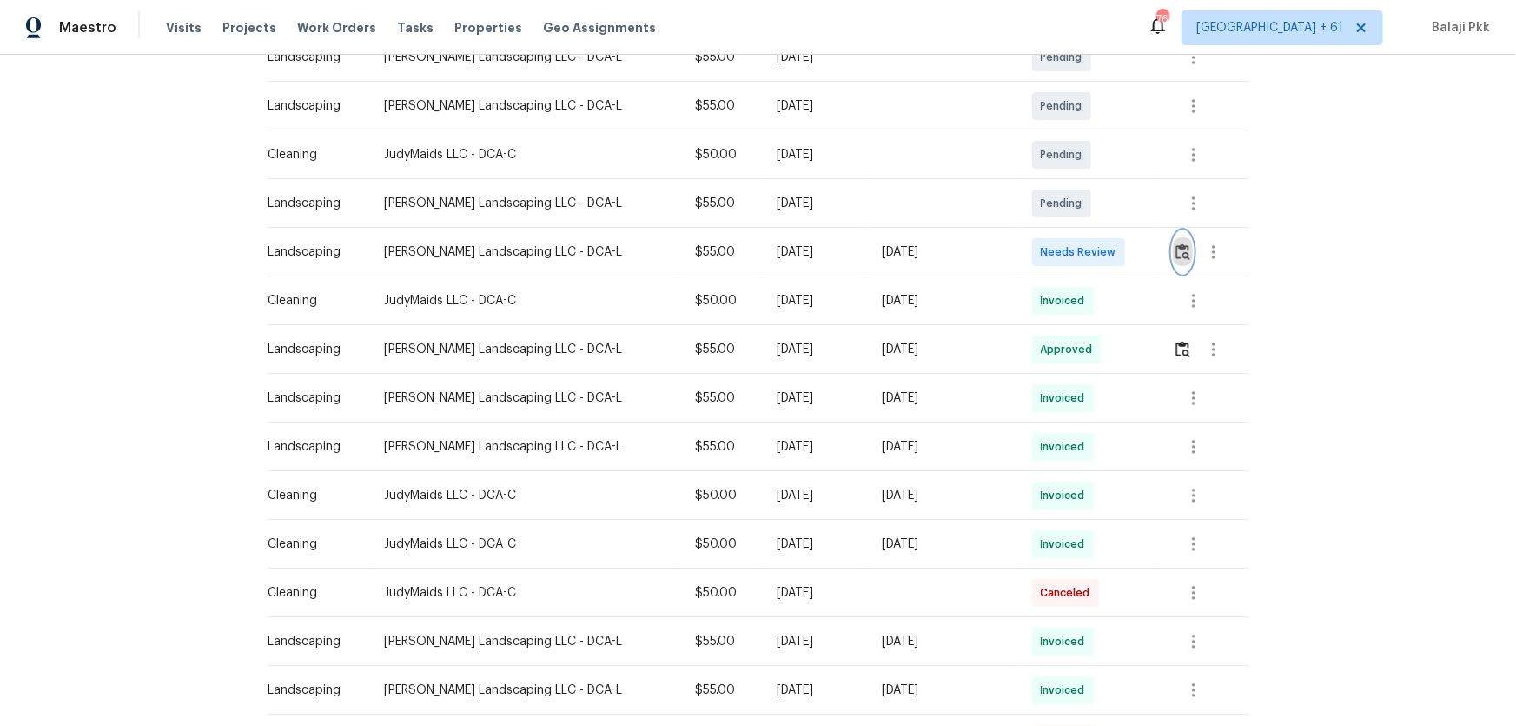
click at [1078, 252] on img "button" at bounding box center [1183, 251] width 15 height 17
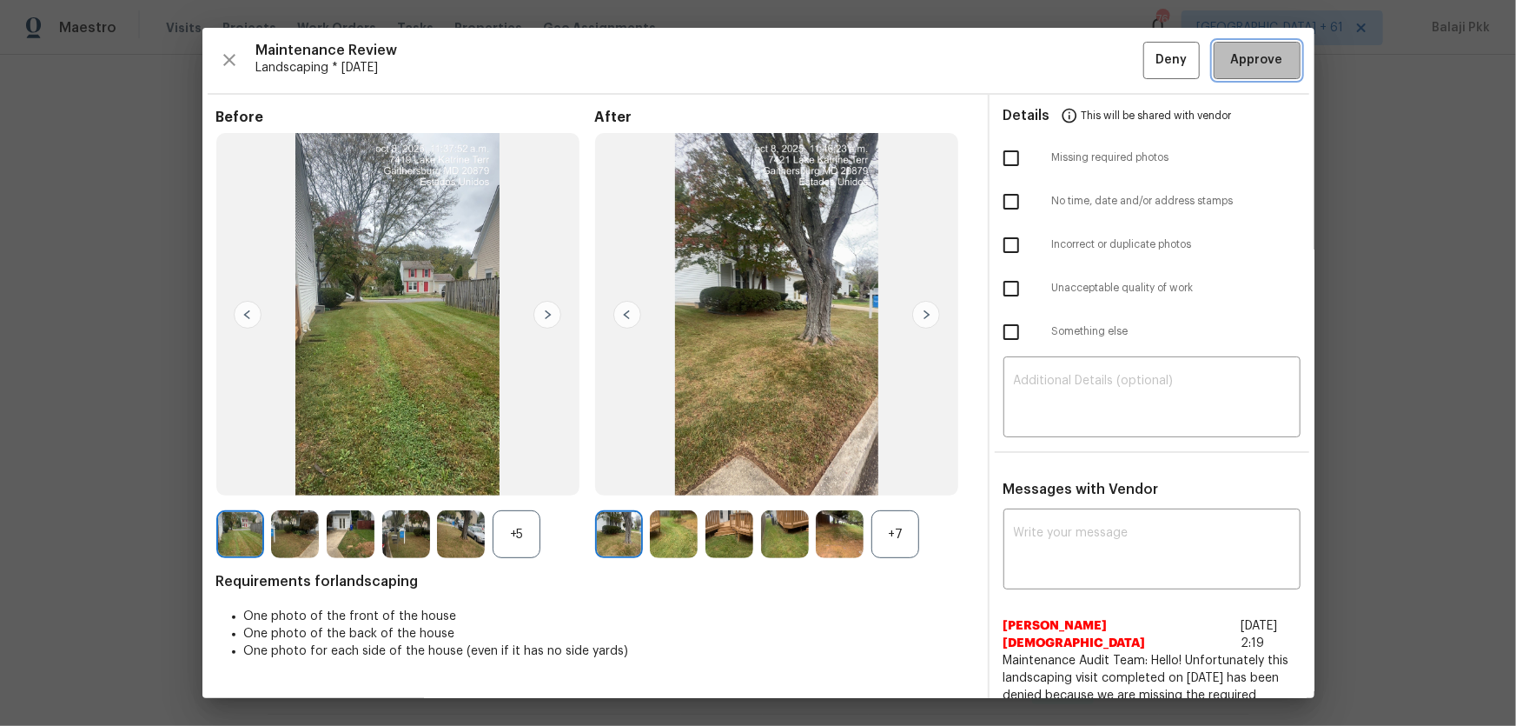
click at [1078, 56] on span "Approve" at bounding box center [1257, 61] width 59 height 22
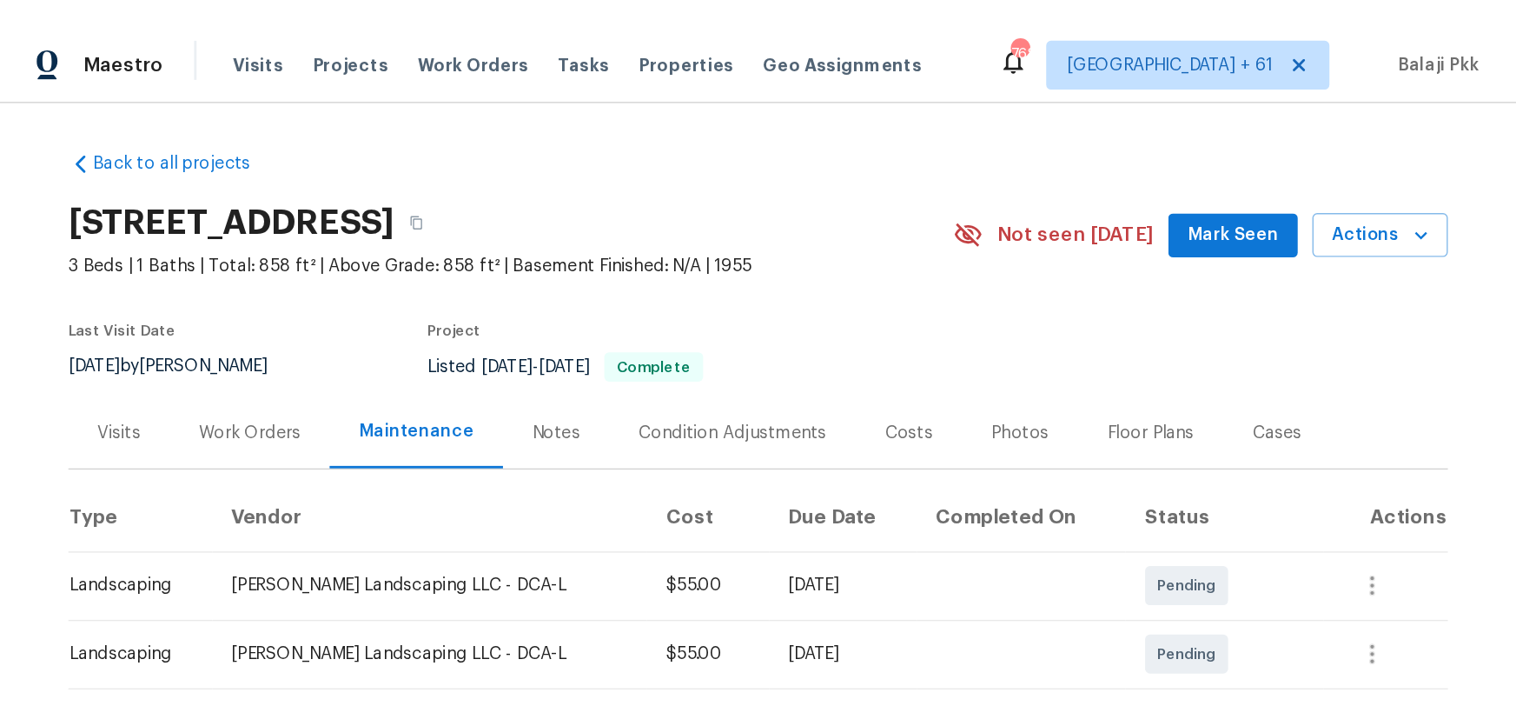
scroll to position [394, 0]
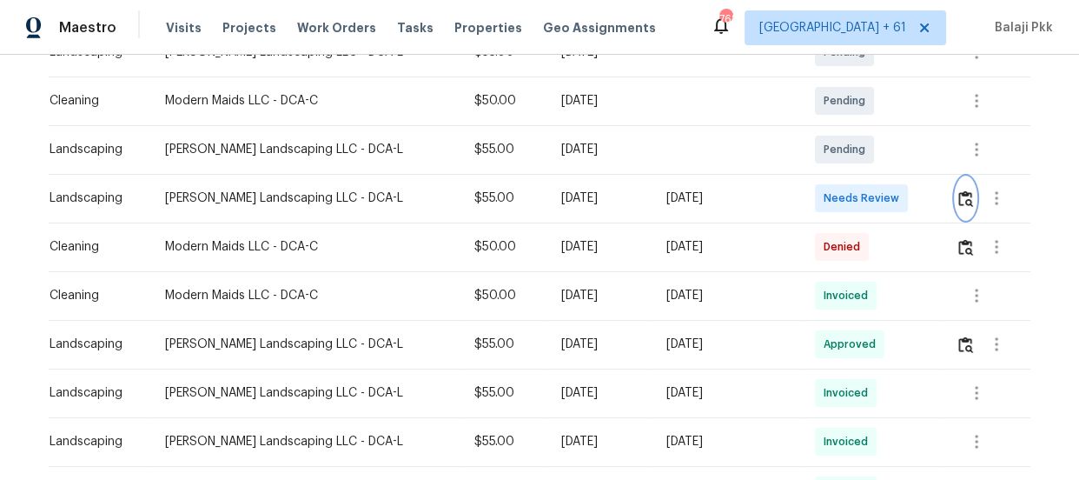
click at [958, 199] on img "button" at bounding box center [965, 198] width 15 height 17
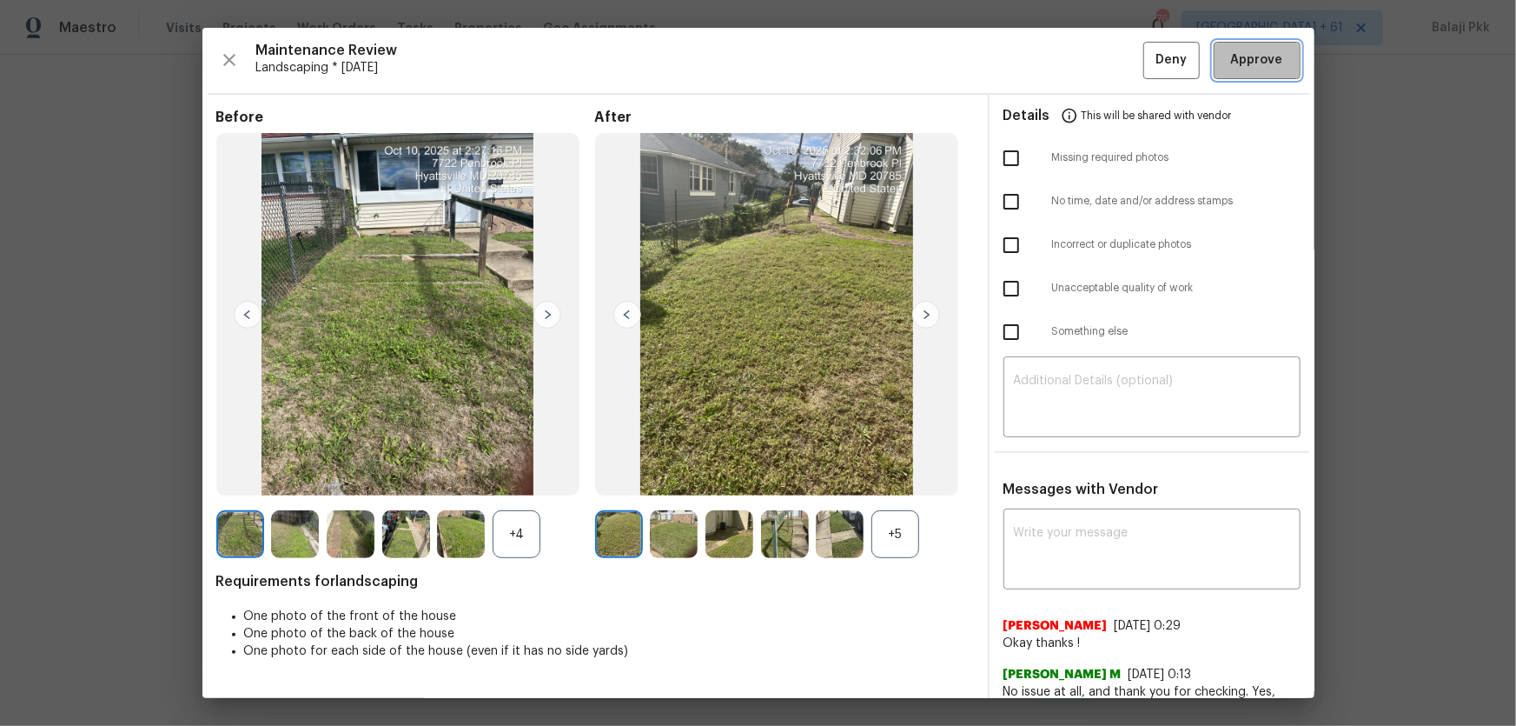
click at [1078, 72] on button "Approve" at bounding box center [1257, 60] width 87 height 37
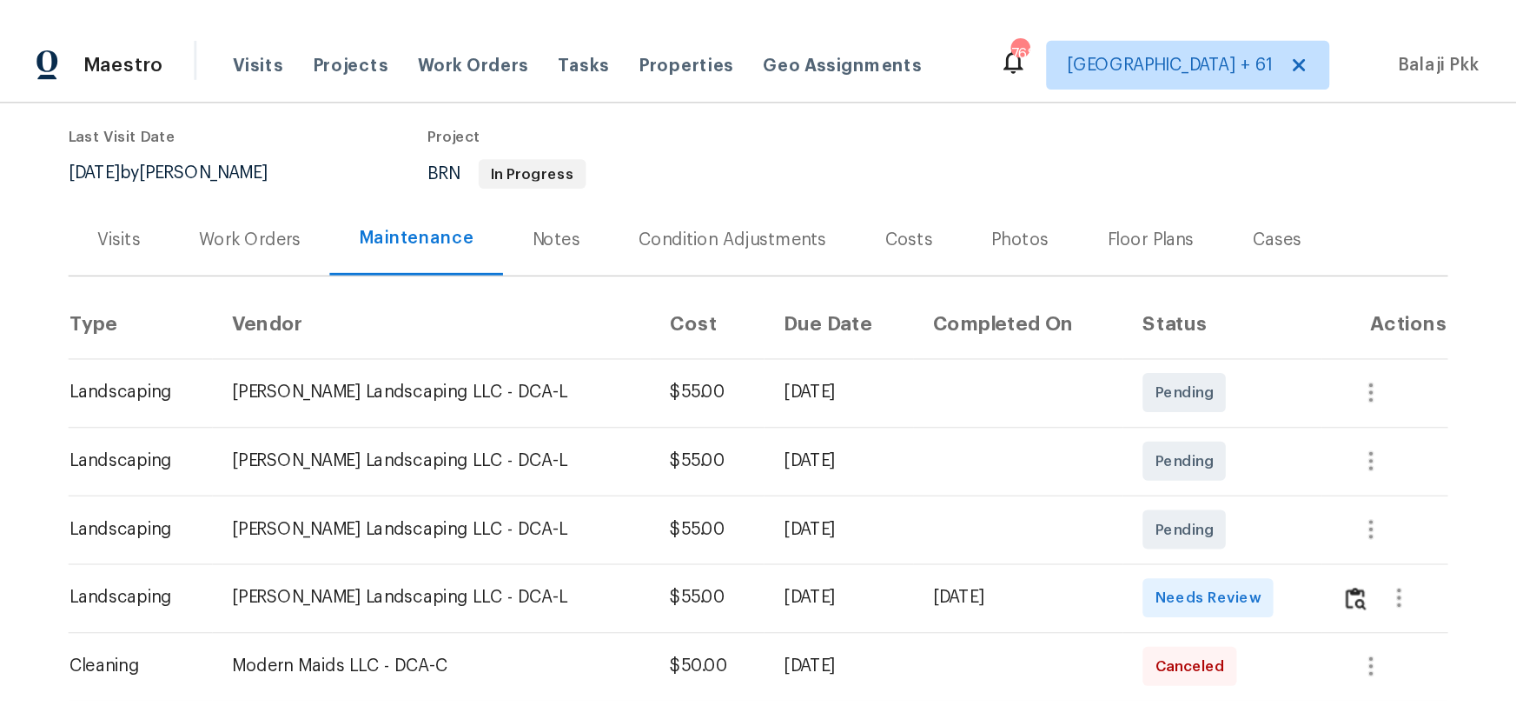
scroll to position [315, 0]
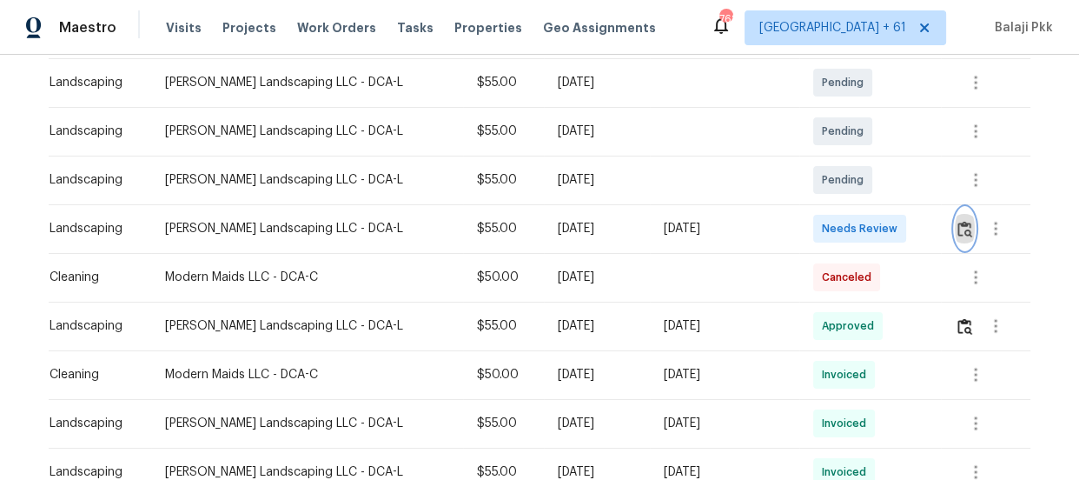
click at [958, 226] on img "button" at bounding box center [965, 229] width 15 height 17
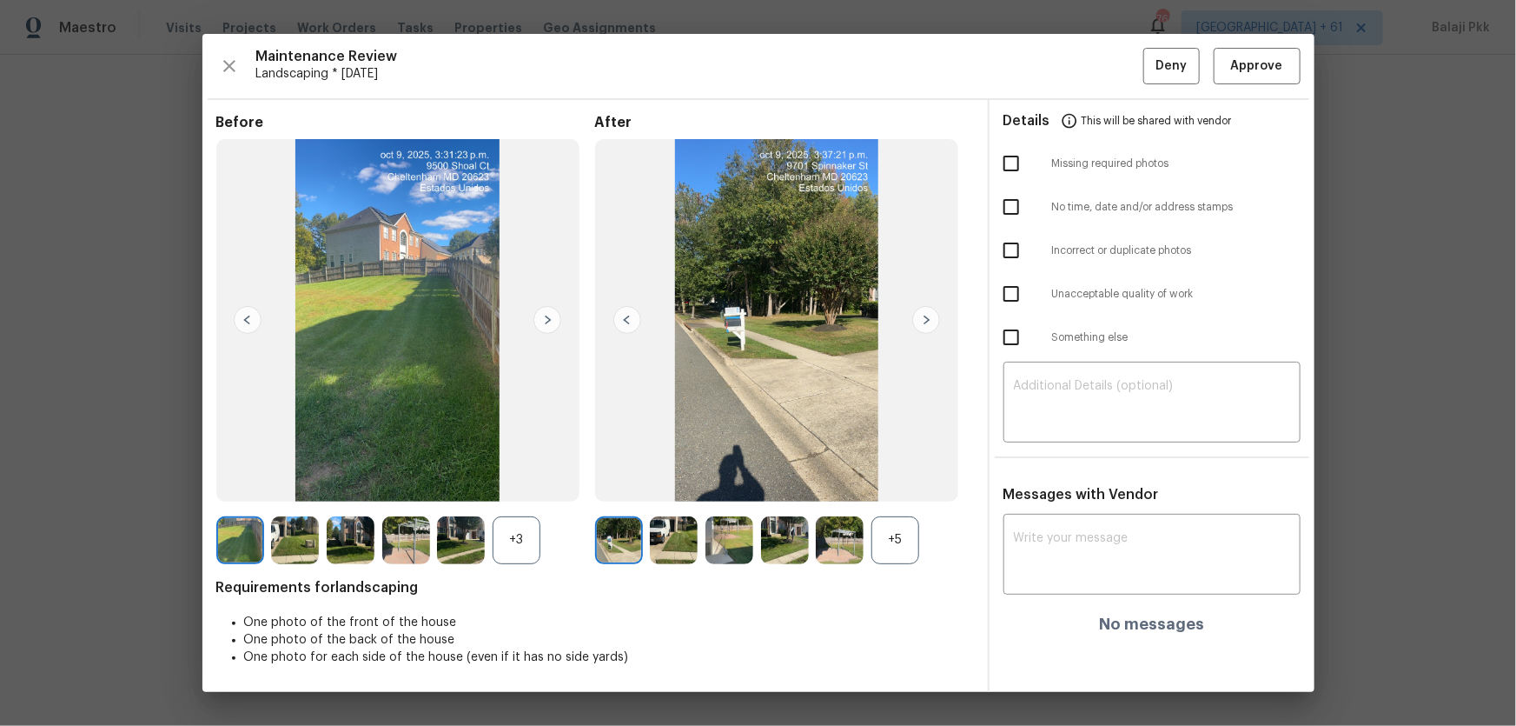
scroll to position [305, 0]
click at [517, 479] on div "+3" at bounding box center [517, 540] width 48 height 48
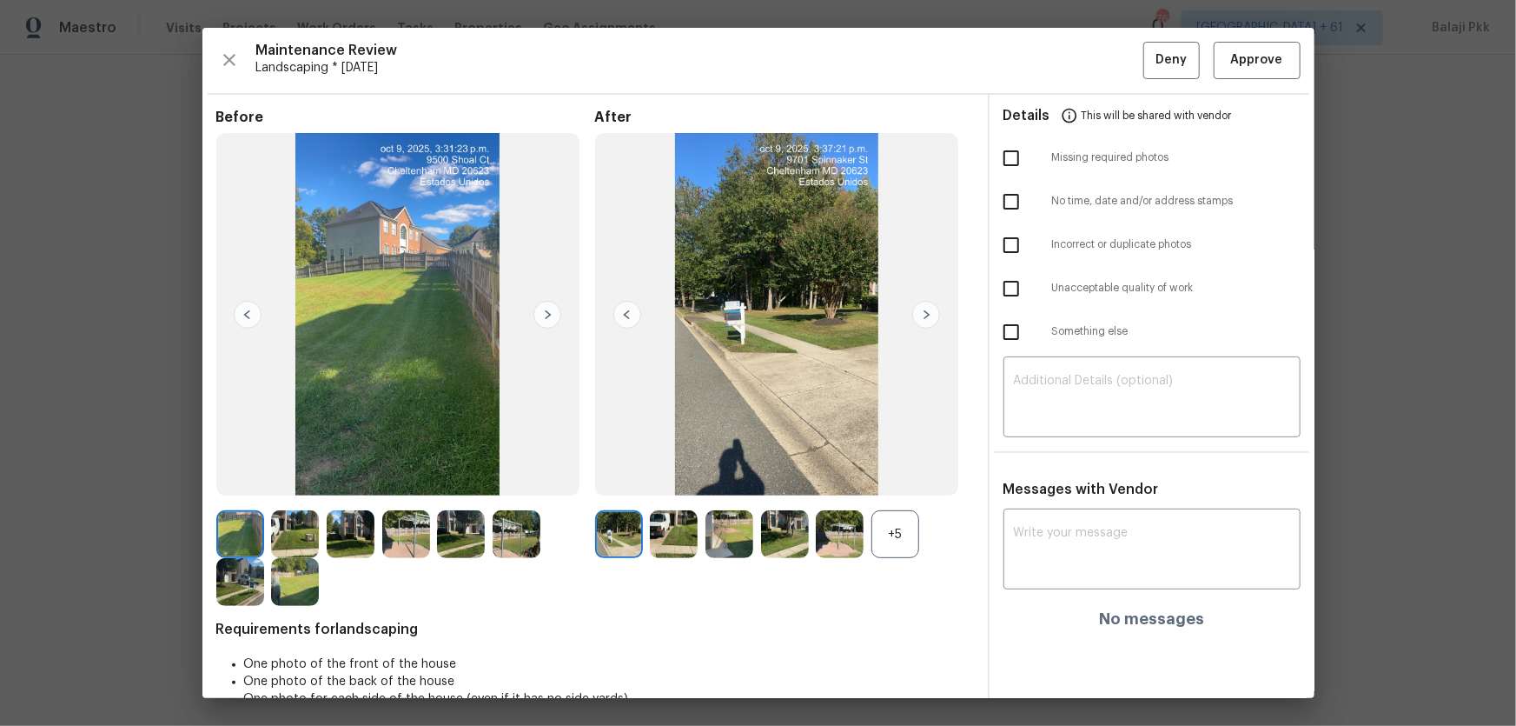
click at [673, 479] on img at bounding box center [777, 314] width 364 height 363
click at [872, 479] on div "+5" at bounding box center [895, 534] width 48 height 48
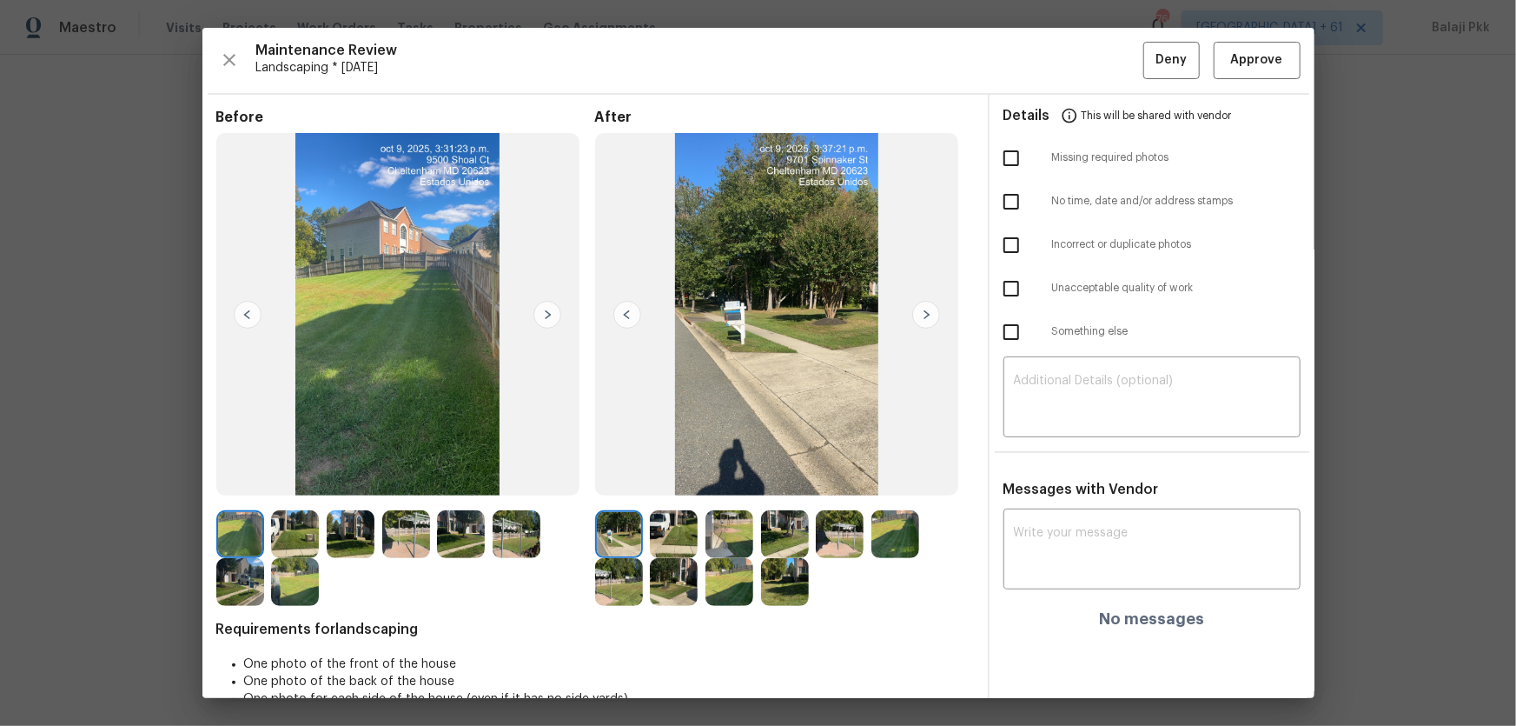
click at [1078, 58] on div "Maintenance Review Landscaping * Mon, Oct 06 Deny Approve" at bounding box center [758, 60] width 1084 height 37
click at [1078, 56] on div "Maintenance Review Landscaping * Mon, Oct 06 Deny Approve" at bounding box center [758, 60] width 1084 height 37
click at [1078, 50] on button "Approve" at bounding box center [1257, 60] width 87 height 37
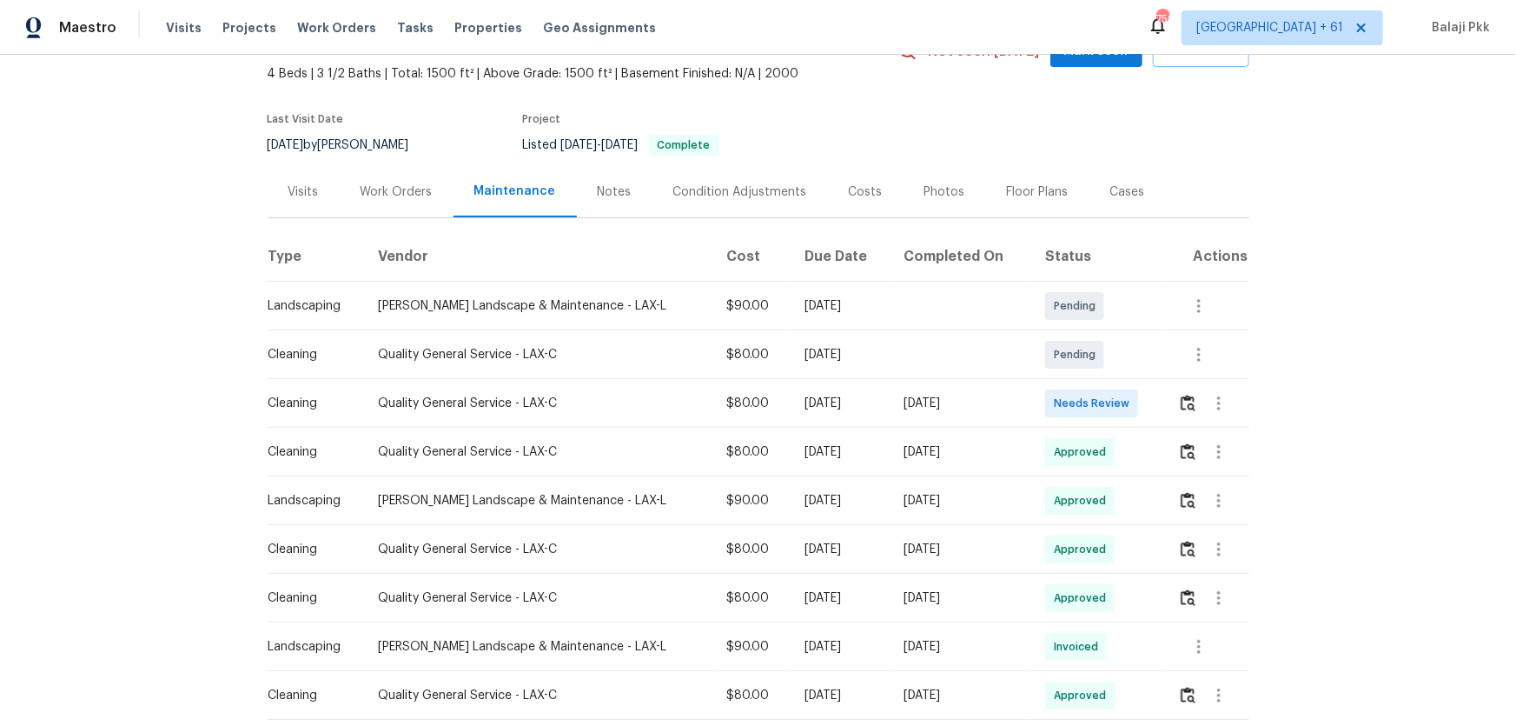
scroll to position [315, 0]
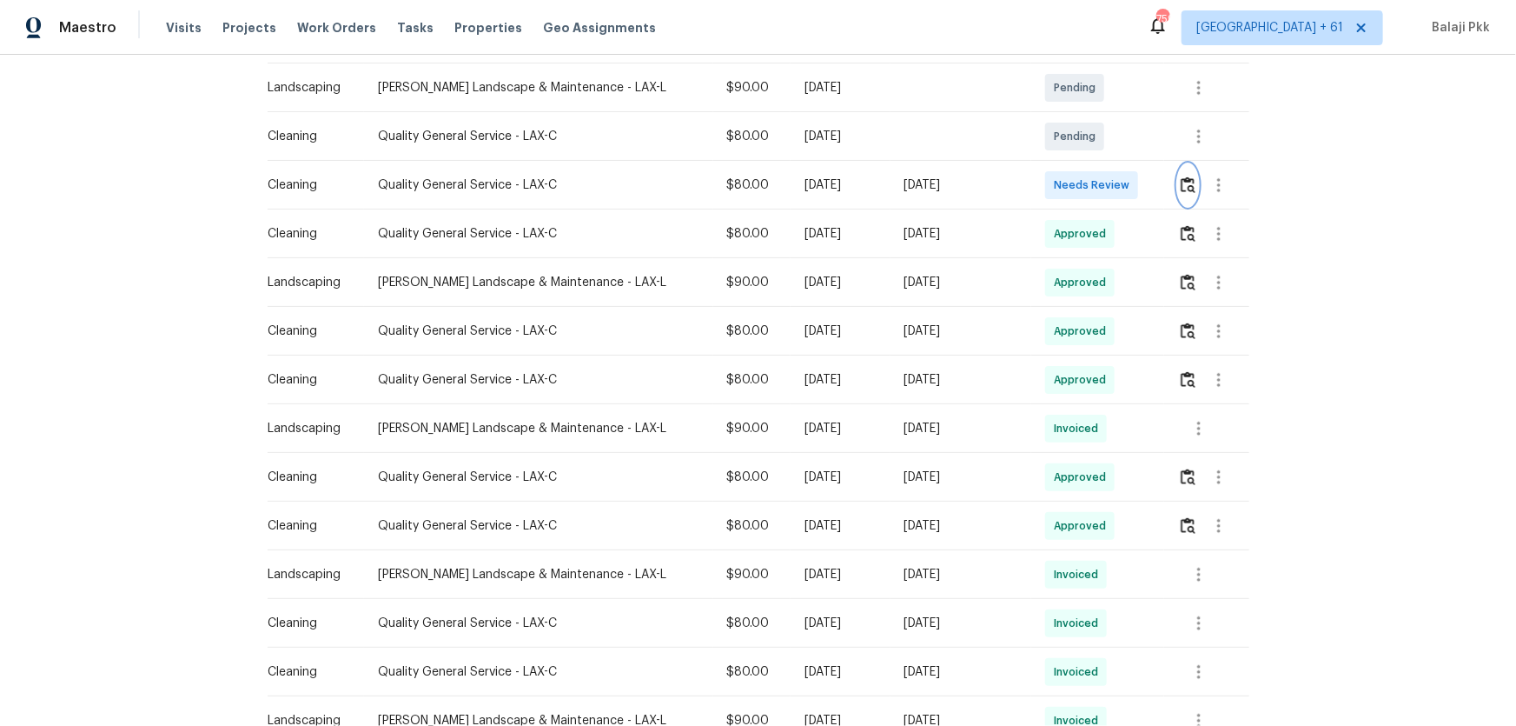
click at [1078, 193] on img "button" at bounding box center [1188, 184] width 15 height 17
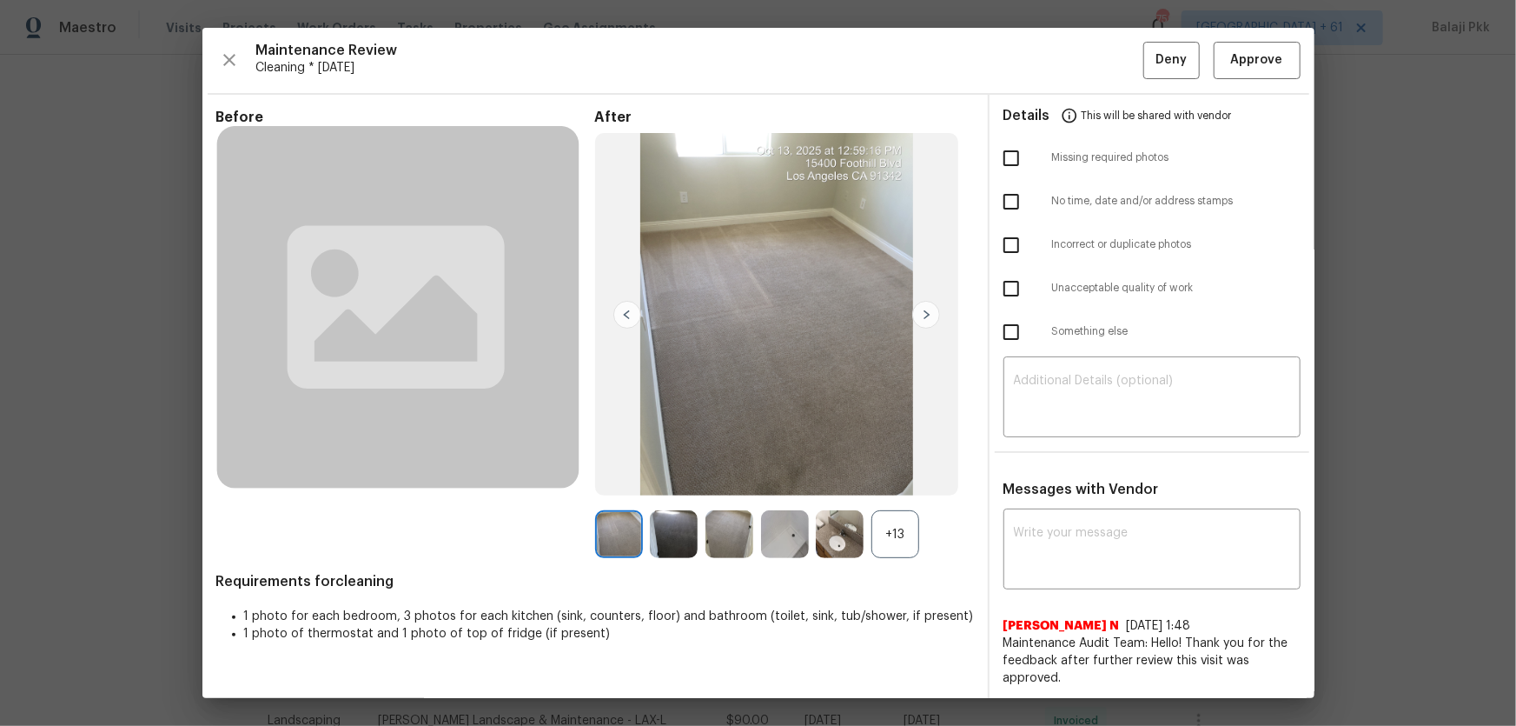
click at [920, 479] on div "+13" at bounding box center [784, 534] width 379 height 48
click at [917, 479] on div "+13" at bounding box center [784, 534] width 379 height 48
click at [895, 479] on div "+13" at bounding box center [895, 534] width 48 height 48
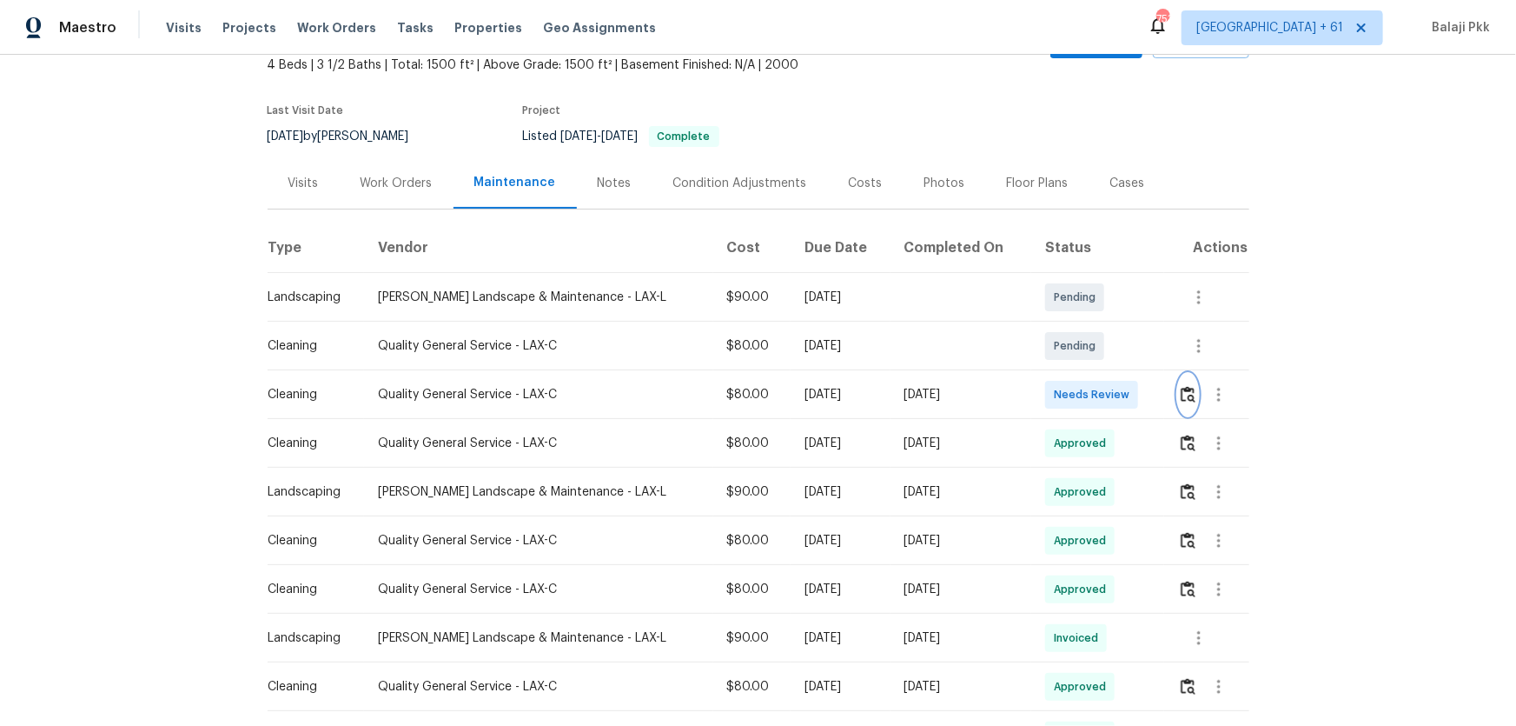
scroll to position [0, 0]
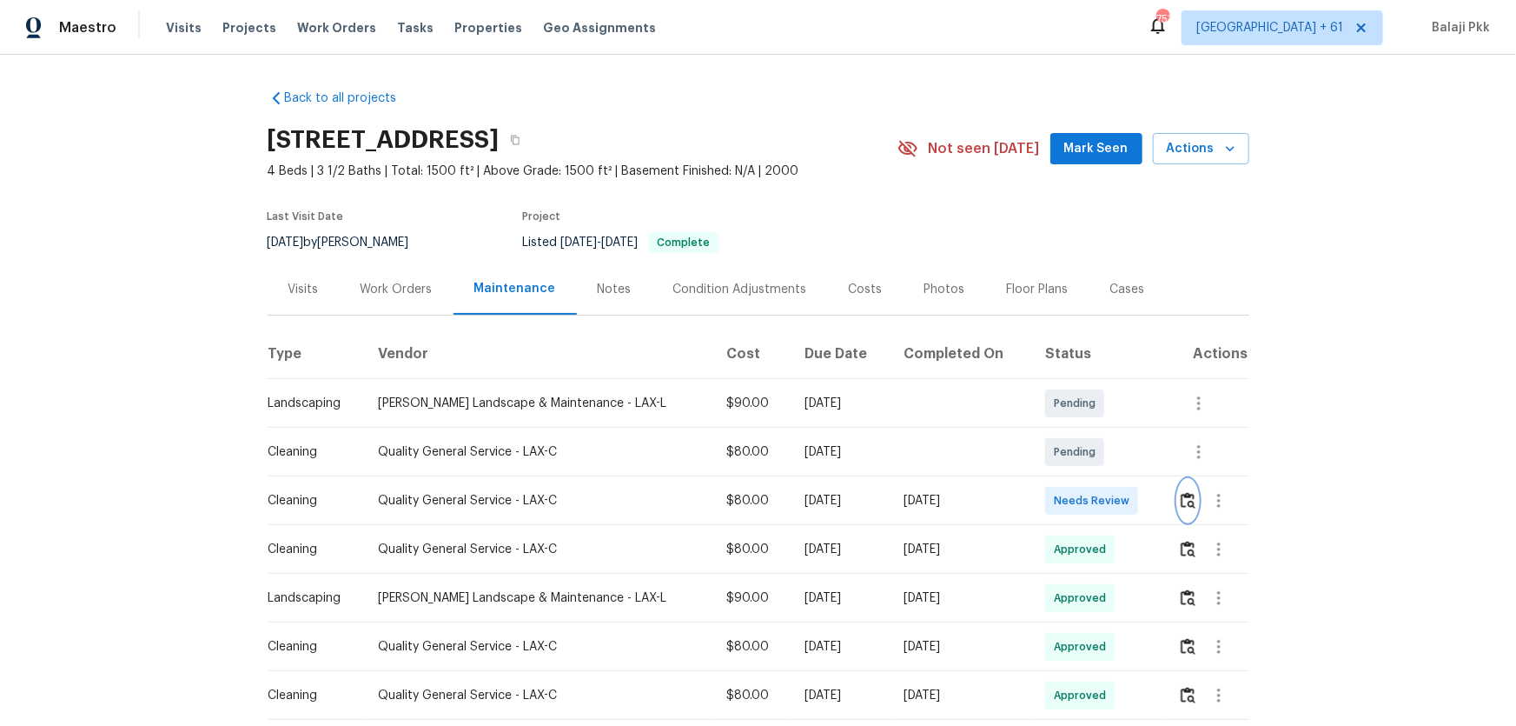
click at [1078, 479] on button "button" at bounding box center [1188, 501] width 20 height 42
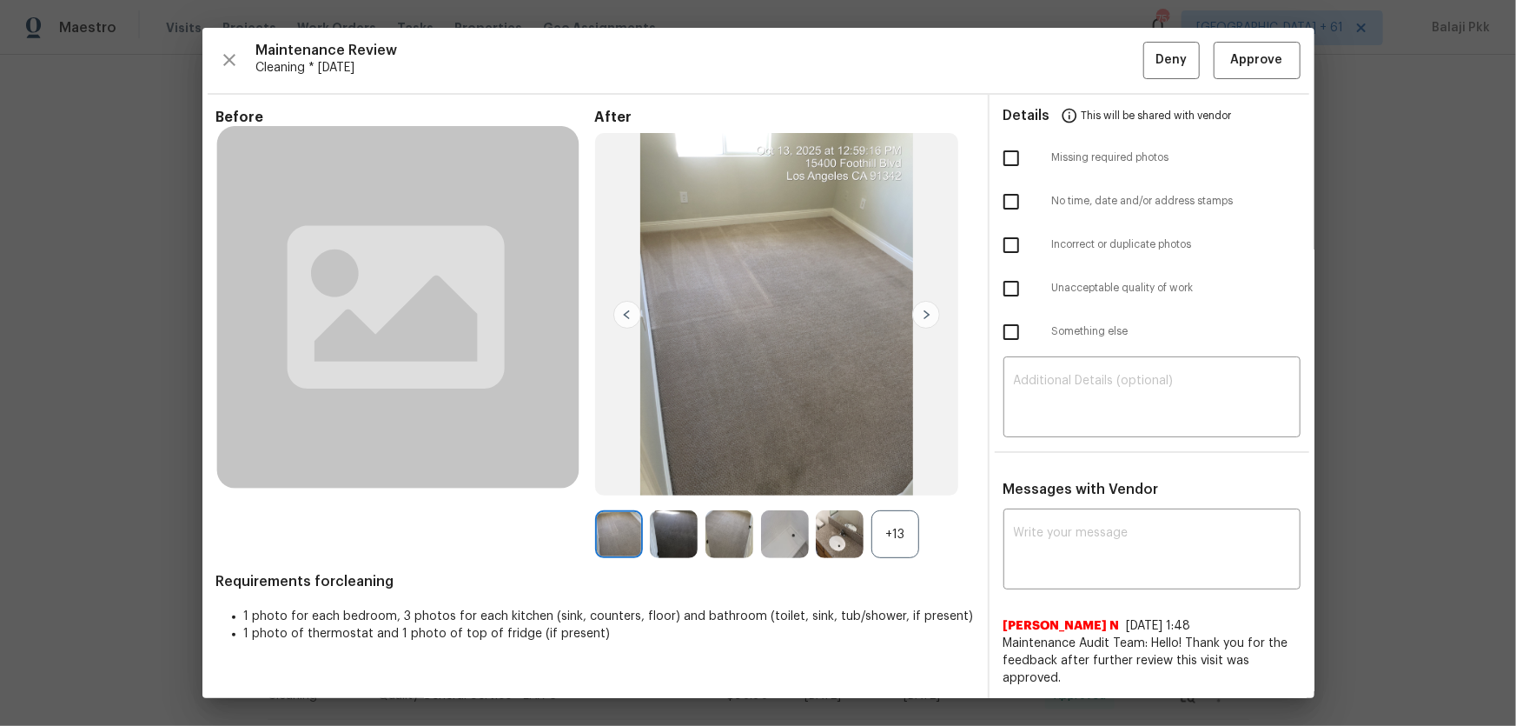
click at [891, 479] on div "+13" at bounding box center [895, 534] width 48 height 48
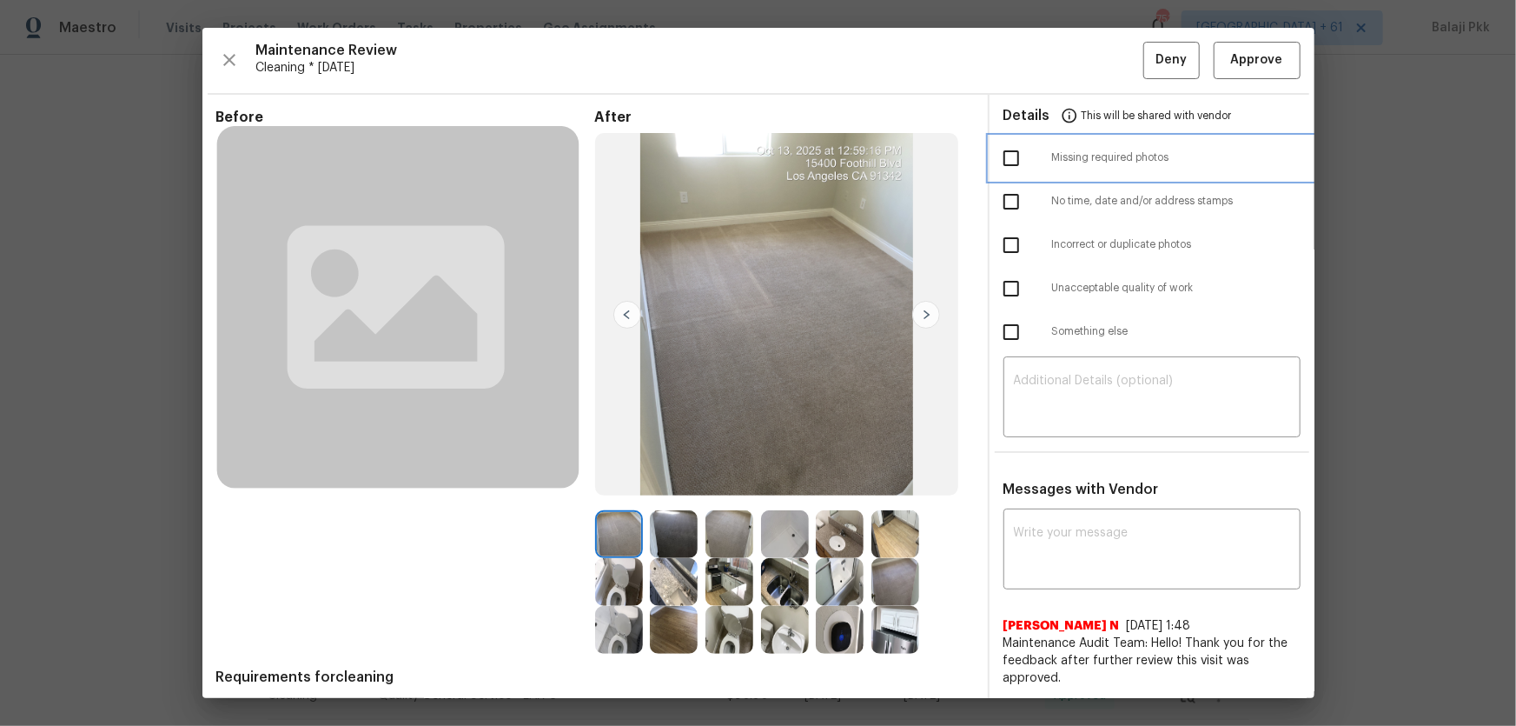
click at [1071, 158] on span "Missing required photos" at bounding box center [1176, 157] width 249 height 15
checkbox input "true"
click at [1078, 384] on textarea at bounding box center [1152, 398] width 276 height 49
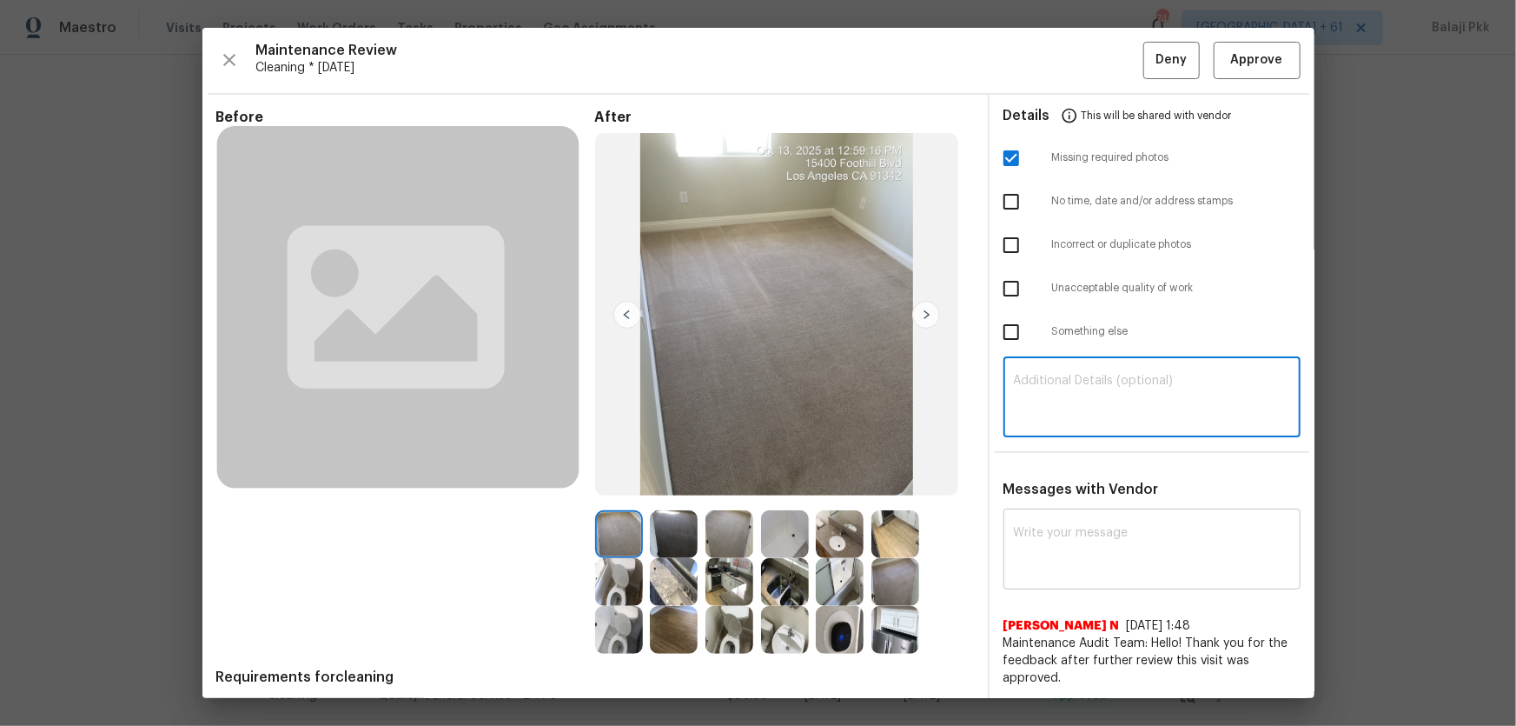
paste textarea "Maintenance Audit Team: Hello! Unfortunately, this Cleaning visit completed on …"
type textarea "Maintenance Audit Team: Hello! Unfortunately, this Cleaning visit completed on …"
click at [1078, 479] on textarea at bounding box center [1152, 551] width 276 height 49
paste textarea "Maintenance Audit Team: Hello! Unfortunately, this Cleaning visit completed on …"
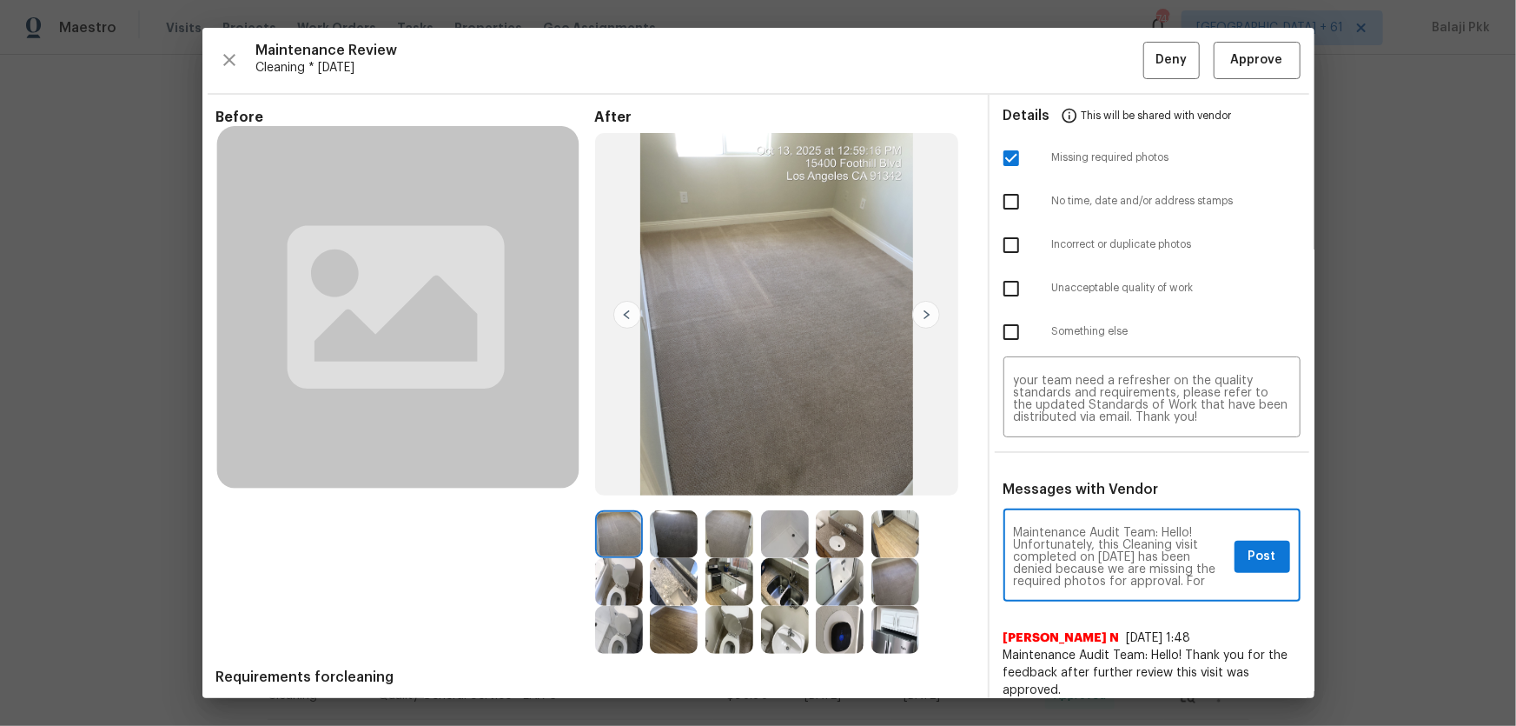
scroll to position [218, 0]
type textarea "Maintenance Audit Team: Hello! Unfortunately, this Cleaning visit completed on …"
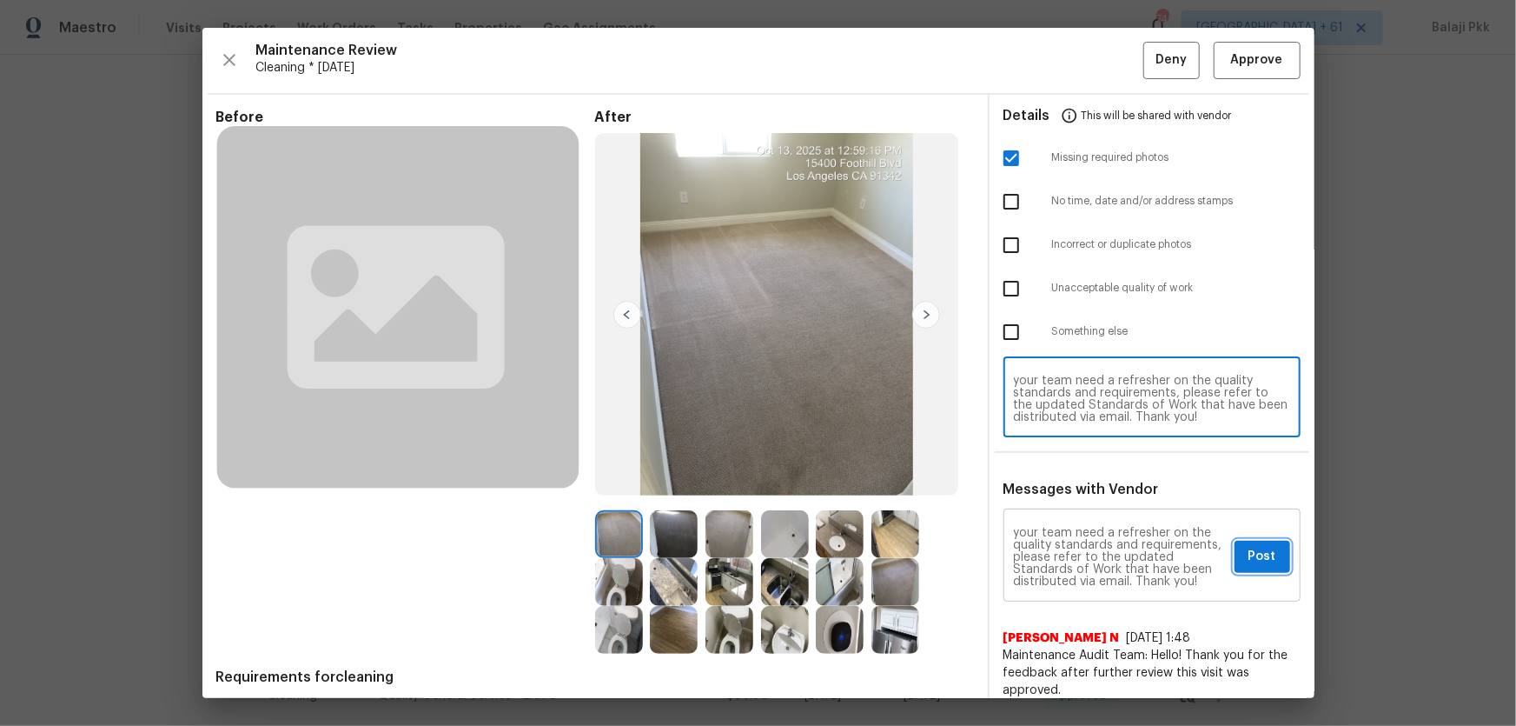
click at [1078, 479] on span "Post" at bounding box center [1263, 557] width 28 height 22
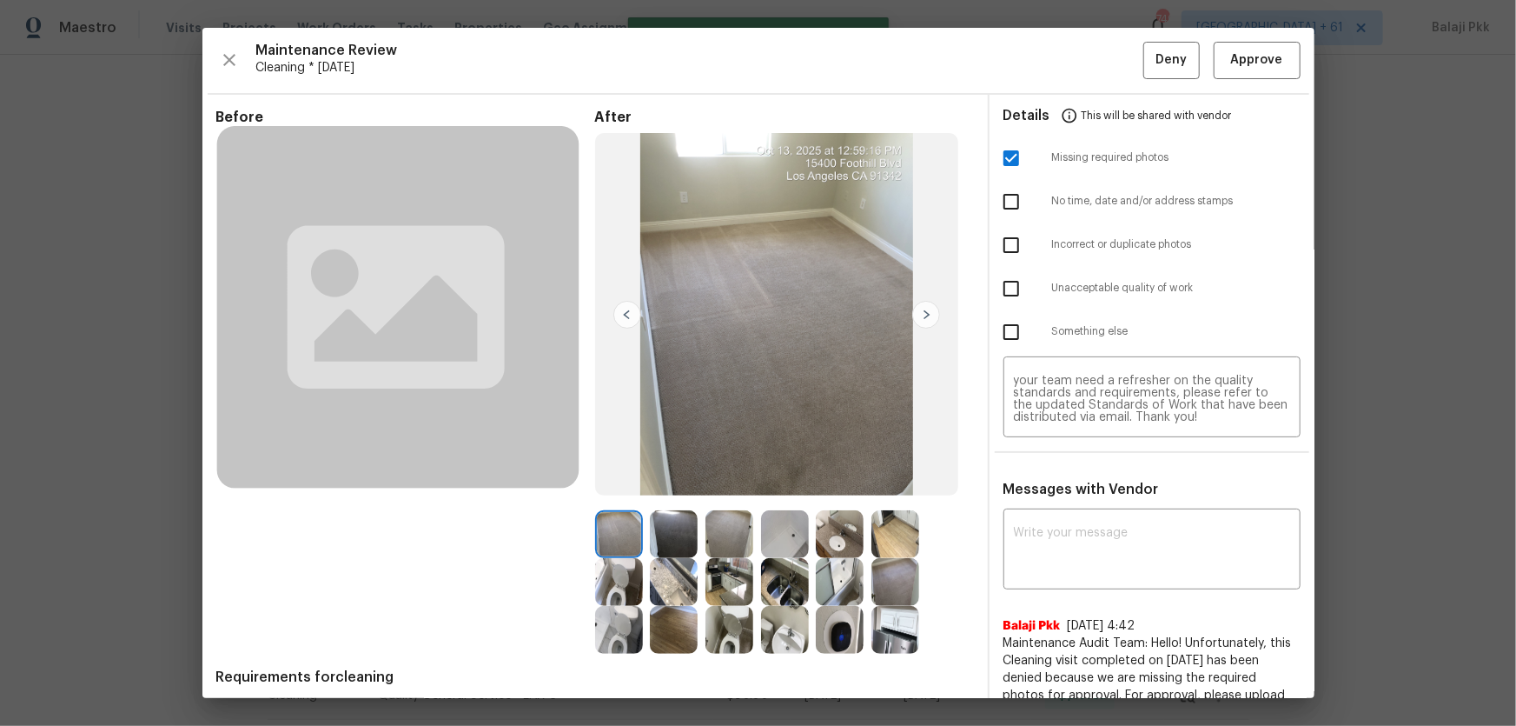
scroll to position [0, 0]
click at [1078, 56] on span "Deny" at bounding box center [1171, 61] width 31 height 22
